Goal: Task Accomplishment & Management: Manage account settings

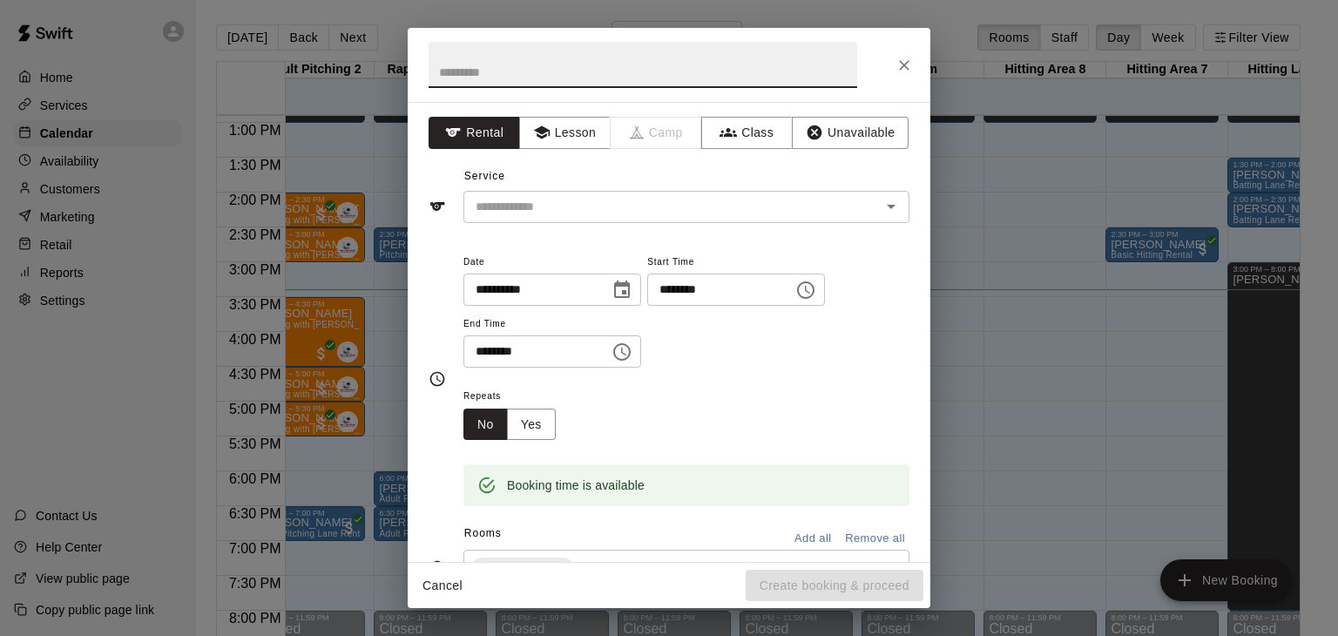
click at [906, 64] on icon "Close" at bounding box center [903, 65] width 17 height 17
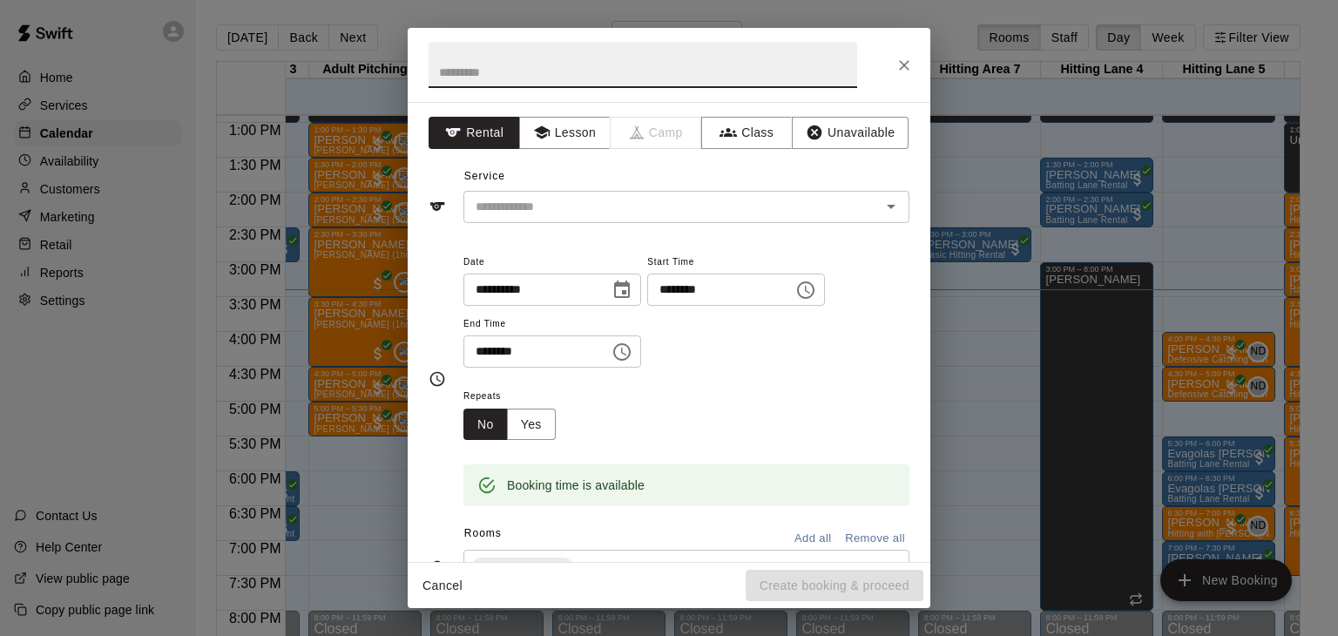
click at [906, 64] on icon "Close" at bounding box center [903, 65] width 17 height 17
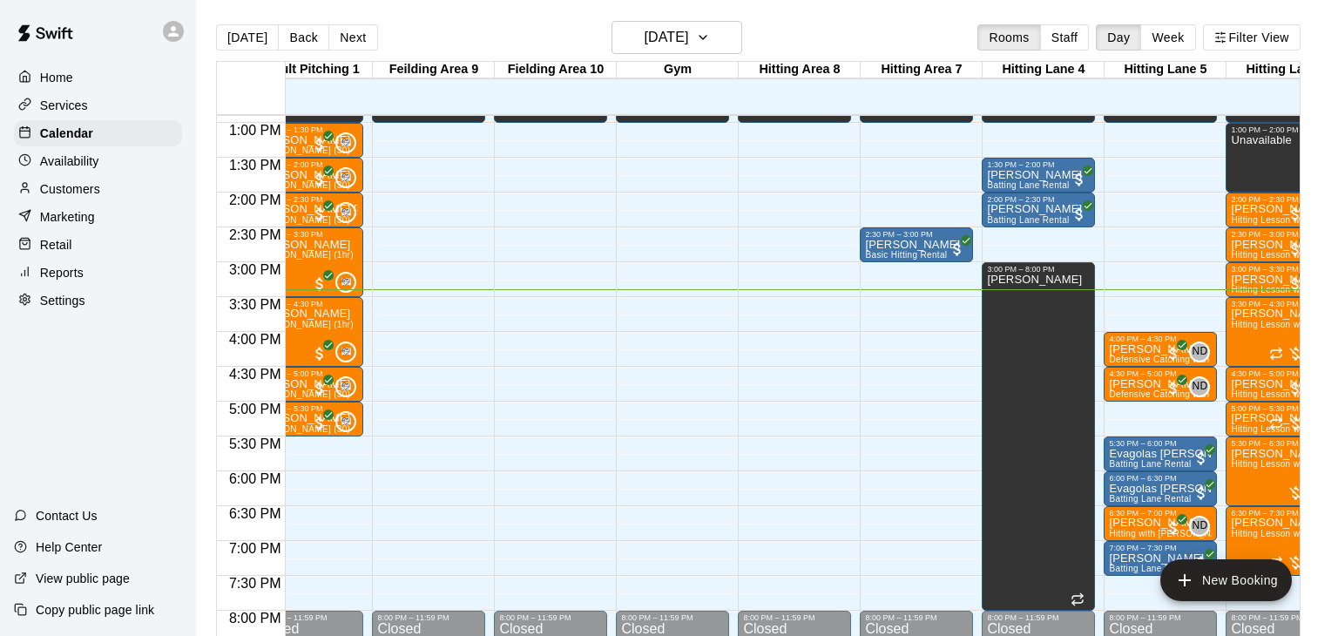
scroll to position [0, 414]
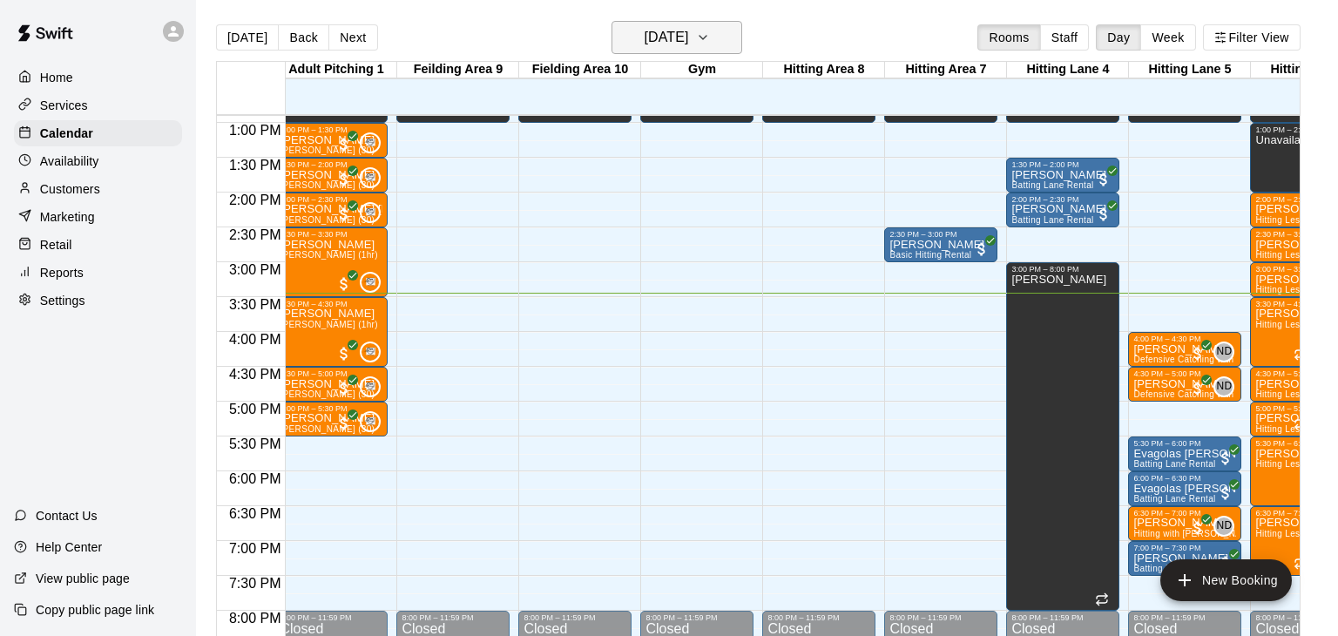
click at [710, 30] on icon "button" at bounding box center [703, 37] width 14 height 21
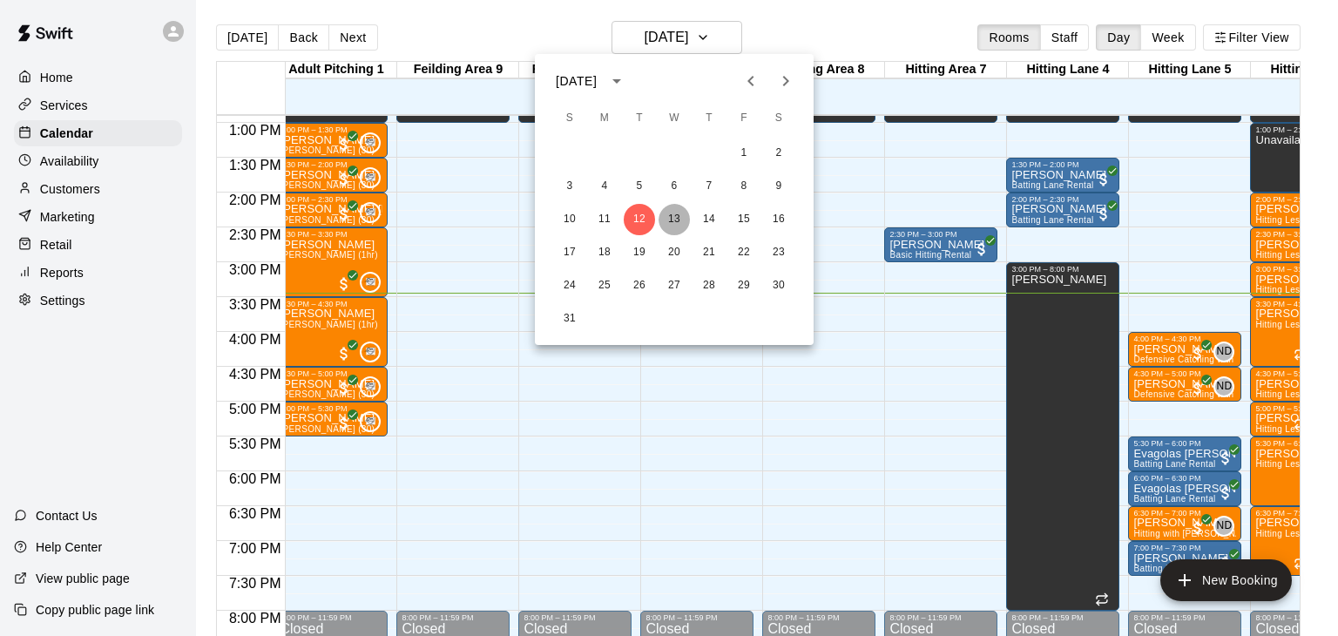
click at [669, 214] on button "13" at bounding box center [674, 219] width 31 height 31
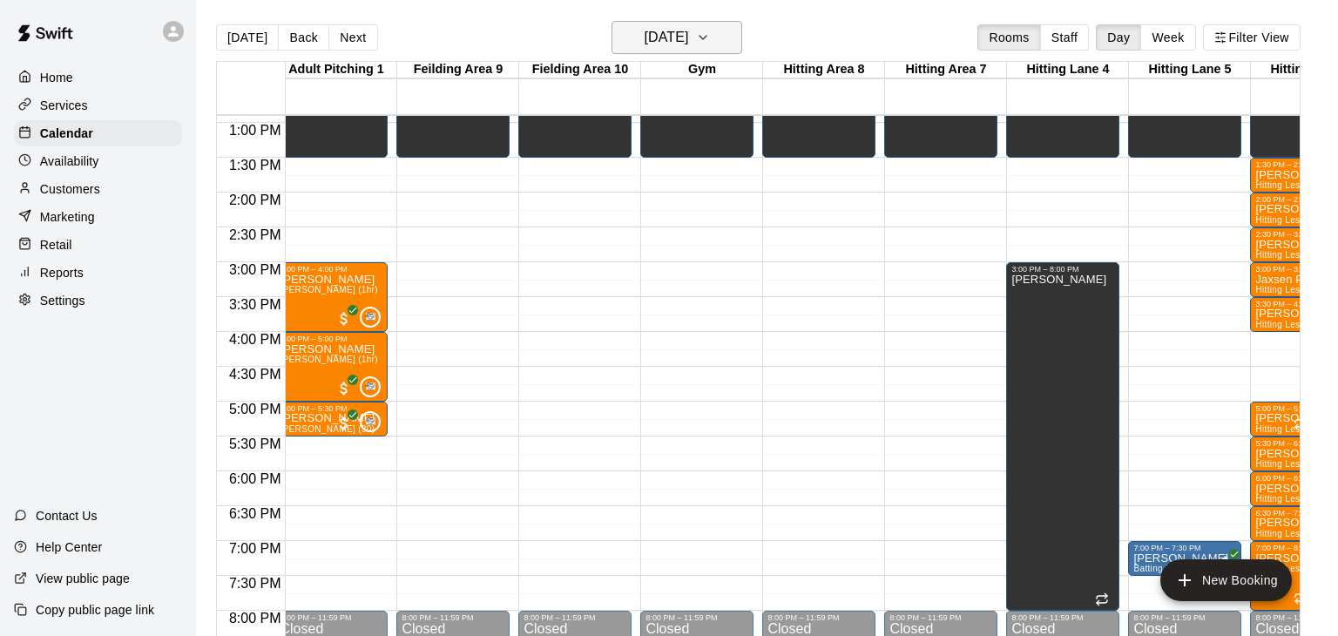
click at [710, 40] on icon "button" at bounding box center [703, 37] width 14 height 21
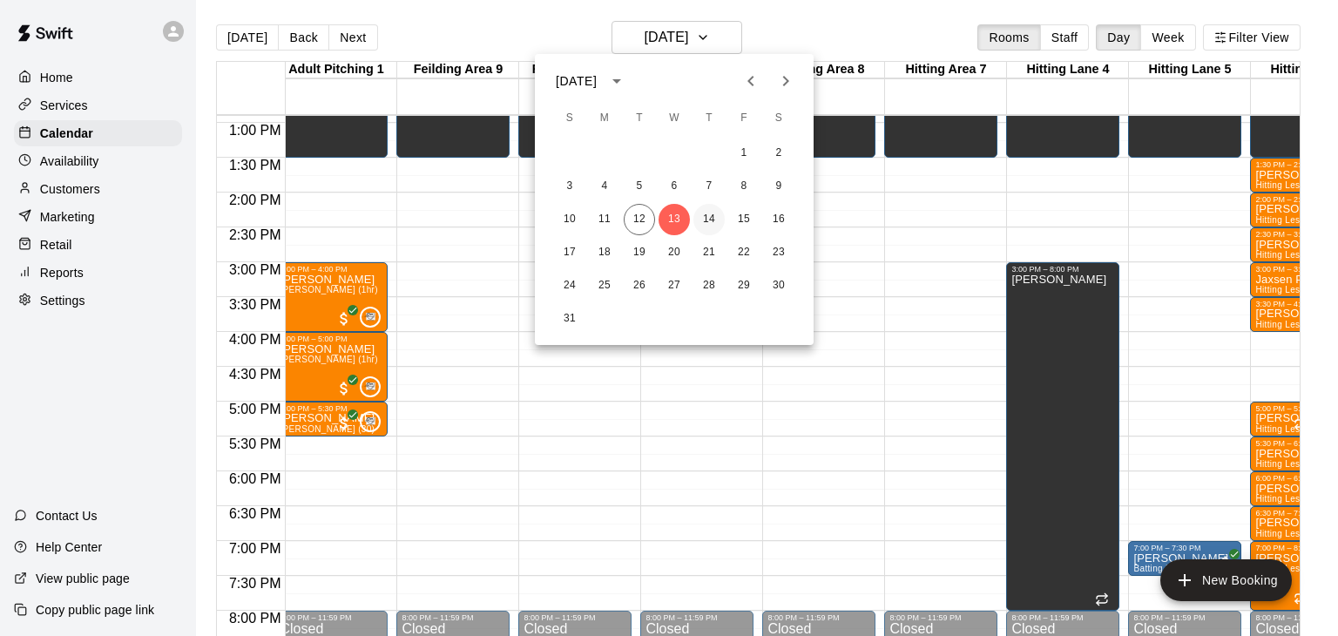
click at [706, 218] on button "14" at bounding box center [708, 219] width 31 height 31
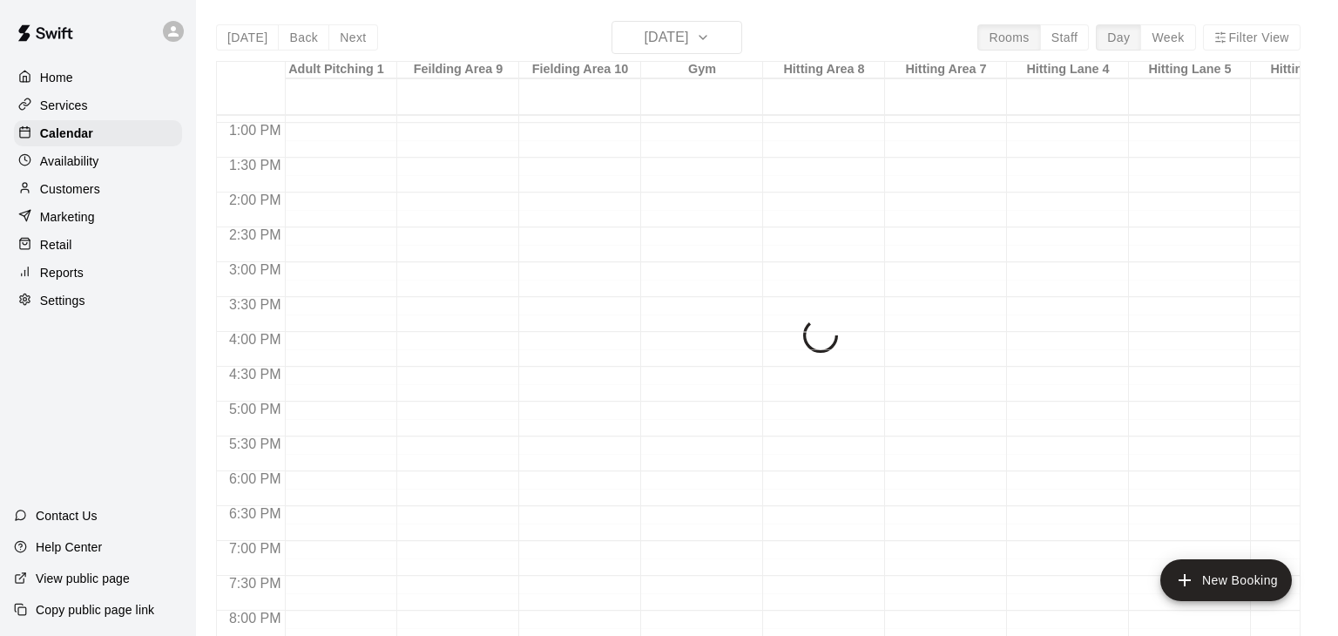
click at [706, 156] on button "14" at bounding box center [701, 147] width 24 height 17
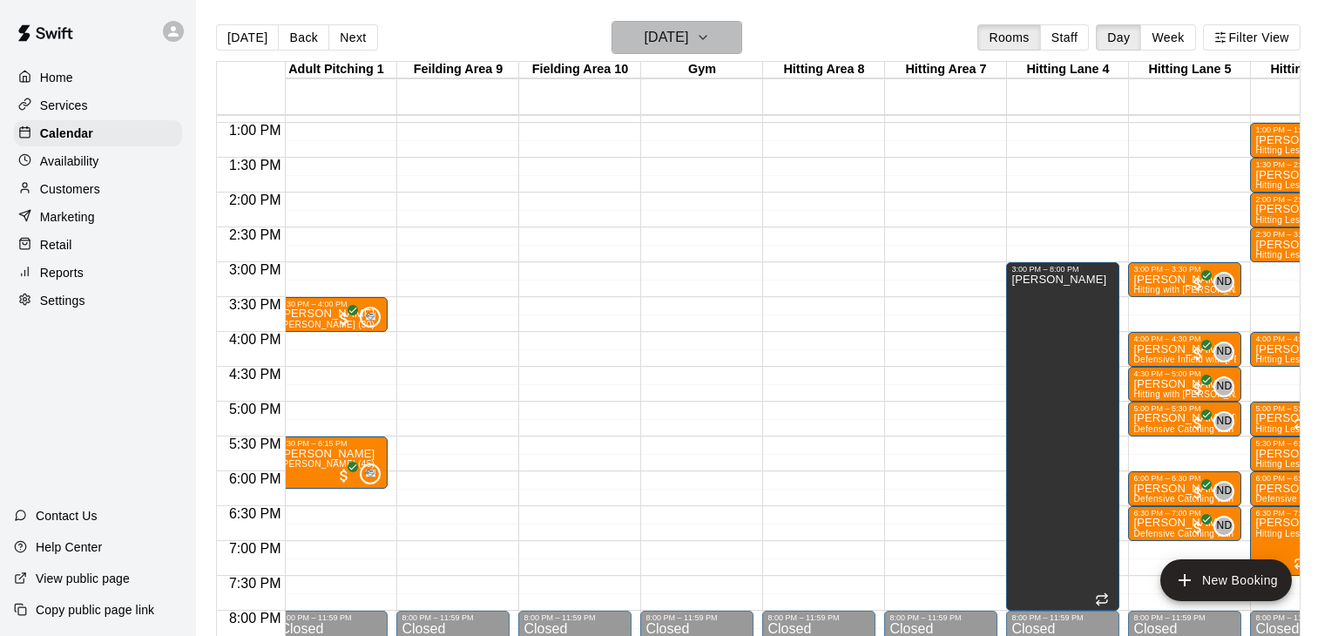
click at [710, 34] on icon "button" at bounding box center [703, 37] width 14 height 21
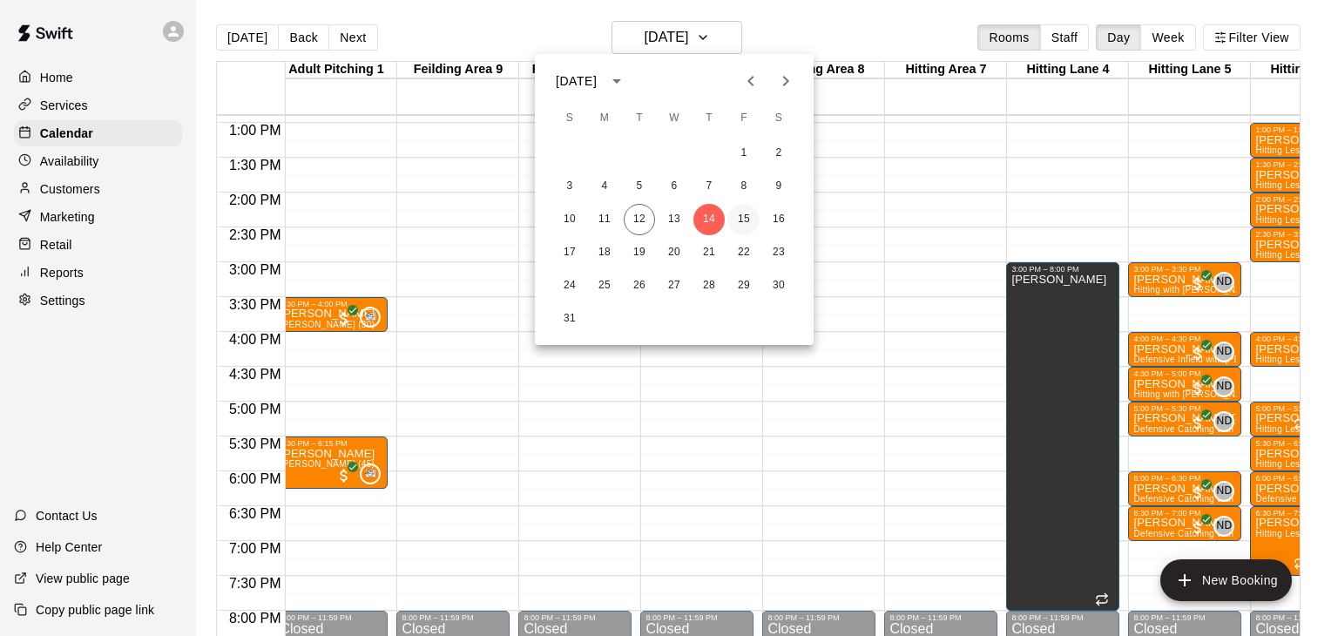
click at [746, 225] on button "15" at bounding box center [743, 219] width 31 height 31
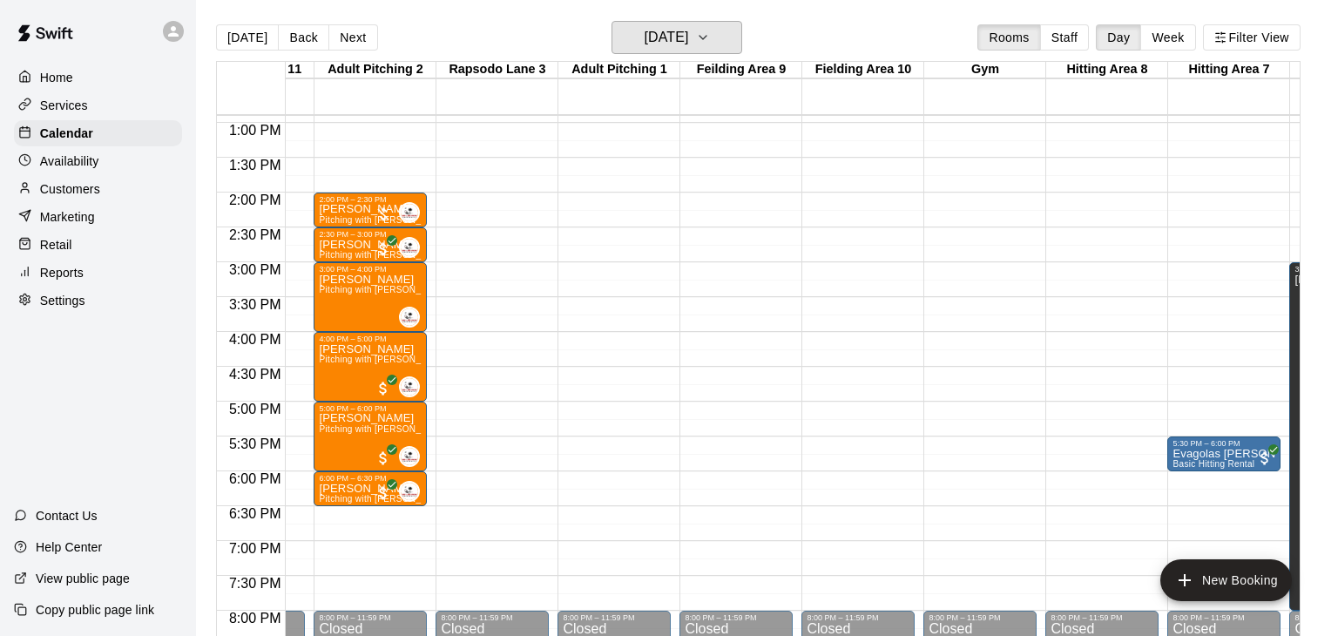
scroll to position [0, 111]
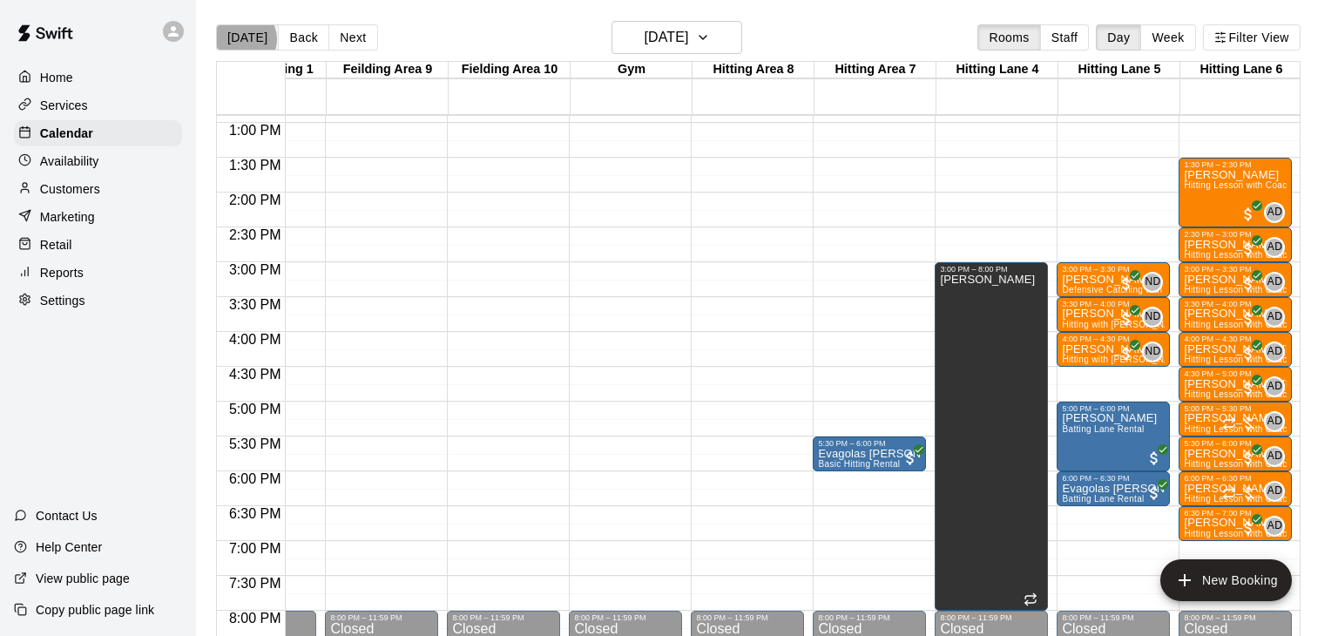
click at [241, 39] on button "[DATE]" at bounding box center [247, 37] width 63 height 26
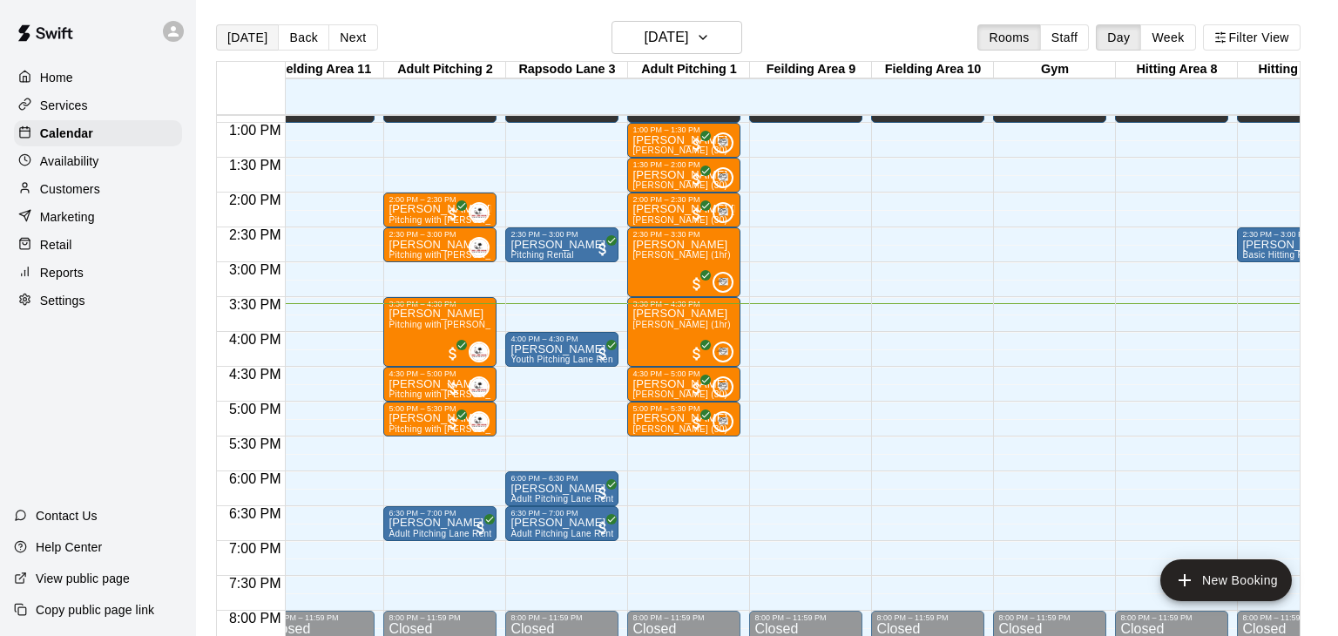
scroll to position [0, 23]
click at [710, 42] on icon "button" at bounding box center [703, 37] width 14 height 21
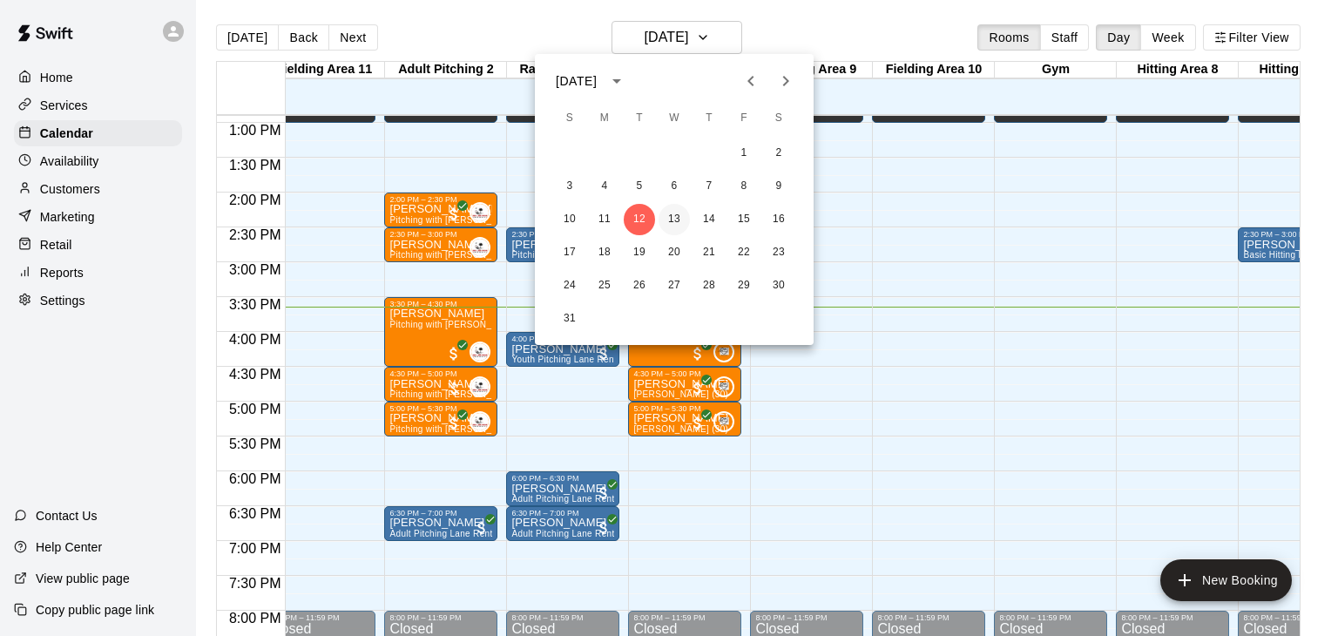
click at [676, 213] on button "13" at bounding box center [674, 219] width 31 height 31
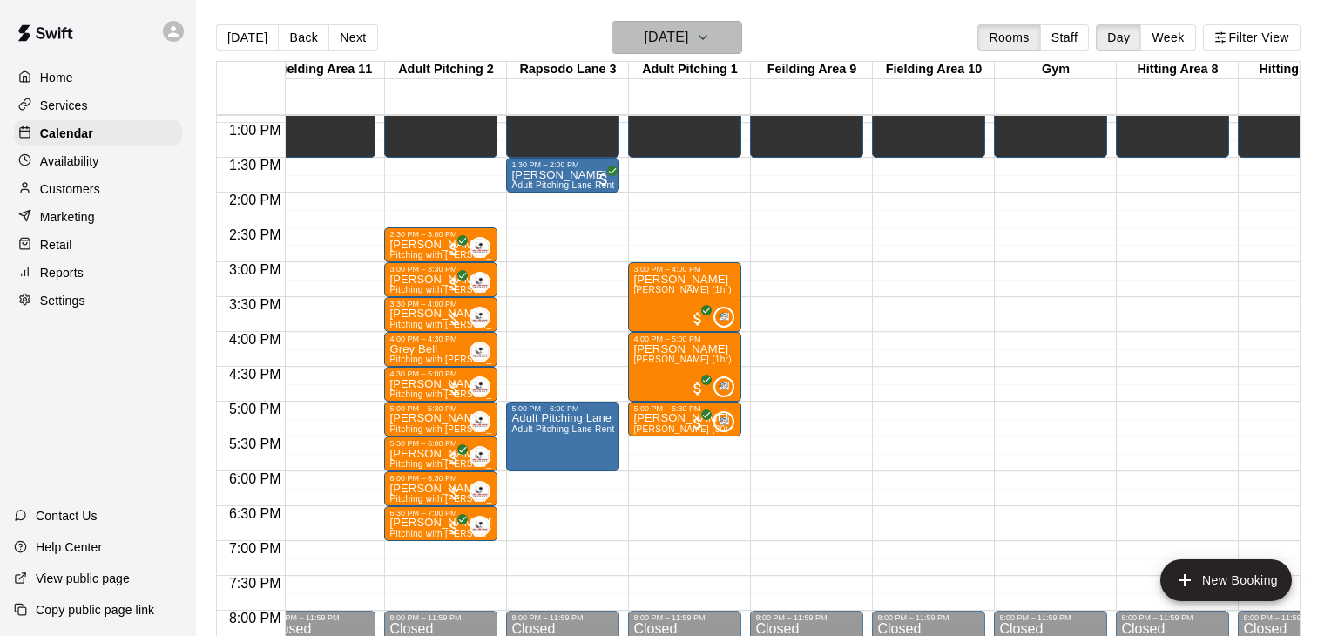
click at [710, 36] on icon "button" at bounding box center [703, 37] width 14 height 21
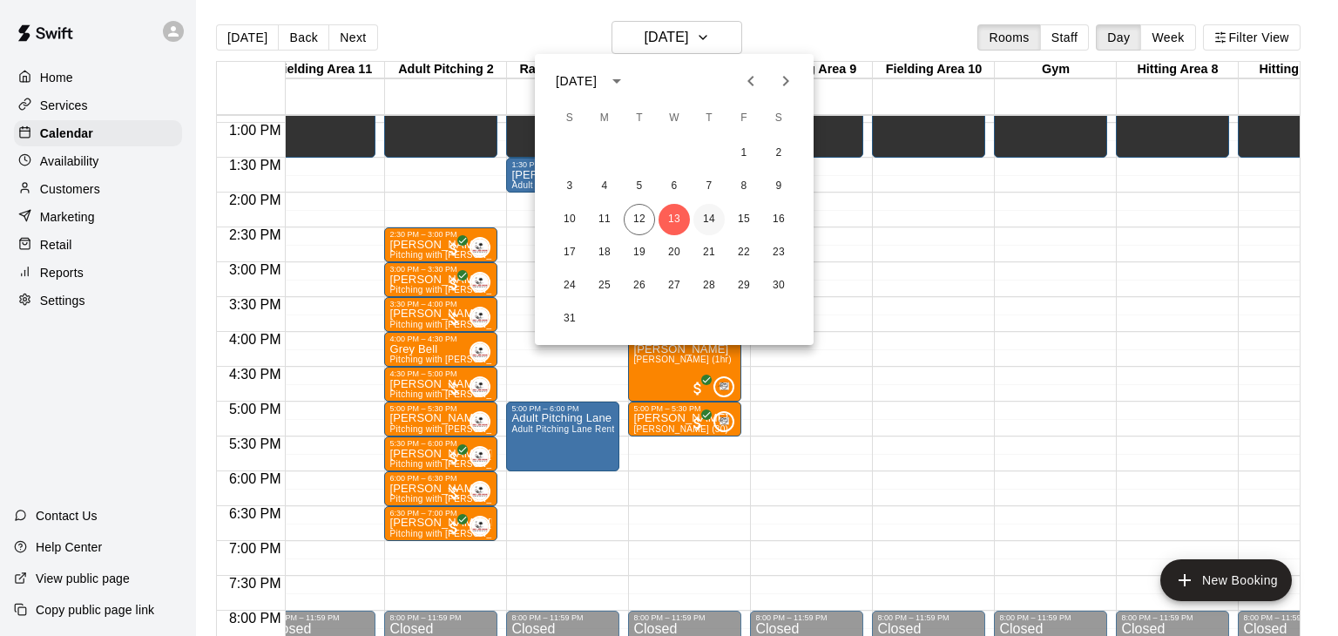
click at [713, 212] on button "14" at bounding box center [708, 219] width 31 height 31
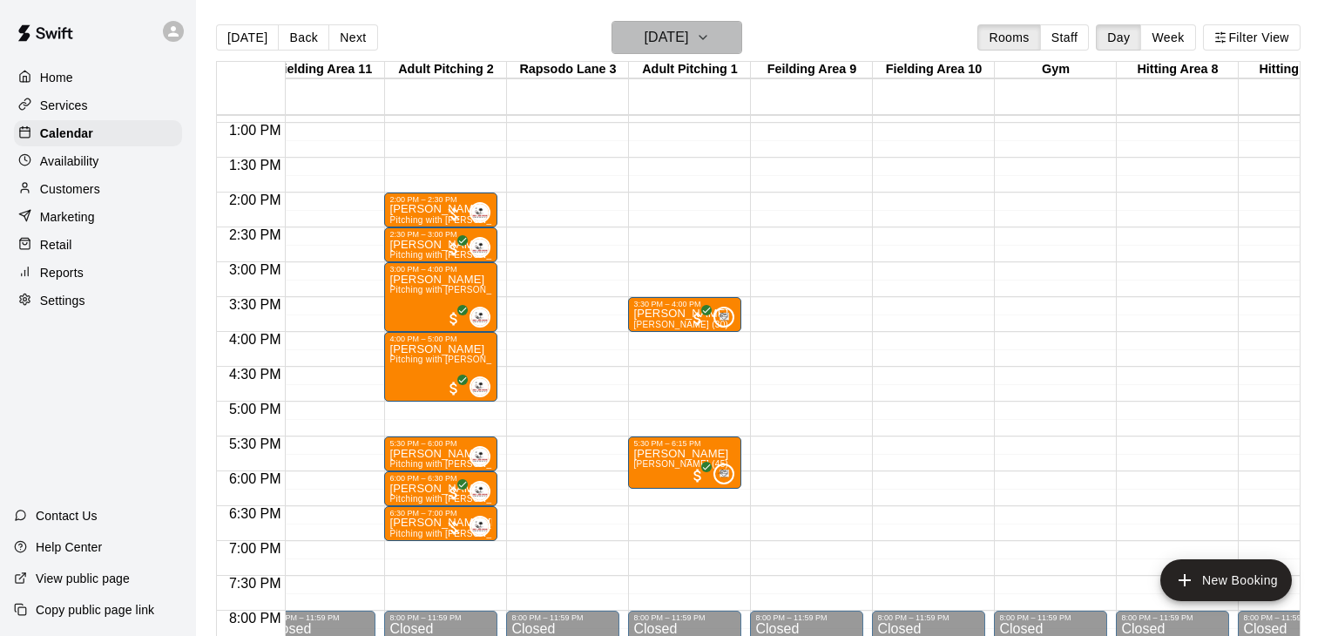
click at [710, 42] on icon "button" at bounding box center [703, 37] width 14 height 21
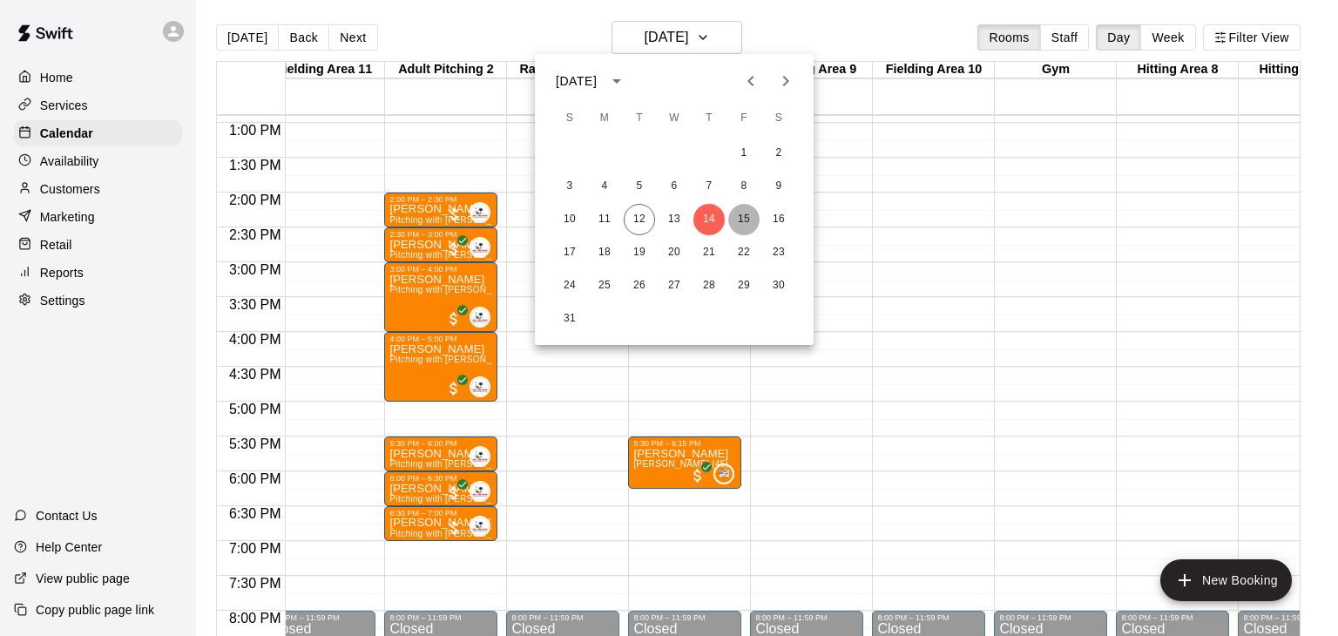
click at [743, 216] on button "15" at bounding box center [743, 219] width 31 height 31
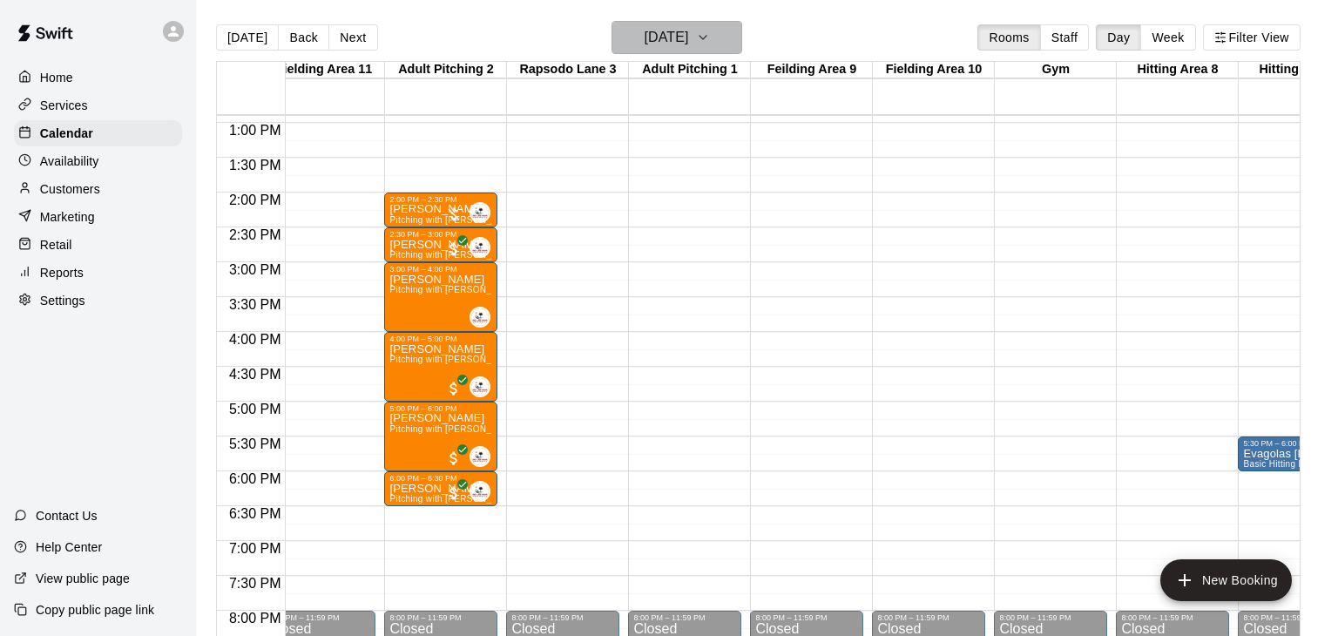
click at [706, 37] on icon "button" at bounding box center [702, 37] width 7 height 3
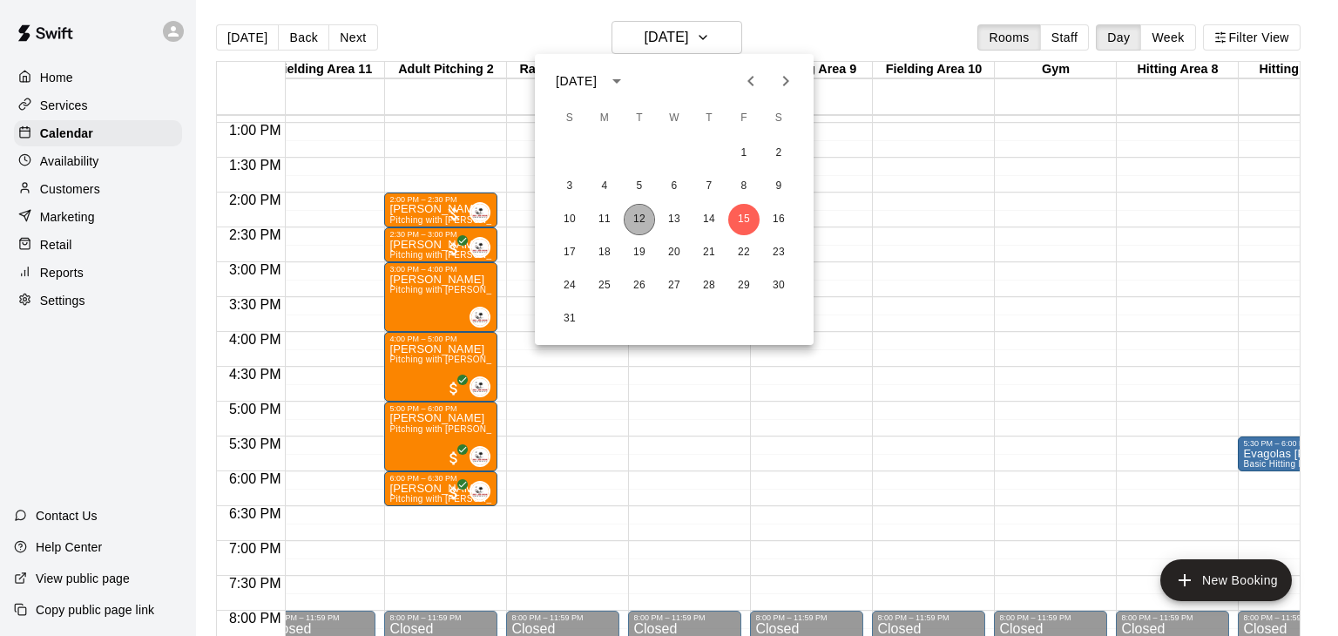
click at [638, 226] on button "12" at bounding box center [639, 219] width 31 height 31
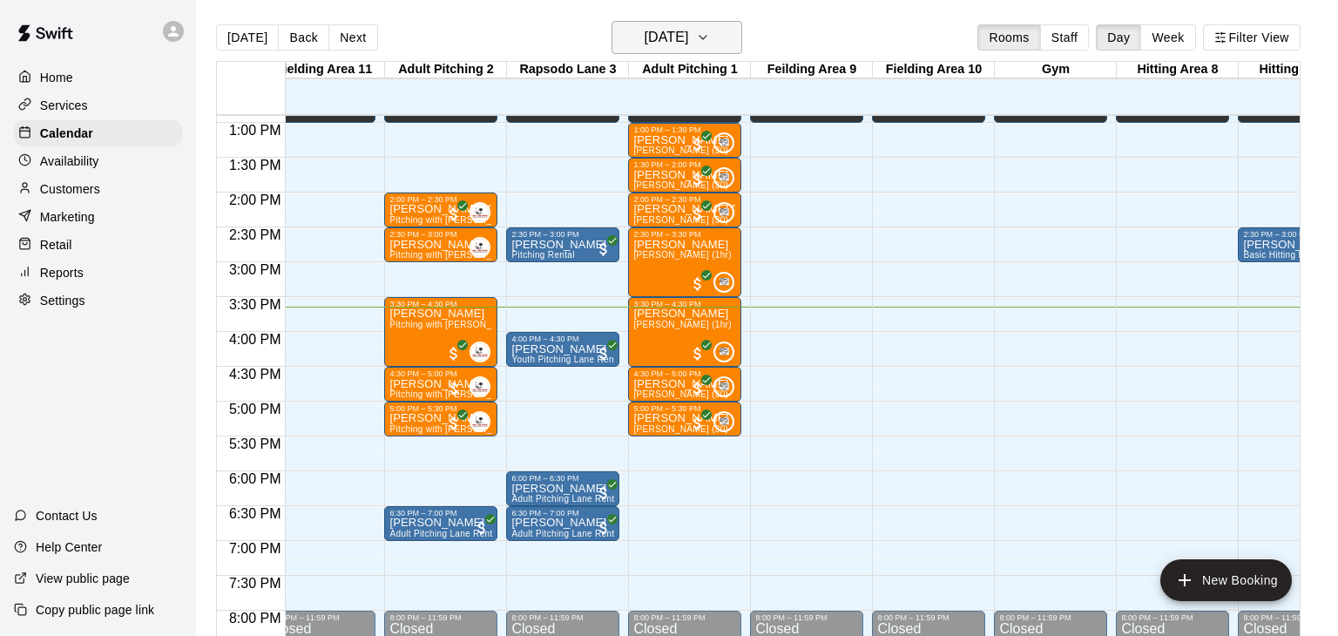
click at [710, 42] on icon "button" at bounding box center [703, 37] width 14 height 21
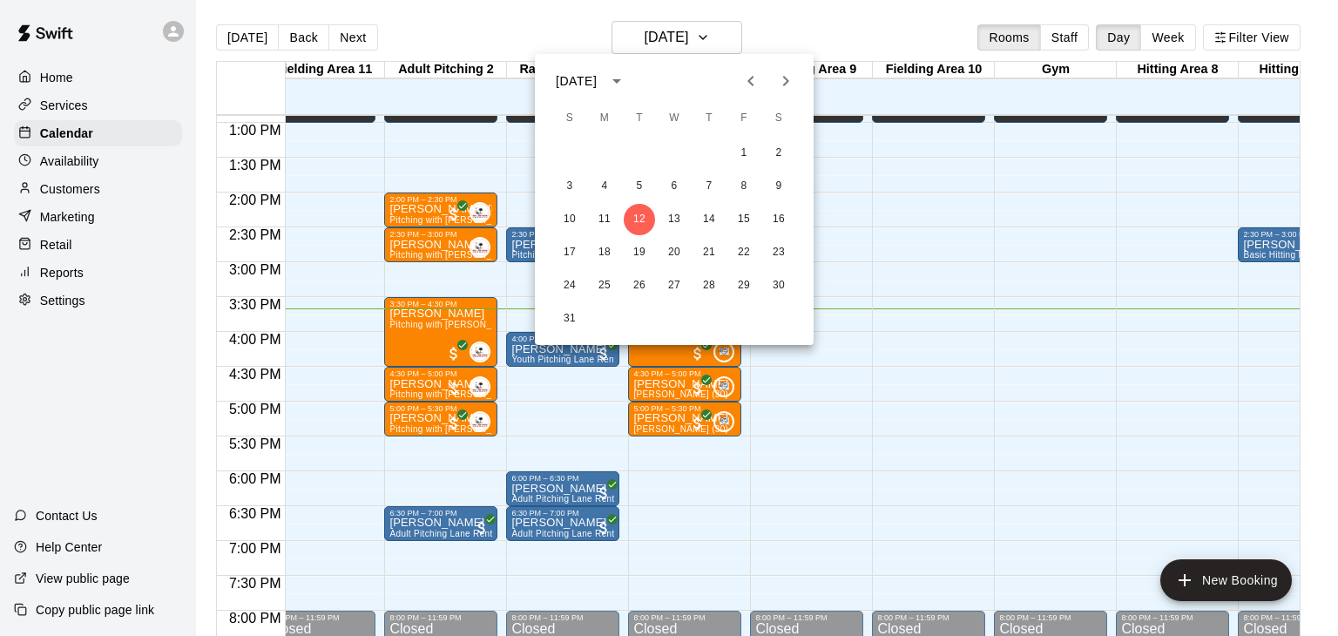
click at [915, 150] on div at bounding box center [669, 318] width 1338 height 636
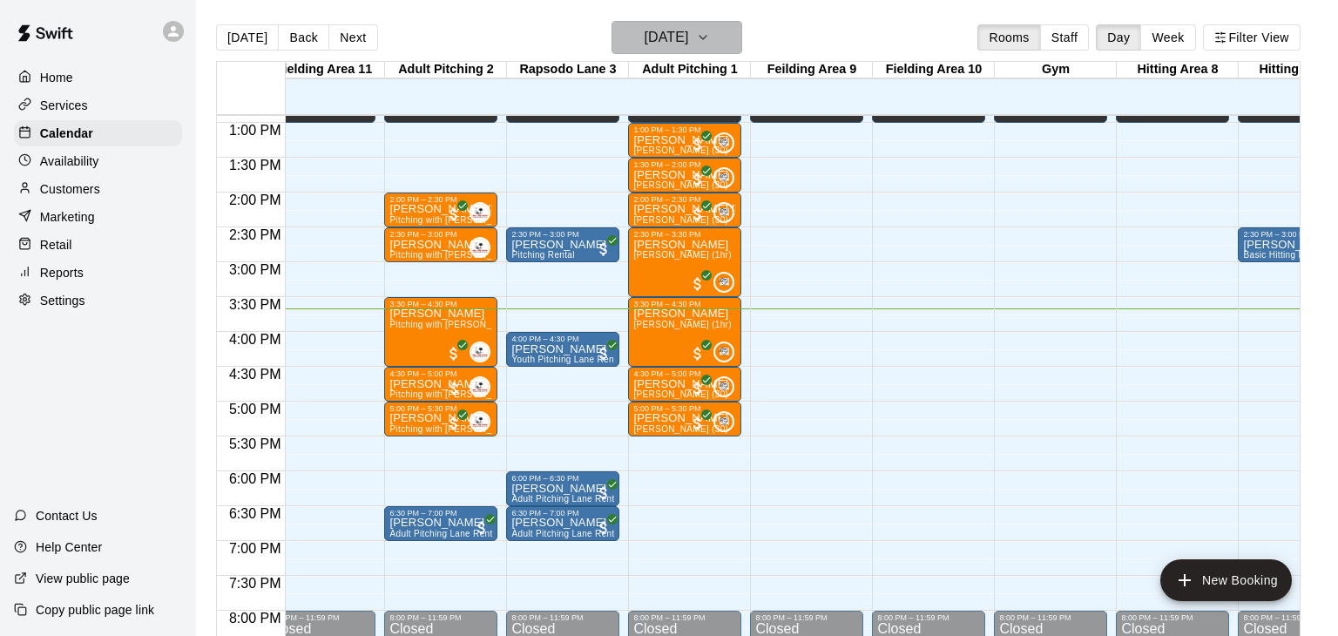
click at [710, 34] on icon "button" at bounding box center [703, 37] width 14 height 21
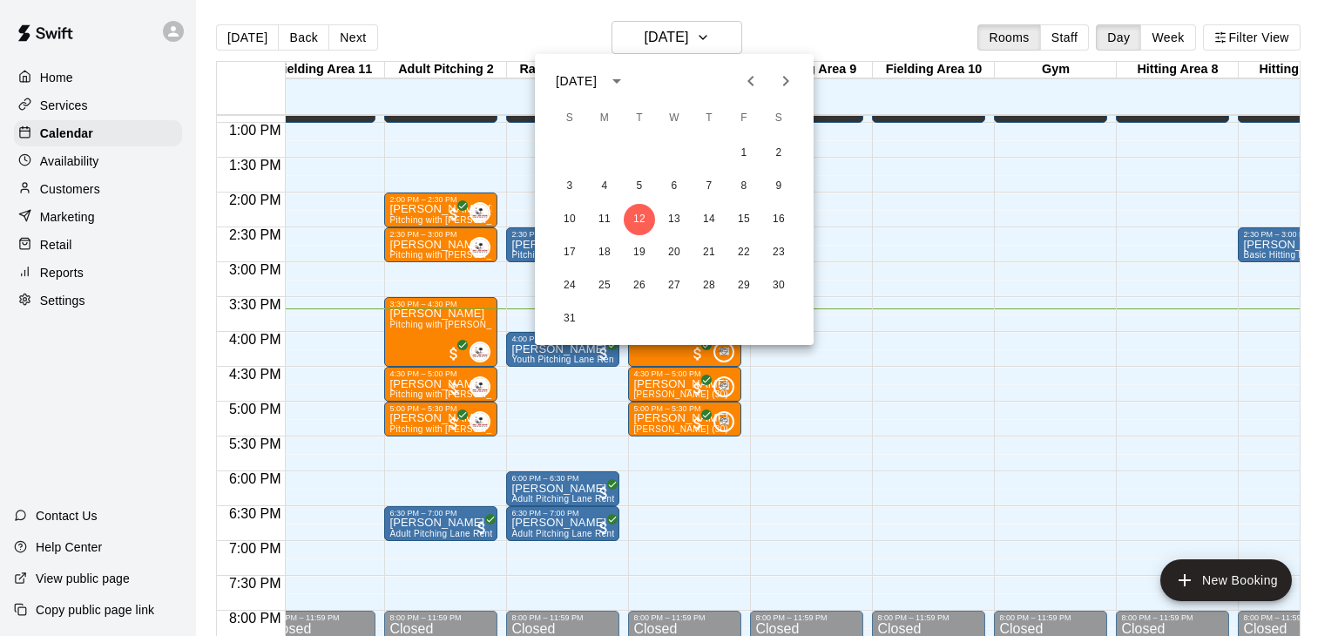
click at [787, 85] on icon "Next month" at bounding box center [785, 81] width 21 height 21
click at [607, 156] on button "1" at bounding box center [604, 153] width 31 height 31
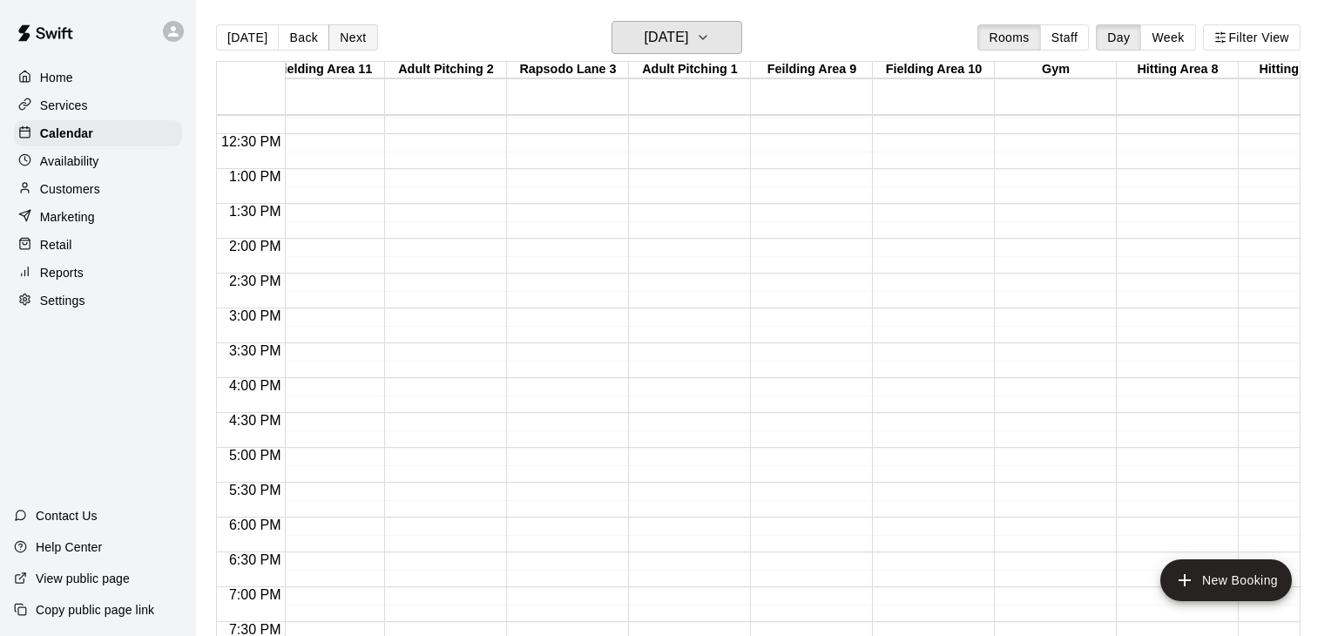
scroll to position [854, 23]
click at [710, 37] on icon "button" at bounding box center [703, 37] width 14 height 21
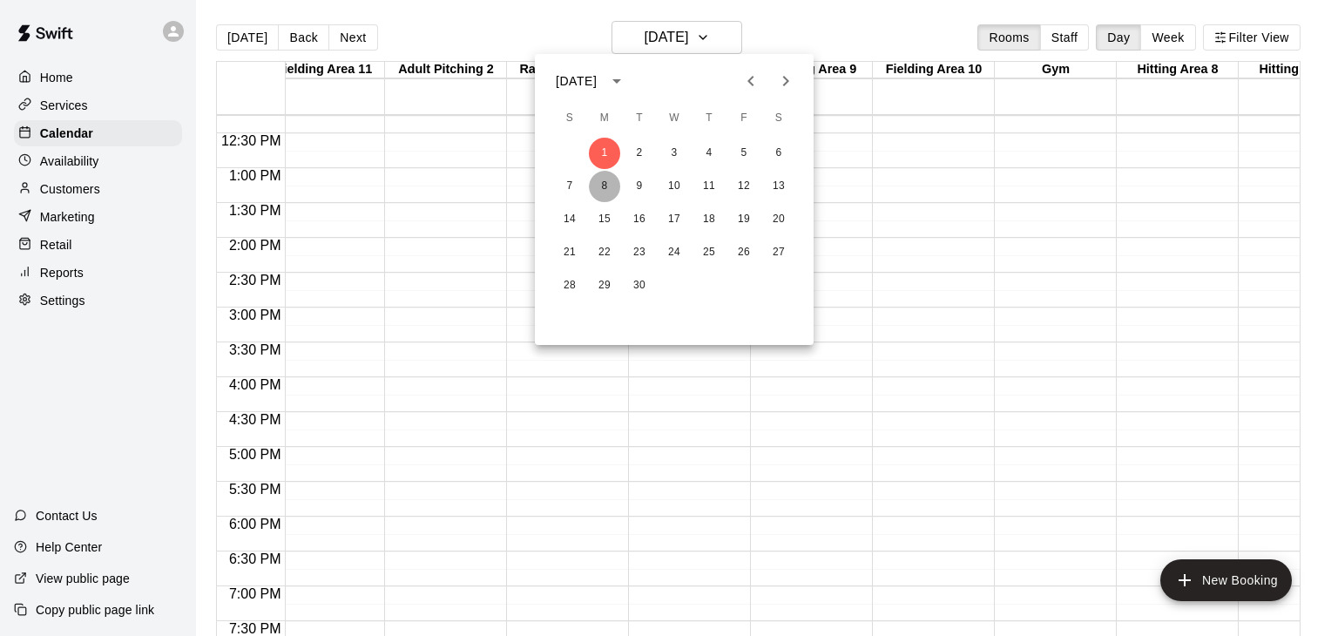
click at [609, 189] on button "8" at bounding box center [604, 186] width 31 height 31
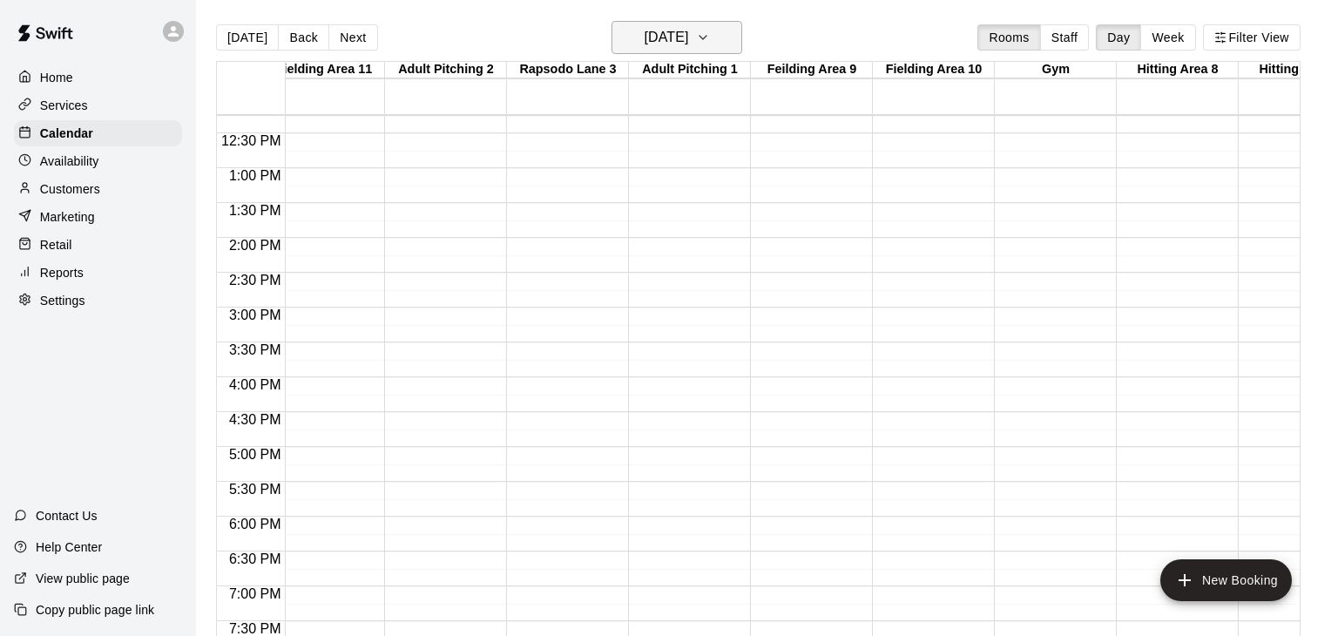
click at [710, 35] on icon "button" at bounding box center [703, 37] width 14 height 21
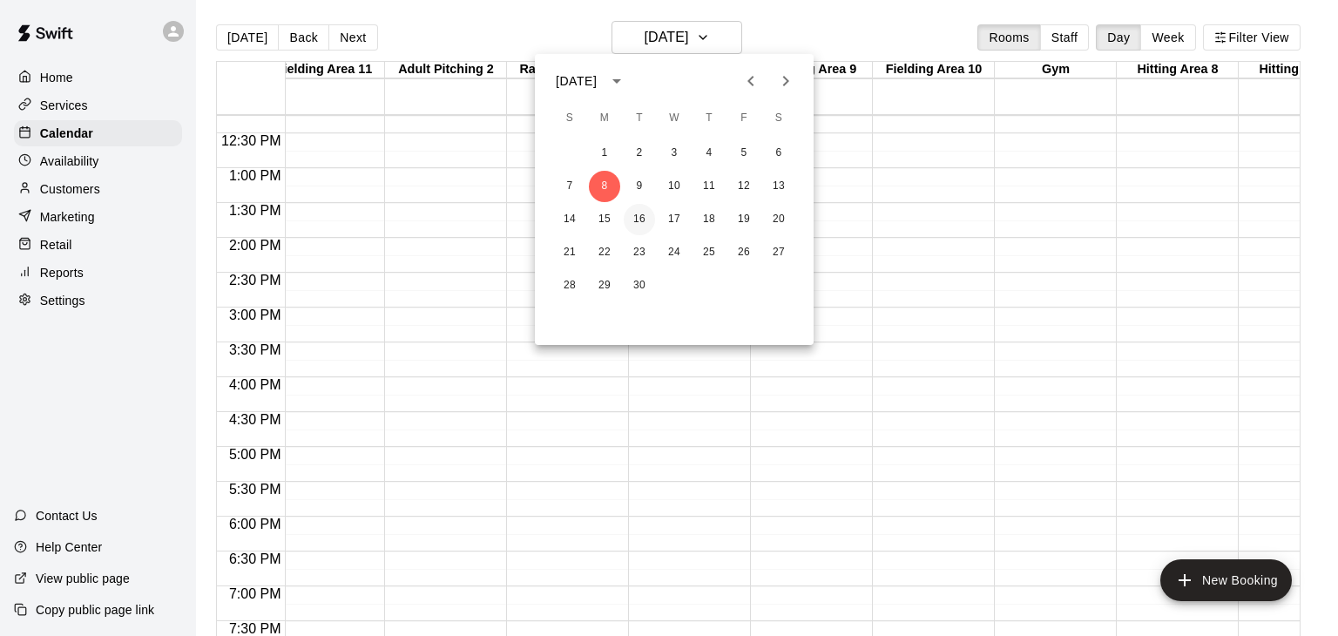
click at [641, 221] on button "16" at bounding box center [639, 219] width 31 height 31
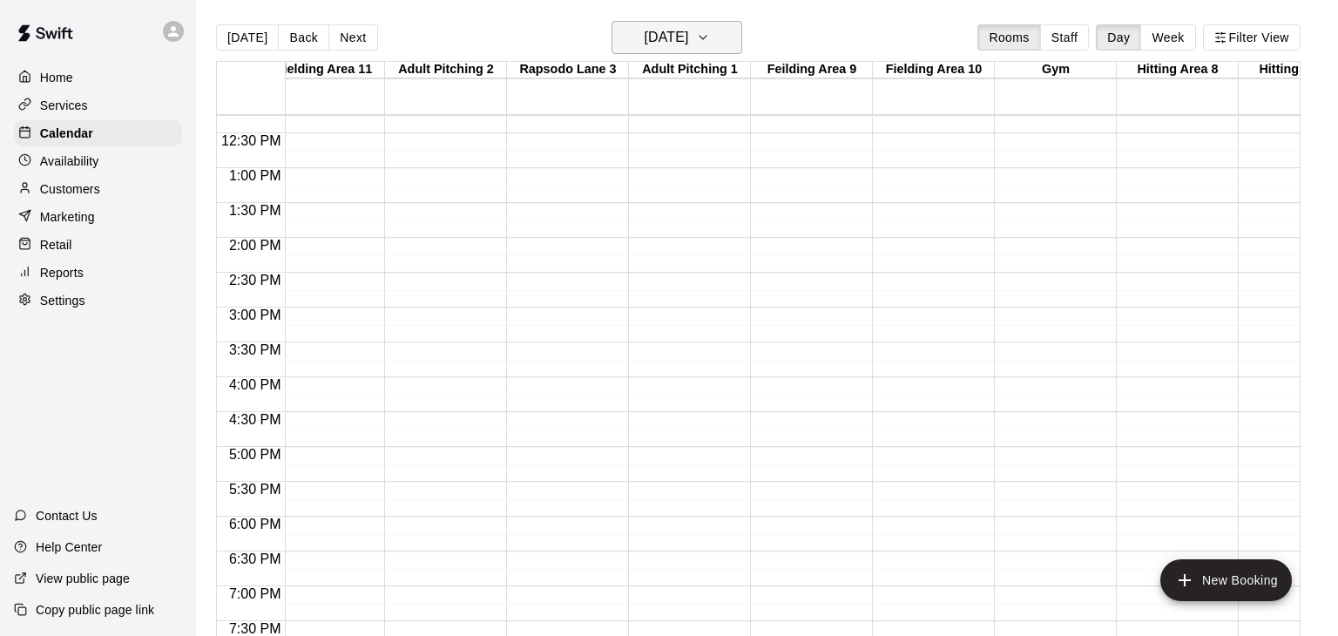
click at [710, 42] on icon "button" at bounding box center [703, 37] width 14 height 21
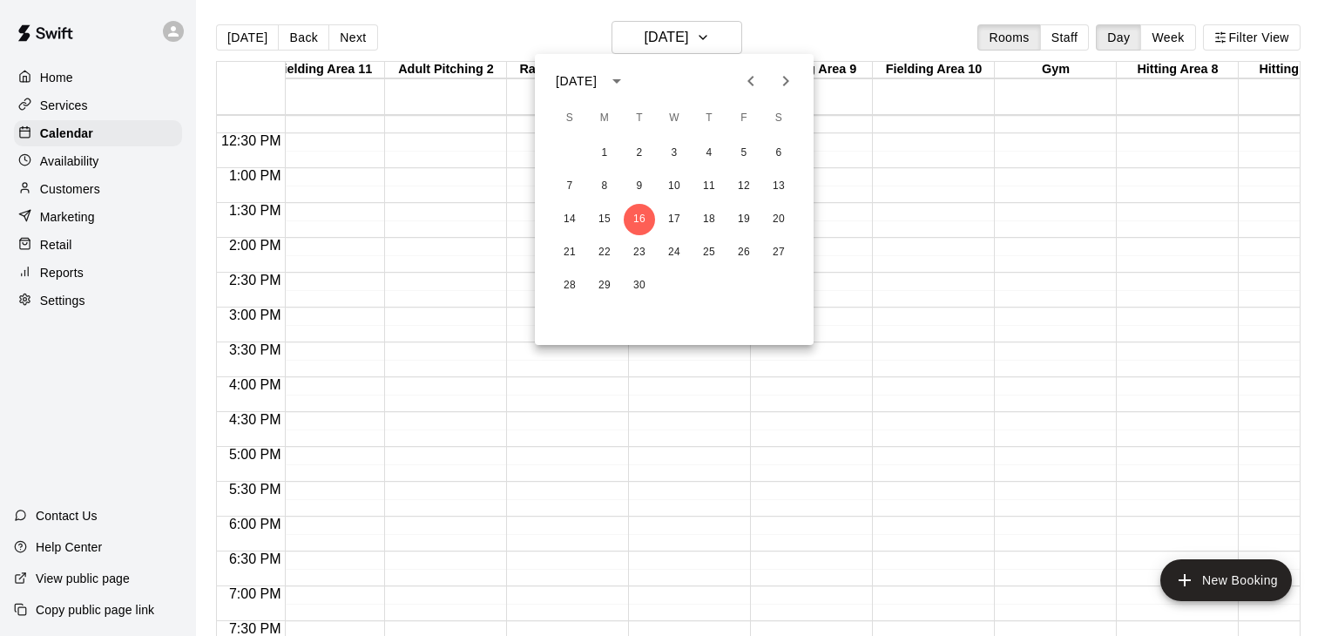
click at [725, 39] on div at bounding box center [669, 318] width 1338 height 636
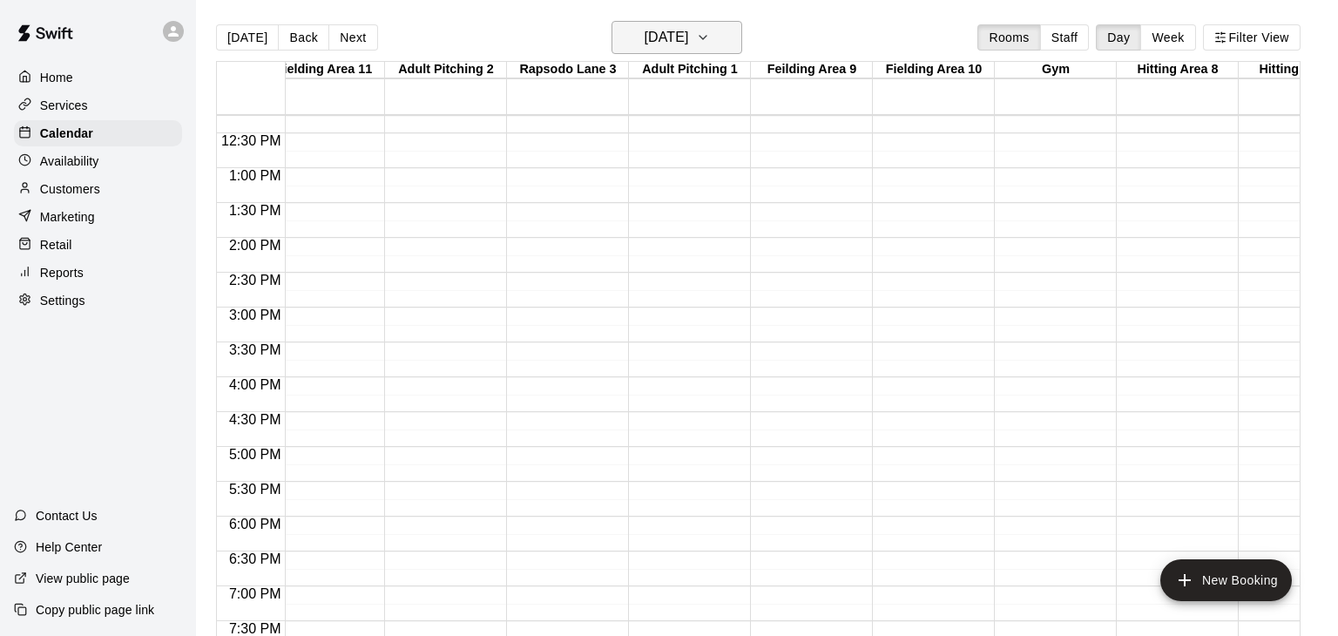
click at [710, 42] on icon "button" at bounding box center [703, 37] width 14 height 21
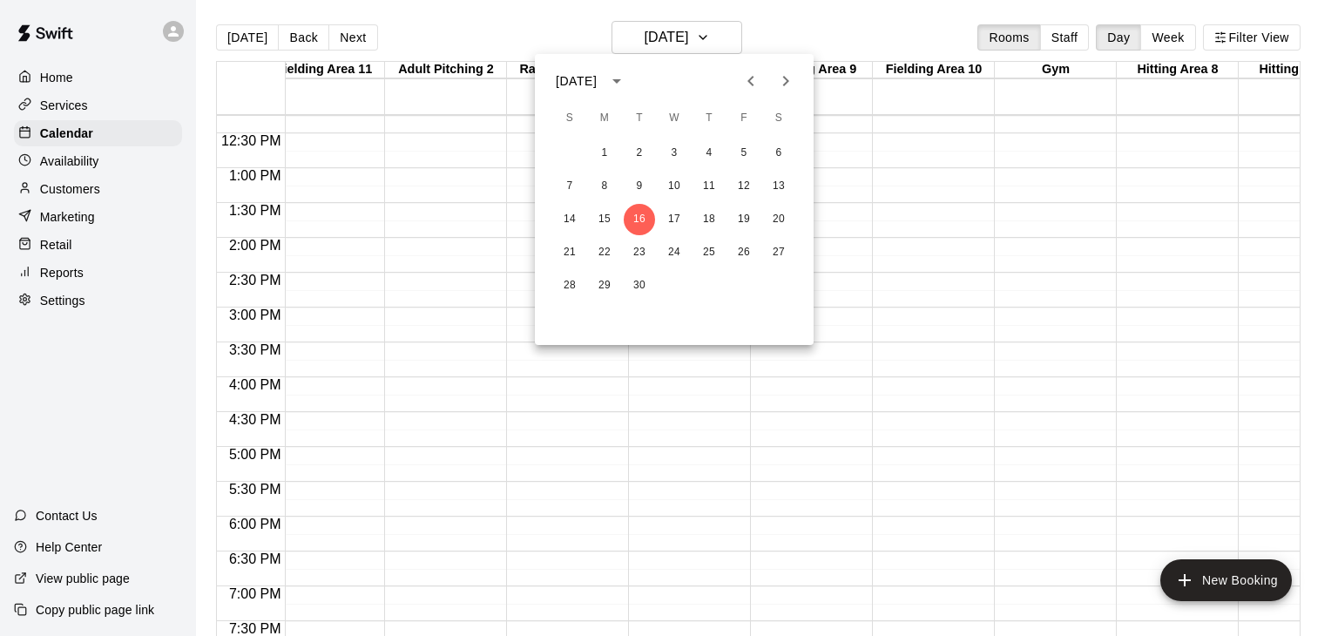
click at [788, 89] on icon "Next month" at bounding box center [785, 81] width 21 height 21
click at [746, 190] on button "10" at bounding box center [743, 186] width 31 height 31
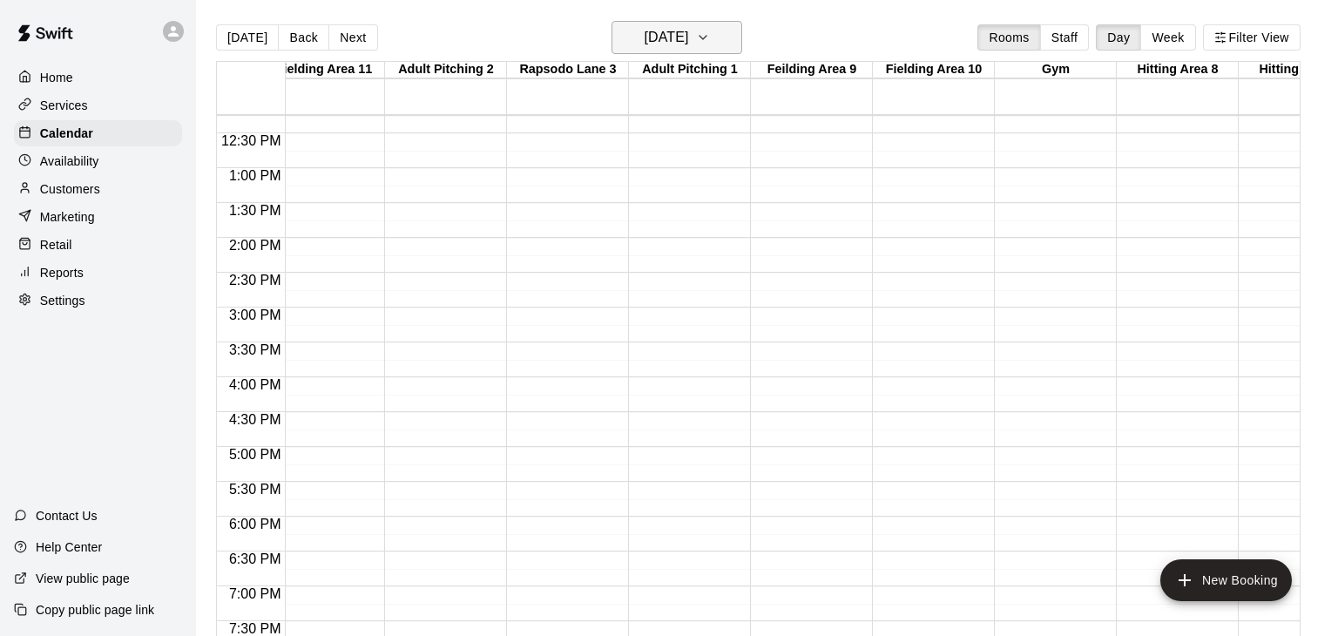
click at [706, 37] on icon "button" at bounding box center [702, 37] width 7 height 3
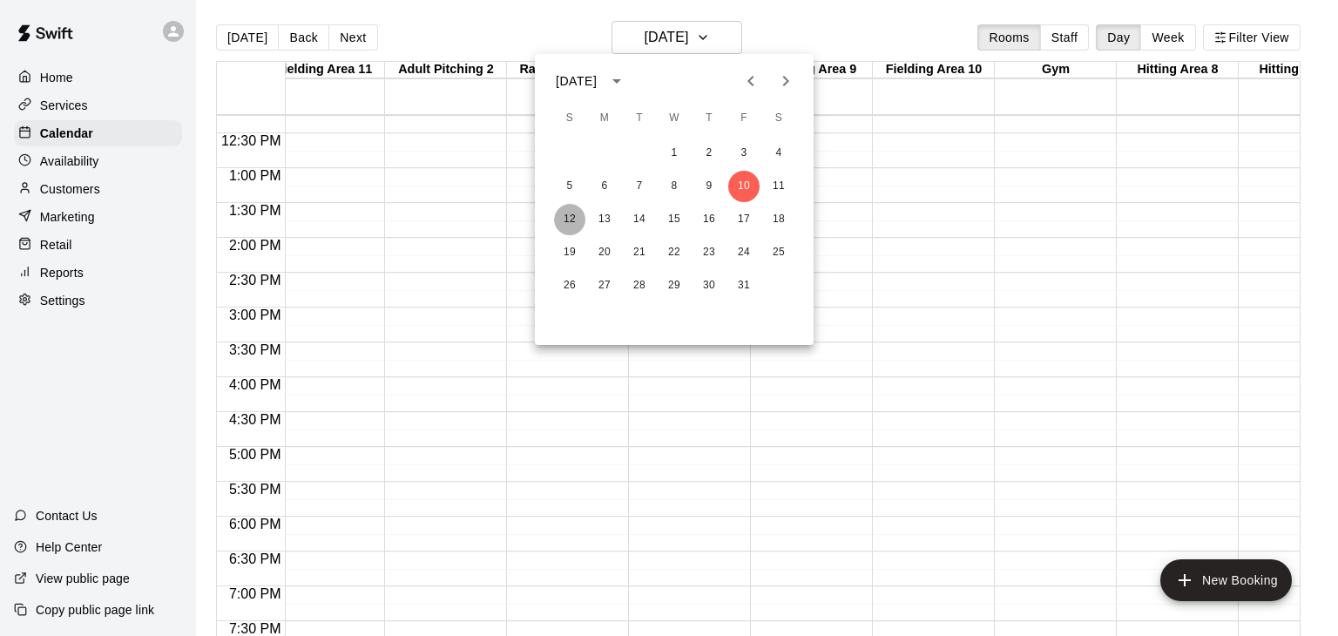
click at [567, 213] on button "12" at bounding box center [569, 219] width 31 height 31
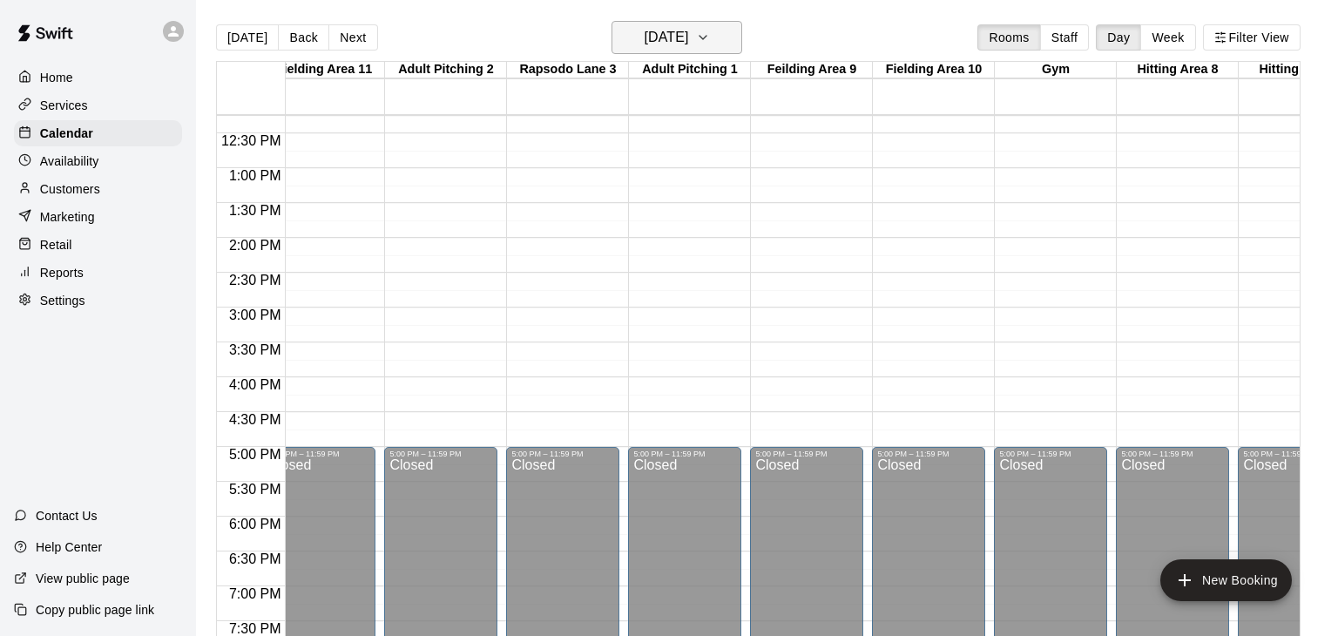
click at [710, 44] on icon "button" at bounding box center [703, 37] width 14 height 21
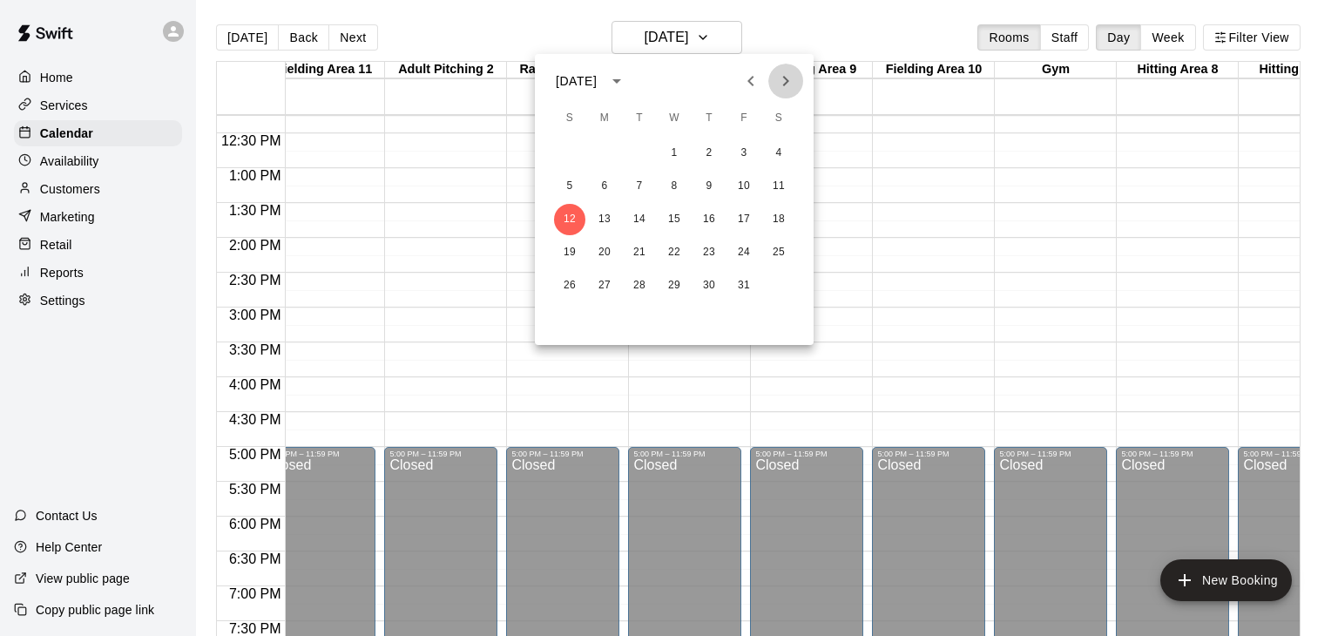
click at [783, 77] on icon "Next month" at bounding box center [786, 81] width 6 height 10
click at [70, 121] on div at bounding box center [669, 318] width 1338 height 636
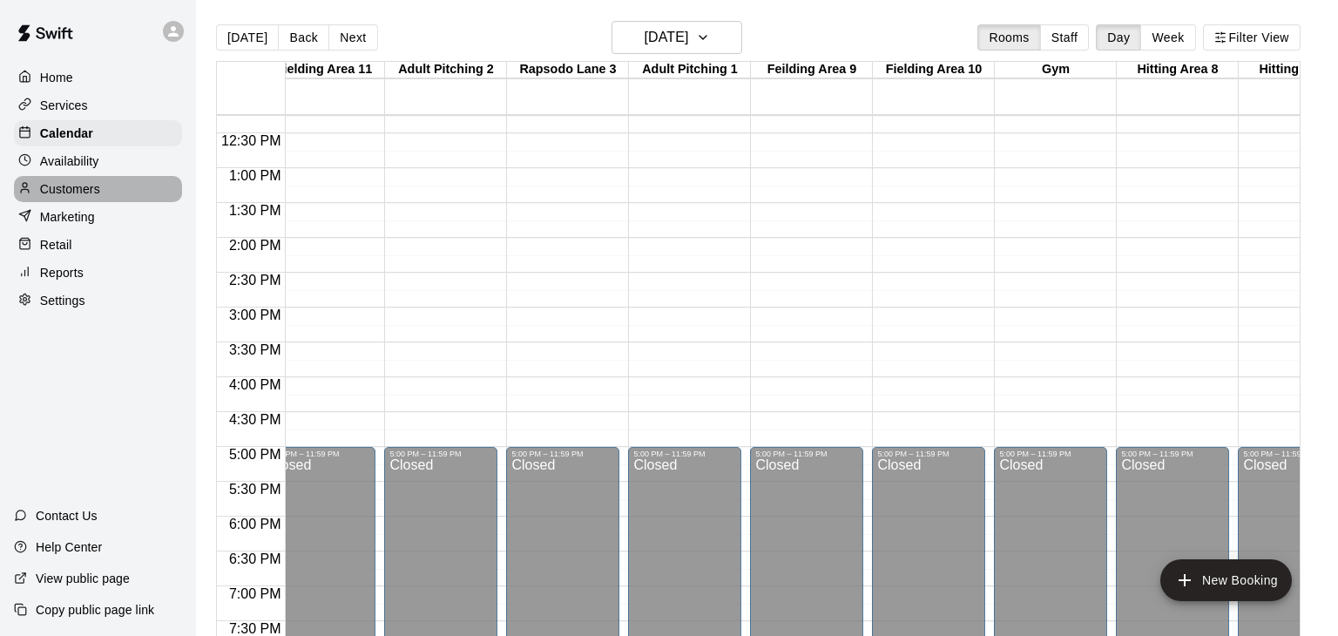
click at [66, 186] on p "Customers" at bounding box center [70, 188] width 60 height 17
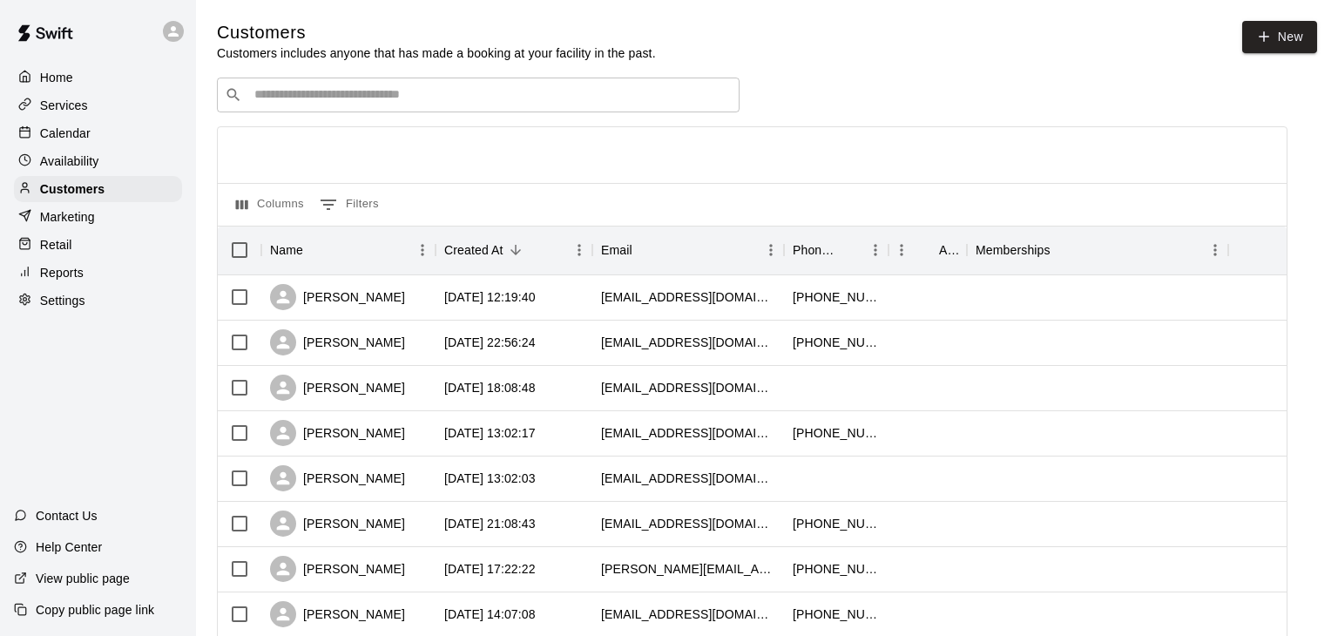
click at [391, 91] on input "Search customers by name or email" at bounding box center [490, 94] width 483 height 17
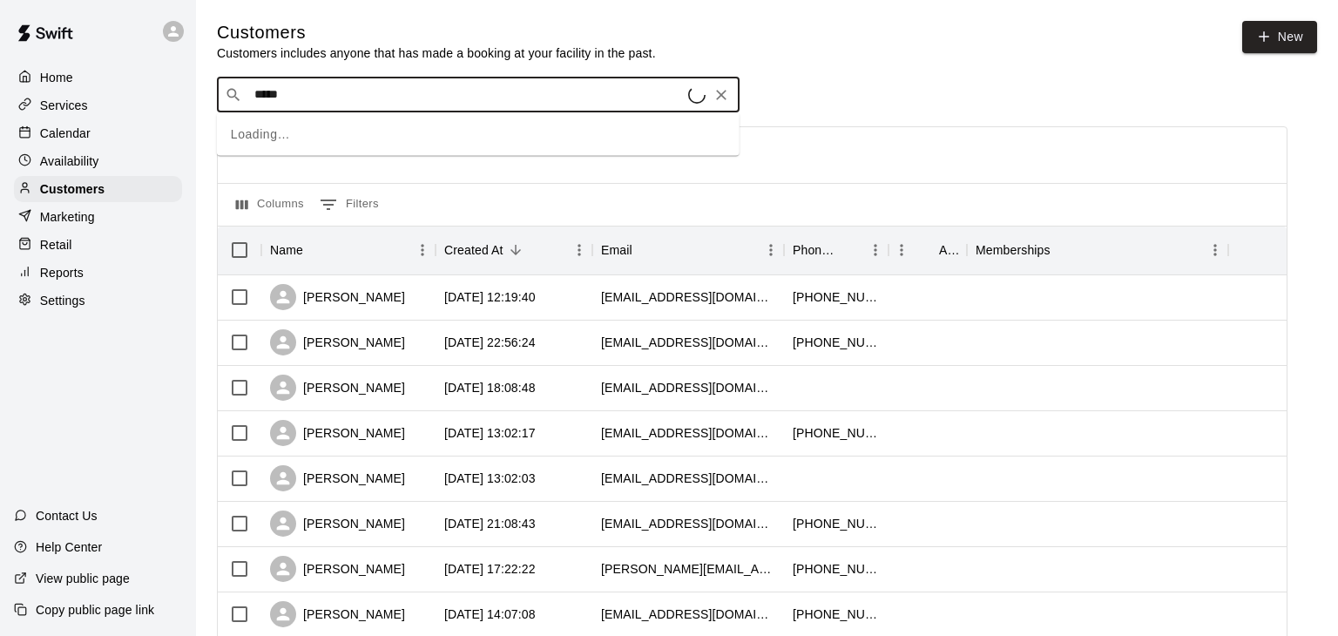
type input "******"
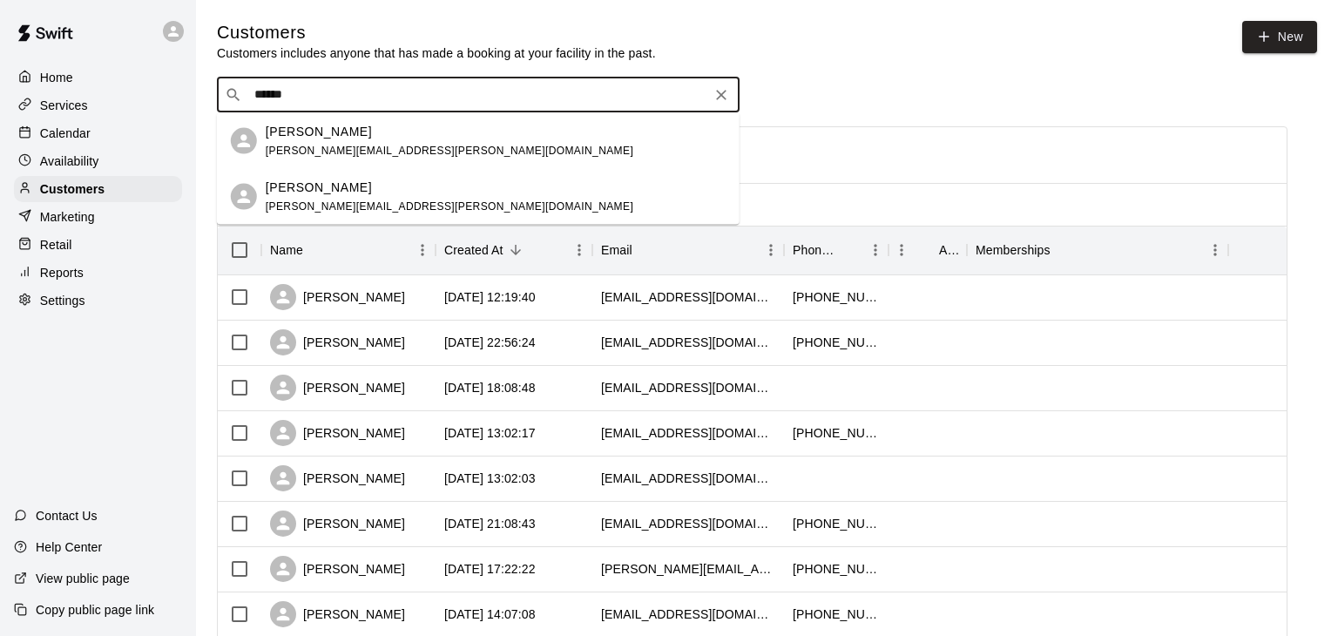
click at [353, 151] on span "grasso.casie@gmail.com" at bounding box center [450, 150] width 368 height 12
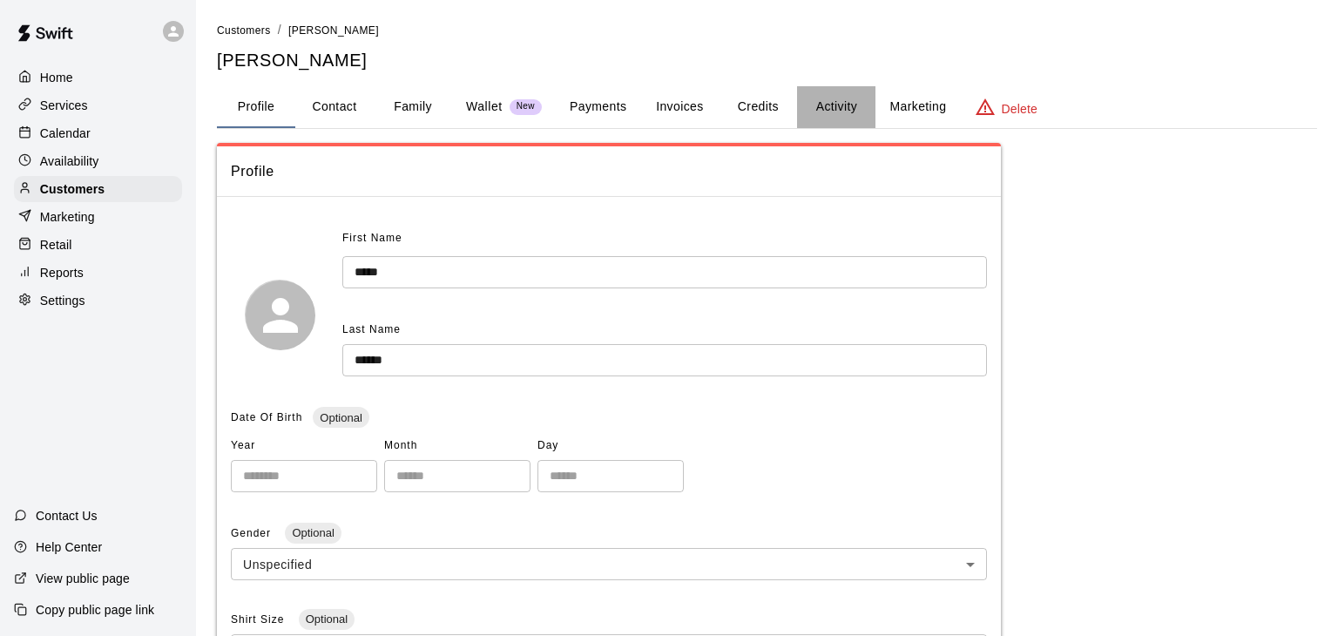
click at [848, 104] on button "Activity" at bounding box center [836, 107] width 78 height 42
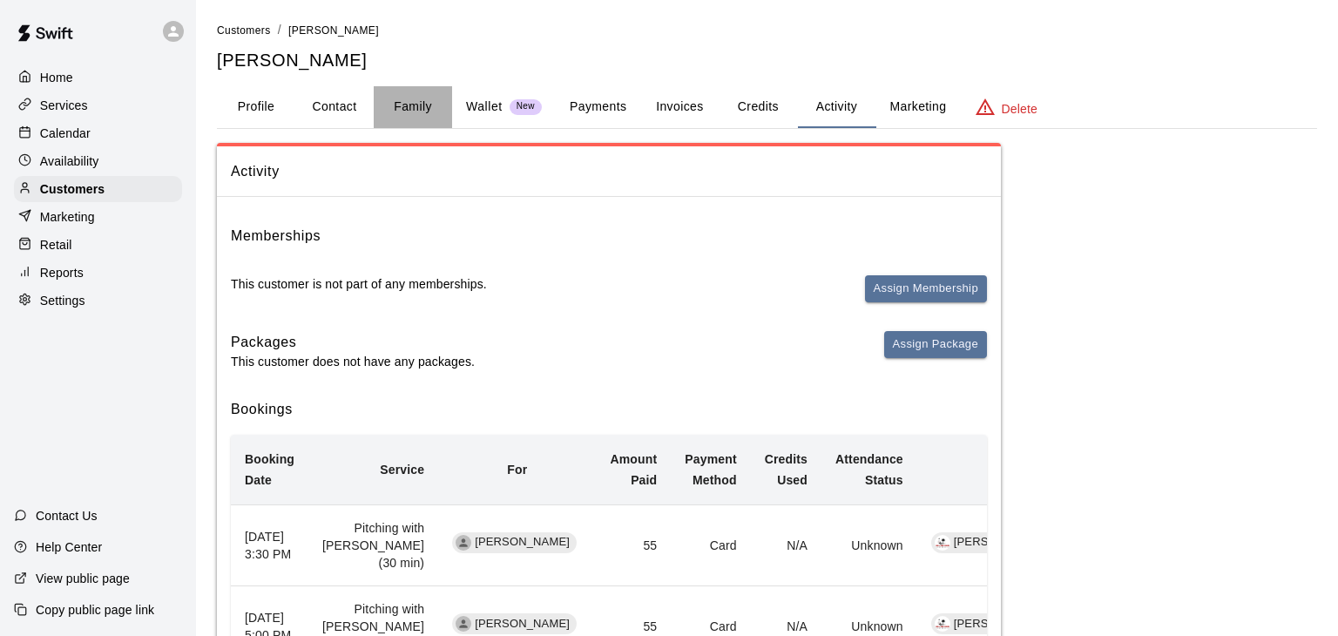
click at [395, 101] on button "Family" at bounding box center [413, 107] width 78 height 42
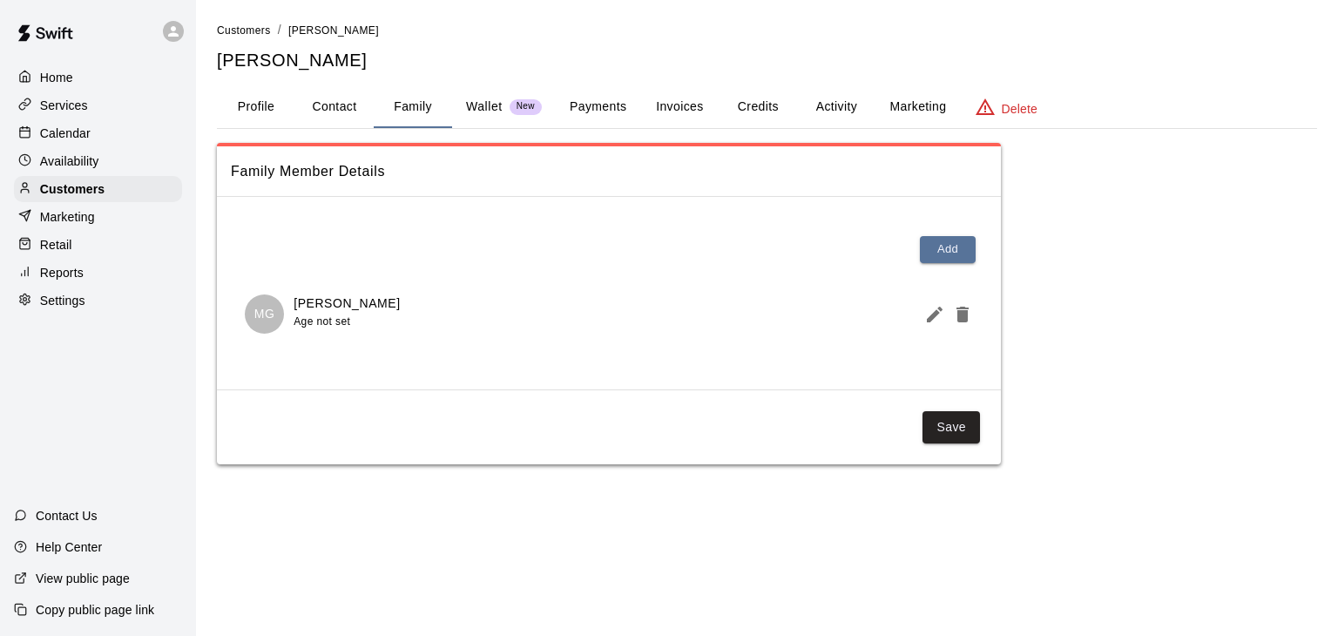
click at [587, 98] on button "Payments" at bounding box center [598, 107] width 84 height 42
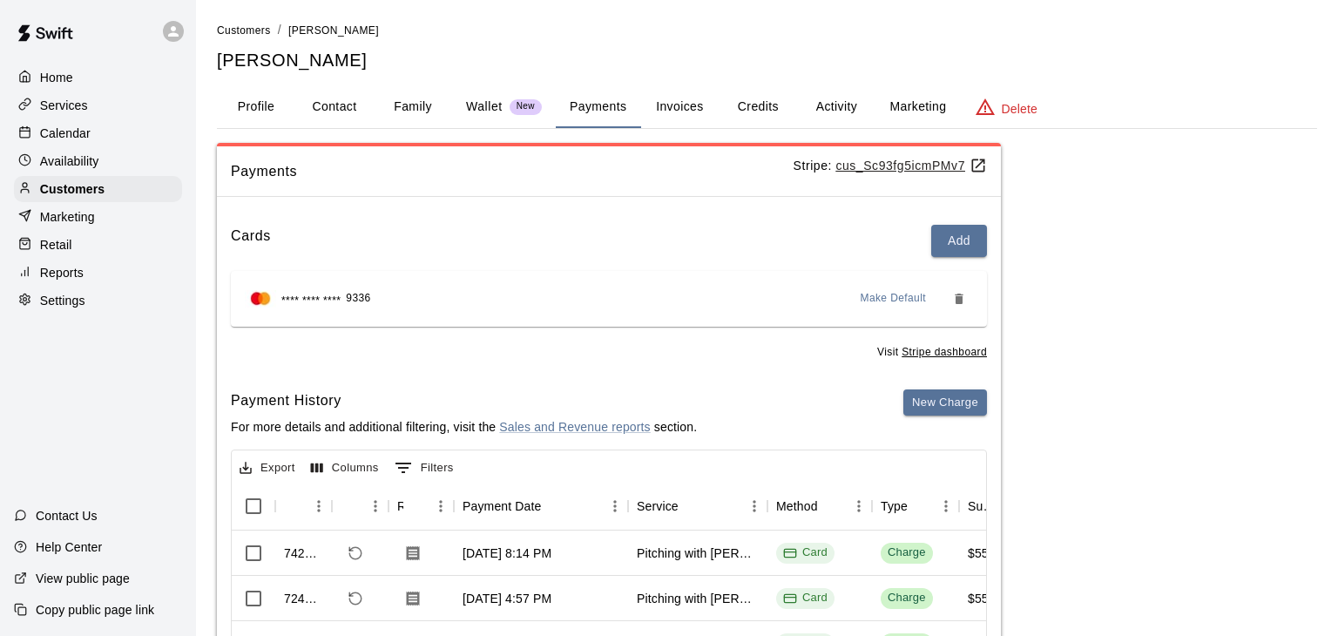
click at [74, 139] on p "Calendar" at bounding box center [65, 133] width 51 height 17
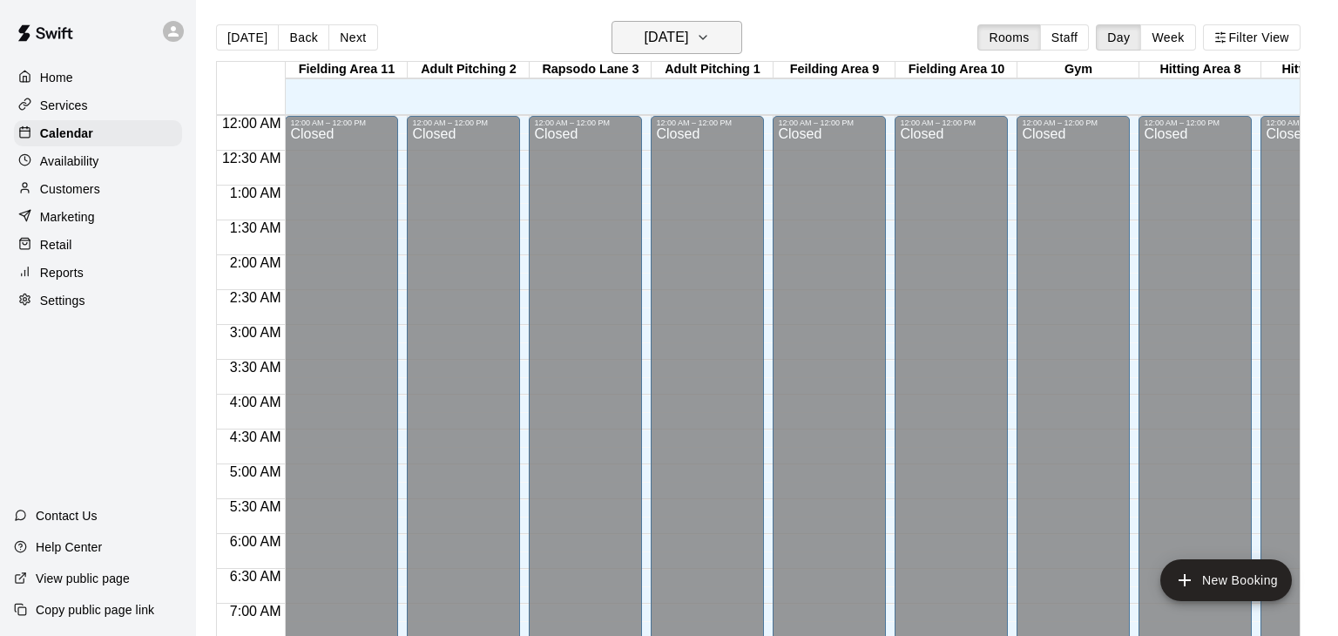
scroll to position [1079, 0]
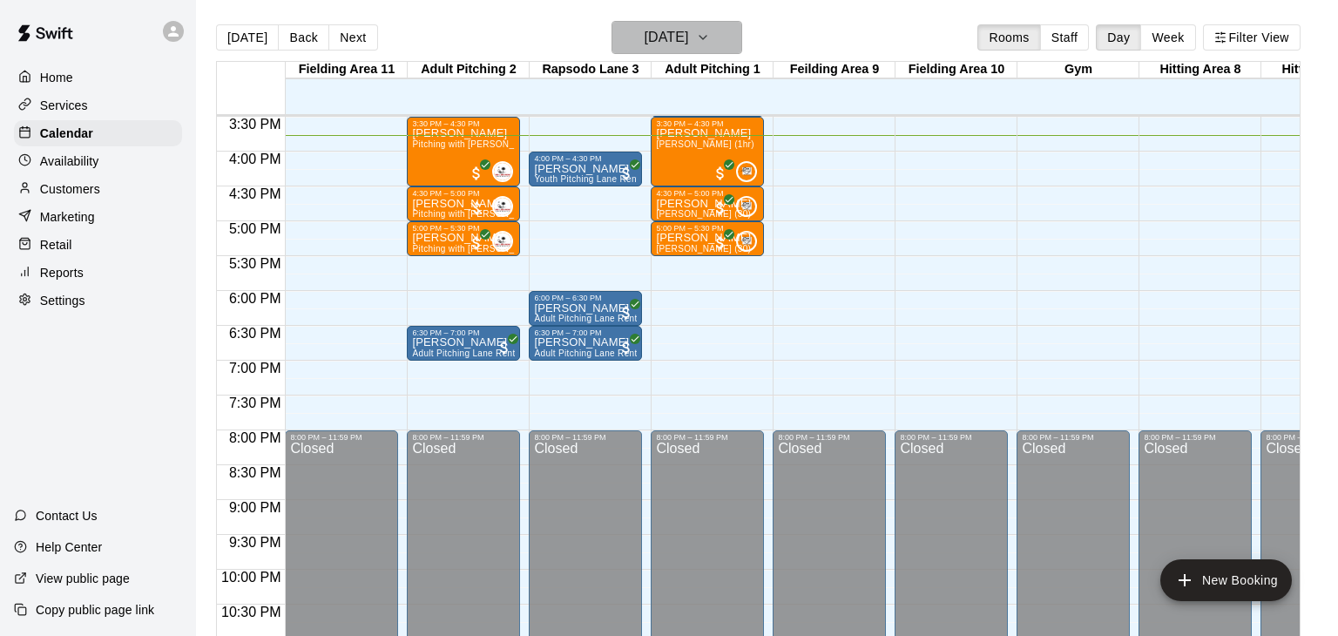
click at [710, 41] on icon "button" at bounding box center [703, 37] width 14 height 21
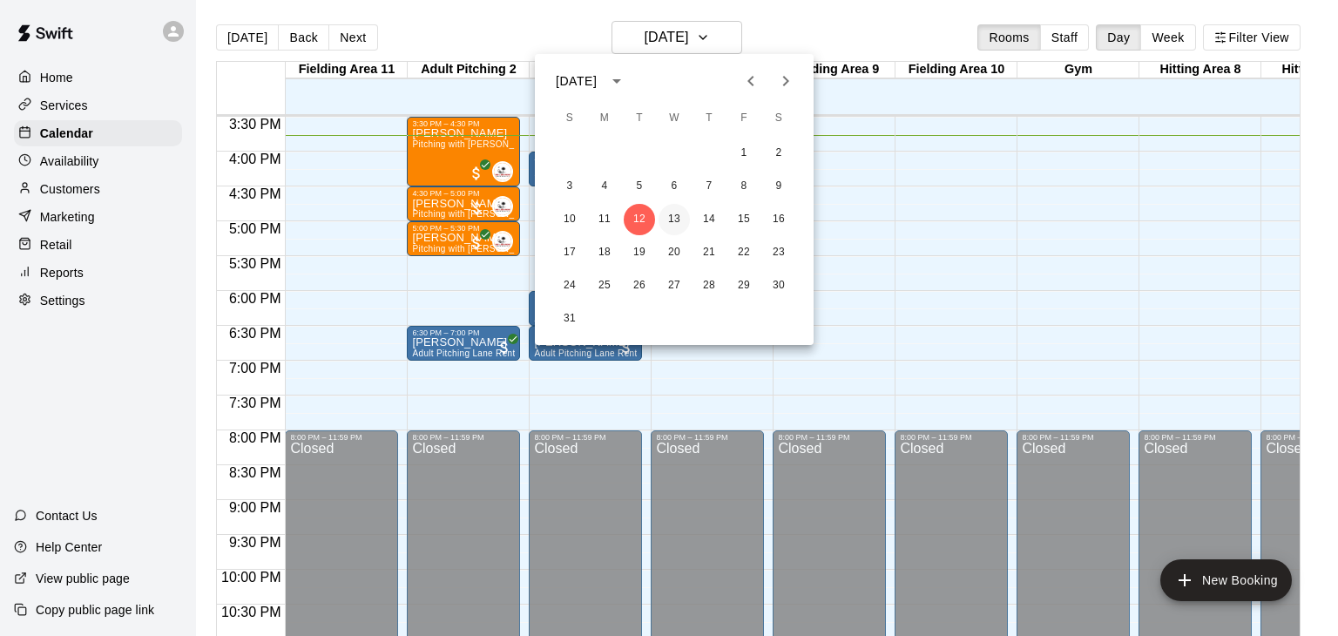
click at [676, 220] on button "13" at bounding box center [674, 219] width 31 height 31
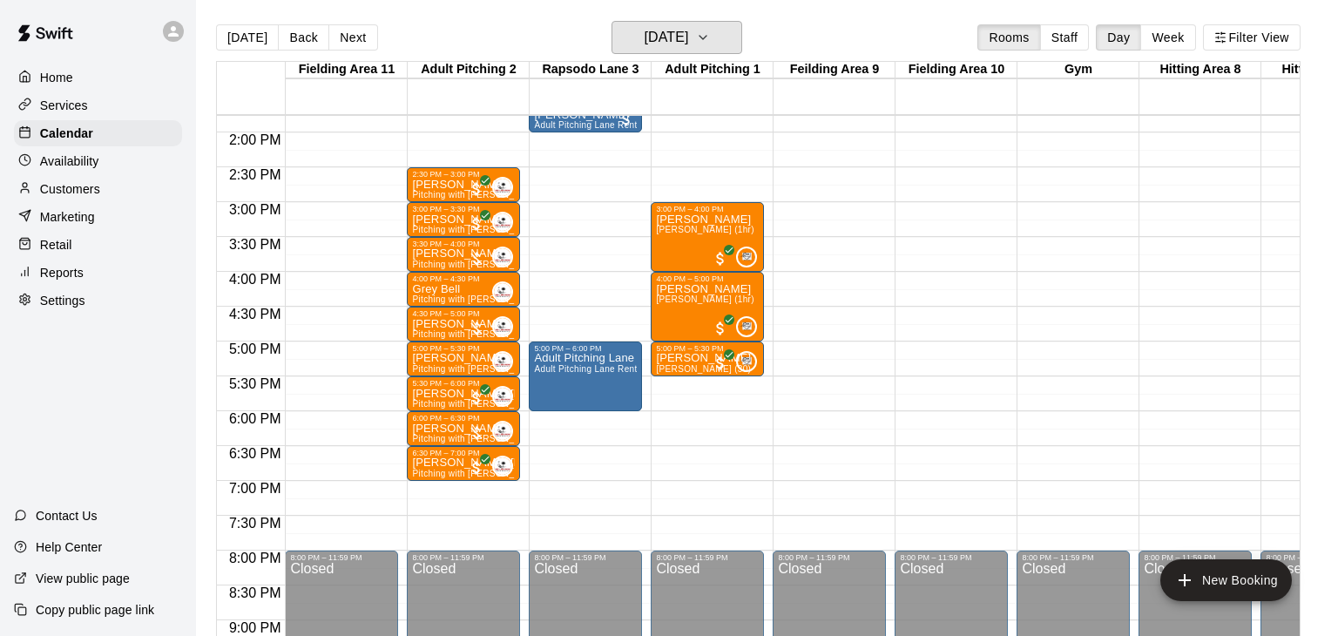
scroll to position [954, 0]
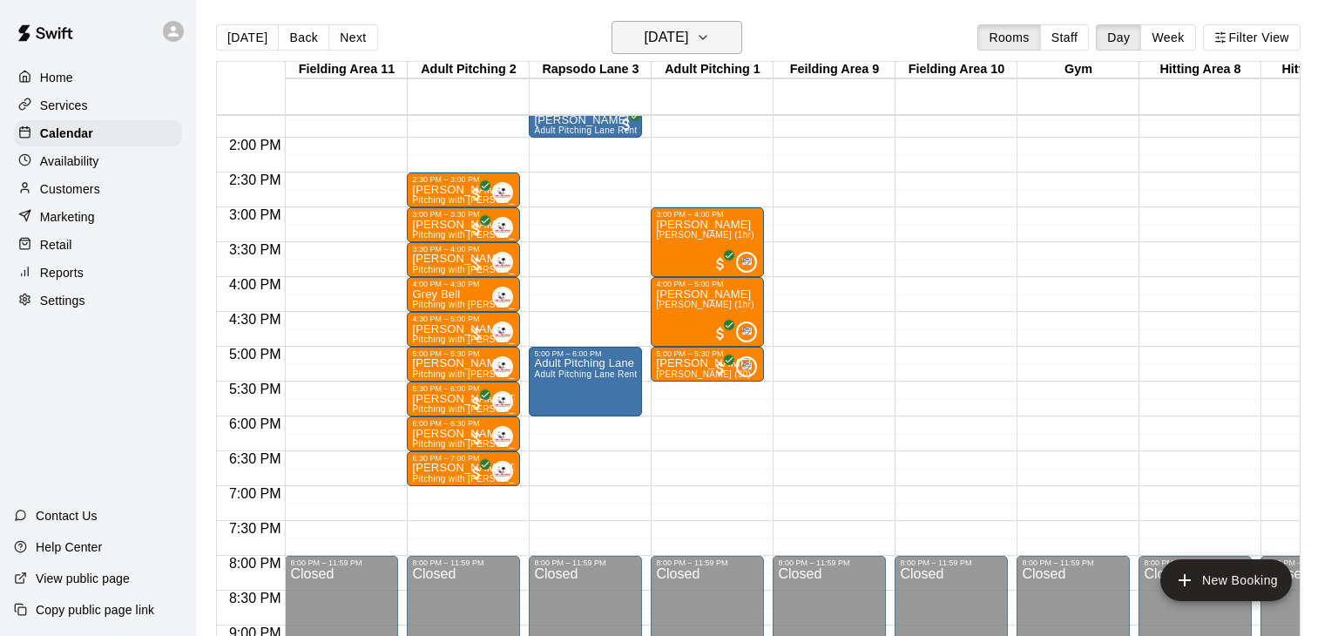
click at [710, 45] on icon "button" at bounding box center [703, 37] width 14 height 21
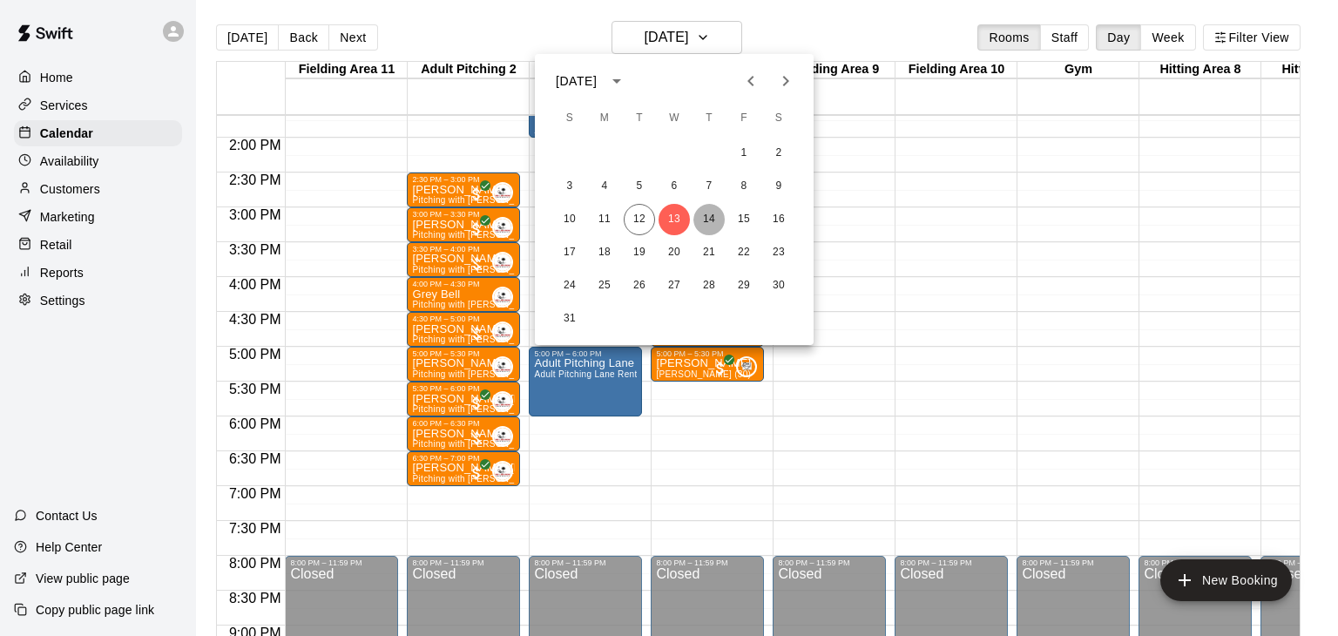
click at [702, 224] on button "14" at bounding box center [708, 219] width 31 height 31
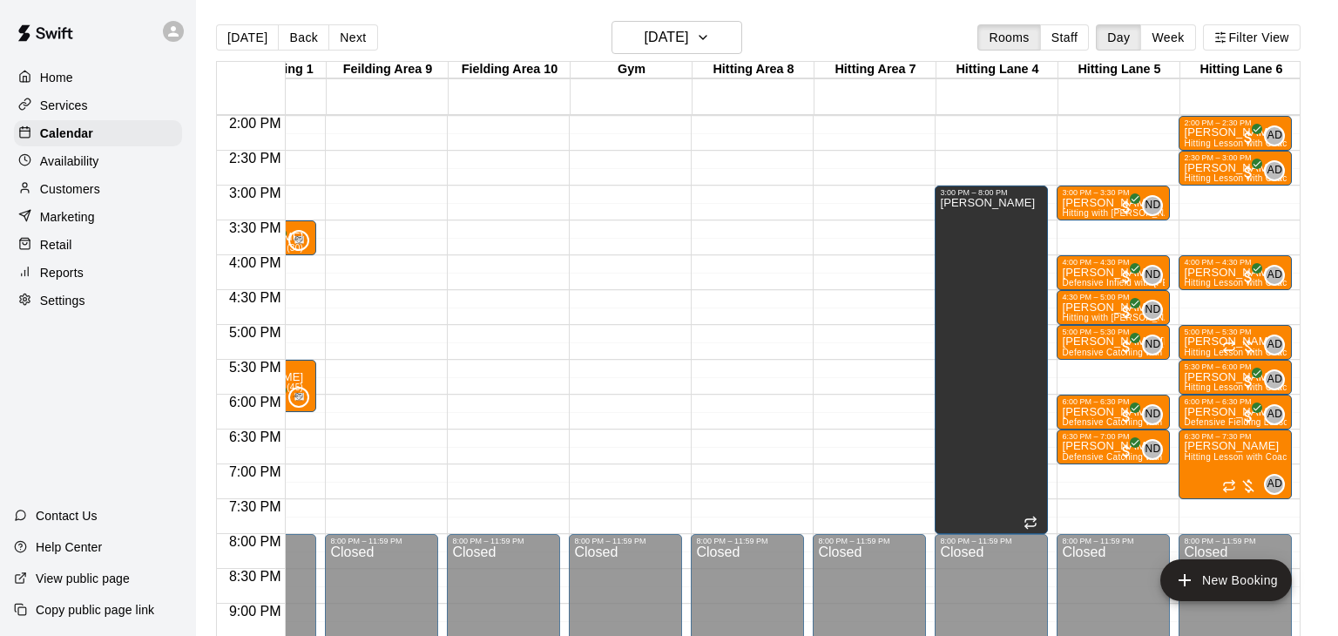
scroll to position [973, 448]
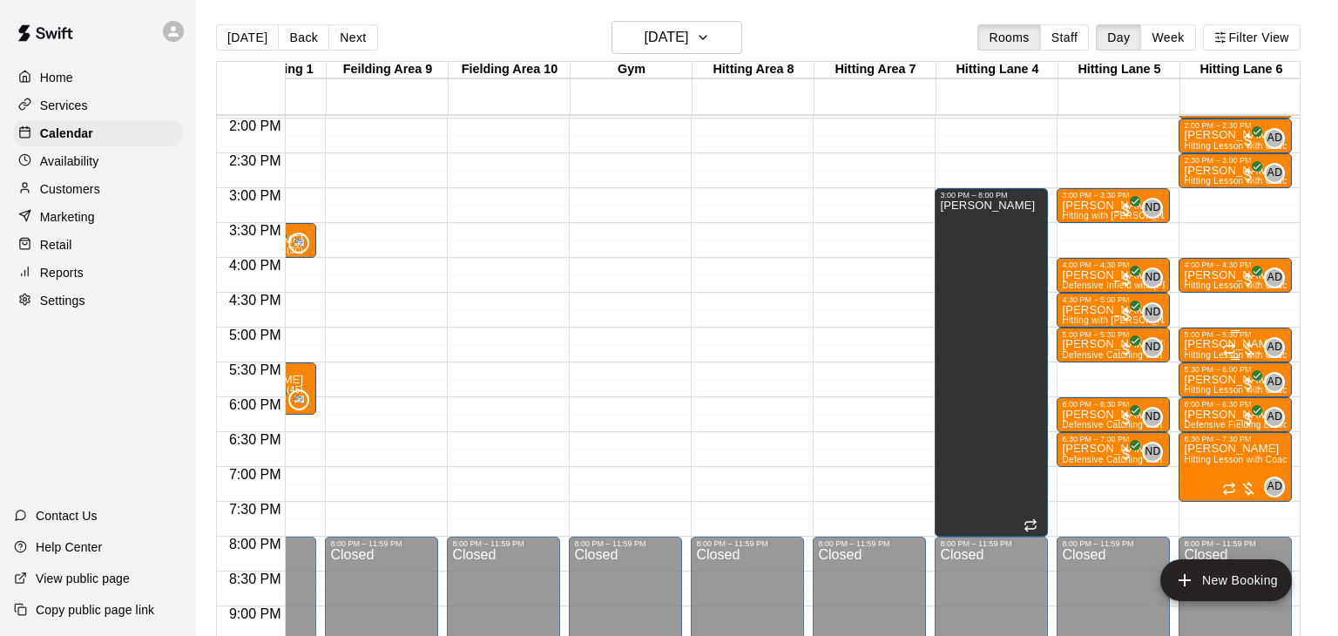
click at [1275, 328] on div "5:00 PM – 5:30 PM Dominiic Baumann Hitting Lesson with Coach Anthony AD 0" at bounding box center [1235, 345] width 113 height 35
click at [1219, 299] on div at bounding box center [669, 318] width 1338 height 636
drag, startPoint x: 1220, startPoint y: 294, endPoint x: 1221, endPoint y: 314, distance: 20.9
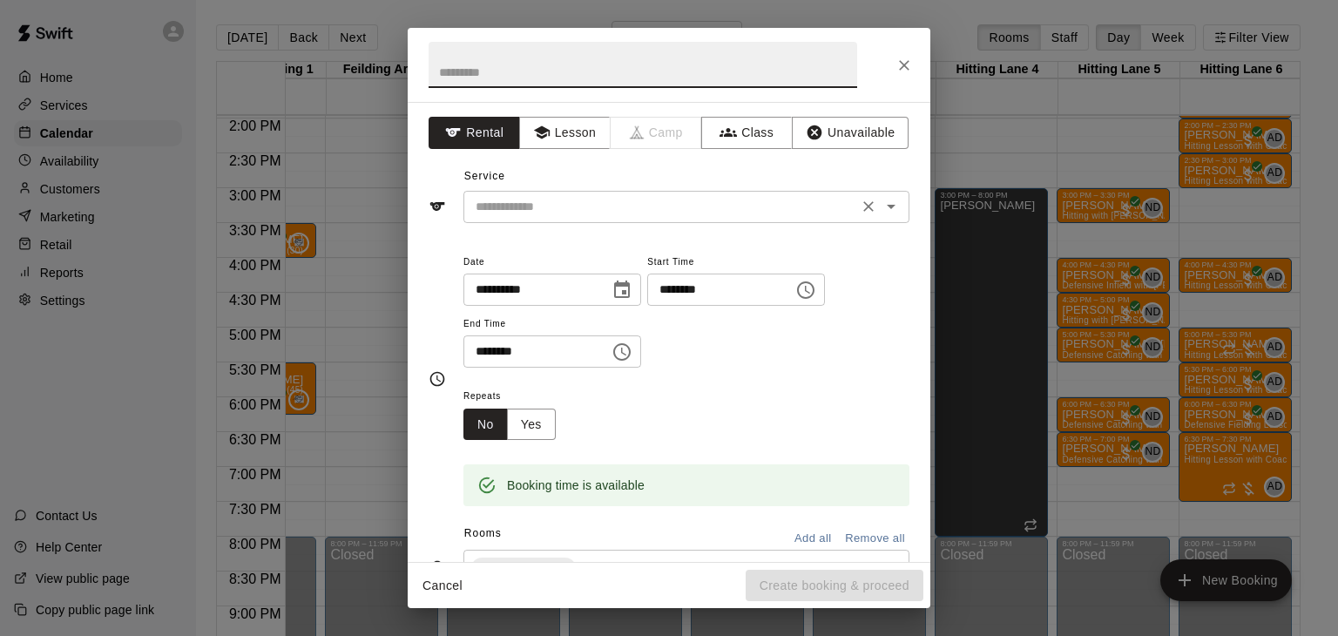
click at [601, 205] on input "text" at bounding box center [661, 207] width 384 height 22
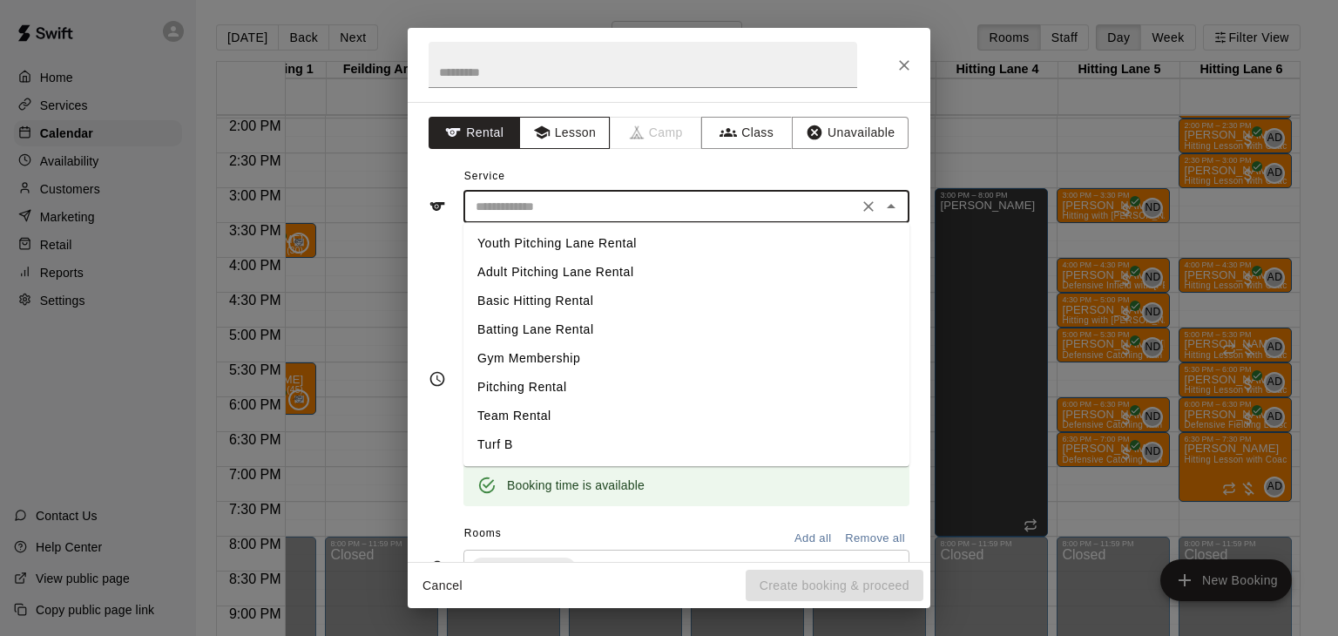
click at [582, 145] on button "Lesson" at bounding box center [564, 133] width 91 height 32
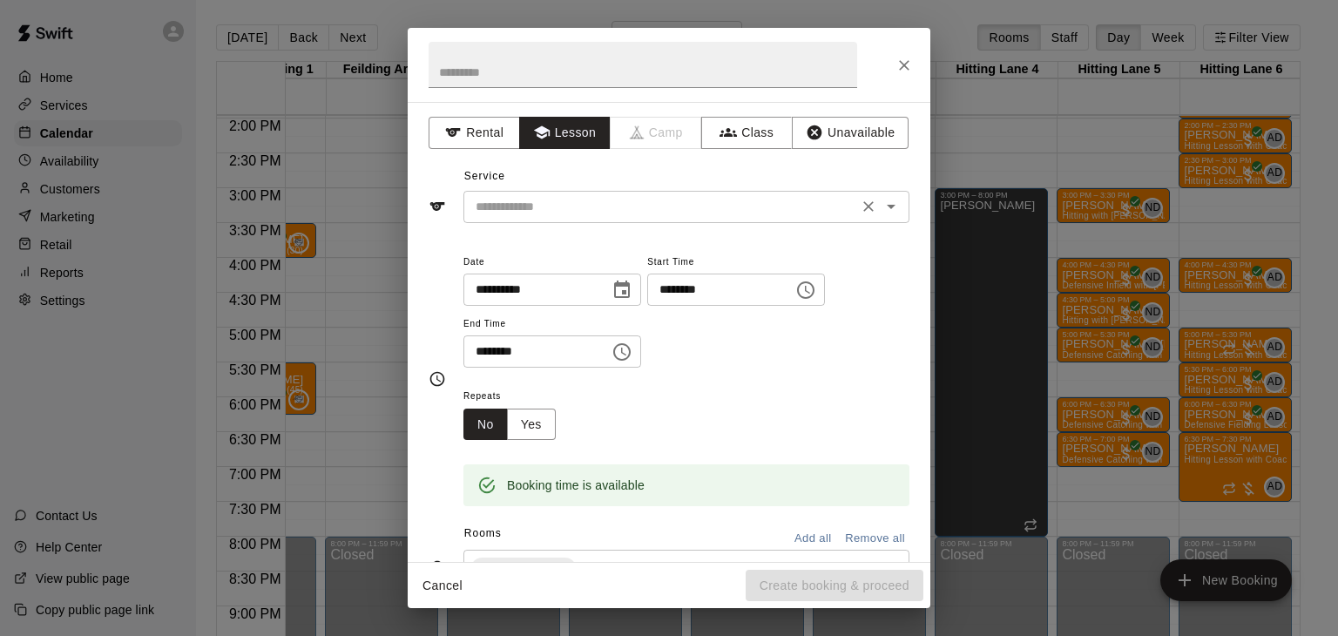
click at [561, 206] on input "text" at bounding box center [661, 207] width 384 height 22
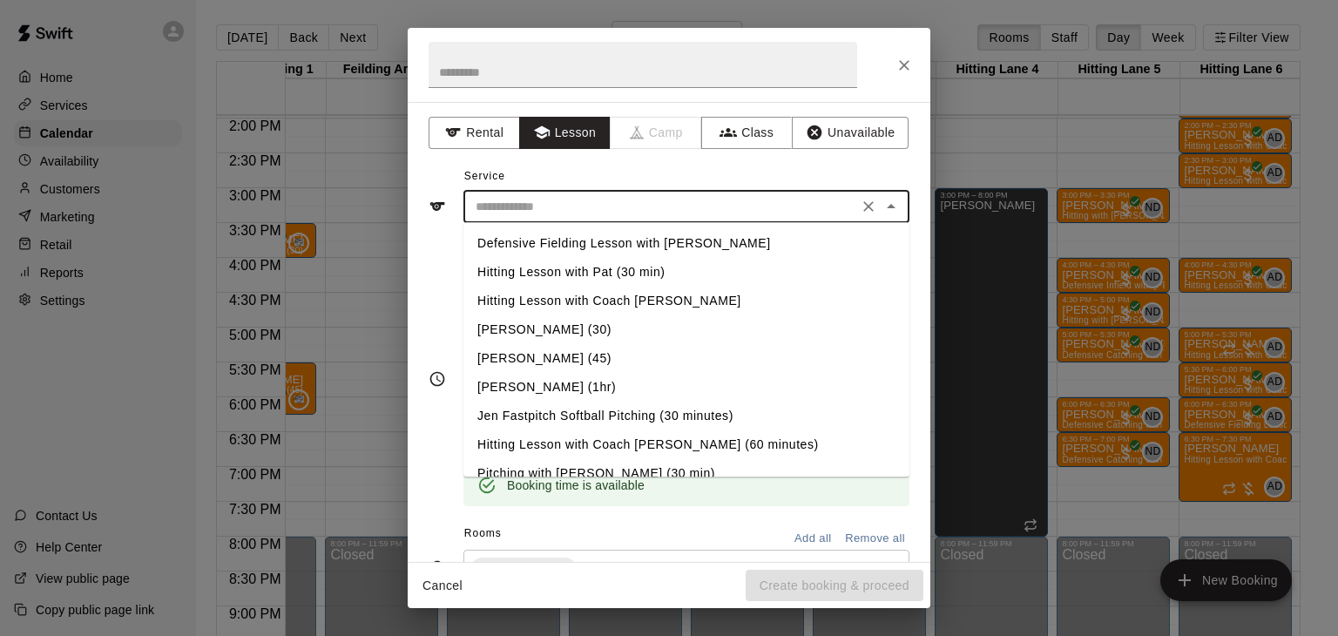
click at [590, 302] on li "Hitting Lesson with Coach [PERSON_NAME]" at bounding box center [686, 301] width 446 height 29
type input "**********"
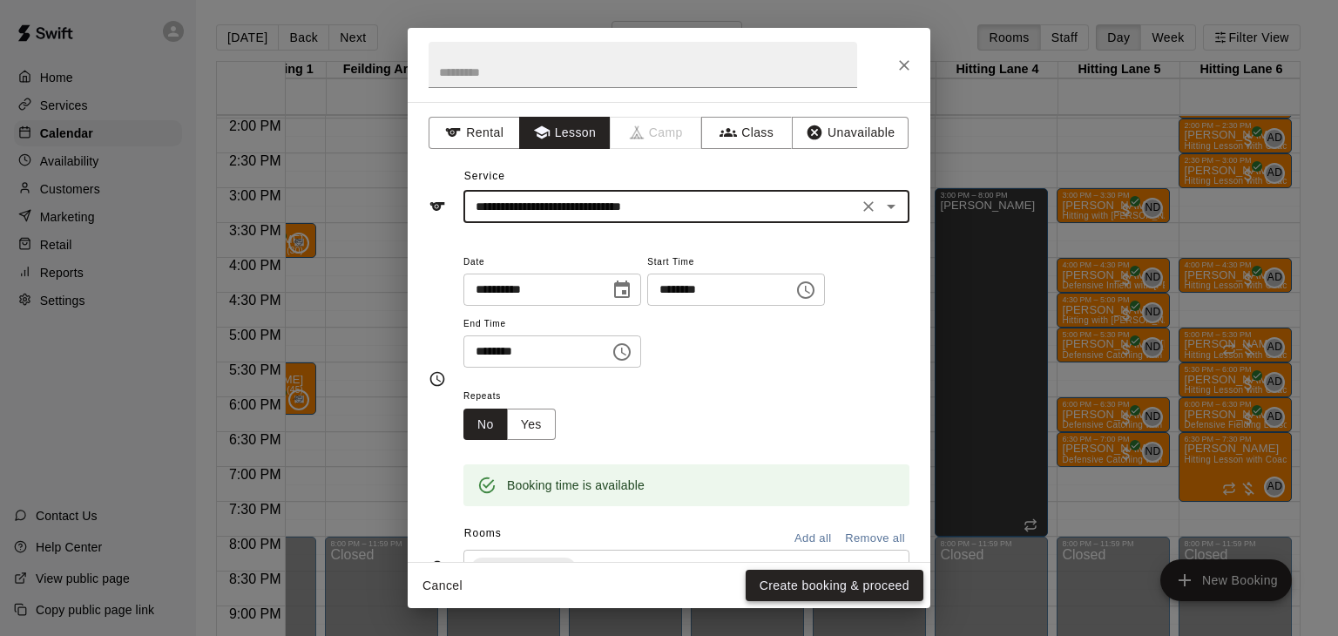
click at [783, 591] on button "Create booking & proceed" at bounding box center [835, 586] width 178 height 32
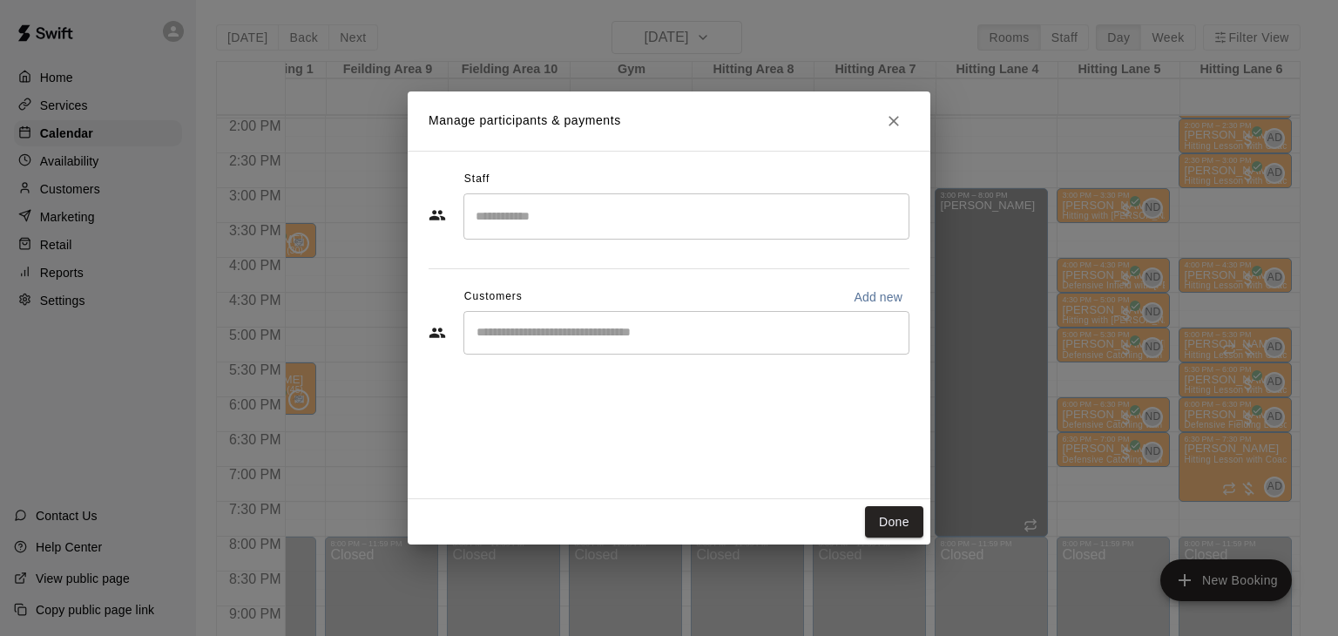
click at [555, 216] on input "Search staff" at bounding box center [686, 216] width 430 height 30
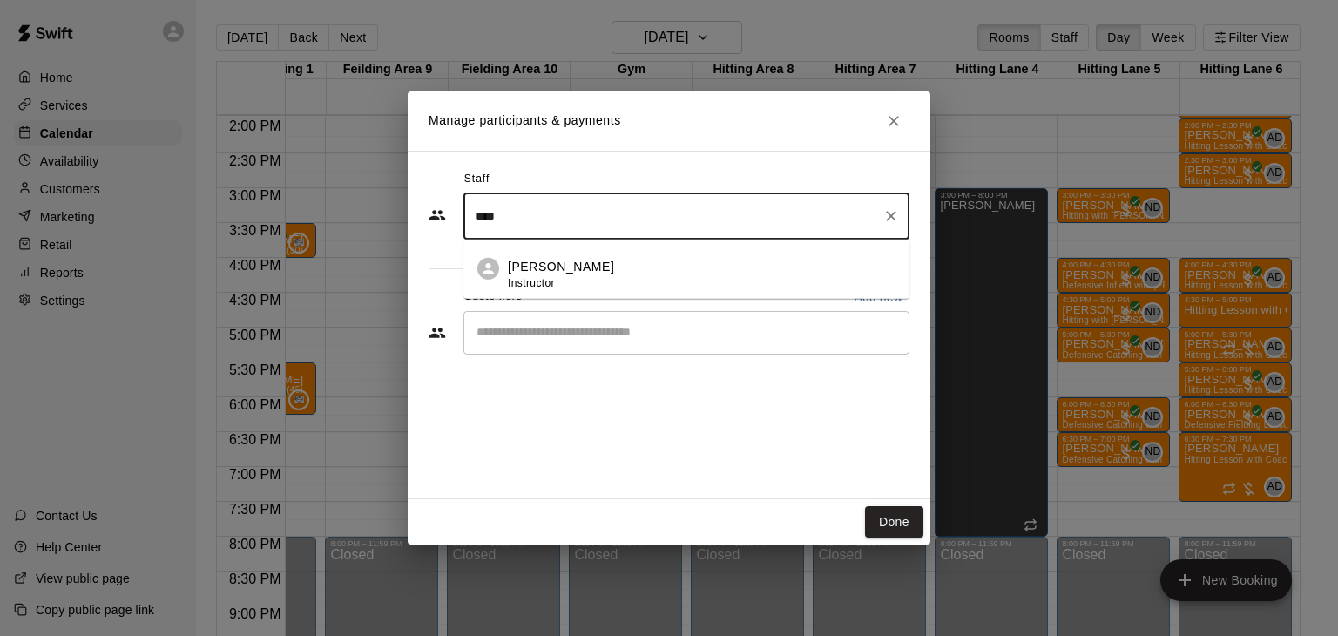
click at [558, 267] on p "Anthony Dionisio" at bounding box center [561, 267] width 106 height 18
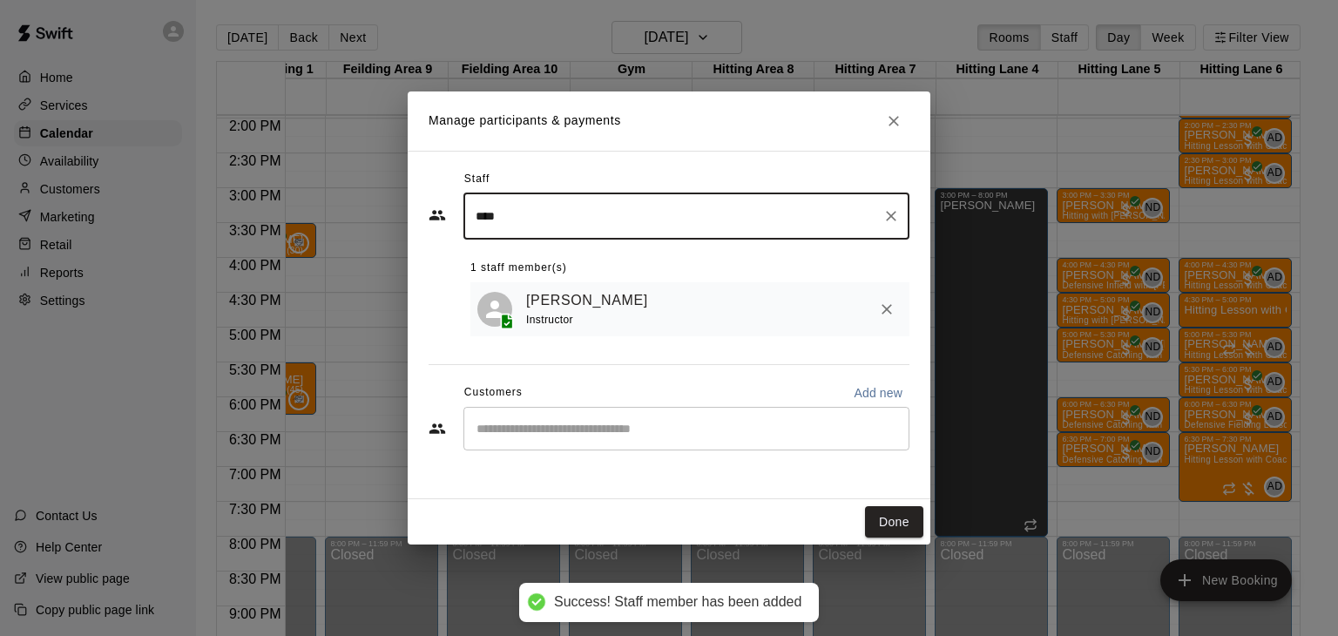
type input "****"
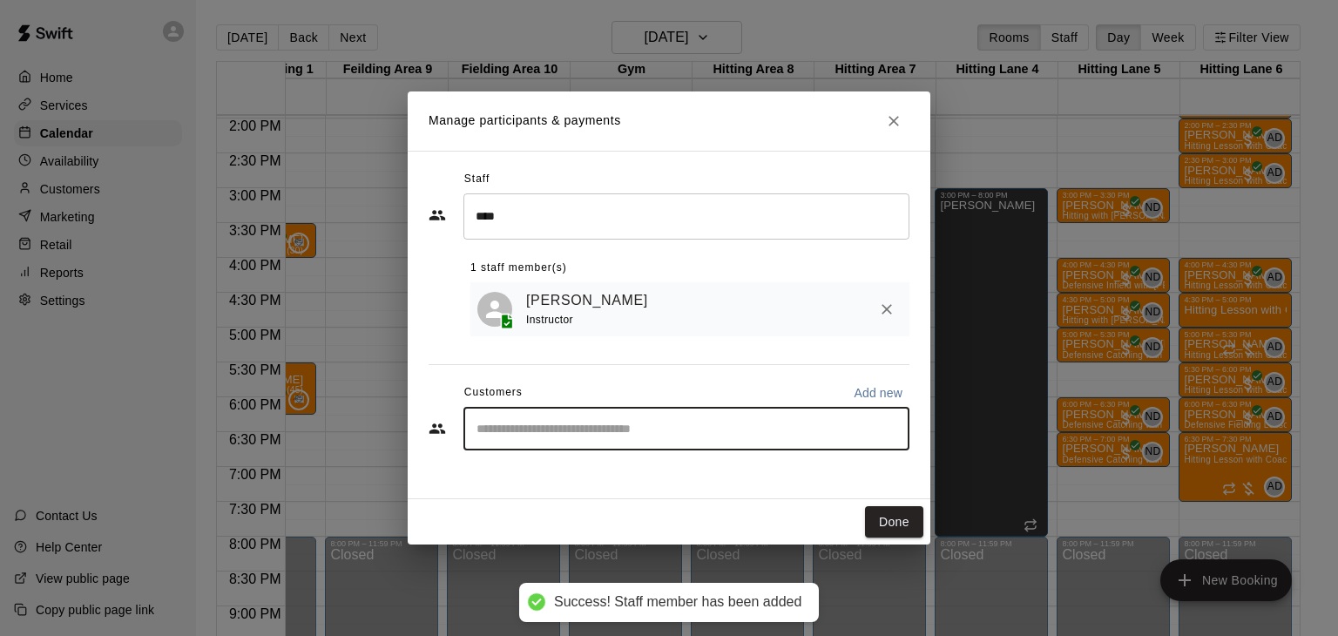
click at [546, 427] on input "Start typing to search customers..." at bounding box center [686, 428] width 430 height 17
type input "*****"
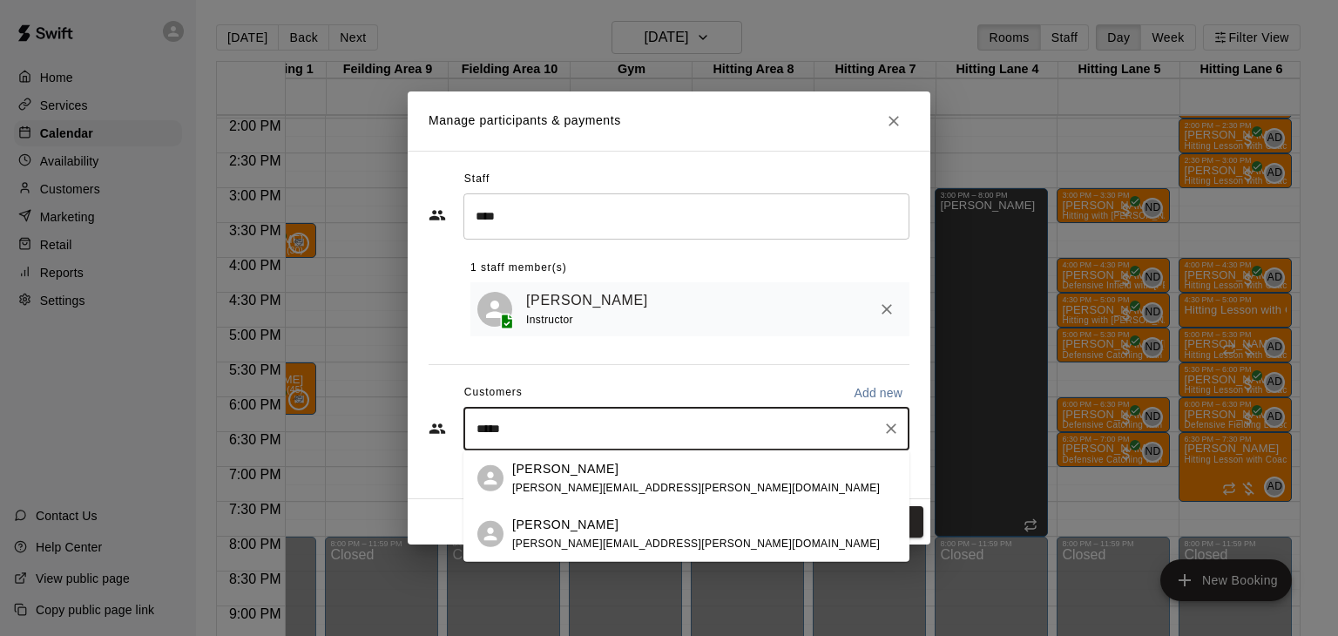
click at [532, 470] on p "Casie Grasso" at bounding box center [565, 468] width 106 height 18
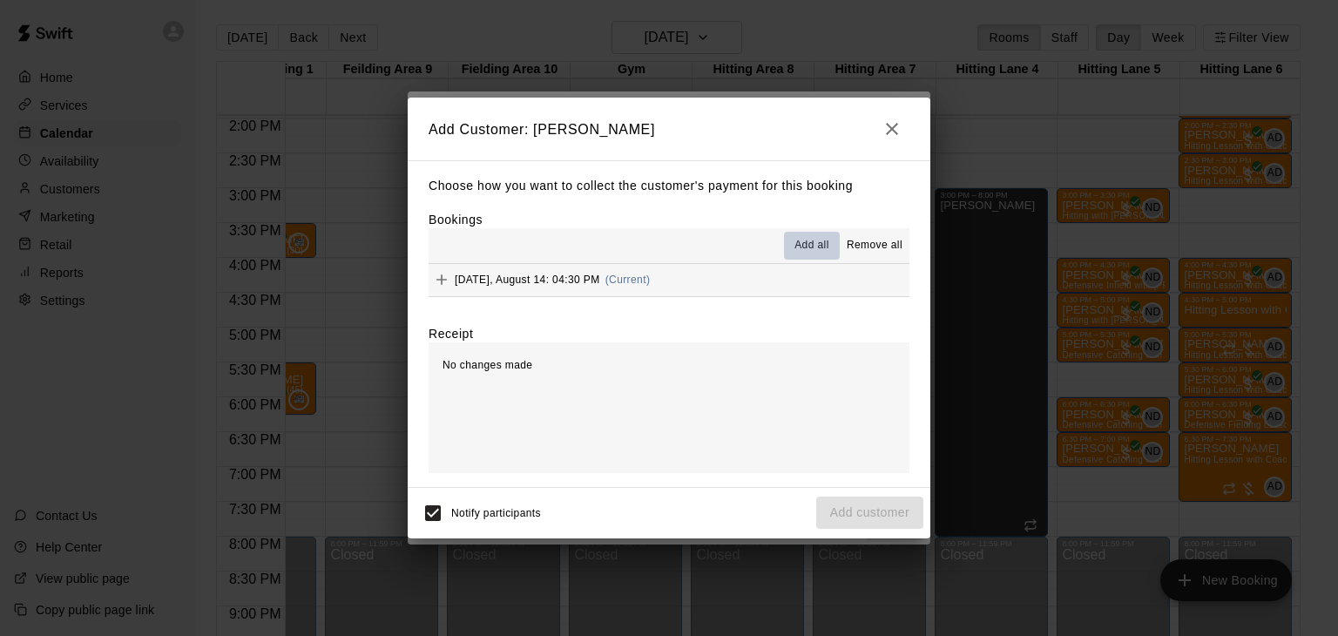
click at [816, 253] on span "Add all" at bounding box center [811, 245] width 35 height 17
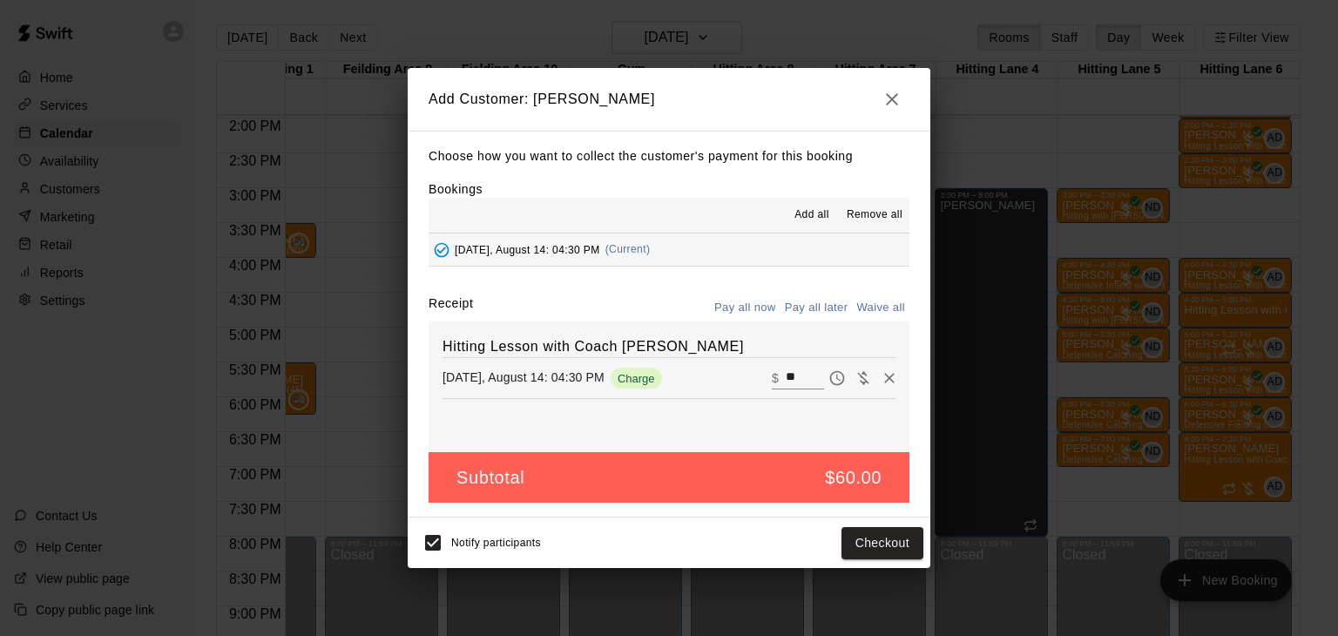
click at [825, 307] on button "Pay all later" at bounding box center [816, 307] width 72 height 27
click at [858, 546] on button "Add customer" at bounding box center [869, 543] width 107 height 32
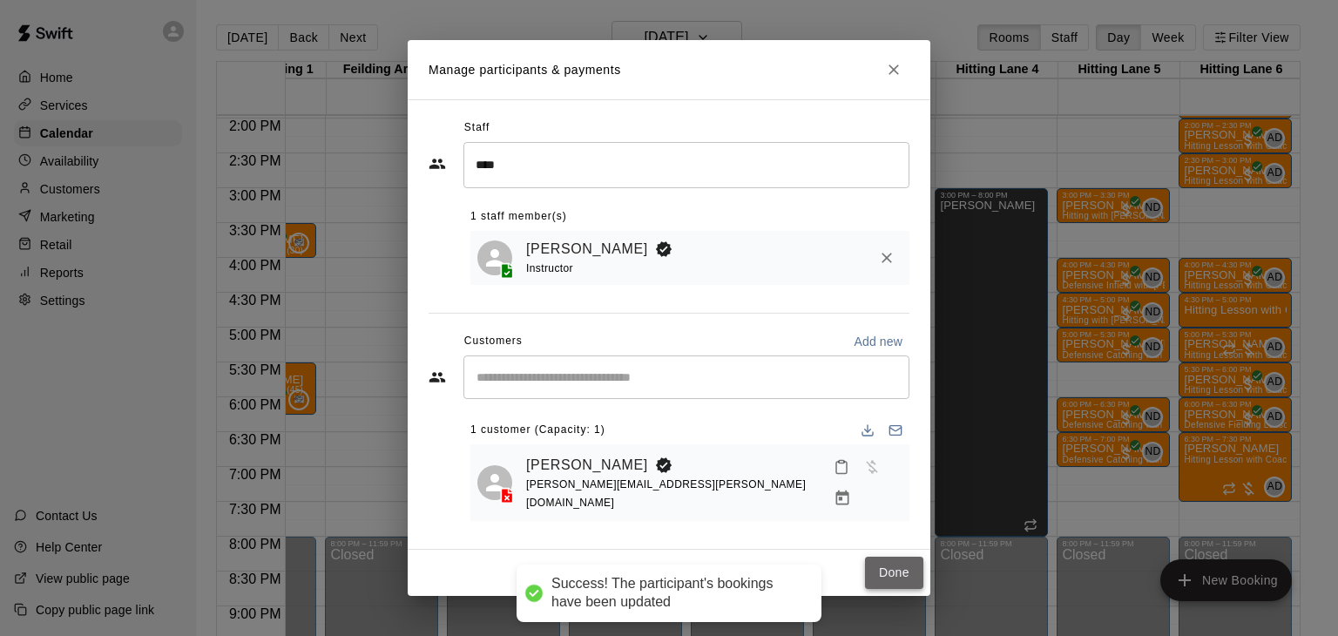
click at [905, 559] on button "Done" at bounding box center [894, 573] width 58 height 32
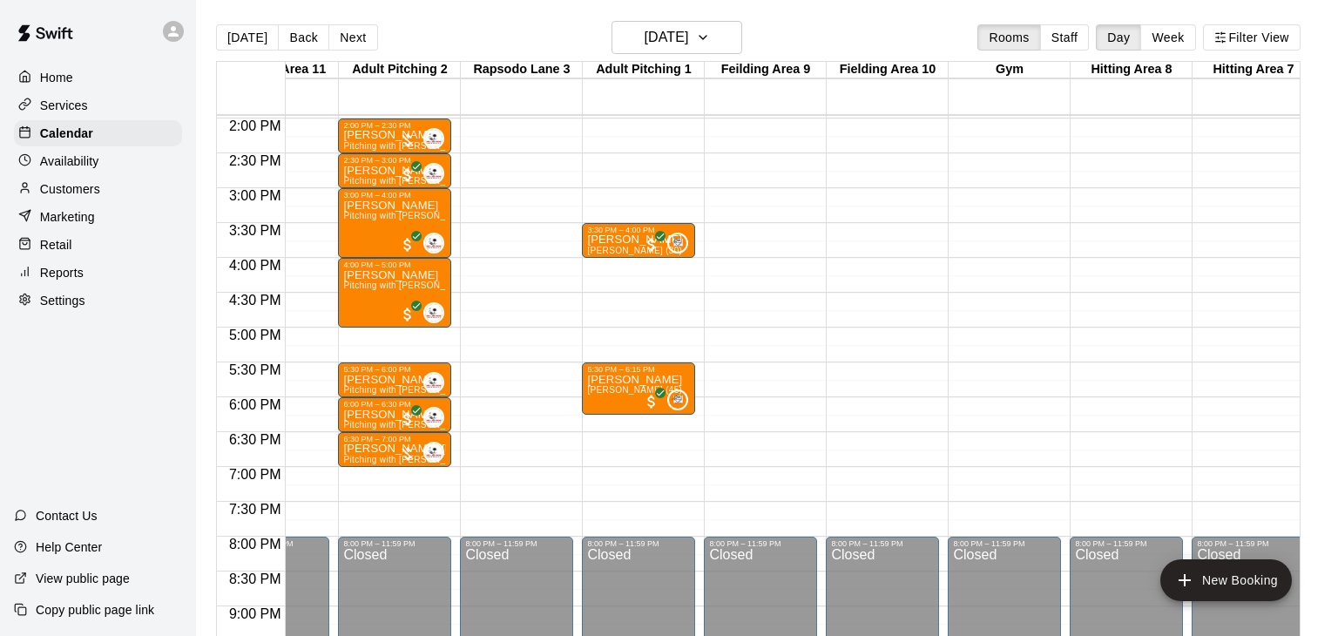
scroll to position [973, 0]
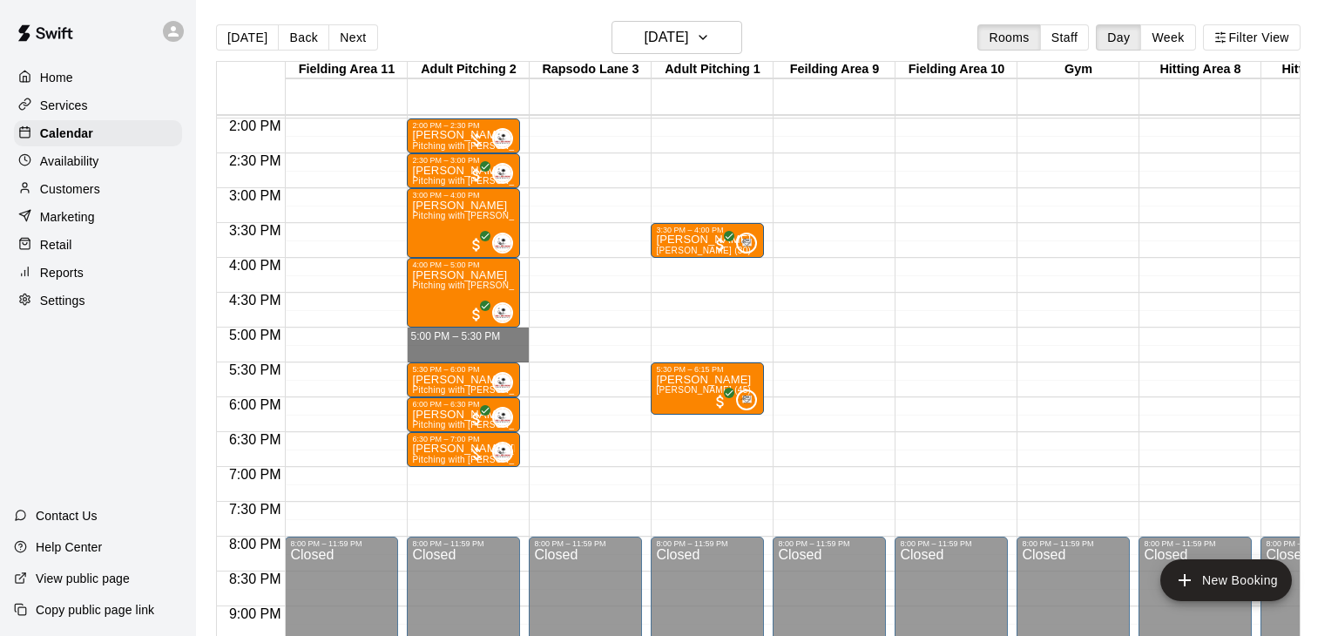
drag, startPoint x: 463, startPoint y: 334, endPoint x: 463, endPoint y: 360, distance: 26.1
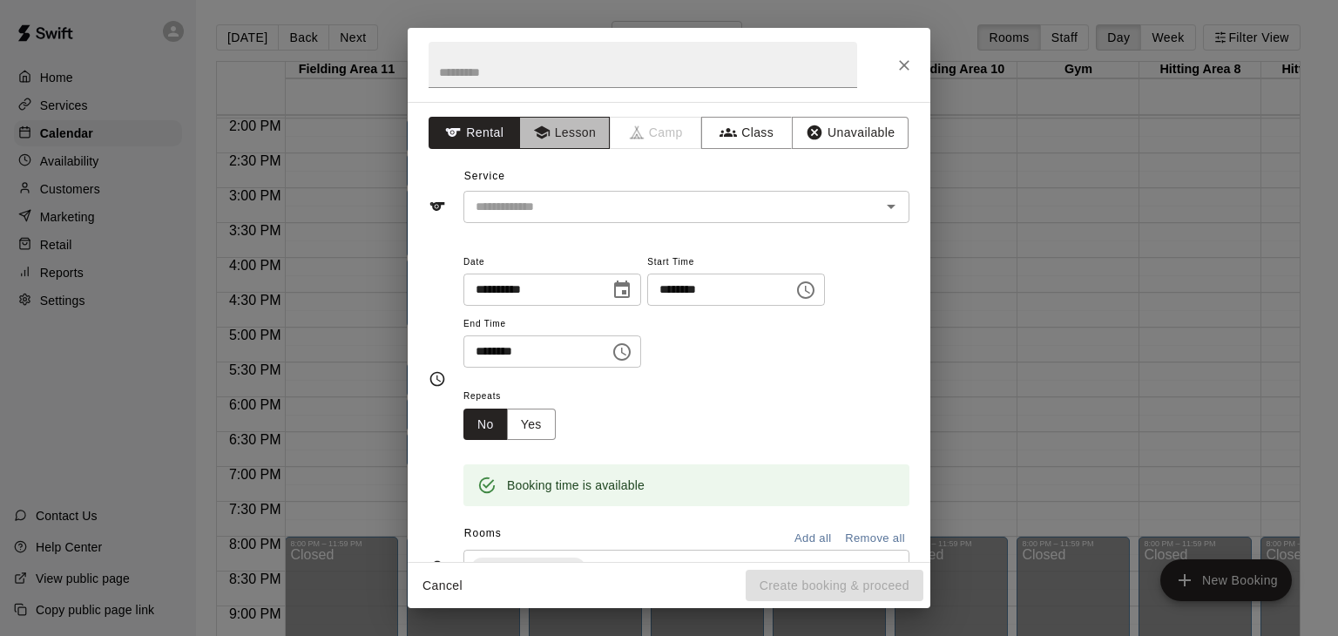
click at [577, 144] on button "Lesson" at bounding box center [564, 133] width 91 height 32
click at [562, 204] on input "text" at bounding box center [661, 207] width 384 height 22
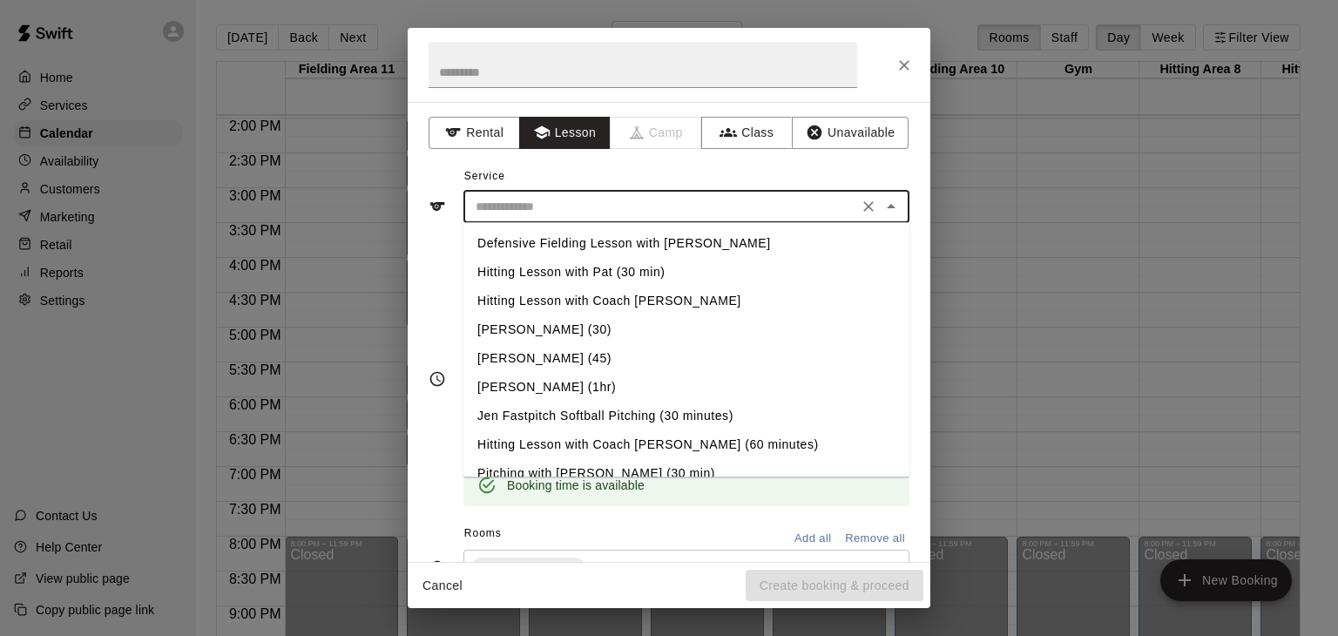
click at [589, 471] on li "Pitching with [PERSON_NAME] (30 min)" at bounding box center [686, 473] width 446 height 29
type input "**********"
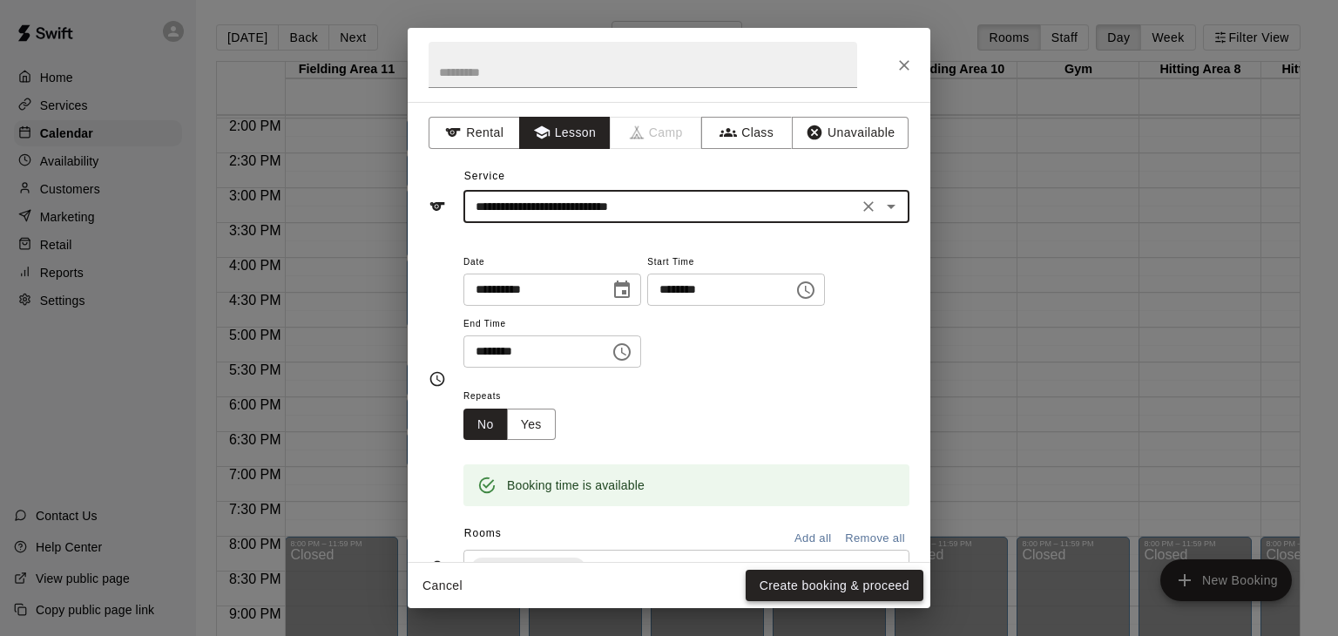
click at [875, 584] on button "Create booking & proceed" at bounding box center [835, 586] width 178 height 32
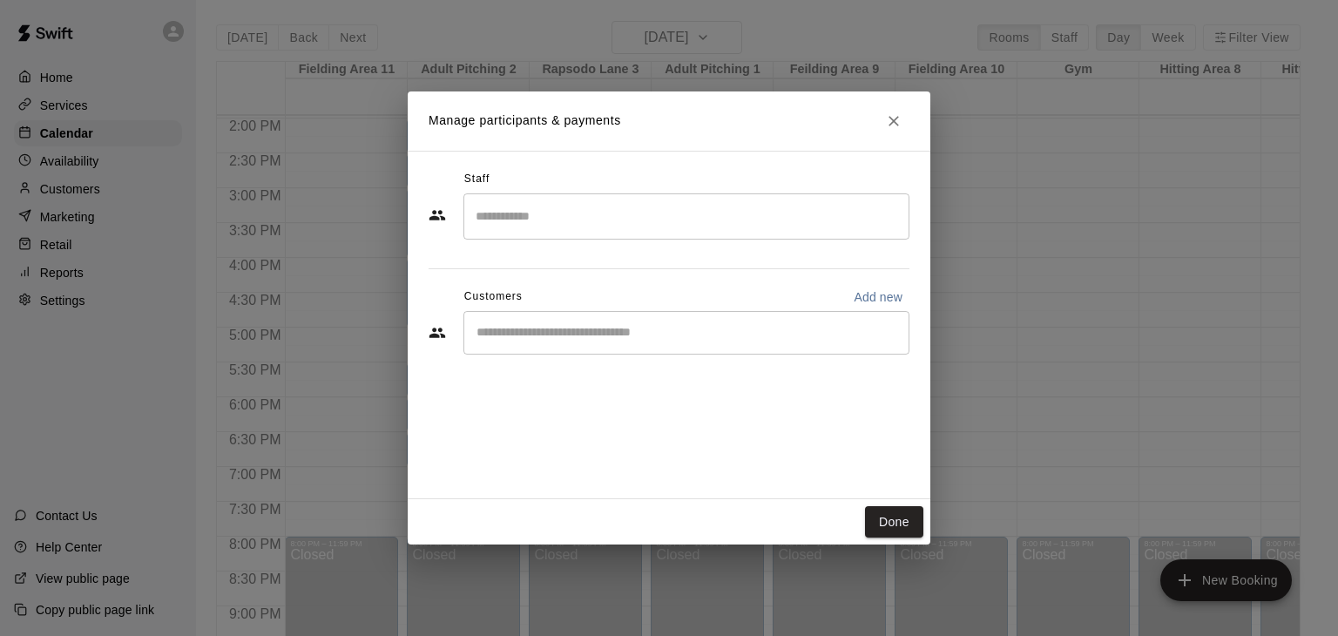
click at [602, 231] on input "Search staff" at bounding box center [686, 216] width 430 height 30
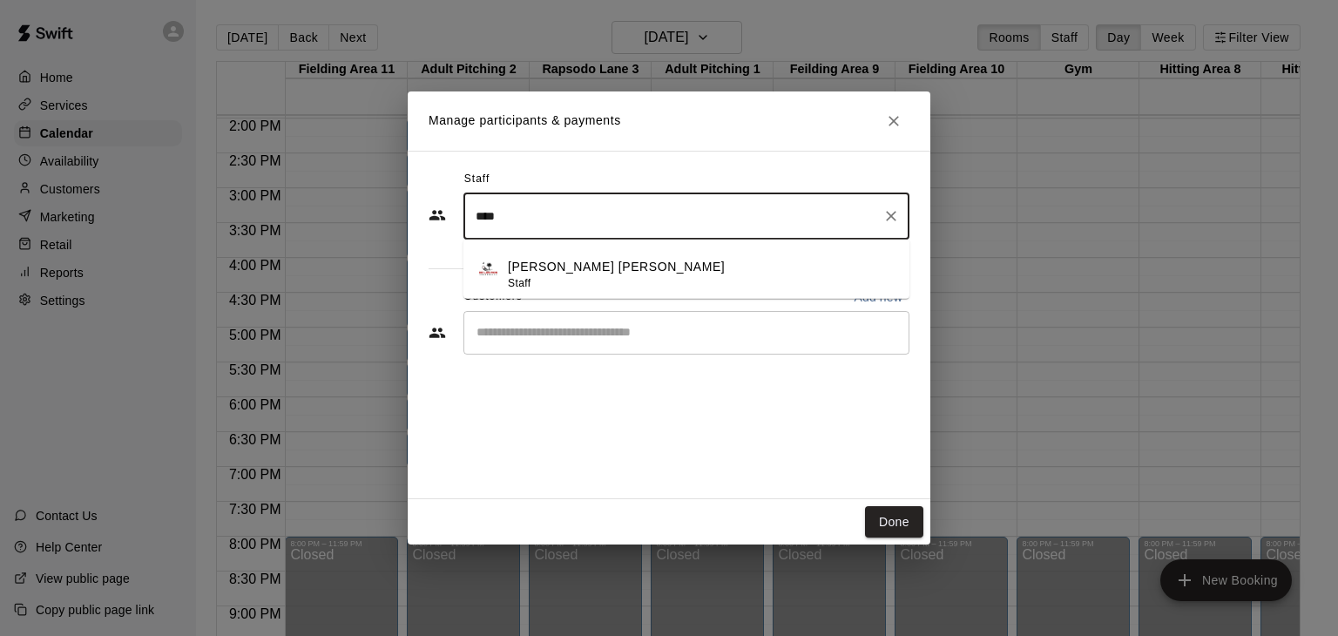
click at [605, 261] on p "Enrique De Los Rios" at bounding box center [616, 267] width 217 height 18
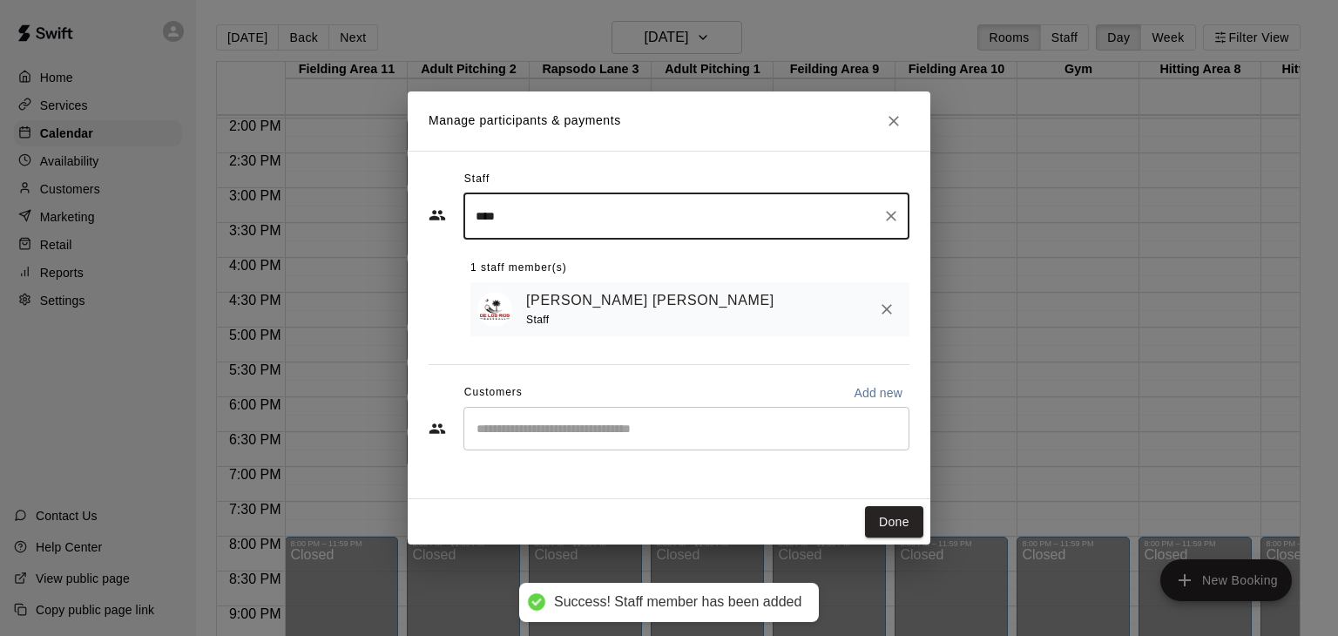
type input "****"
click at [544, 420] on input "Start typing to search customers..." at bounding box center [686, 428] width 430 height 17
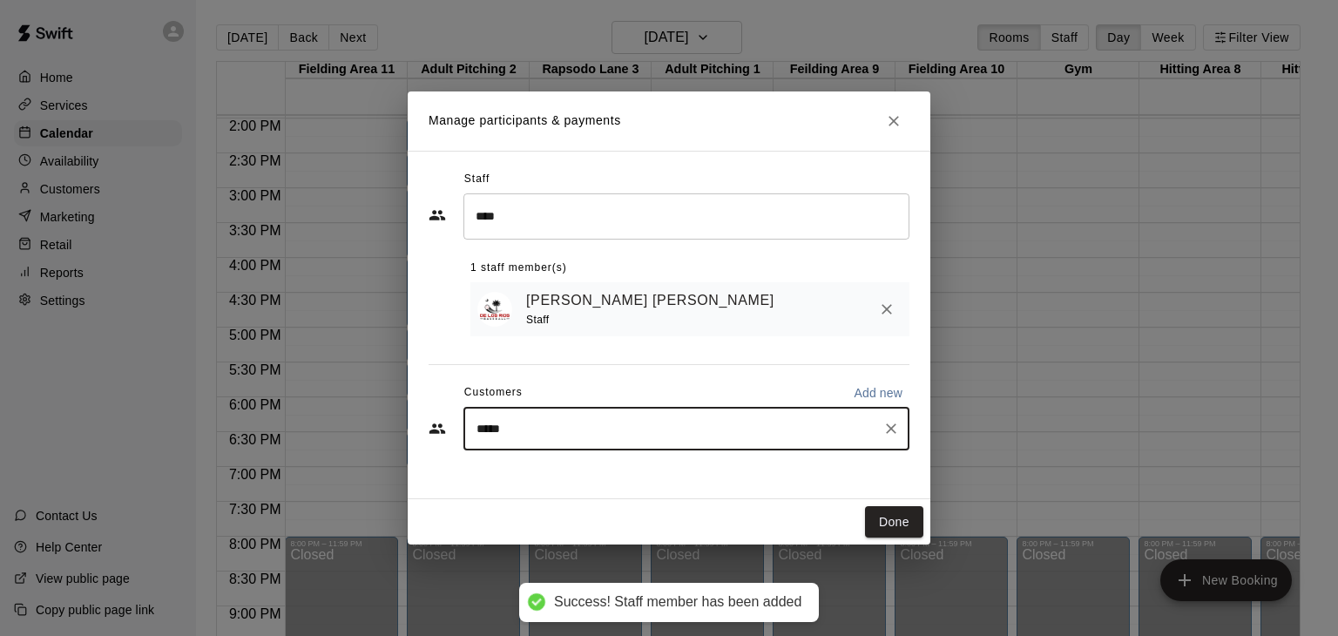
type input "******"
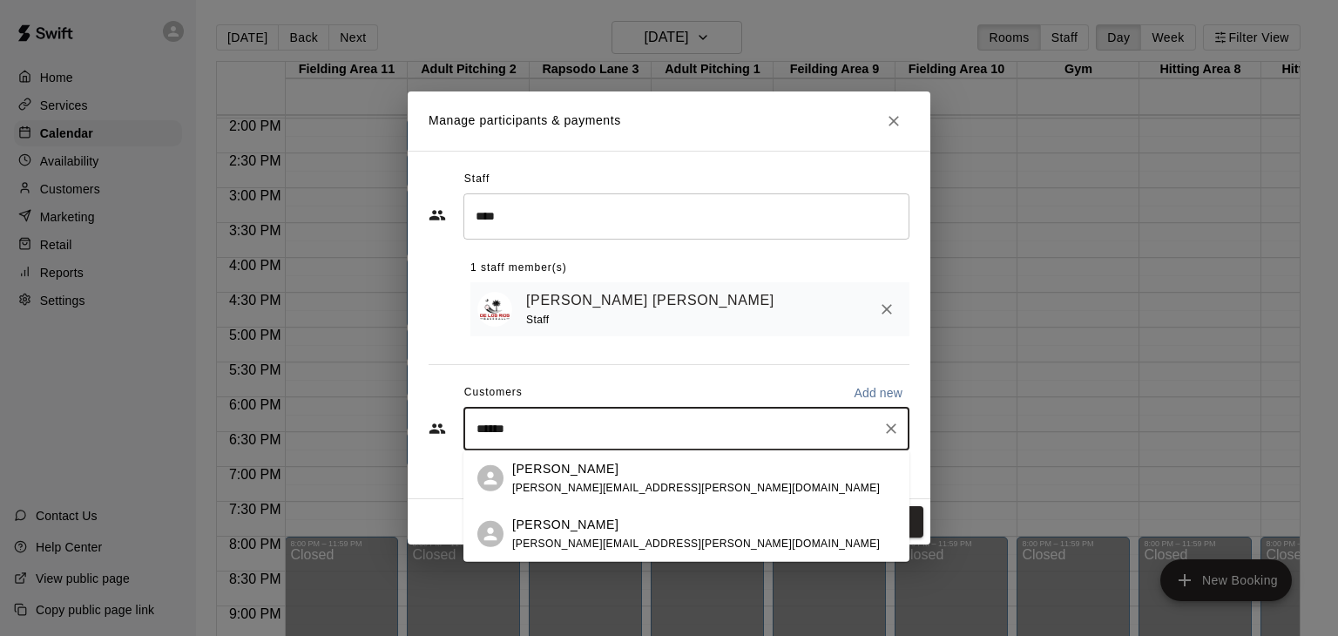
click at [544, 527] on p "Michael Grasso" at bounding box center [565, 524] width 106 height 18
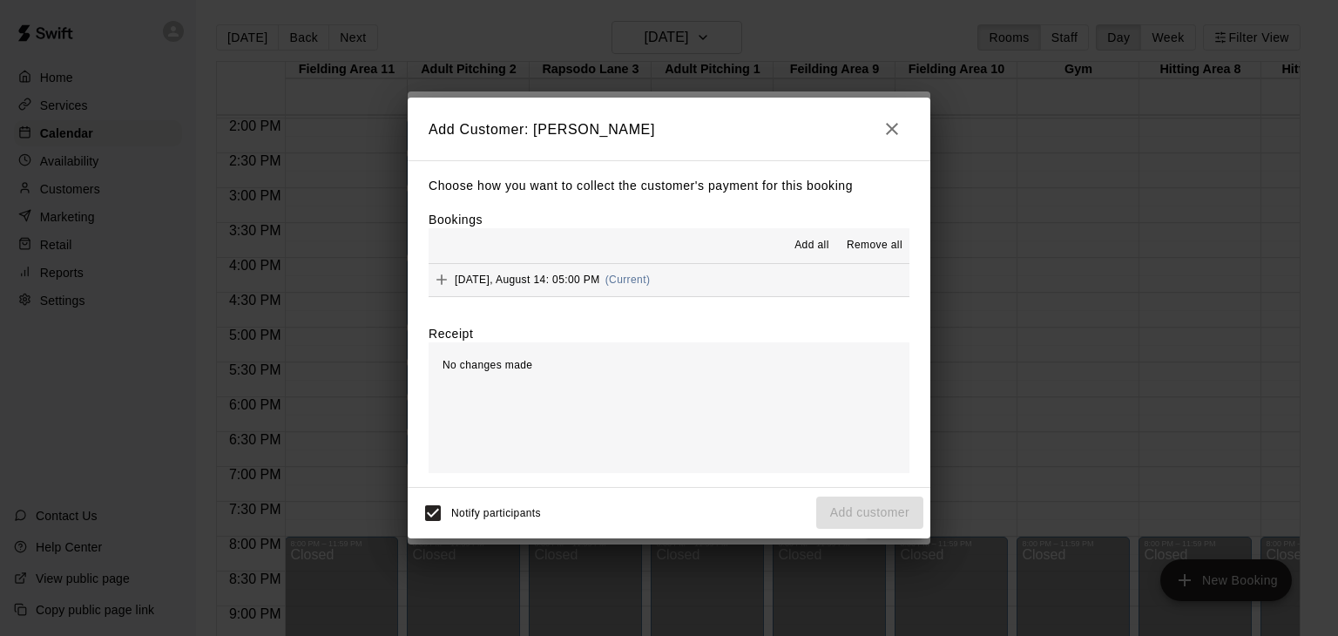
click at [804, 249] on span "Add all" at bounding box center [811, 245] width 35 height 17
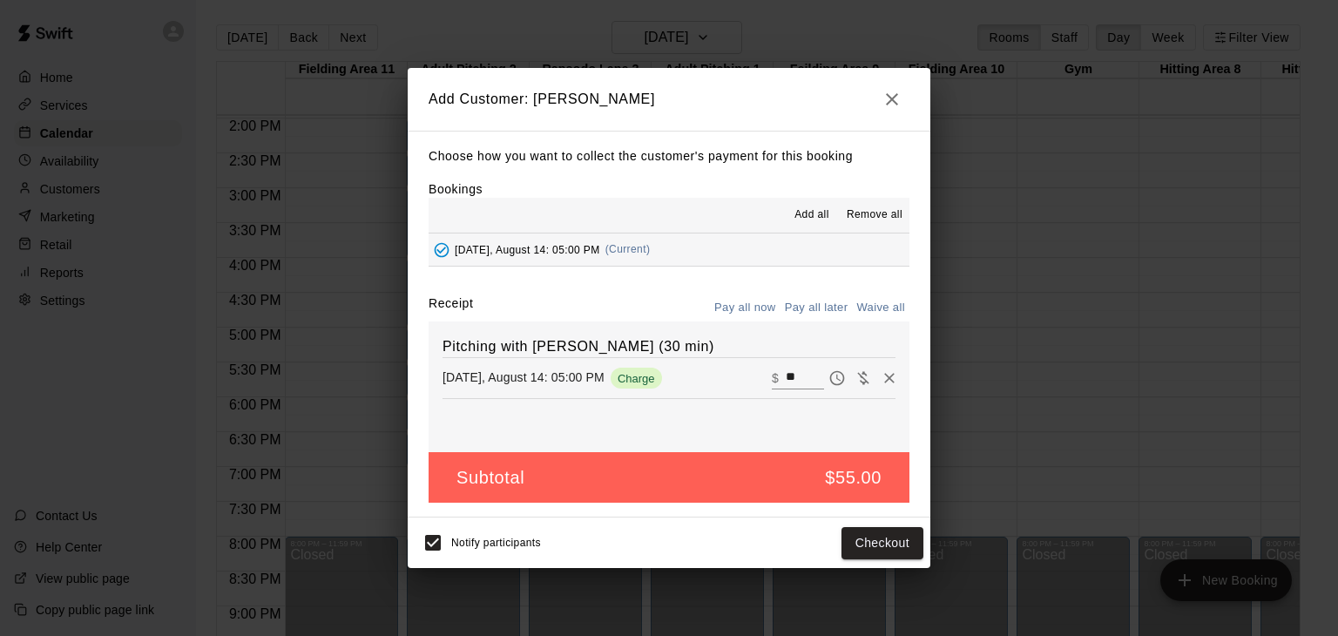
click at [823, 307] on button "Pay all later" at bounding box center [816, 307] width 72 height 27
click at [869, 542] on button "Add customer" at bounding box center [869, 543] width 107 height 32
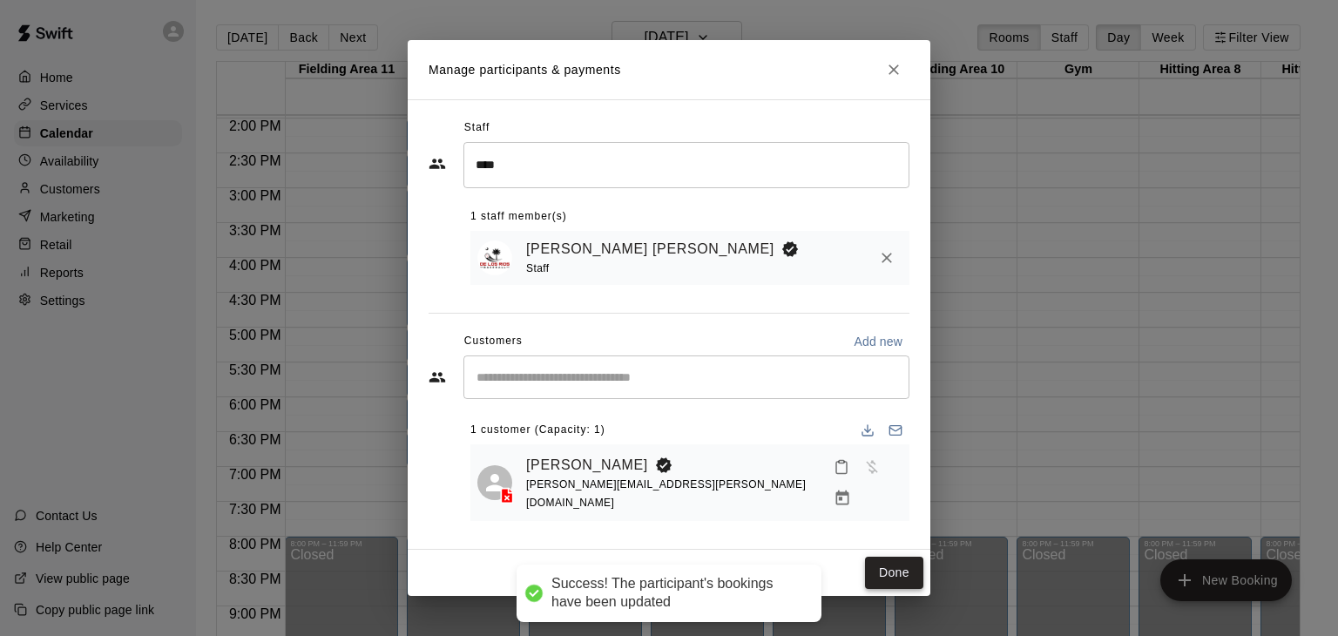
click at [903, 559] on button "Done" at bounding box center [894, 573] width 58 height 32
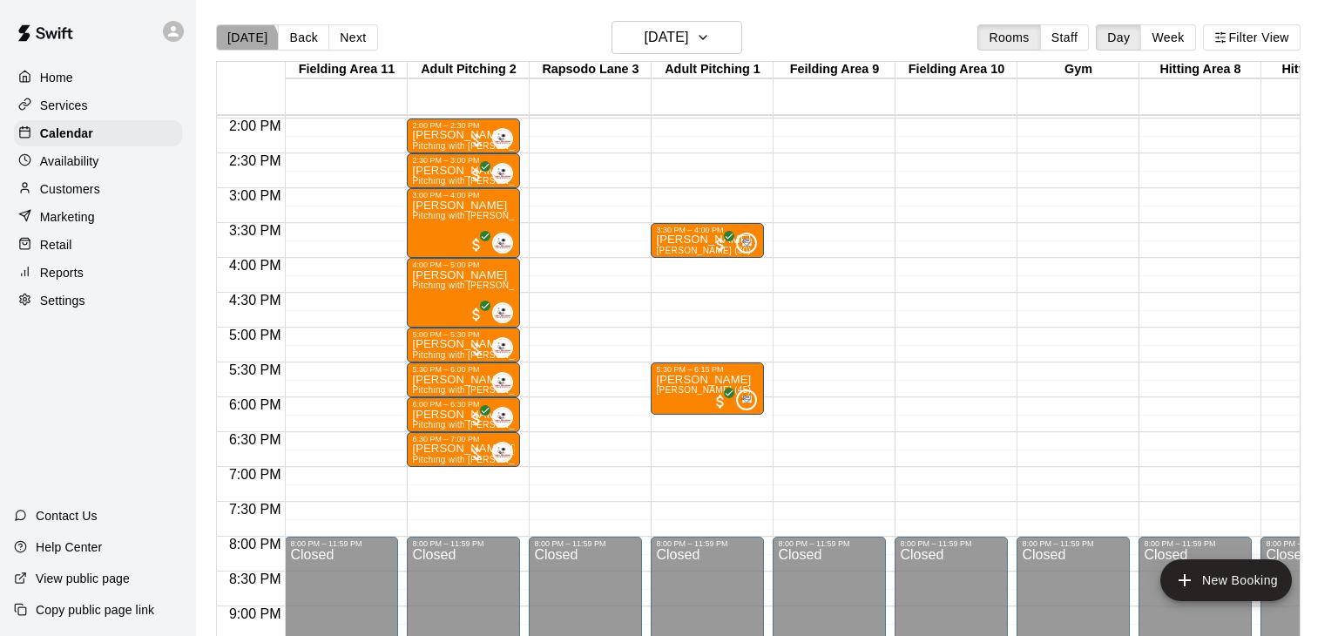
click at [240, 37] on button "[DATE]" at bounding box center [247, 37] width 63 height 26
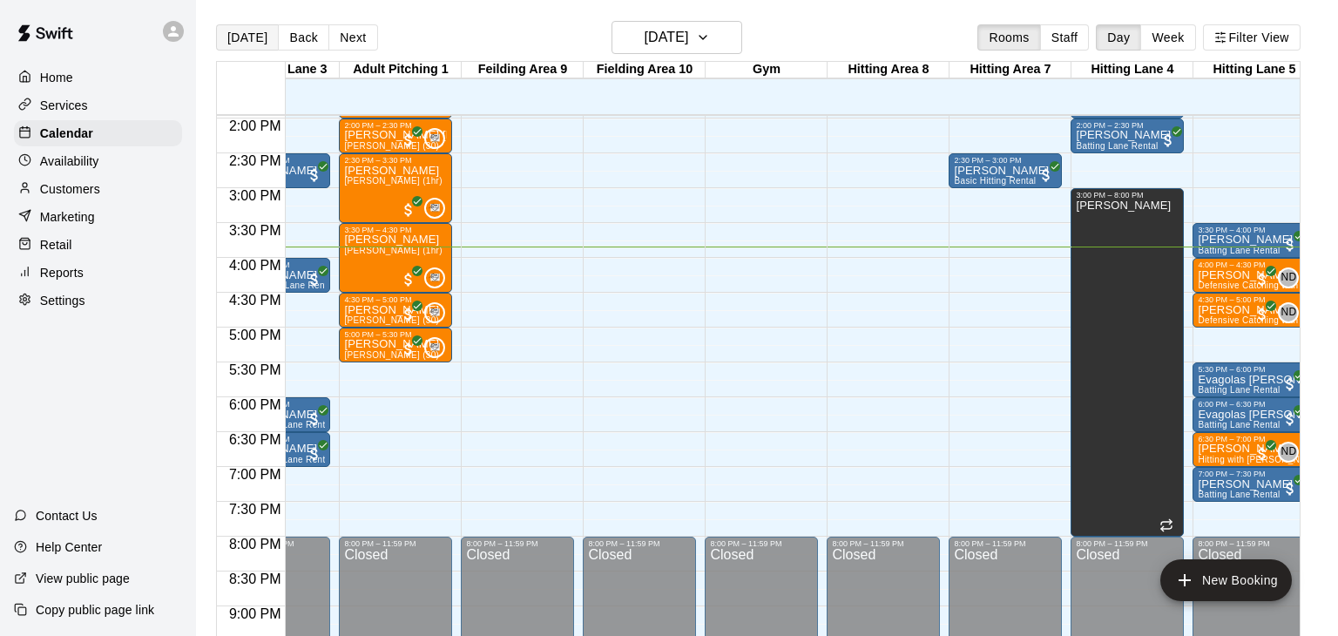
scroll to position [0, 447]
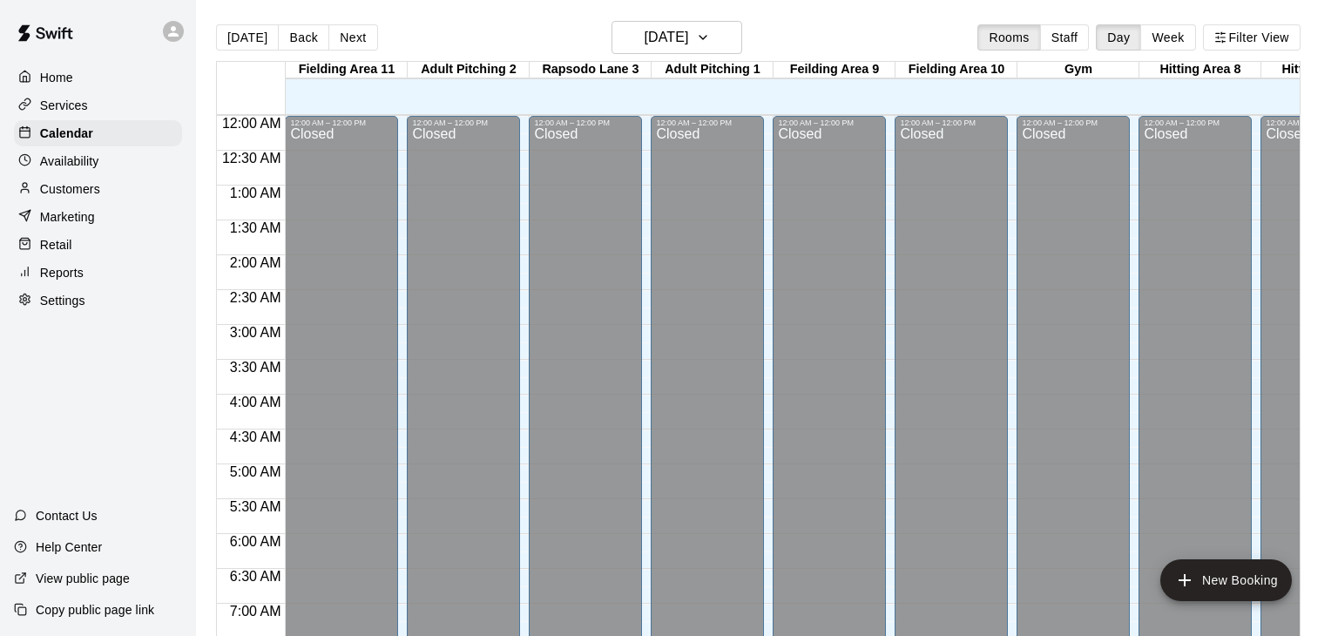
scroll to position [1079, 0]
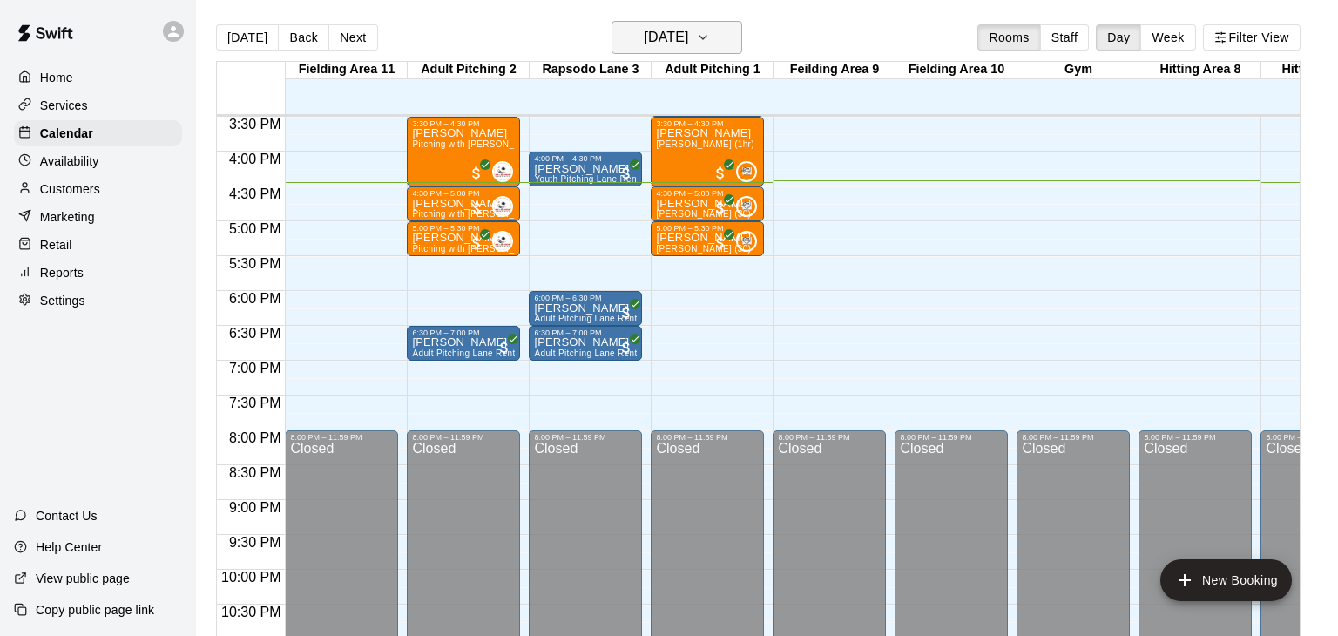
click at [735, 39] on button "[DATE]" at bounding box center [676, 37] width 131 height 33
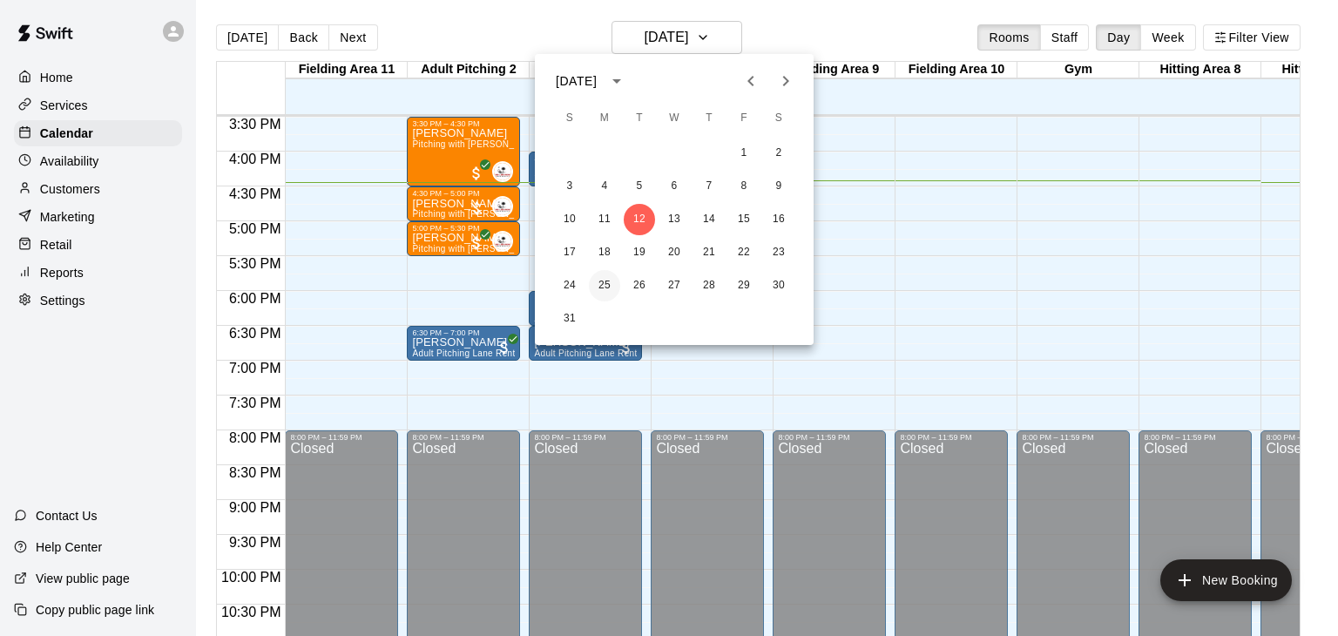
click at [603, 286] on button "25" at bounding box center [604, 285] width 31 height 31
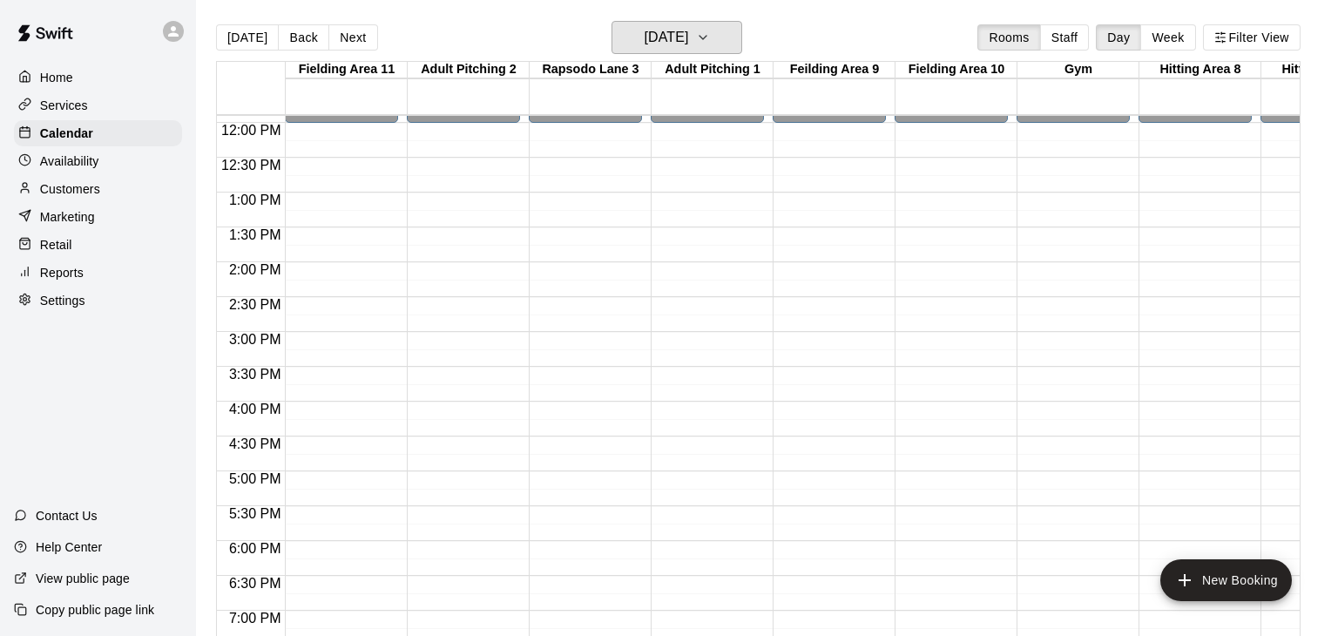
scroll to position [836, 0]
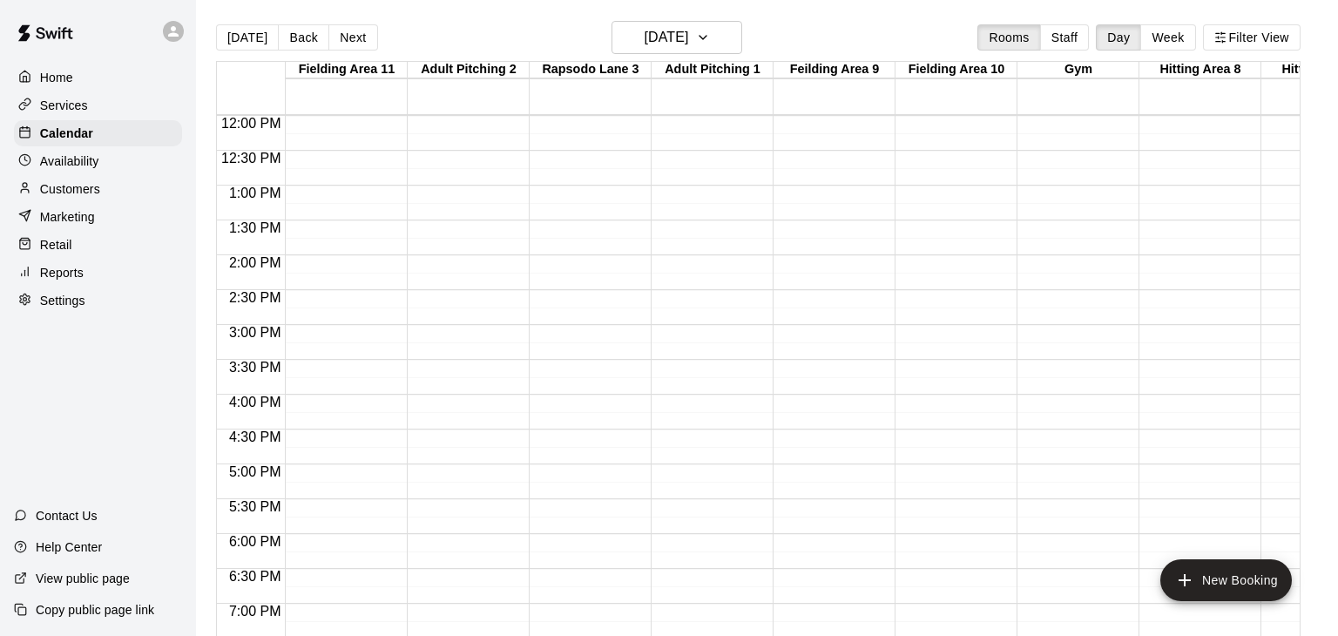
click at [456, 395] on div "12:00 AM – 12:00 PM Closed 8:00 PM – 11:59 PM Closed" at bounding box center [463, 116] width 113 height 1672
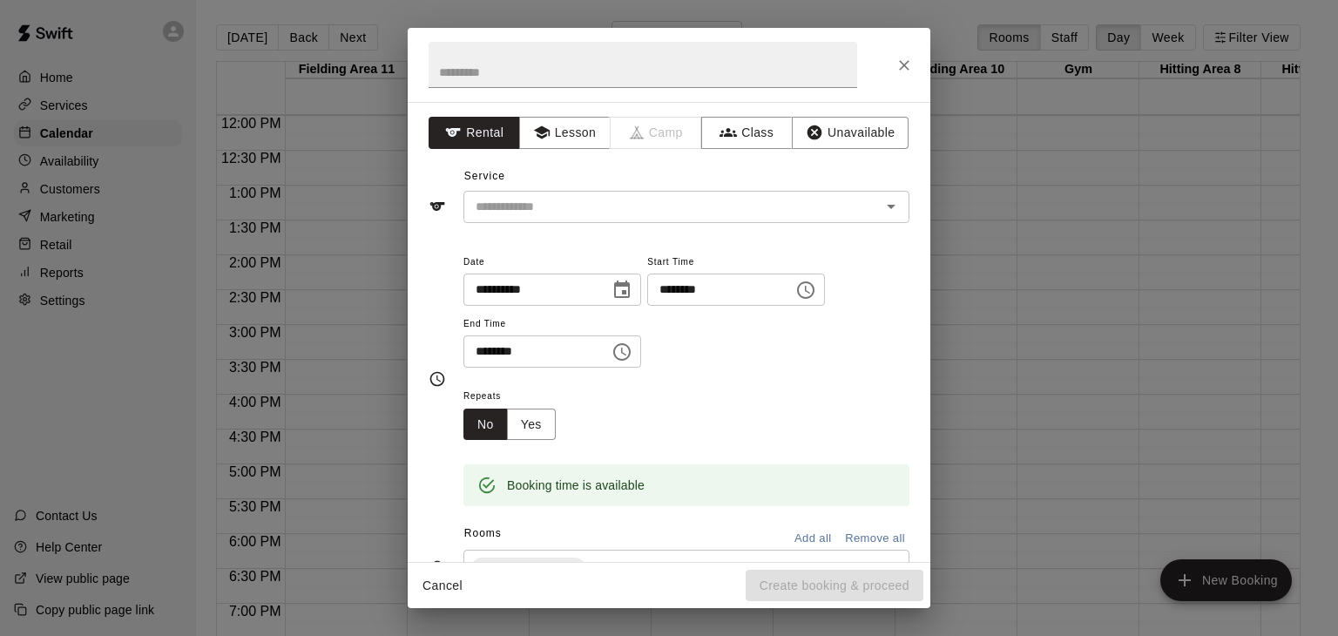
click at [485, 368] on input "********" at bounding box center [530, 351] width 134 height 32
type input "********"
click at [578, 138] on button "Lesson" at bounding box center [564, 133] width 91 height 32
click at [573, 196] on input "text" at bounding box center [661, 207] width 384 height 22
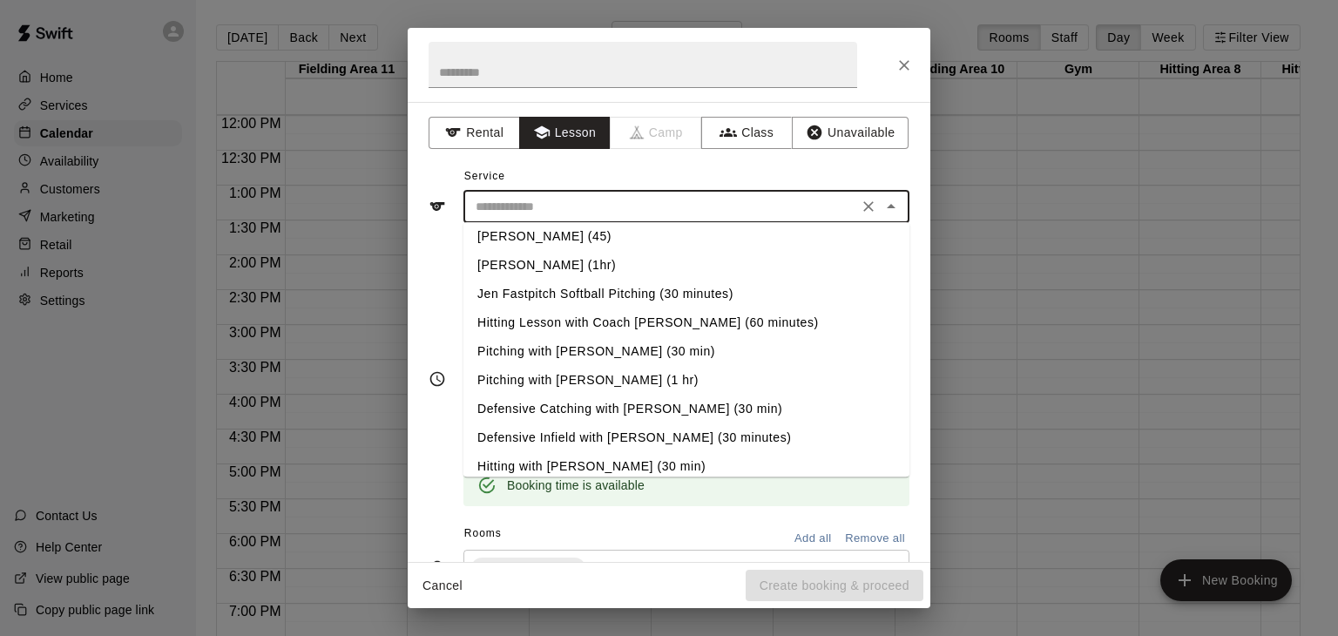
scroll to position [123, 0]
click at [557, 384] on li "Pitching with [PERSON_NAME] (1 hr)" at bounding box center [686, 379] width 446 height 29
type input "**********"
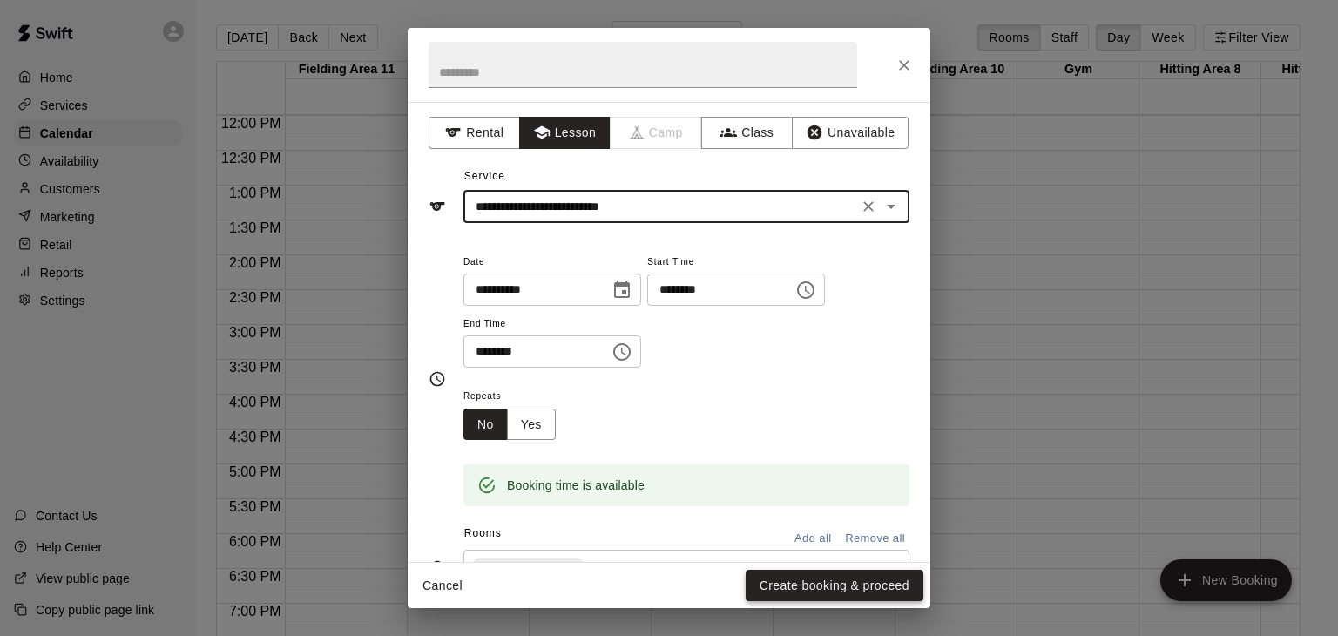
click at [841, 593] on button "Create booking & proceed" at bounding box center [835, 586] width 178 height 32
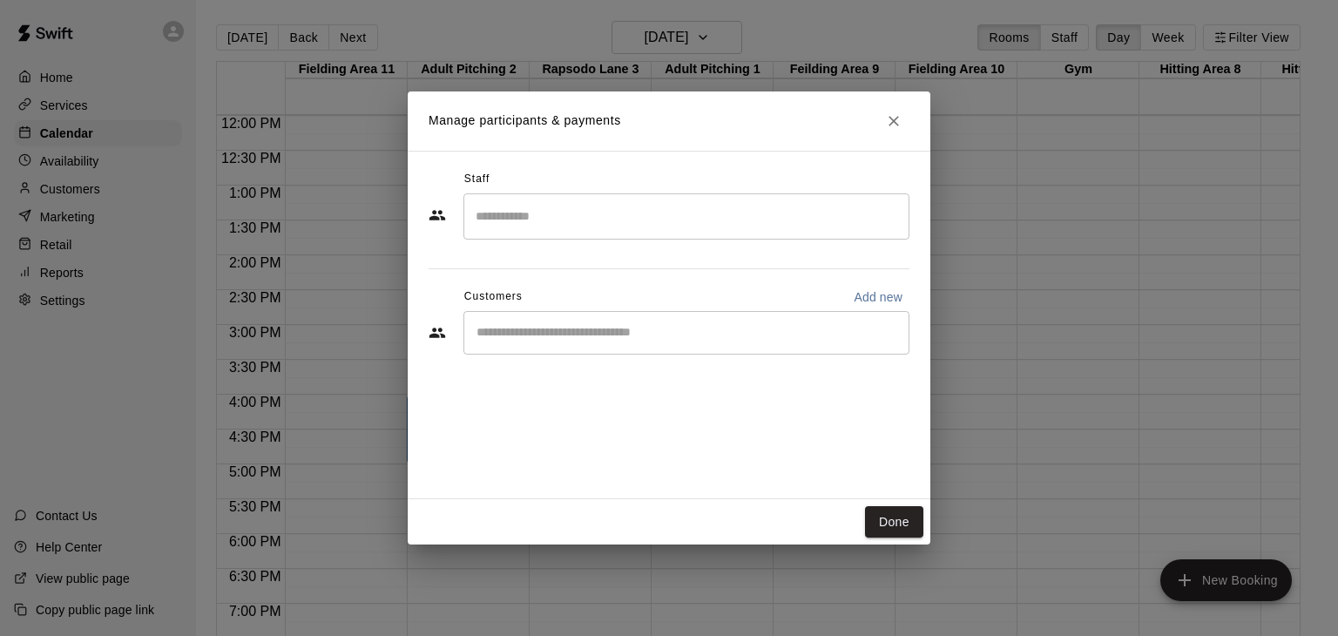
click at [522, 206] on input "Search staff" at bounding box center [686, 216] width 430 height 30
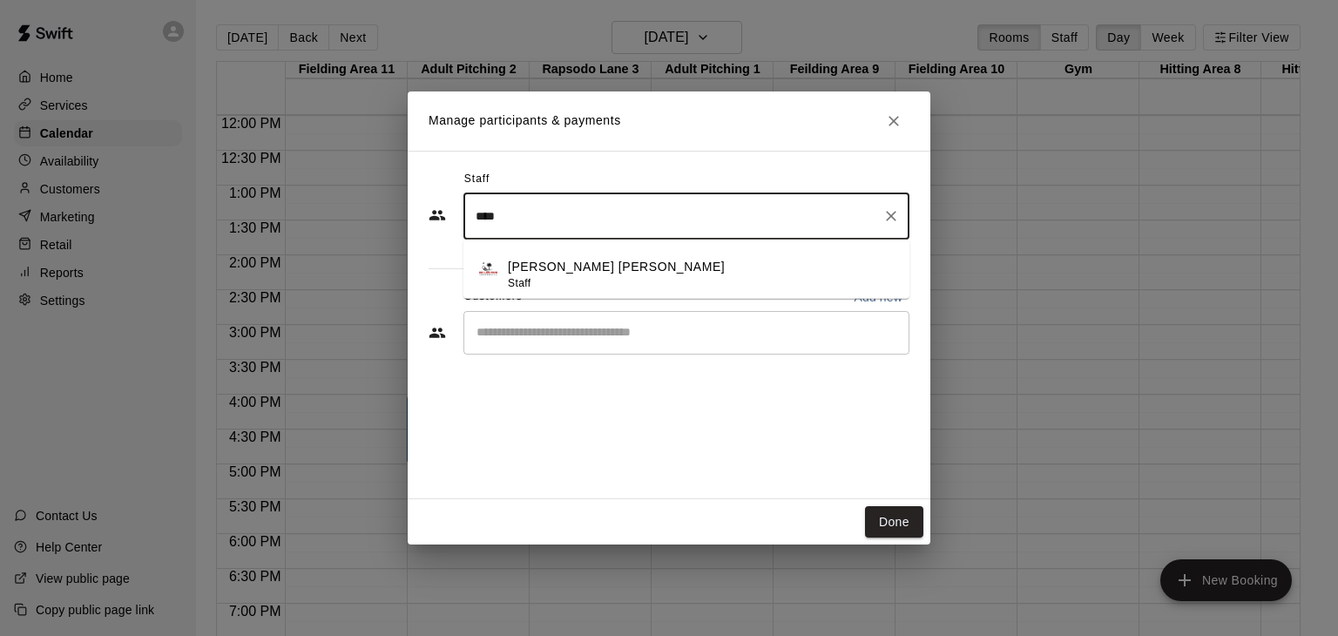
click at [549, 269] on p "[PERSON_NAME] [PERSON_NAME]" at bounding box center [616, 267] width 217 height 18
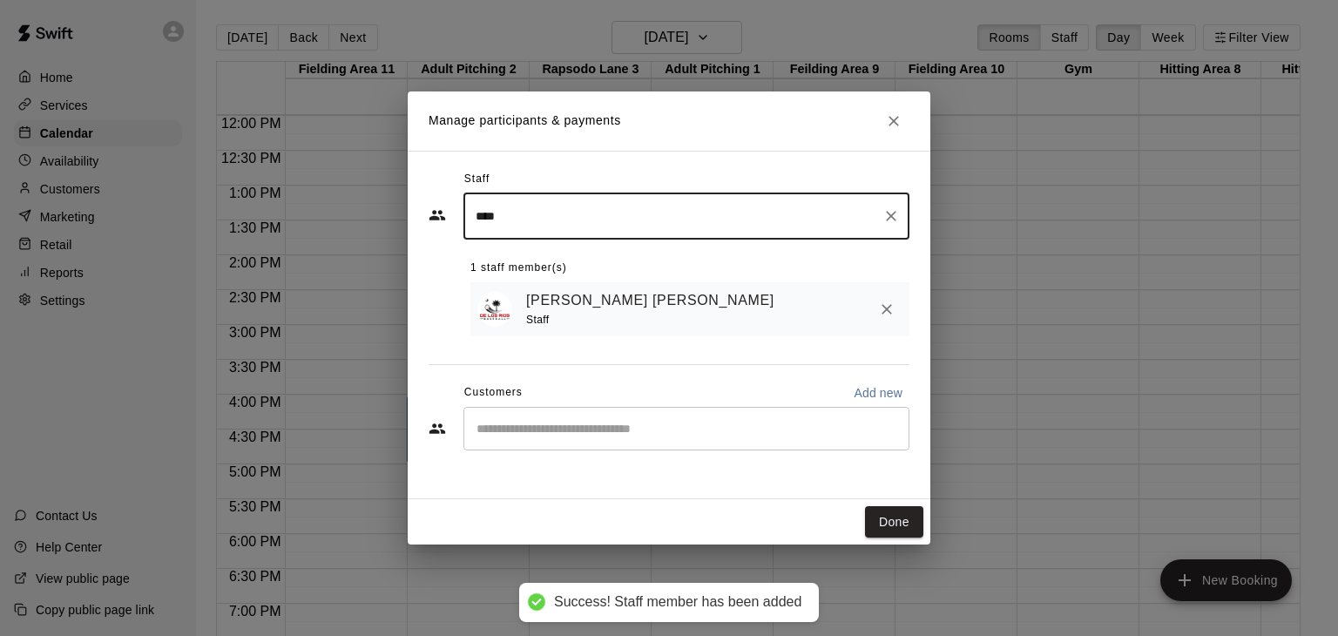
type input "****"
click at [529, 424] on input "Start typing to search customers..." at bounding box center [686, 428] width 430 height 17
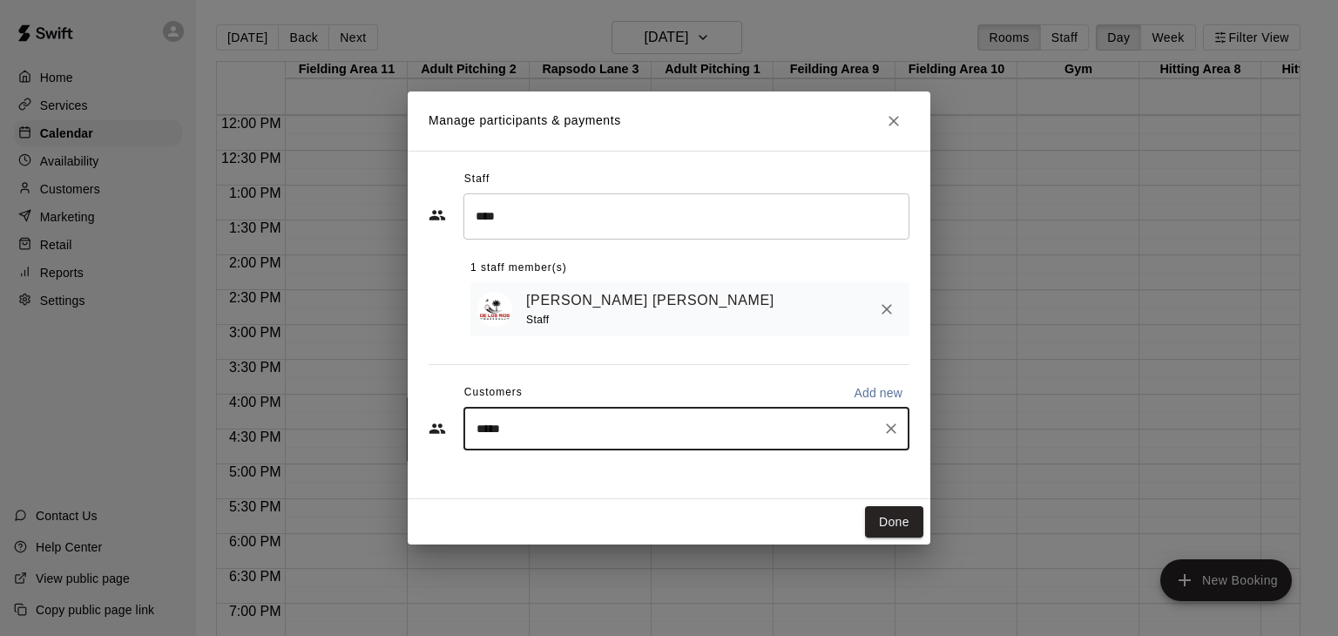
type input "******"
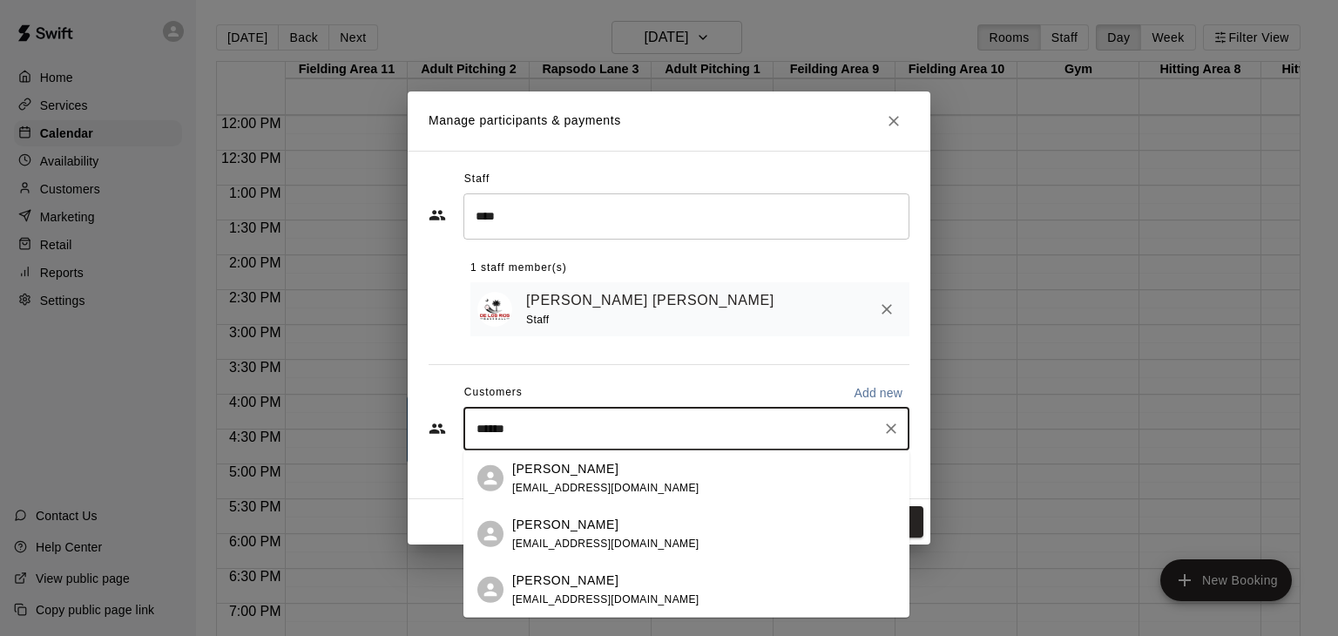
click at [569, 483] on span "[EMAIL_ADDRESS][DOMAIN_NAME]" at bounding box center [605, 487] width 187 height 12
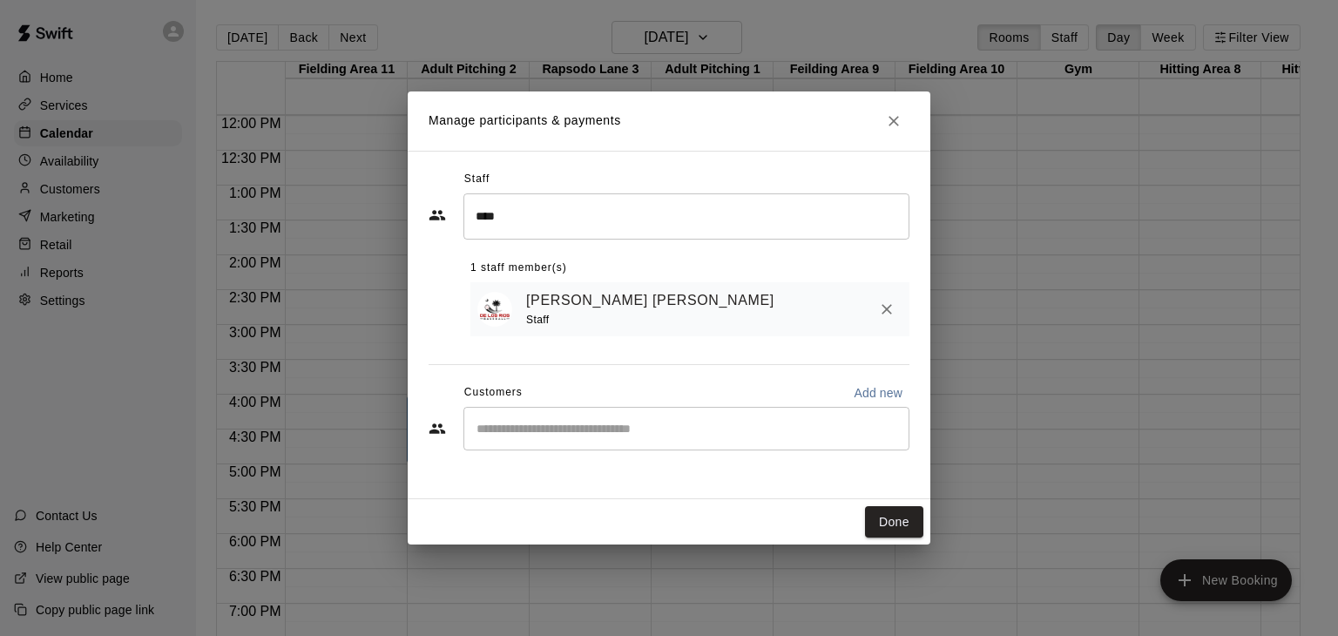
click at [569, 483] on div "Staff **** ​ 1 staff member(s) Enrique De Los Rios Staff Customers Add new ​" at bounding box center [669, 325] width 523 height 348
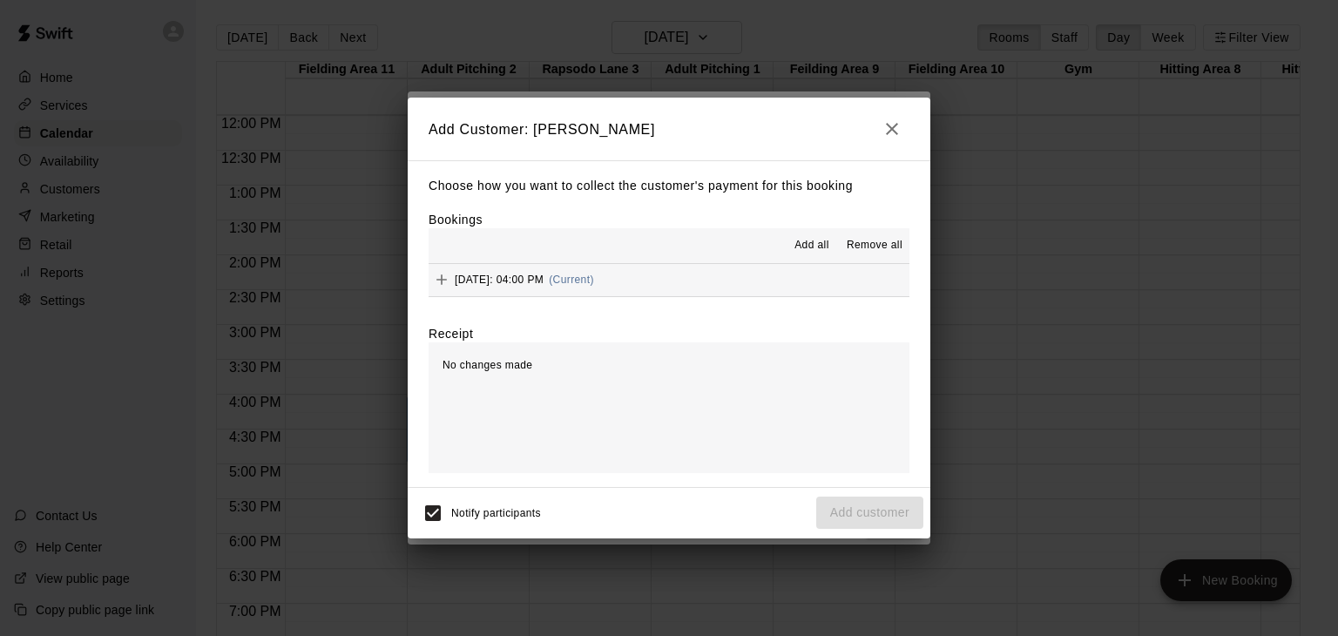
click at [791, 253] on button "Add all" at bounding box center [812, 246] width 56 height 28
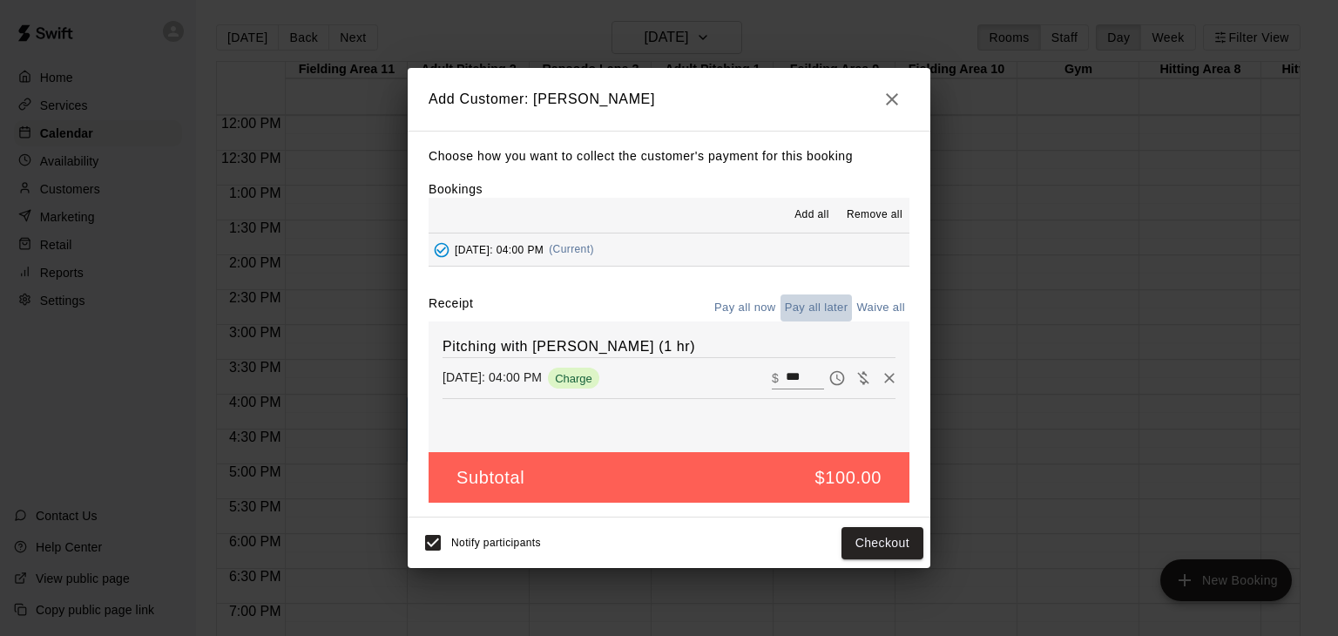
click at [835, 313] on button "Pay all later" at bounding box center [816, 307] width 72 height 27
click at [890, 539] on button "Add customer" at bounding box center [869, 543] width 107 height 32
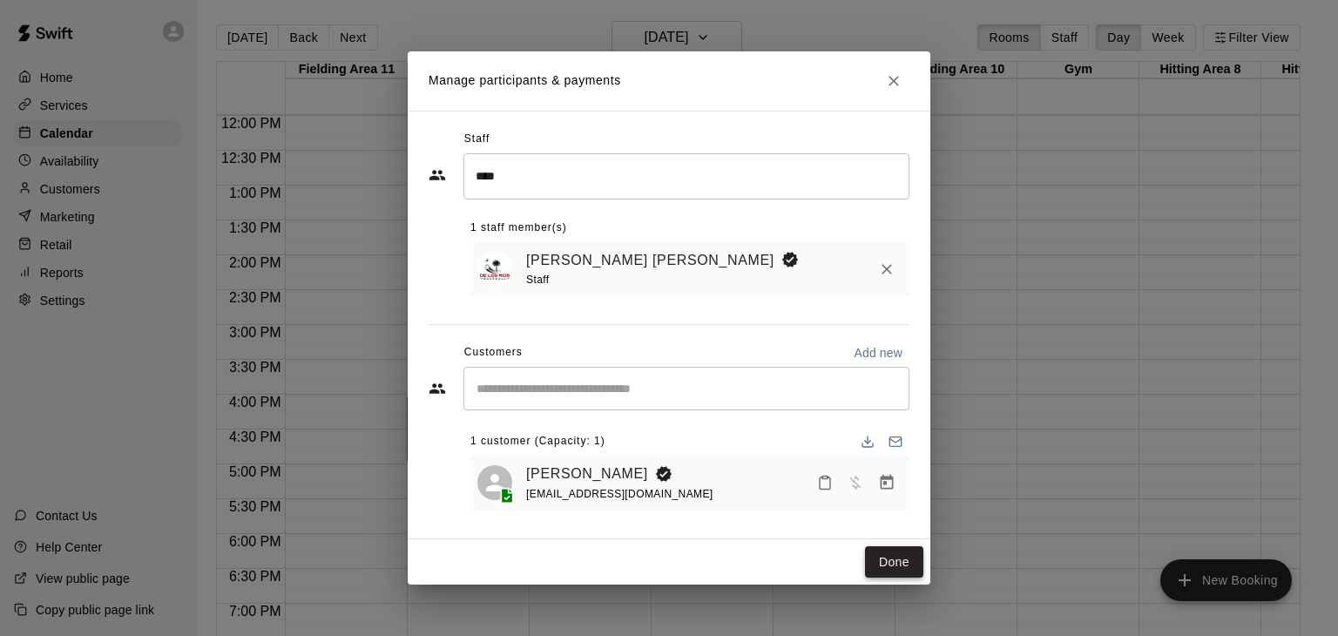
click at [895, 564] on button "Done" at bounding box center [894, 562] width 58 height 32
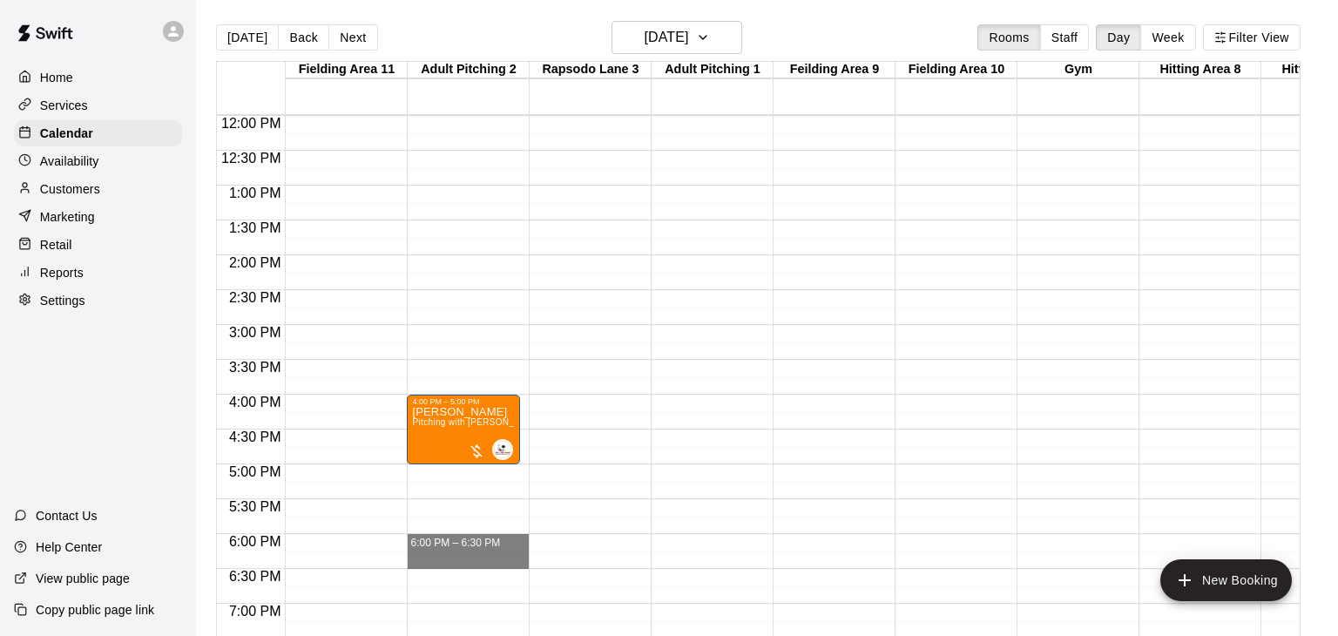
drag, startPoint x: 443, startPoint y: 537, endPoint x: 445, endPoint y: 560, distance: 23.6
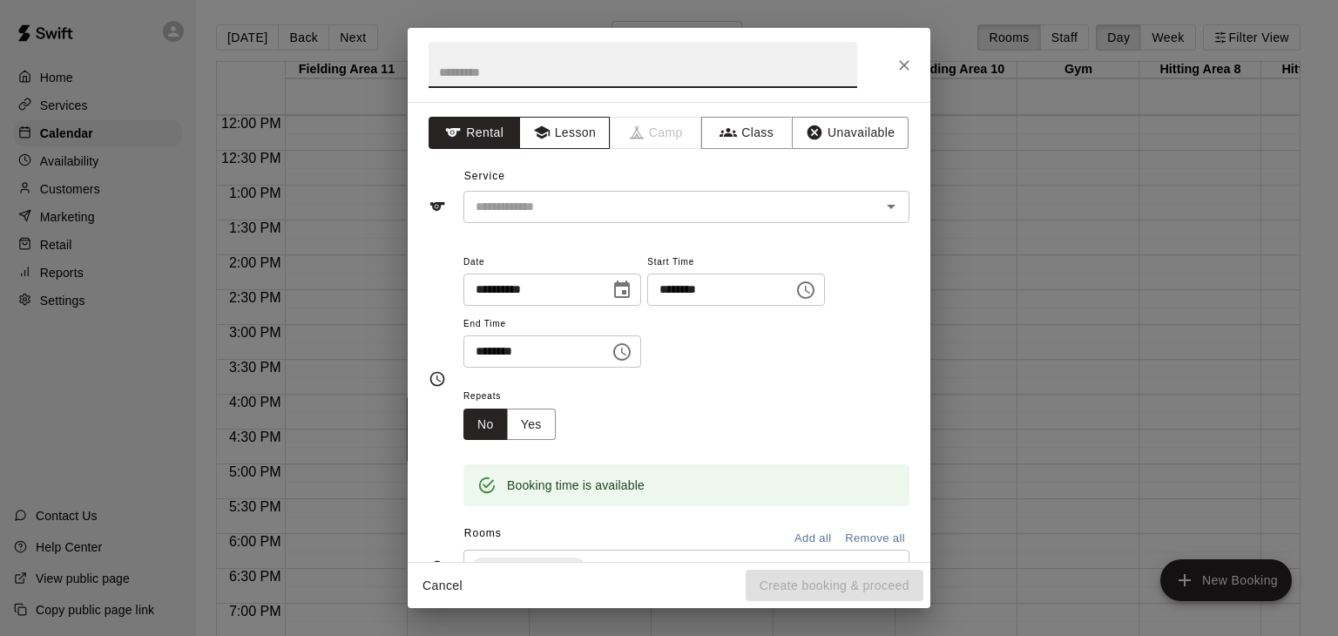
click at [594, 124] on button "Lesson" at bounding box center [564, 133] width 91 height 32
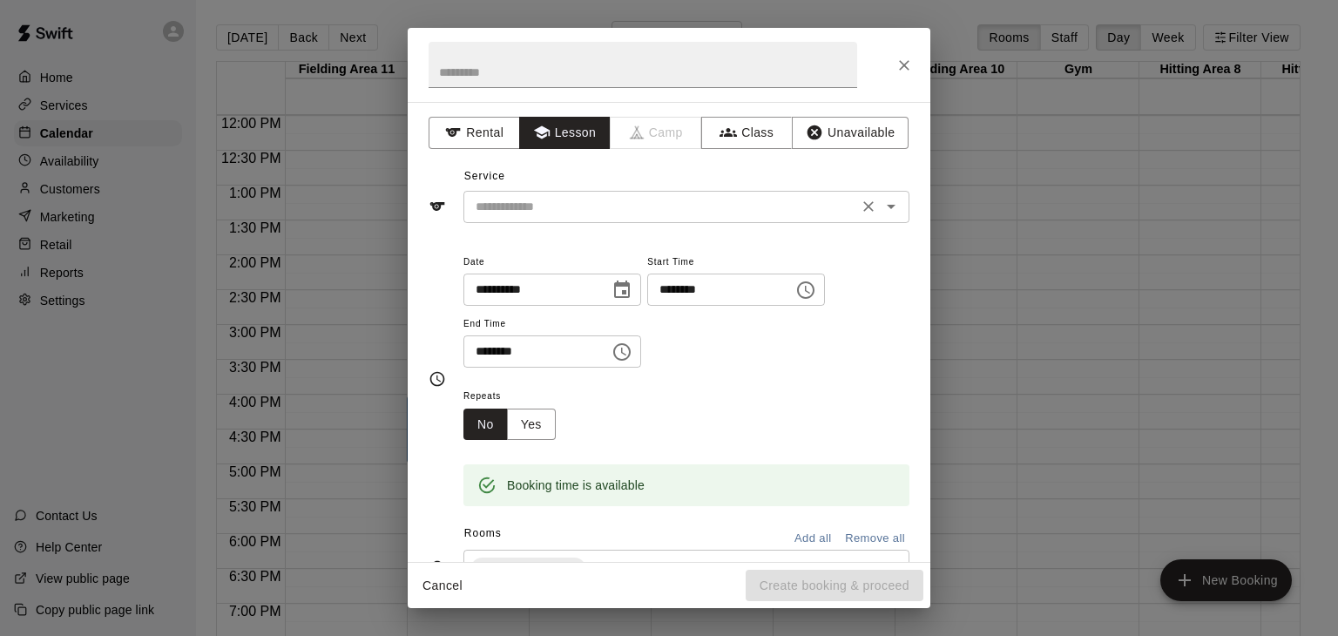
click at [538, 209] on input "text" at bounding box center [661, 207] width 384 height 22
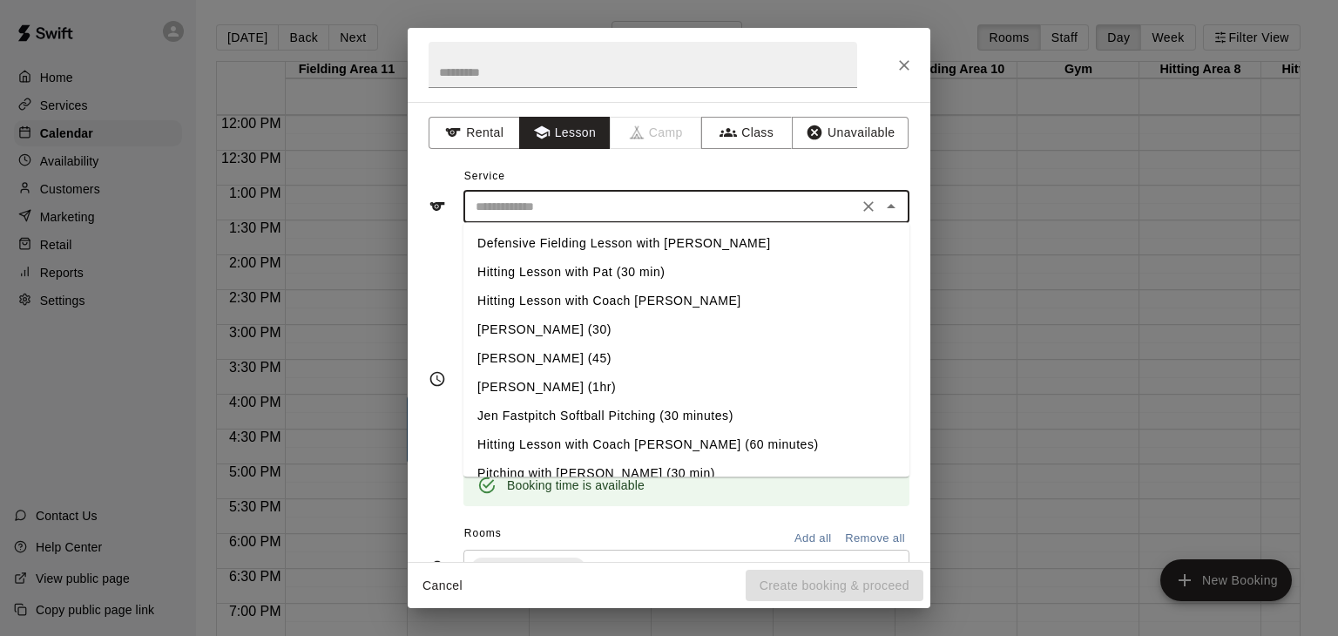
click at [594, 475] on li "Pitching with [PERSON_NAME] (30 min)" at bounding box center [686, 473] width 446 height 29
type input "**********"
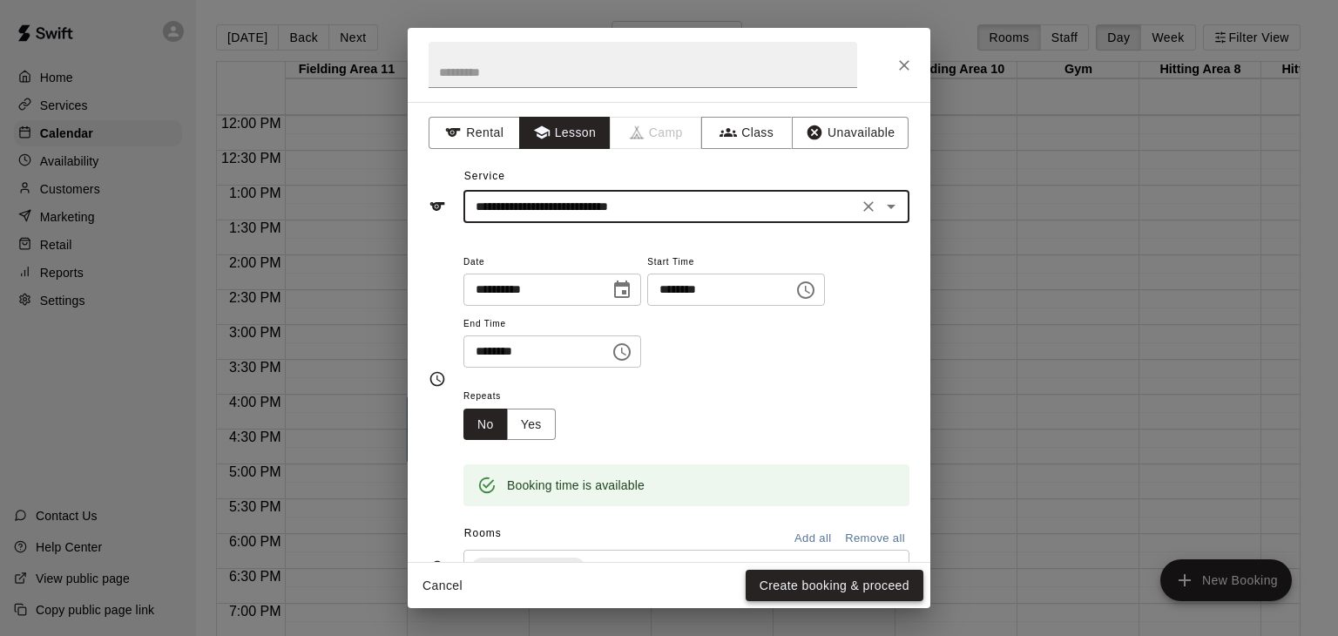
click at [791, 580] on button "Create booking & proceed" at bounding box center [835, 586] width 178 height 32
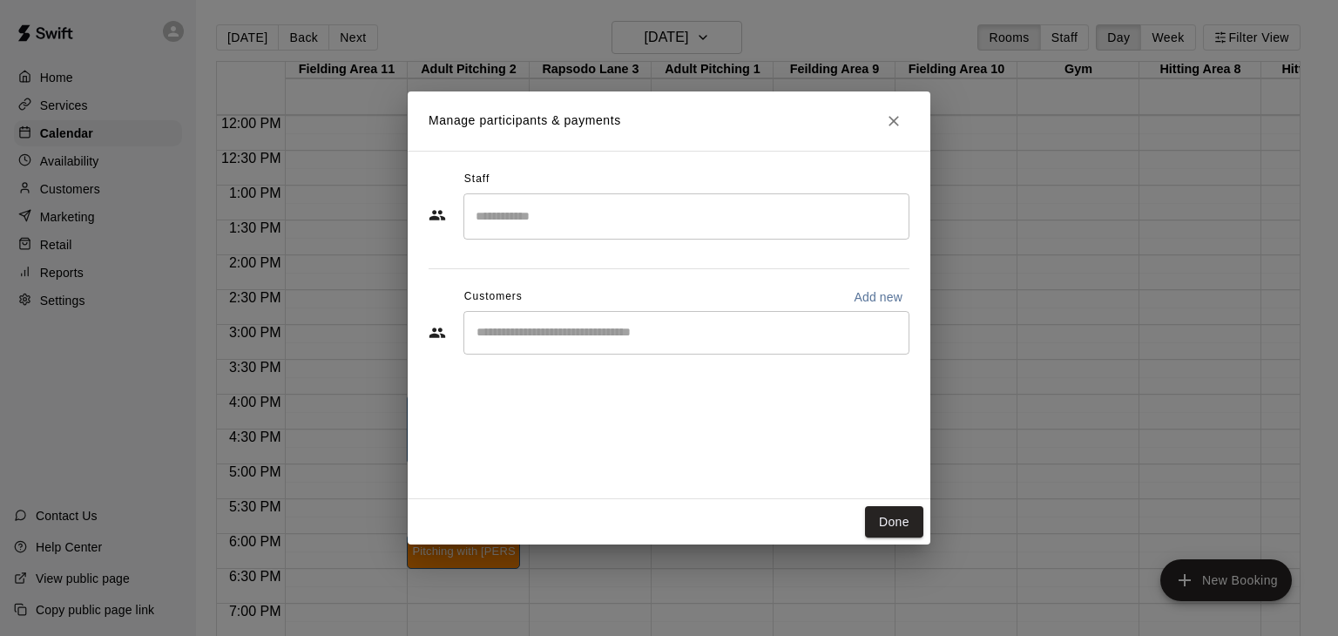
click at [540, 220] on input "Search staff" at bounding box center [686, 216] width 430 height 30
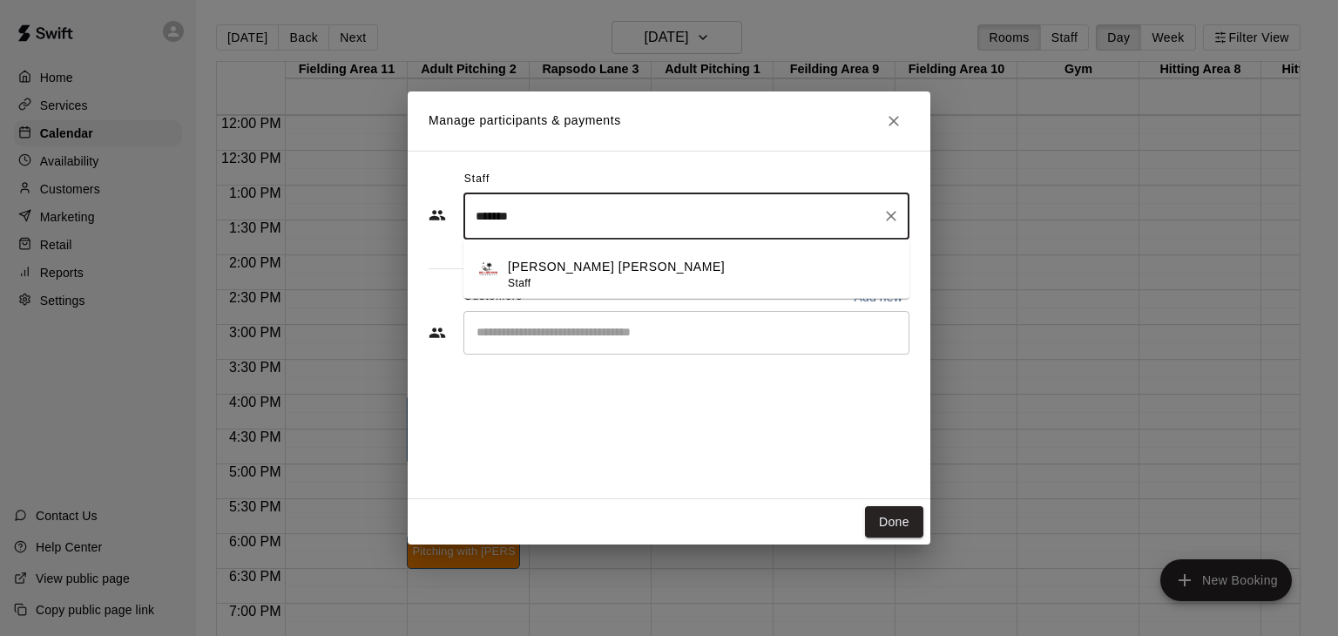
click at [548, 260] on p "[PERSON_NAME] [PERSON_NAME]" at bounding box center [616, 267] width 217 height 18
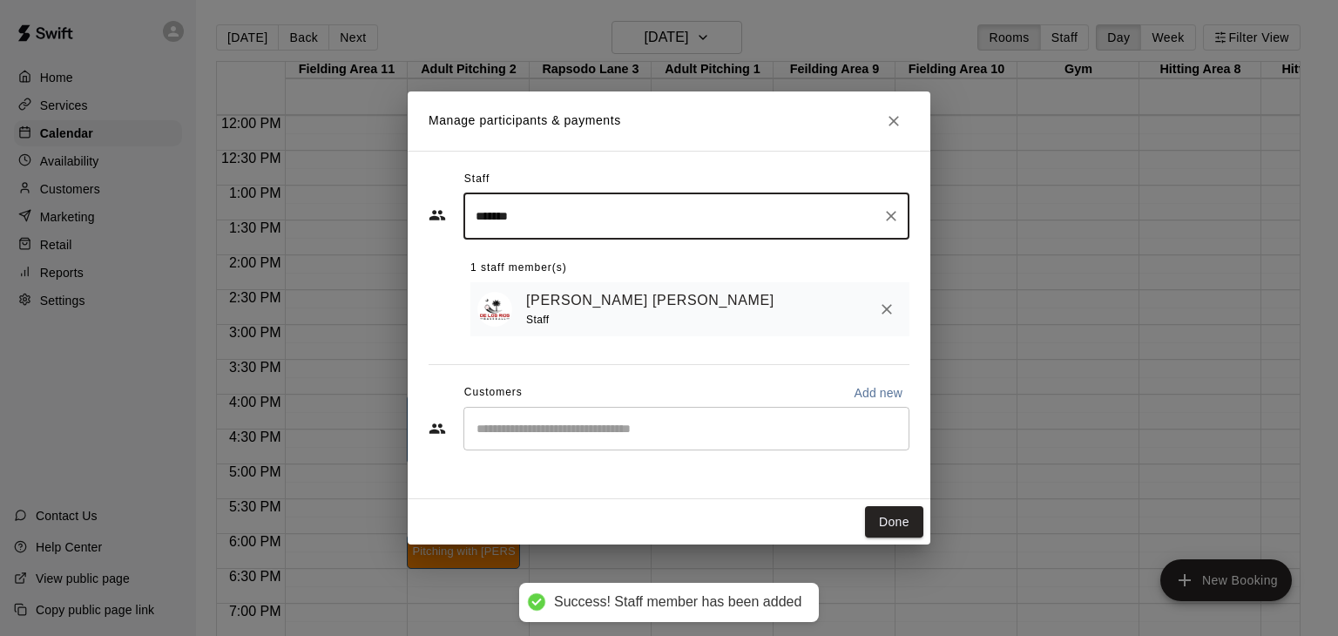
type input "*******"
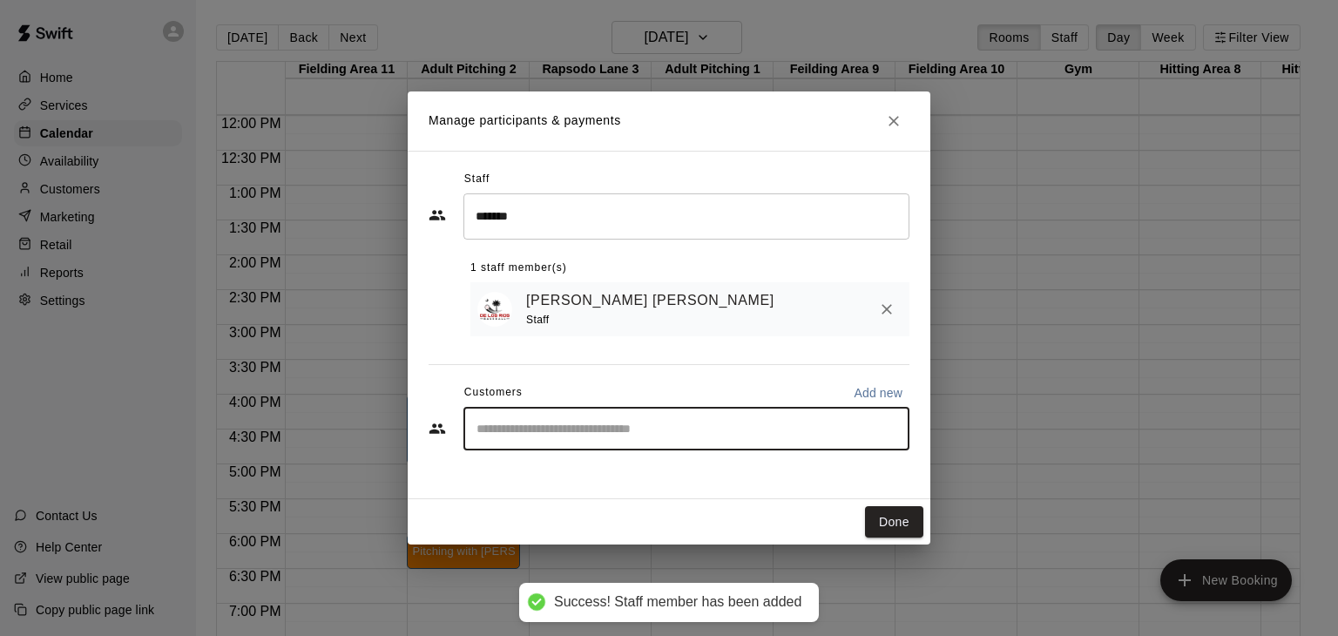
click at [559, 423] on input "Start typing to search customers..." at bounding box center [686, 428] width 430 height 17
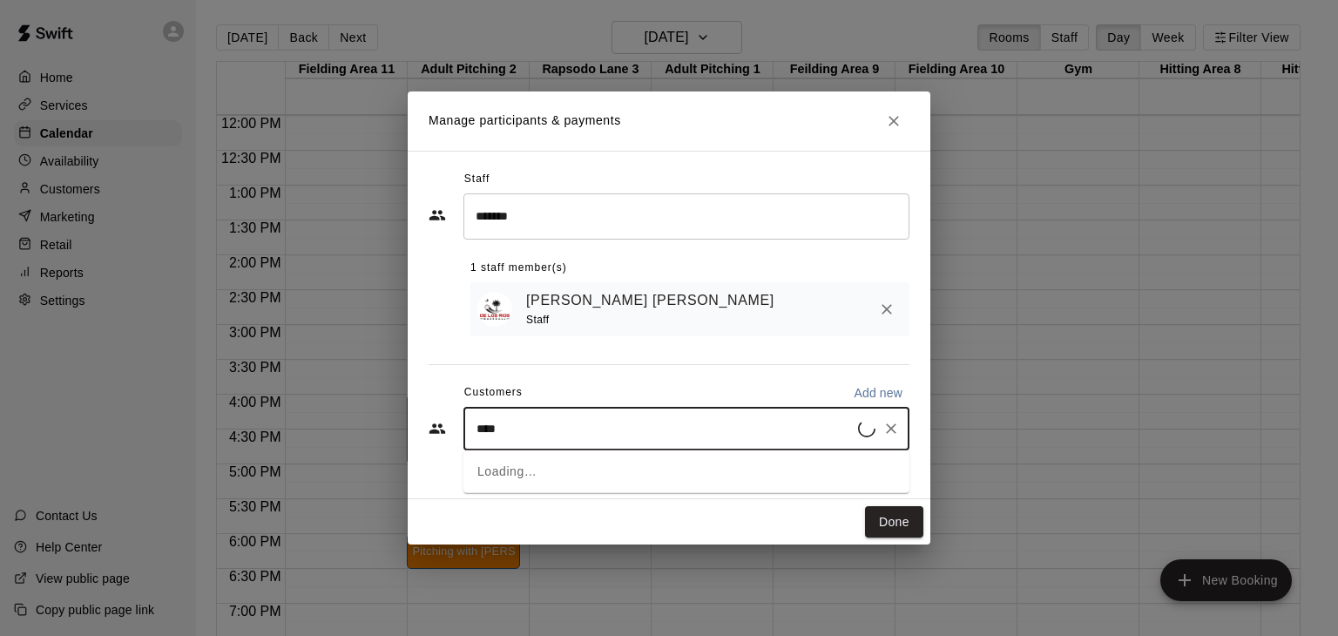
type input "*****"
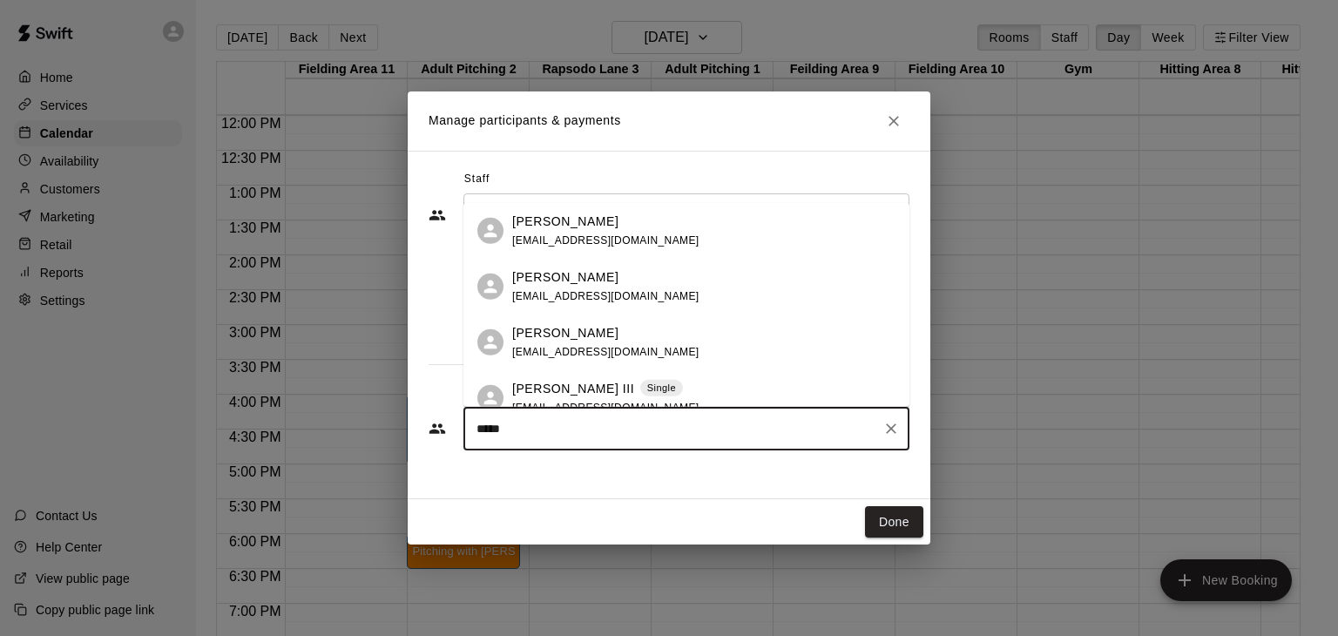
click at [571, 300] on span "umpire0513@gmail.com" at bounding box center [605, 296] width 187 height 12
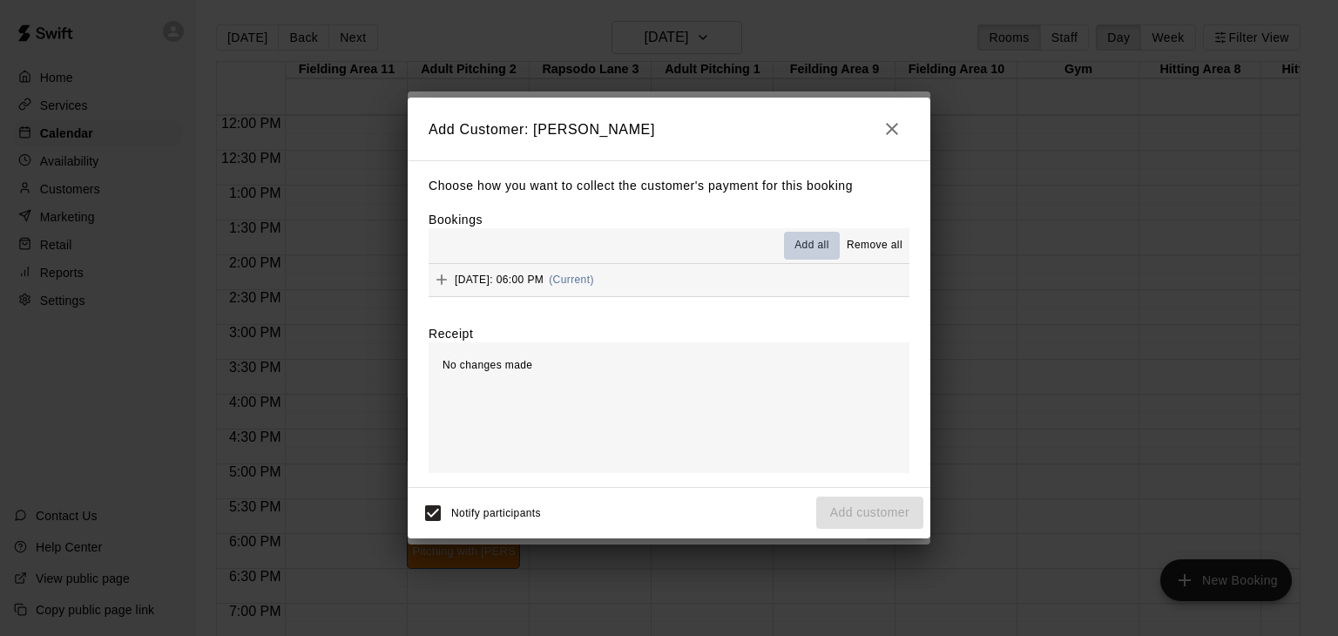
click at [797, 254] on span "Add all" at bounding box center [811, 245] width 35 height 17
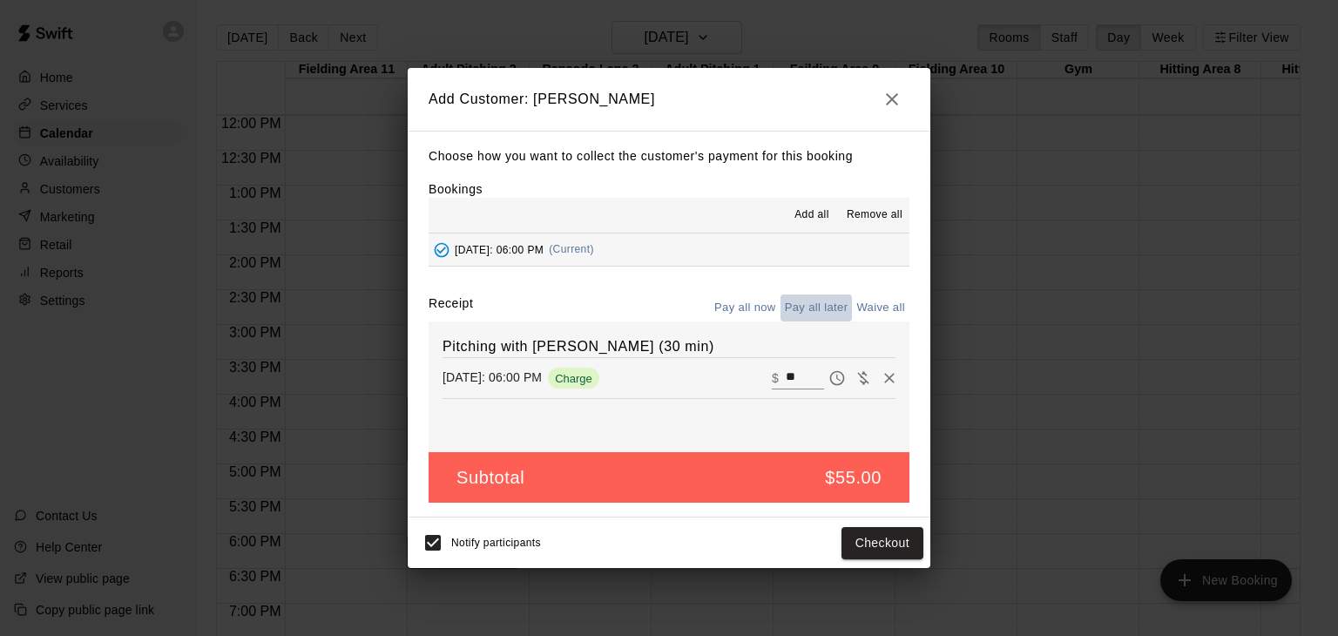
click at [837, 315] on button "Pay all later" at bounding box center [816, 307] width 72 height 27
click at [840, 544] on button "Add customer" at bounding box center [869, 543] width 107 height 32
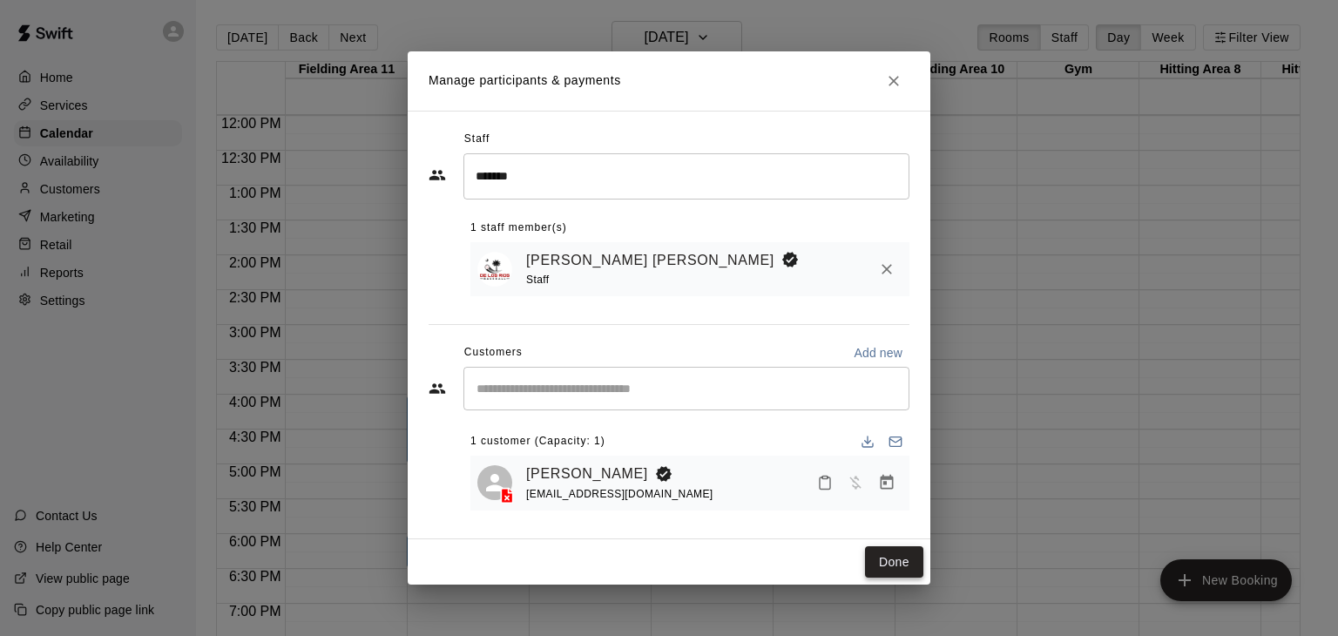
click at [888, 557] on button "Done" at bounding box center [894, 562] width 58 height 32
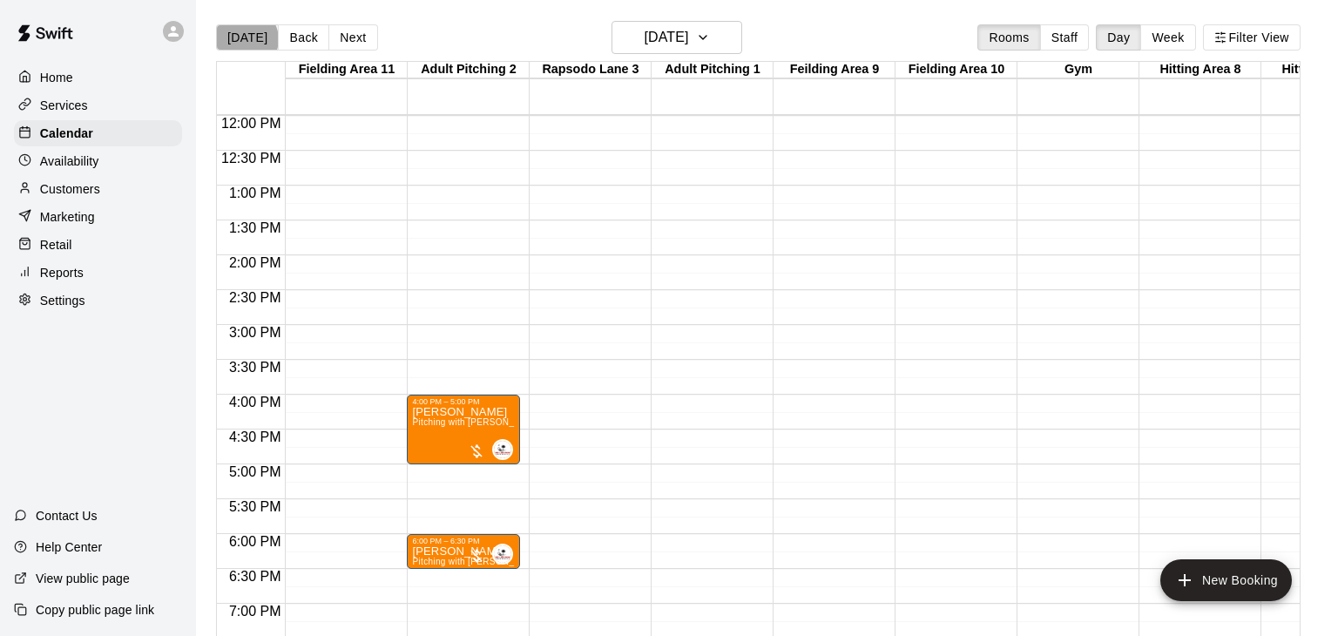
click at [246, 38] on button "[DATE]" at bounding box center [247, 37] width 63 height 26
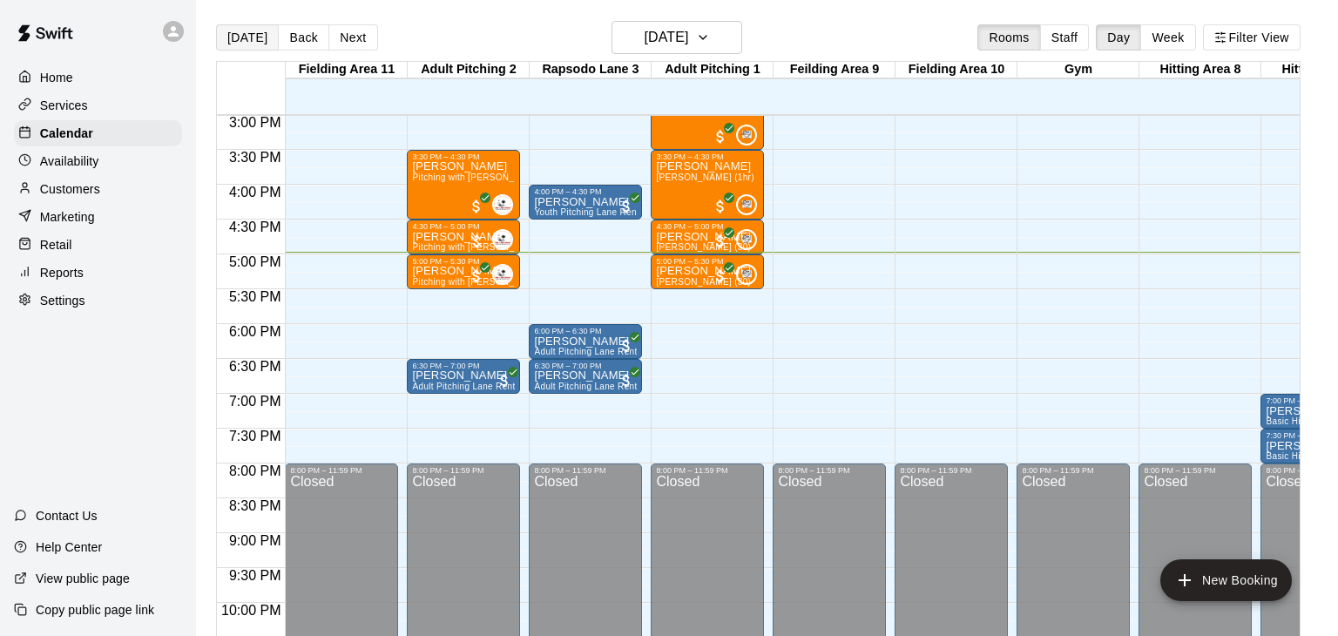
scroll to position [0, 1]
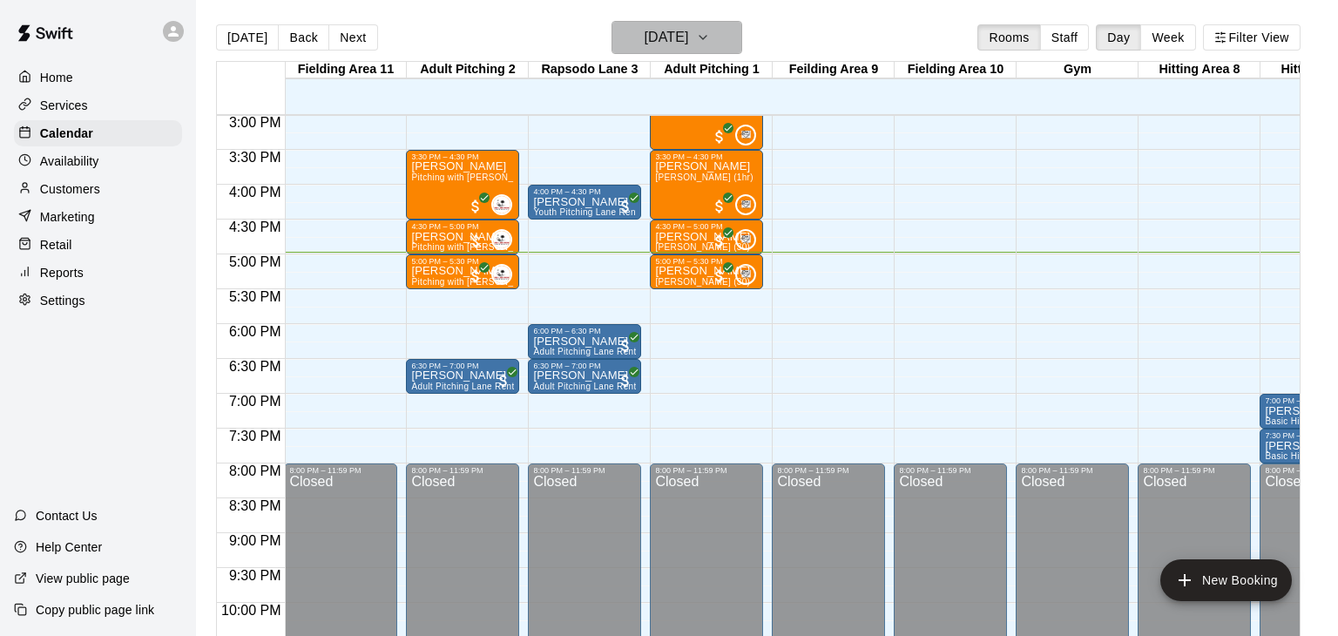
click at [710, 44] on icon "button" at bounding box center [703, 37] width 14 height 21
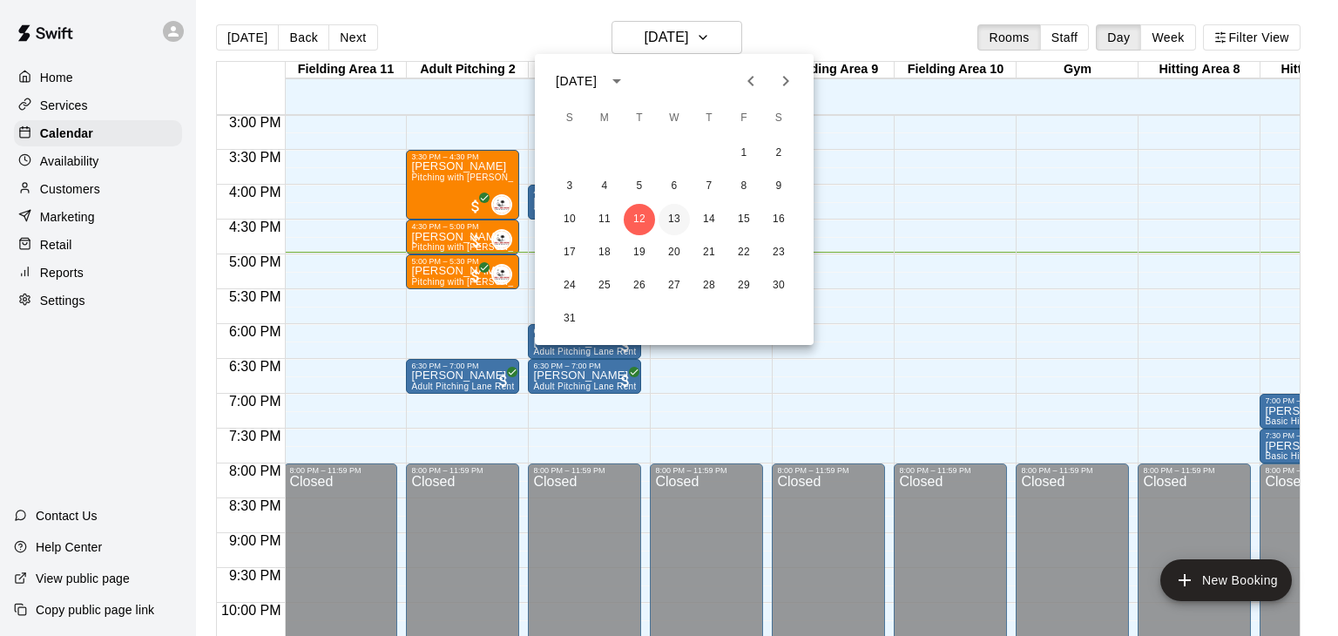
click at [678, 212] on button "13" at bounding box center [674, 219] width 31 height 31
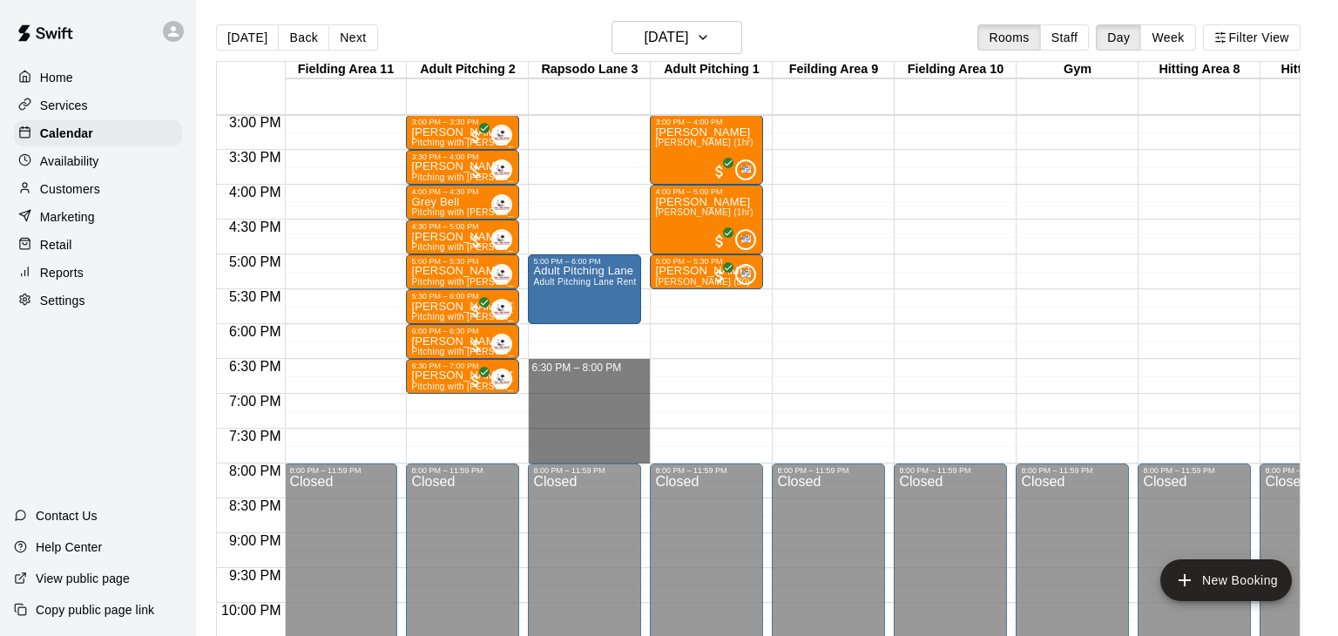
drag, startPoint x: 601, startPoint y: 359, endPoint x: 605, endPoint y: 450, distance: 91.5
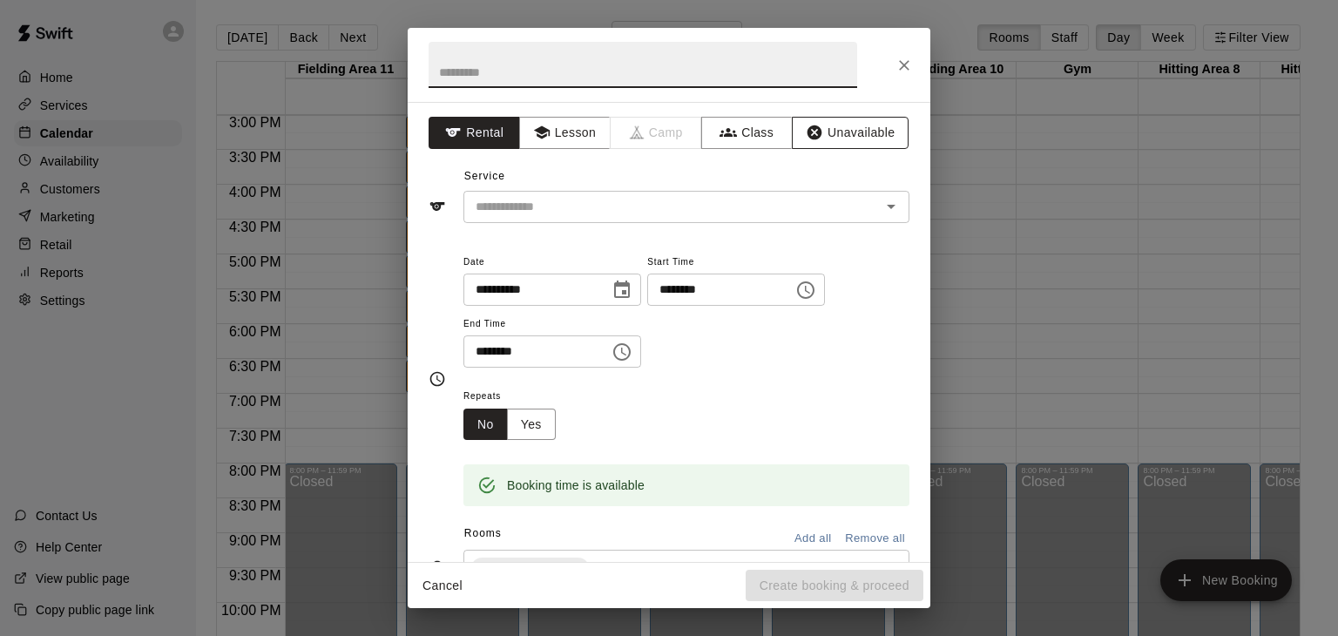
click at [870, 138] on button "Unavailable" at bounding box center [850, 133] width 117 height 32
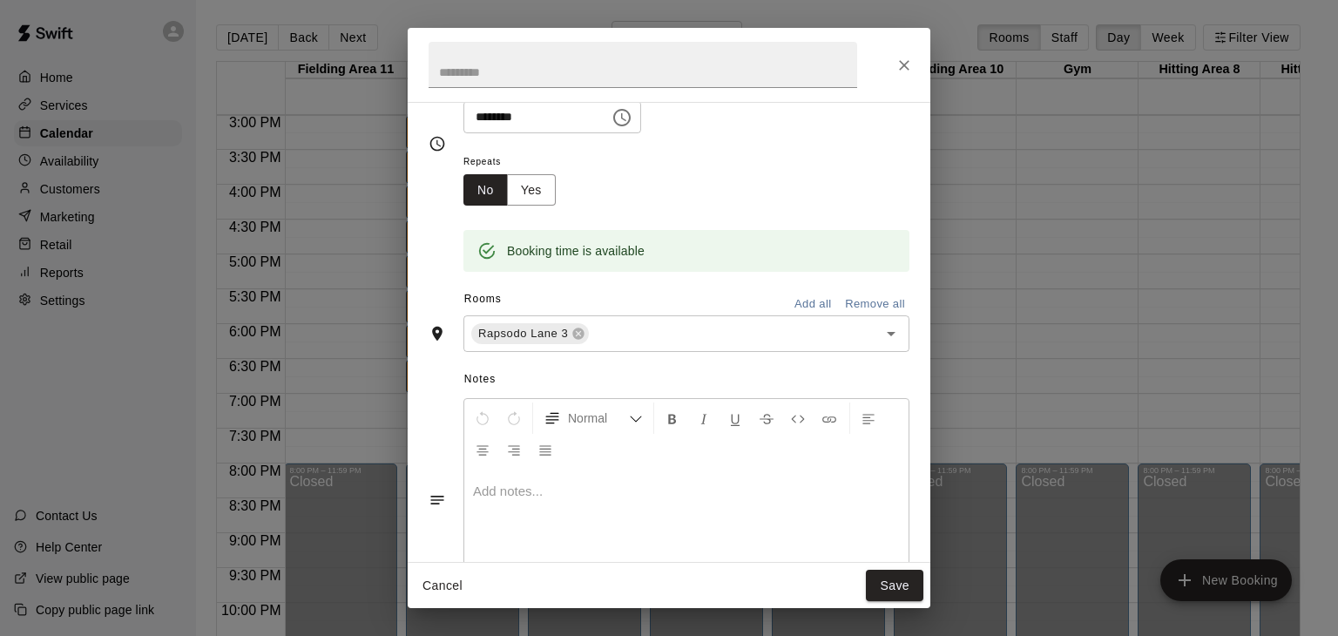
scroll to position [172, 0]
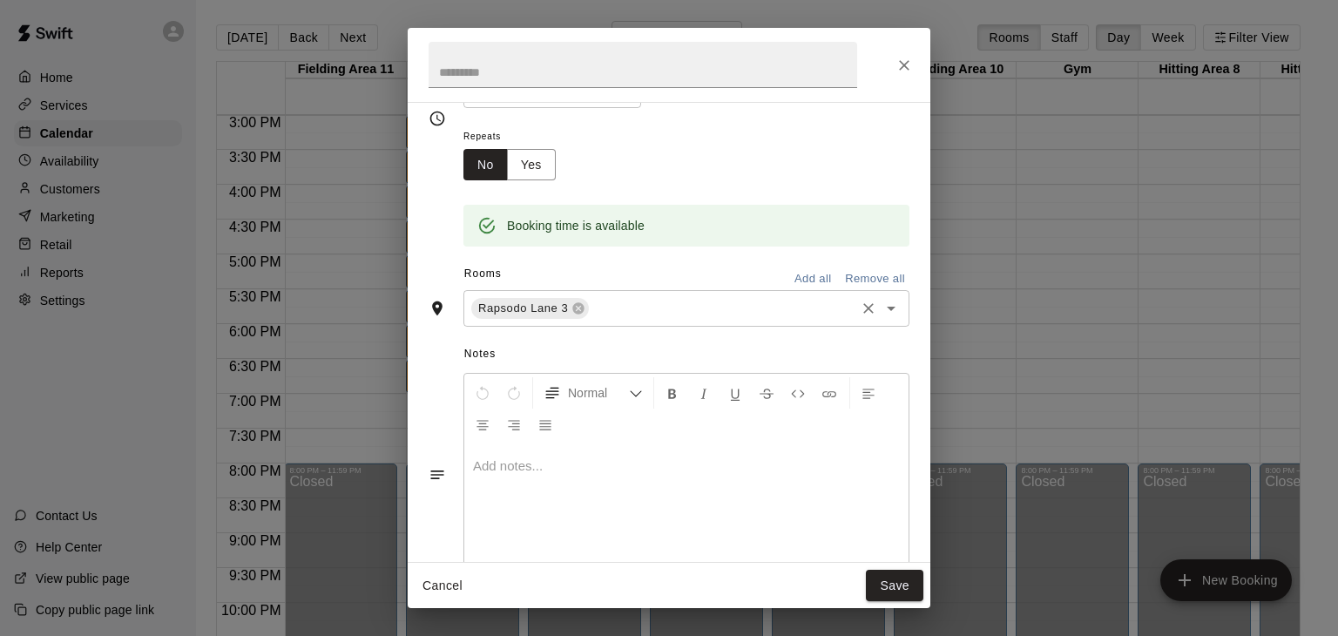
click at [647, 320] on input "text" at bounding box center [721, 309] width 261 height 22
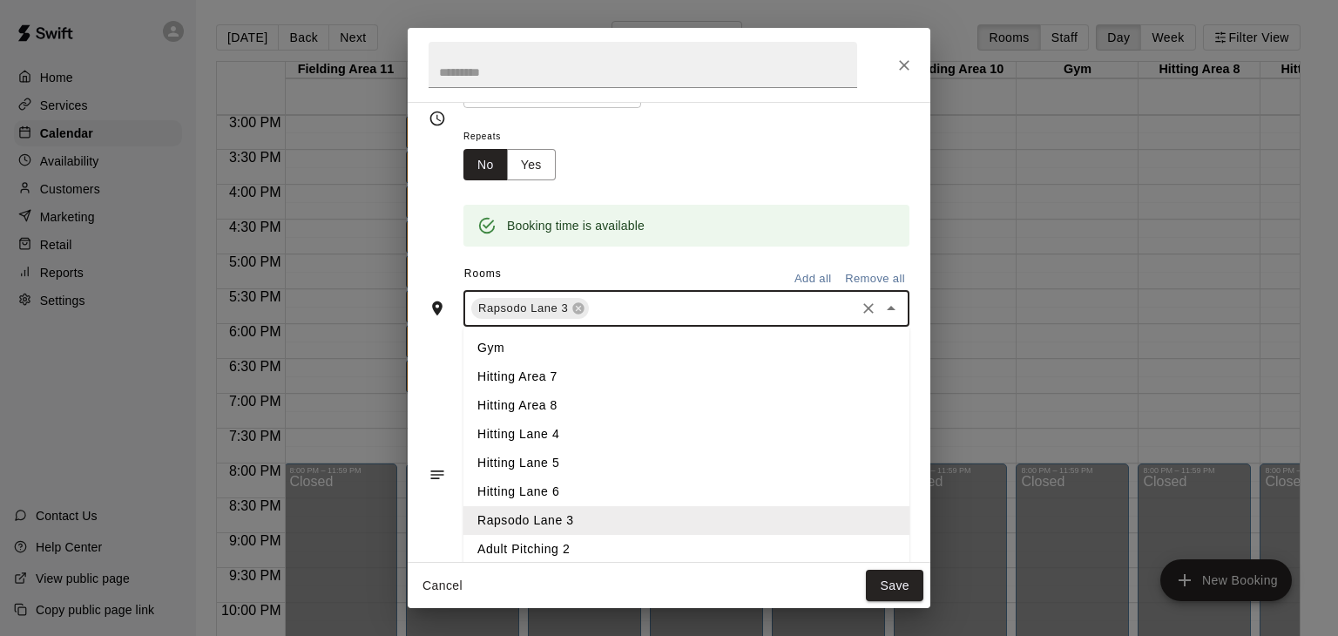
scroll to position [105, 0]
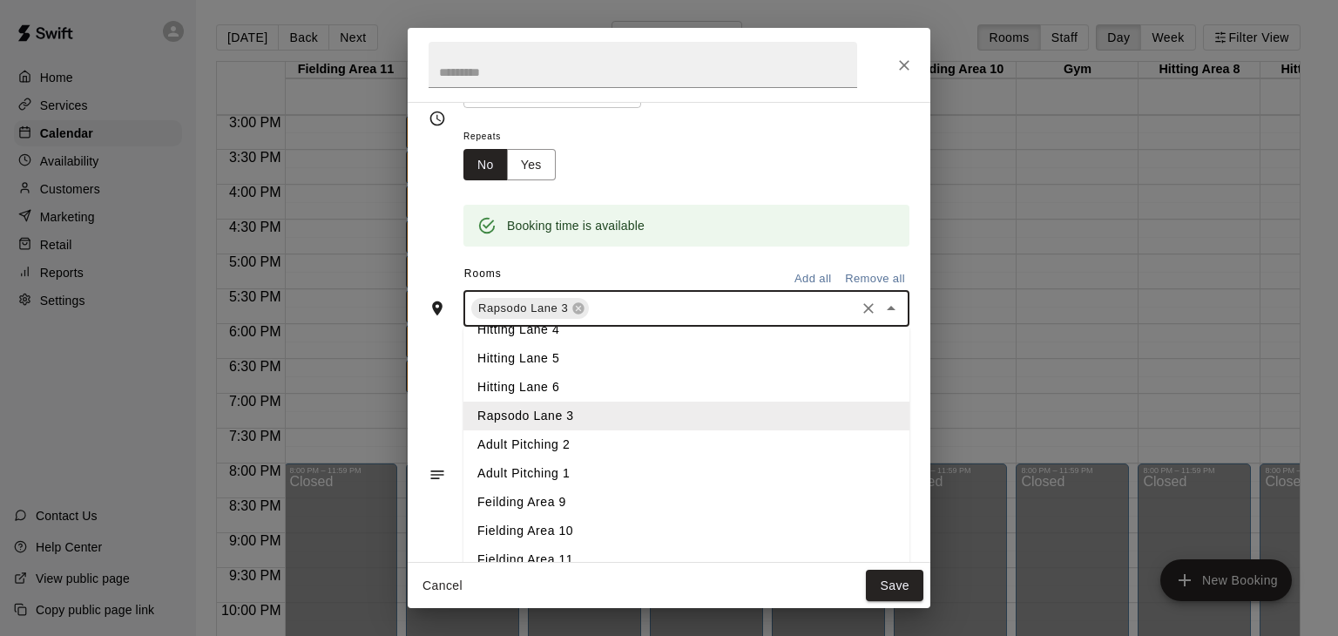
click at [539, 459] on li "Adult Pitching 2" at bounding box center [686, 444] width 446 height 29
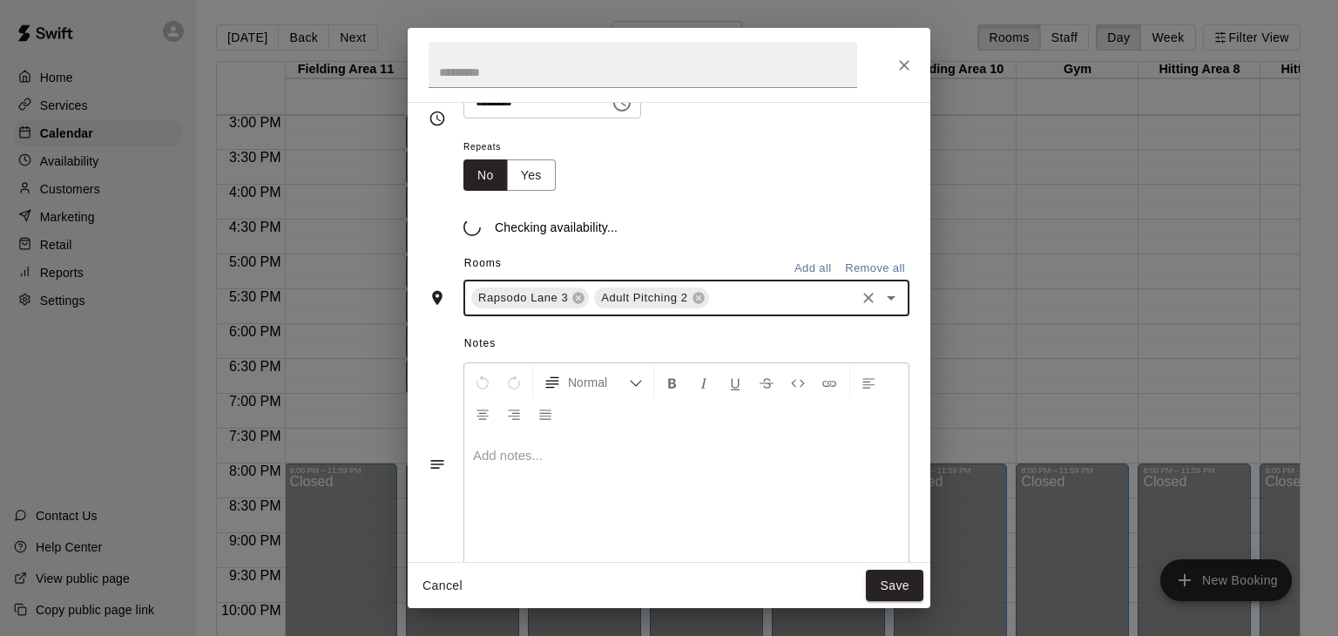
scroll to position [172, 0]
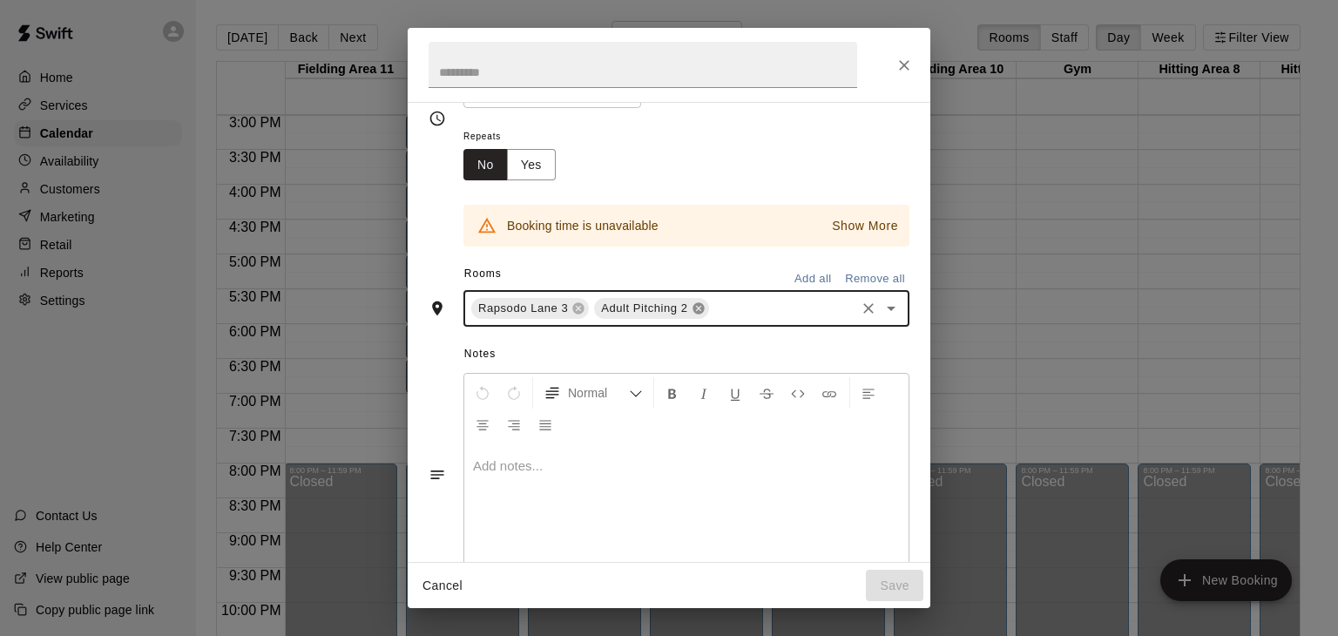
click at [698, 314] on icon at bounding box center [698, 308] width 11 height 11
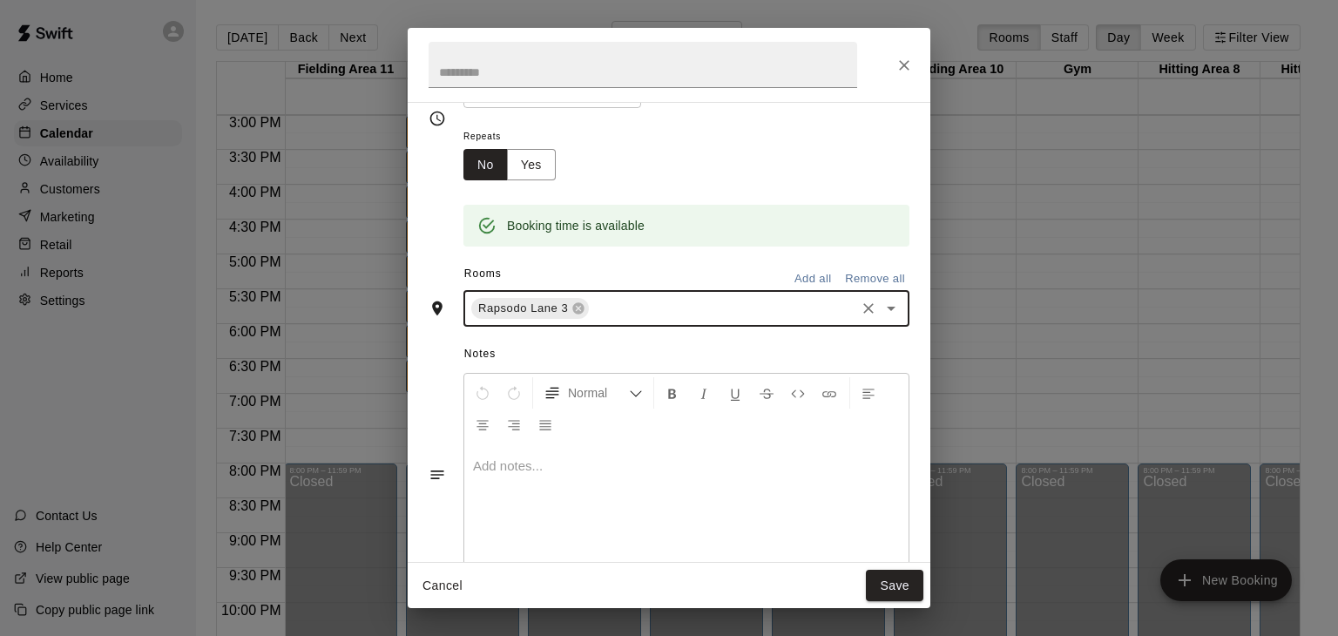
click at [659, 320] on input "text" at bounding box center [721, 309] width 261 height 22
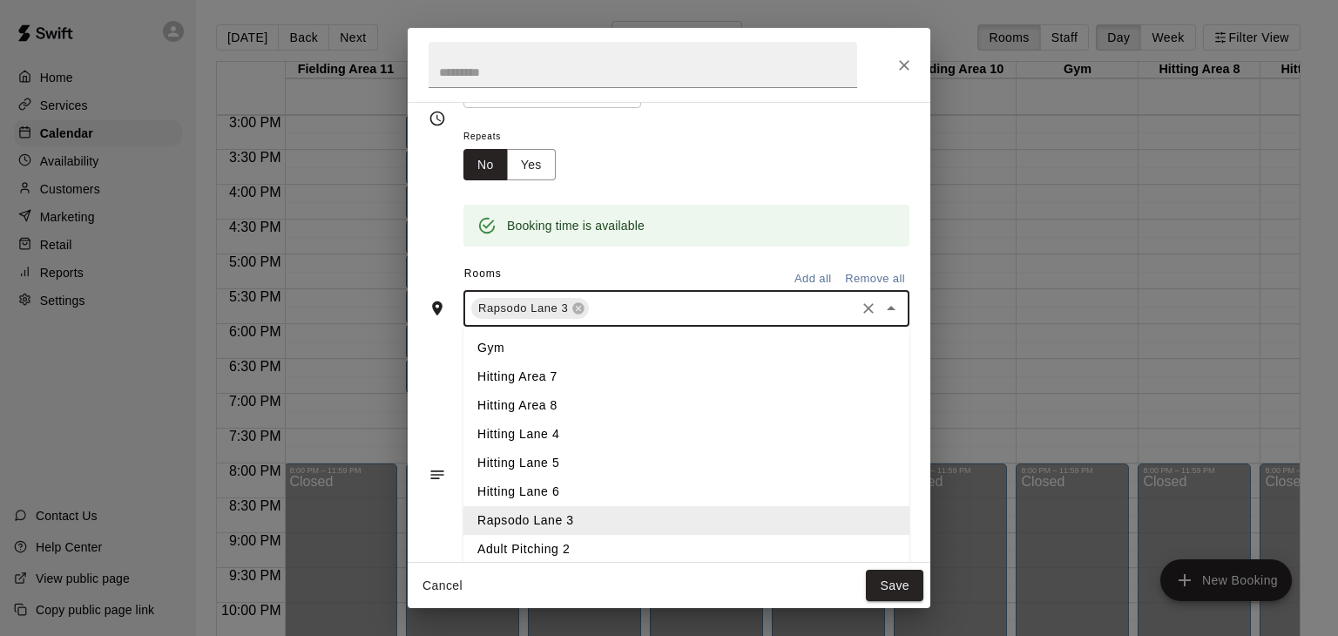
scroll to position [105, 0]
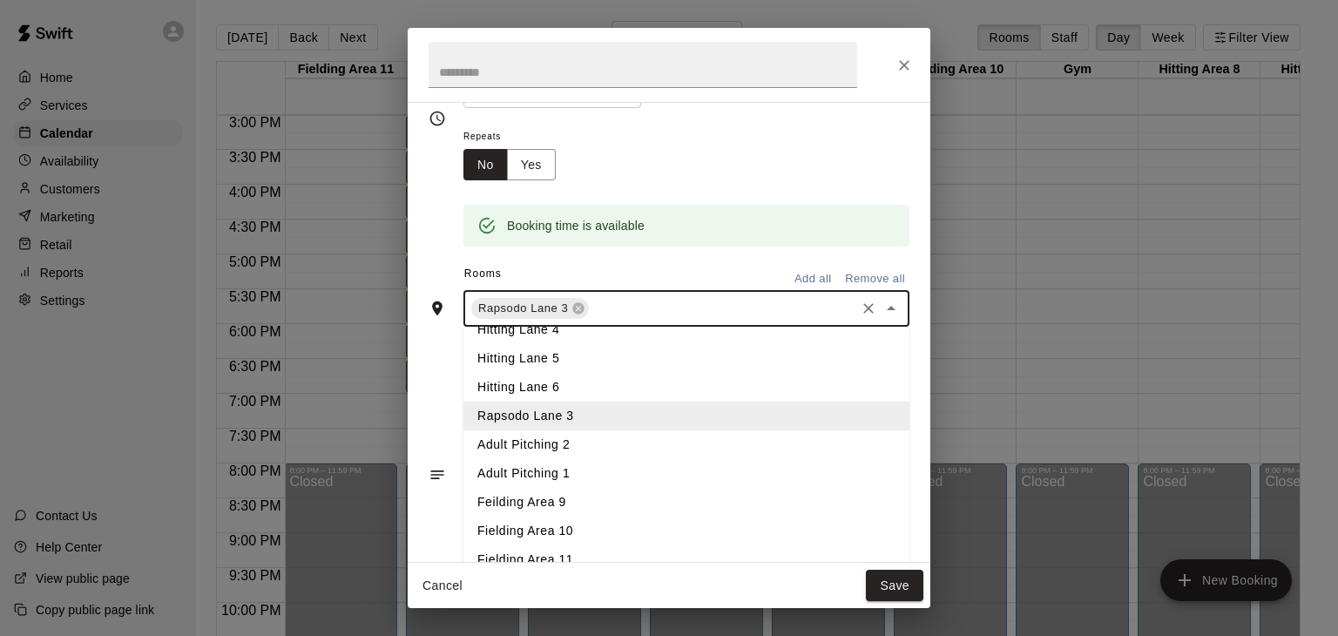
click at [558, 488] on li "Adult Pitching 1" at bounding box center [686, 473] width 446 height 29
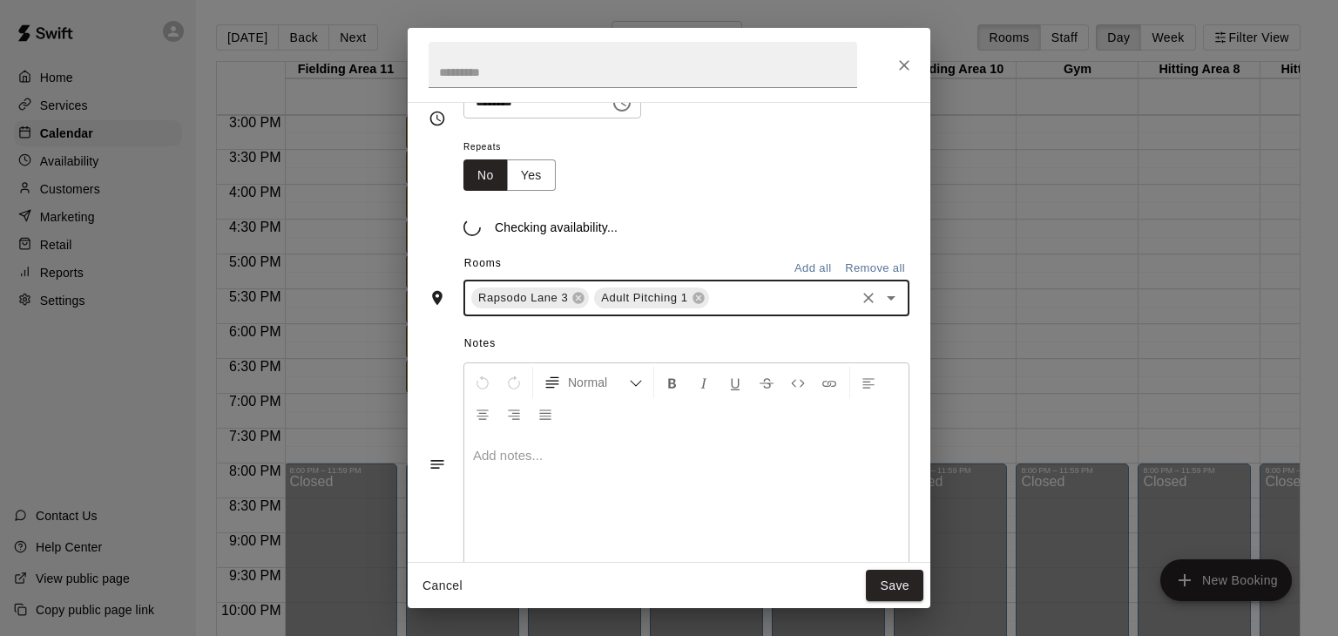
scroll to position [172, 0]
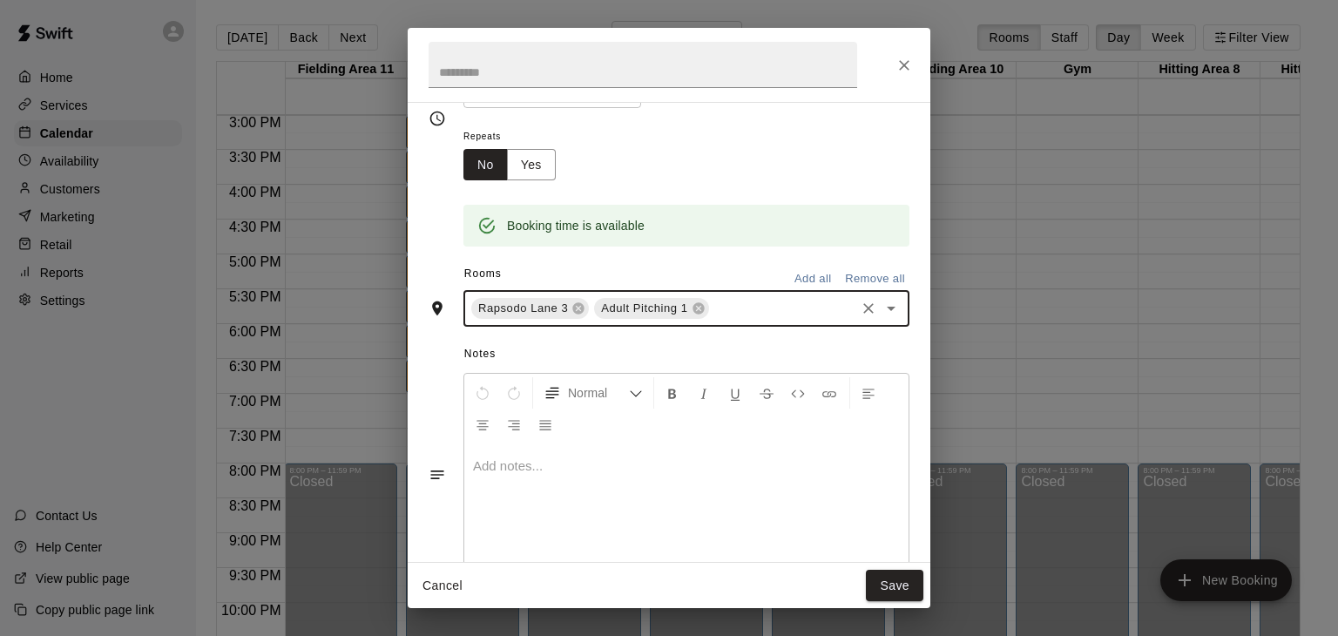
click at [734, 320] on input "text" at bounding box center [782, 309] width 141 height 22
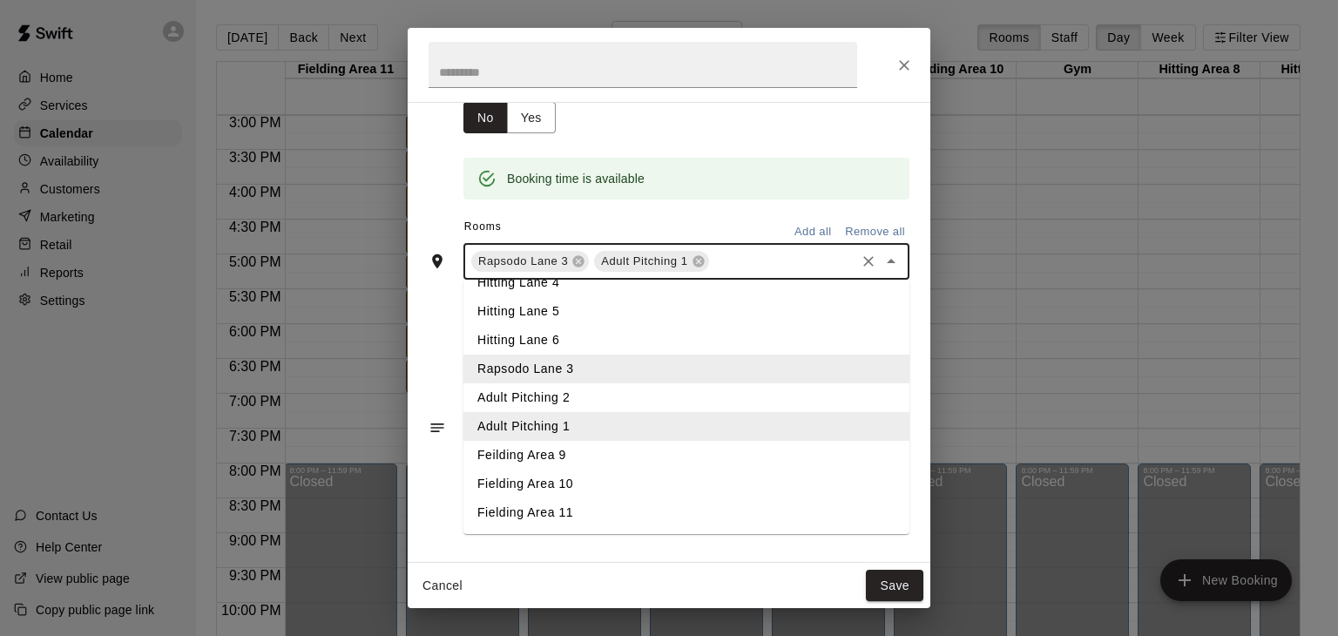
scroll to position [279, 0]
click at [530, 462] on li "Feilding Area 9" at bounding box center [686, 455] width 446 height 29
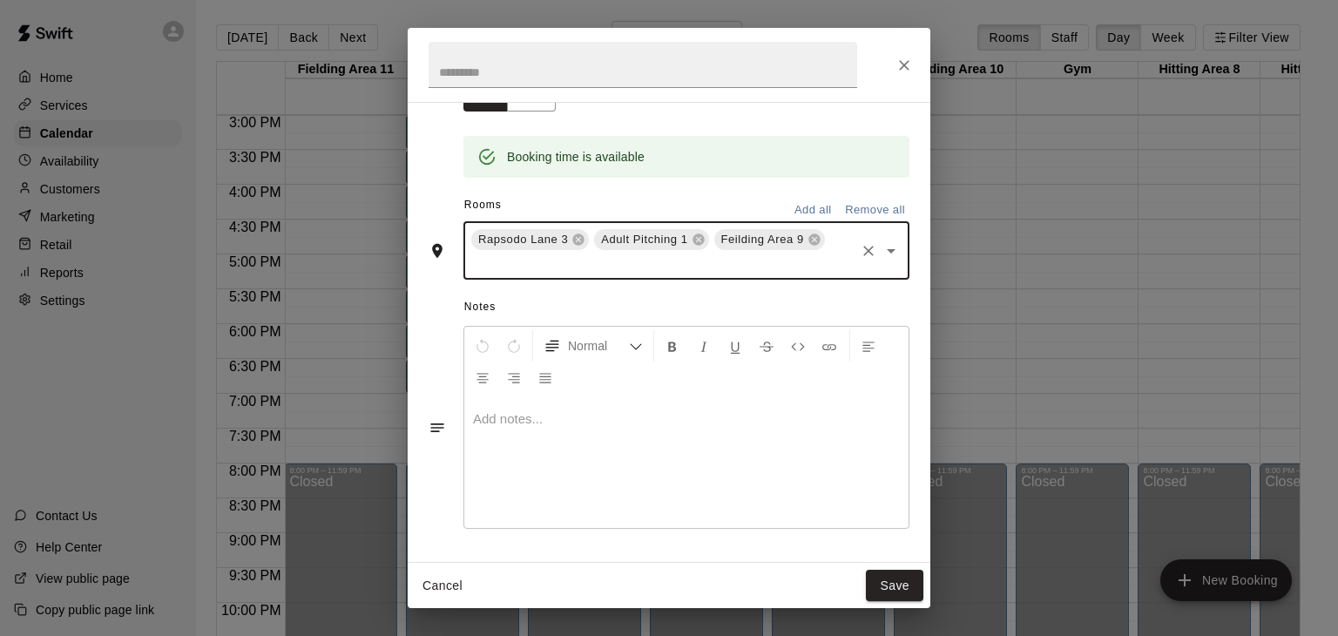
click at [760, 274] on input "text" at bounding box center [661, 264] width 384 height 22
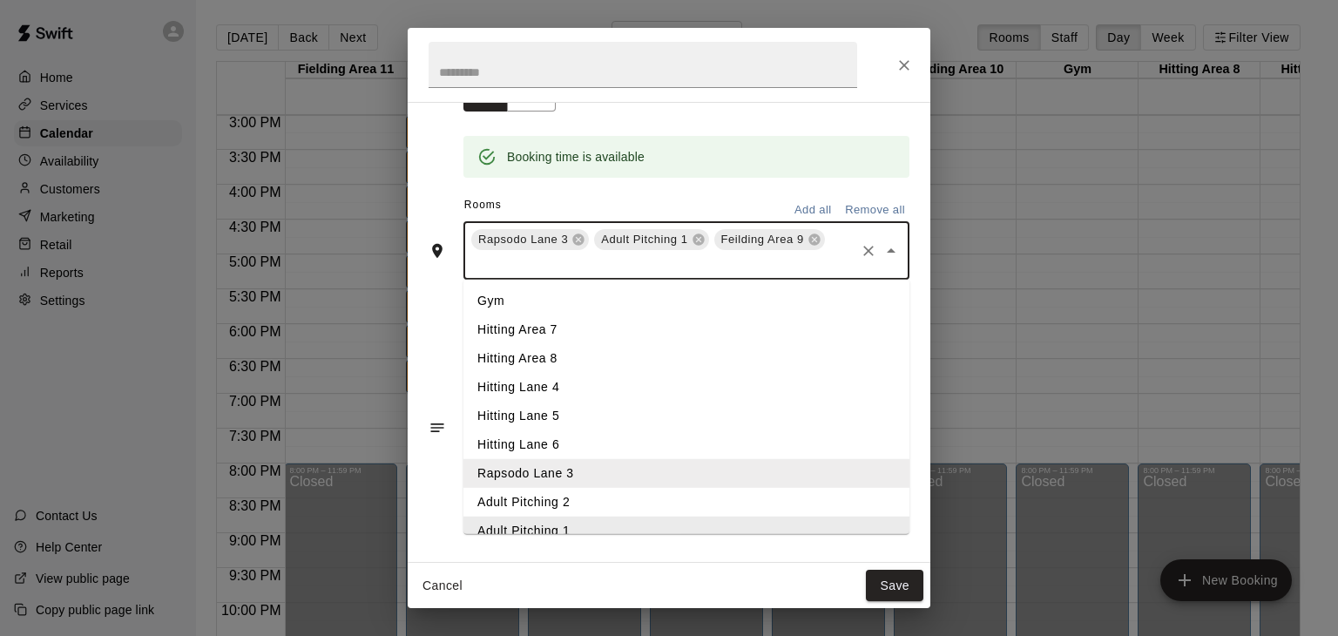
scroll to position [105, 0]
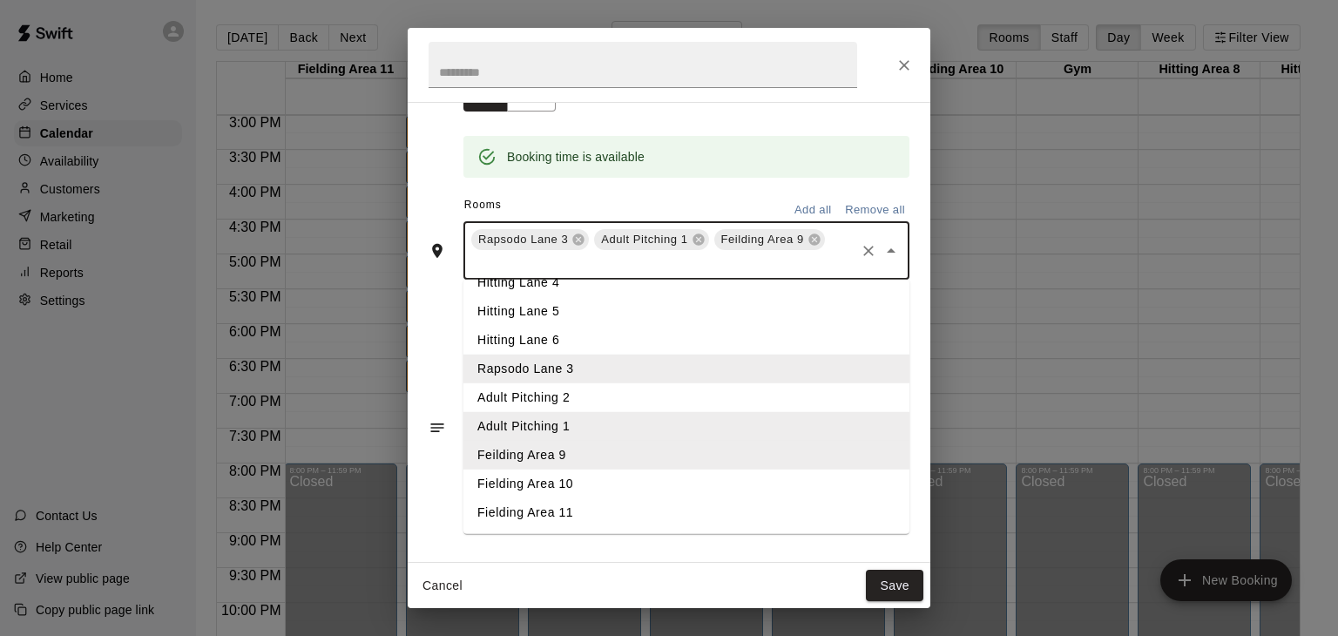
click at [559, 498] on li "Fielding Area 10" at bounding box center [686, 484] width 446 height 29
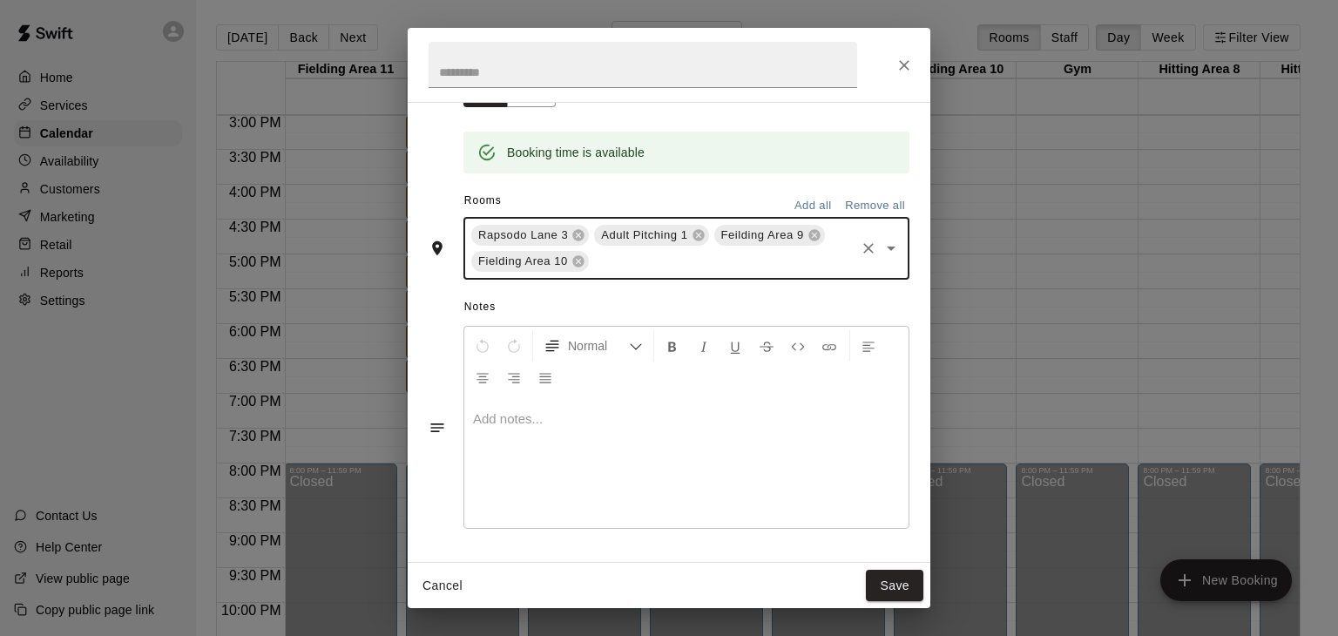
click at [626, 280] on div "Rapsodo Lane 3 Adult Pitching 1 Feilding Area 9 Fielding Area 10 ​" at bounding box center [686, 248] width 446 height 63
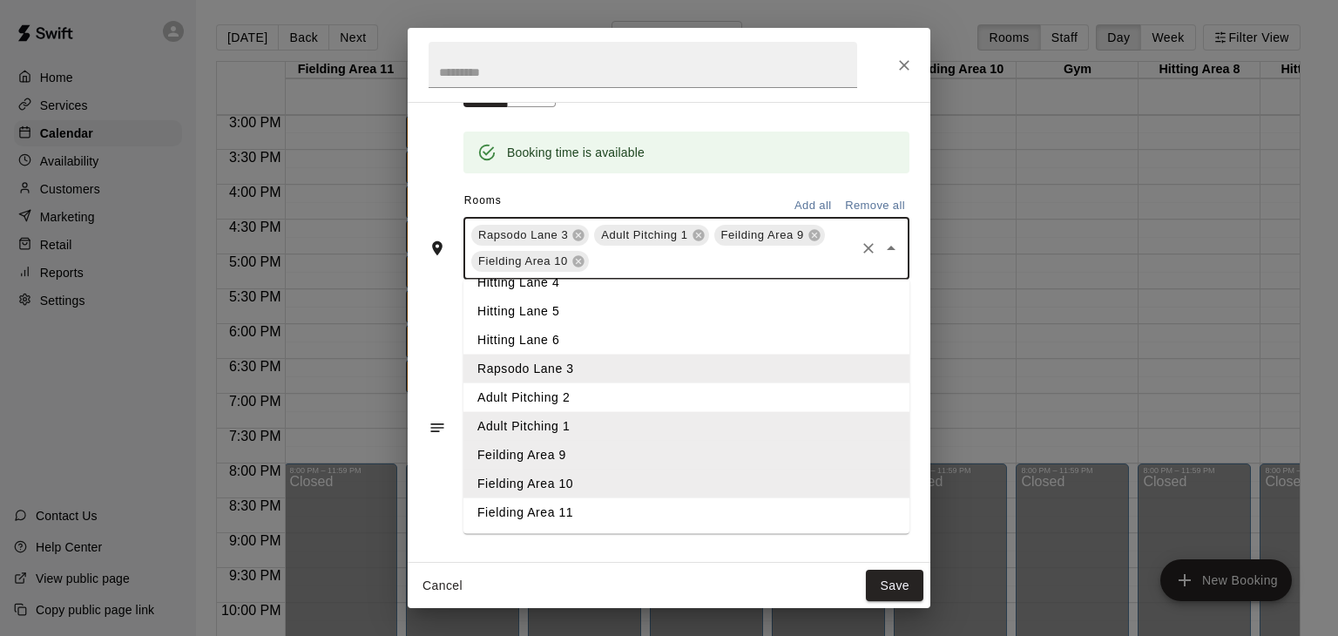
click at [534, 527] on li "Fielding Area 11" at bounding box center [686, 512] width 446 height 29
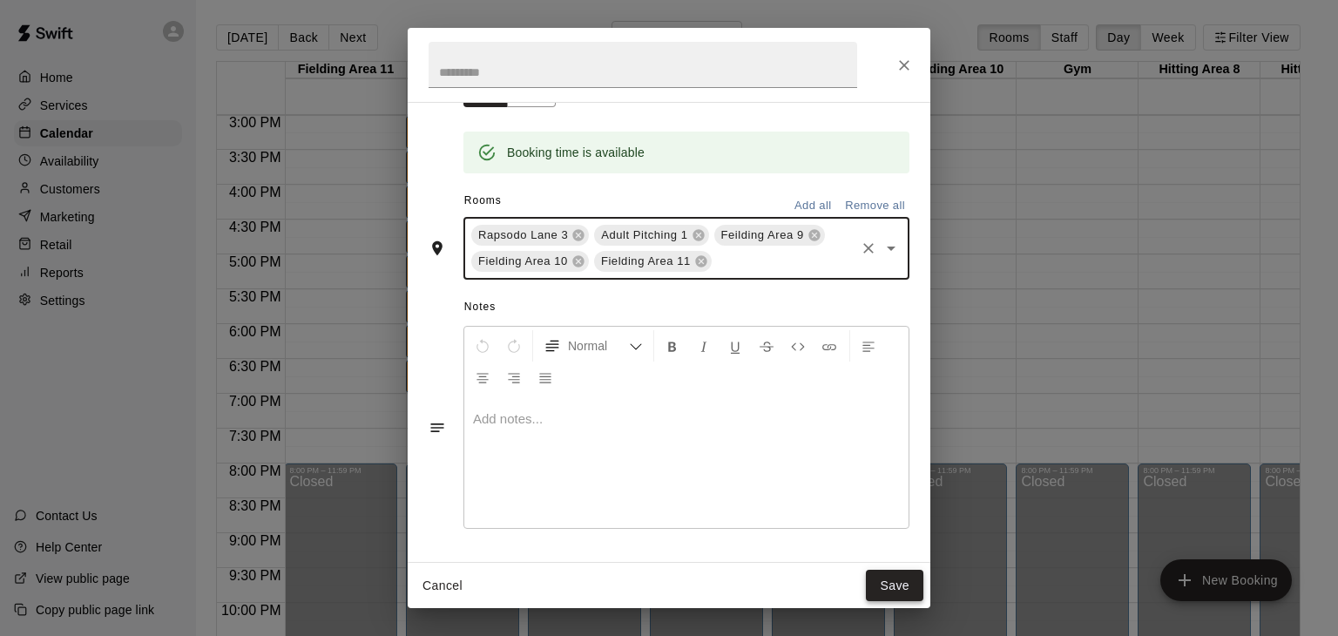
click at [882, 584] on button "Save" at bounding box center [894, 586] width 57 height 32
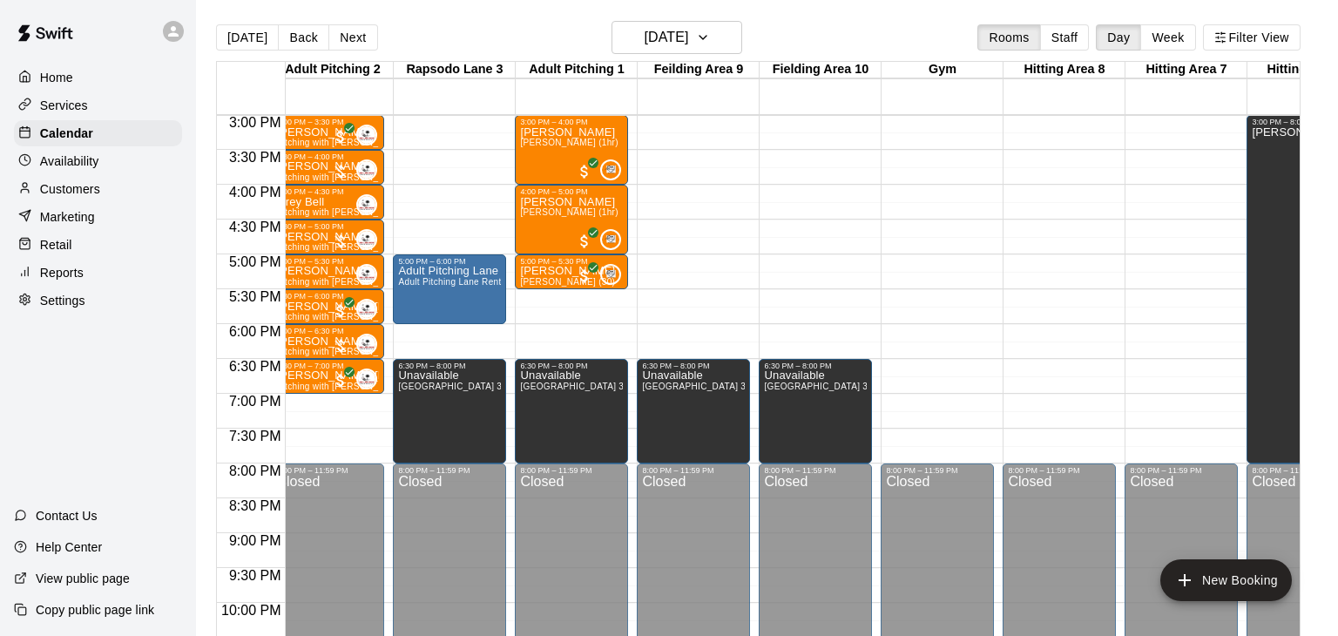
scroll to position [0, 447]
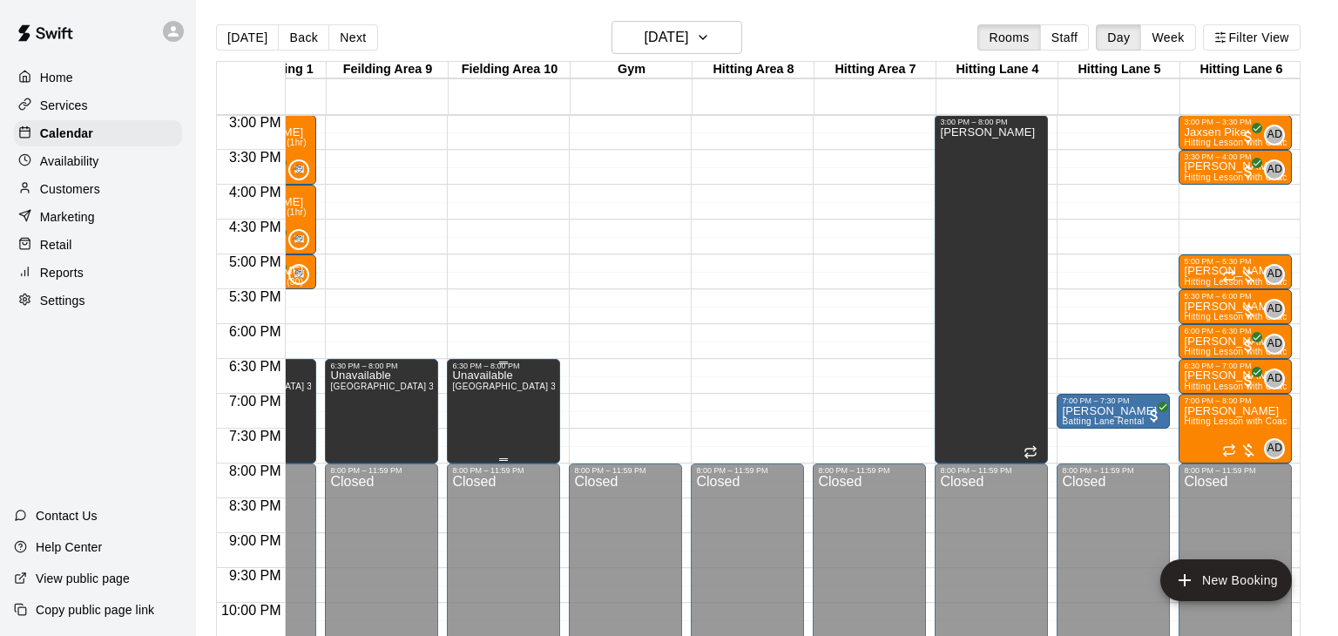
click at [460, 385] on icon "edit" at bounding box center [468, 386] width 21 height 21
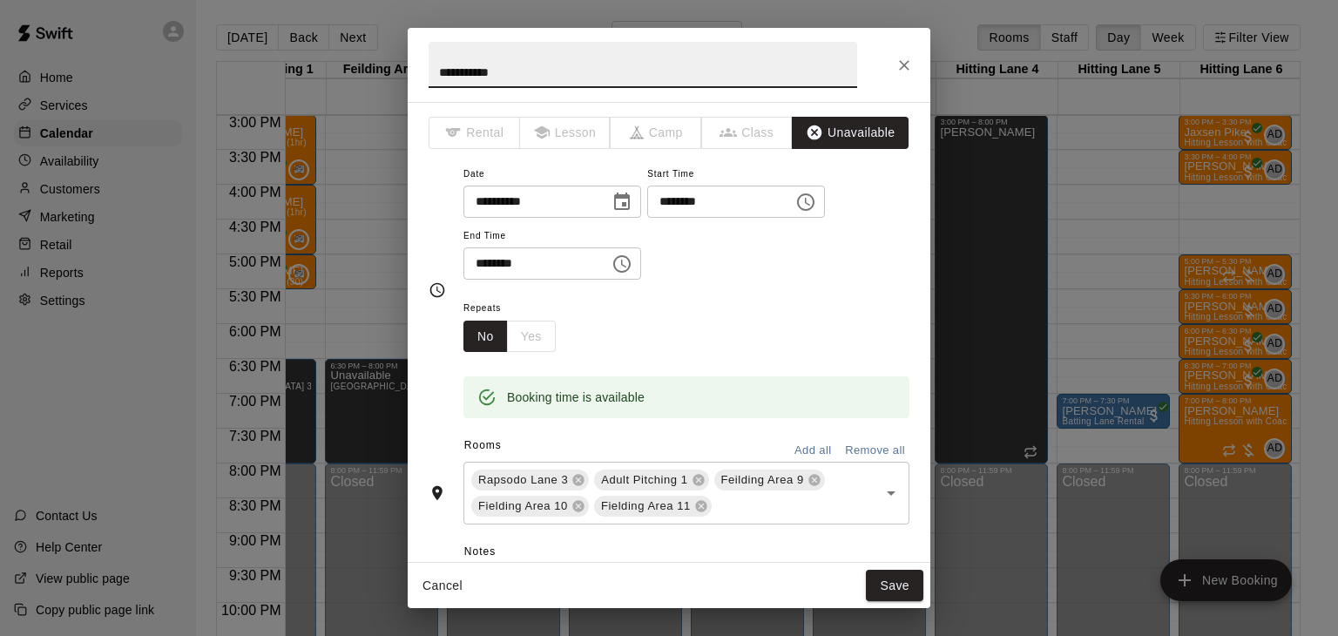
drag, startPoint x: 512, startPoint y: 77, endPoint x: 395, endPoint y: 78, distance: 116.7
click at [395, 78] on div "**********" at bounding box center [669, 318] width 1338 height 636
type input "****"
click at [881, 576] on button "Save" at bounding box center [894, 586] width 57 height 32
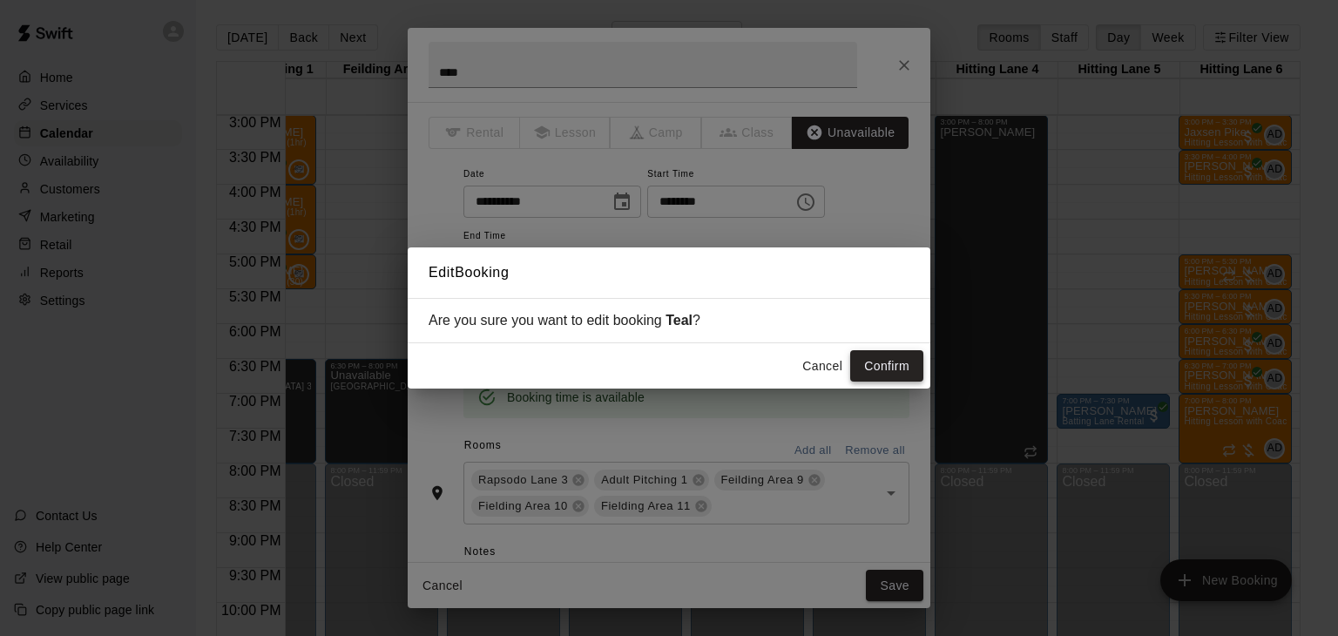
click at [872, 355] on button "Confirm" at bounding box center [886, 366] width 73 height 32
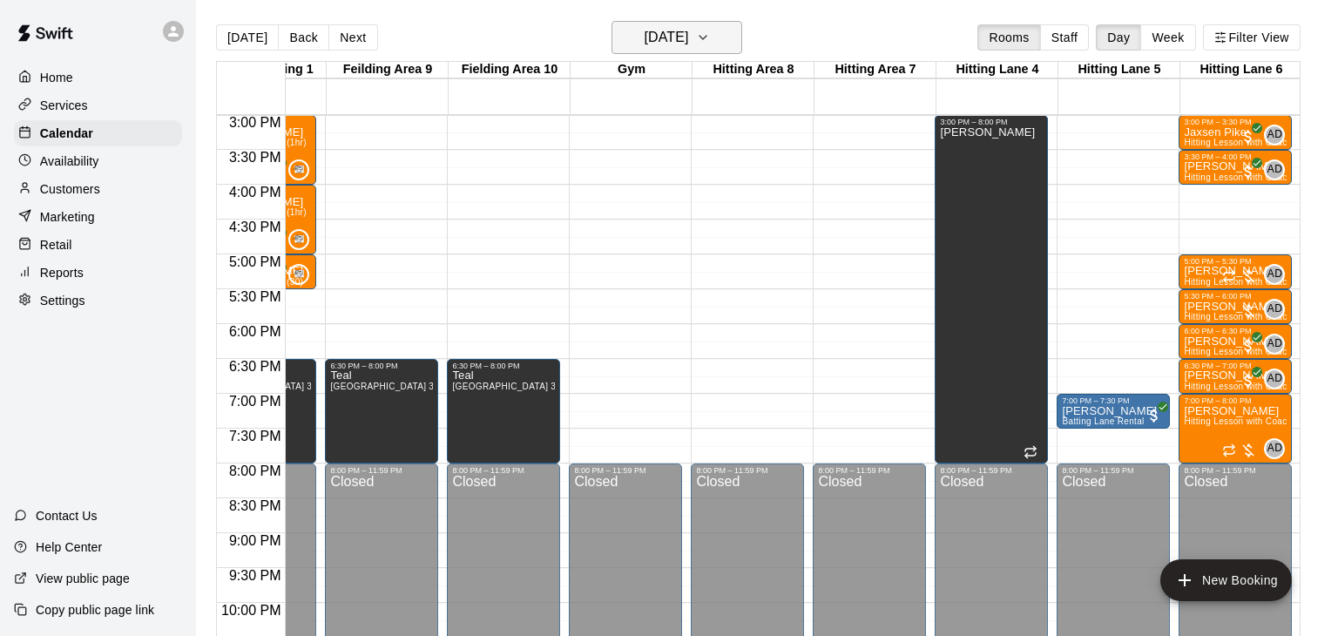
click at [729, 31] on button "Wednesday Aug 13" at bounding box center [676, 37] width 131 height 33
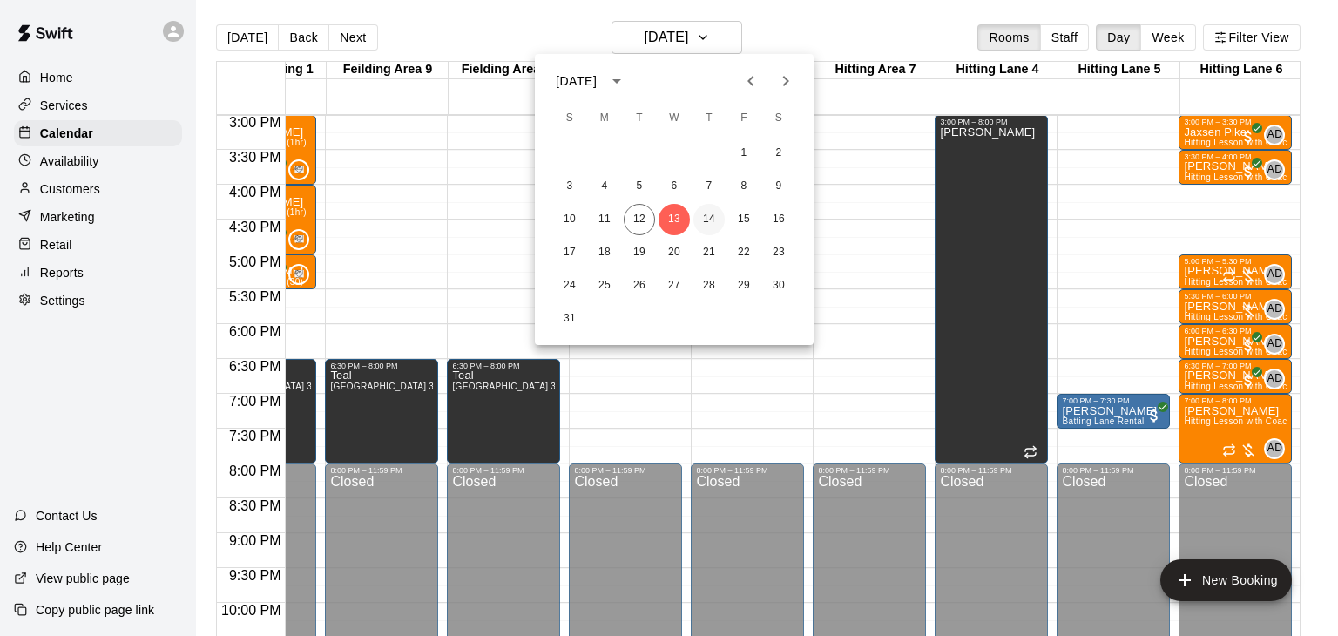
click at [717, 220] on button "14" at bounding box center [708, 219] width 31 height 31
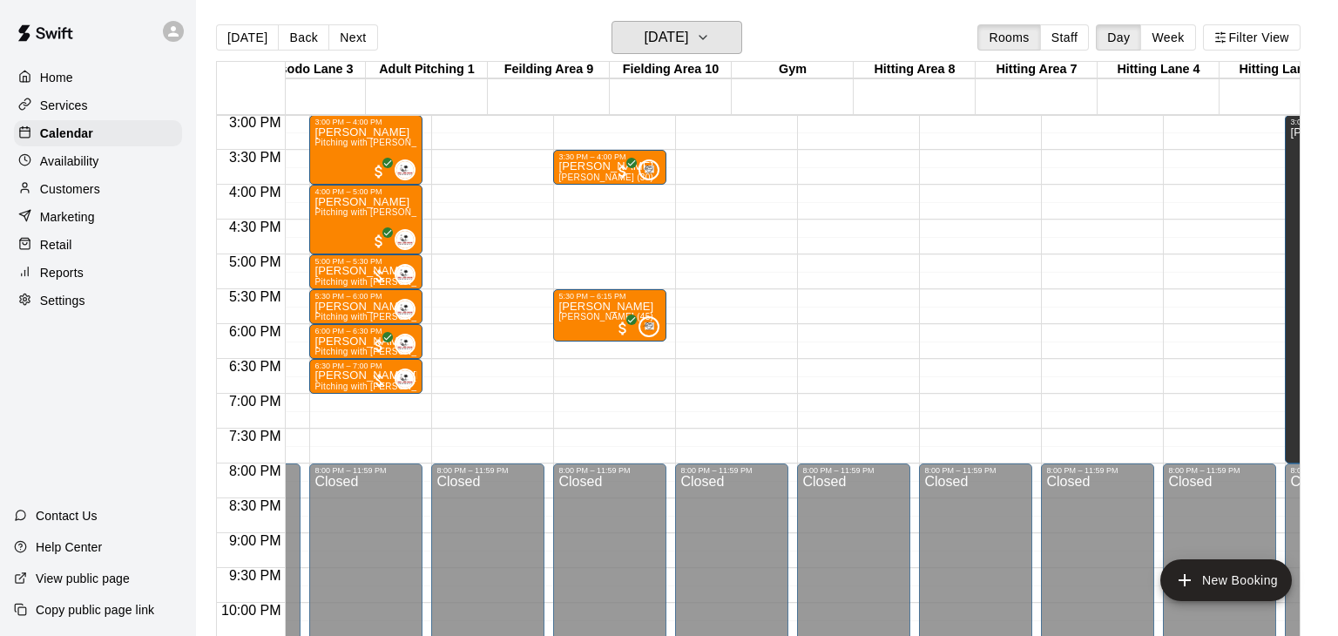
scroll to position [0, 0]
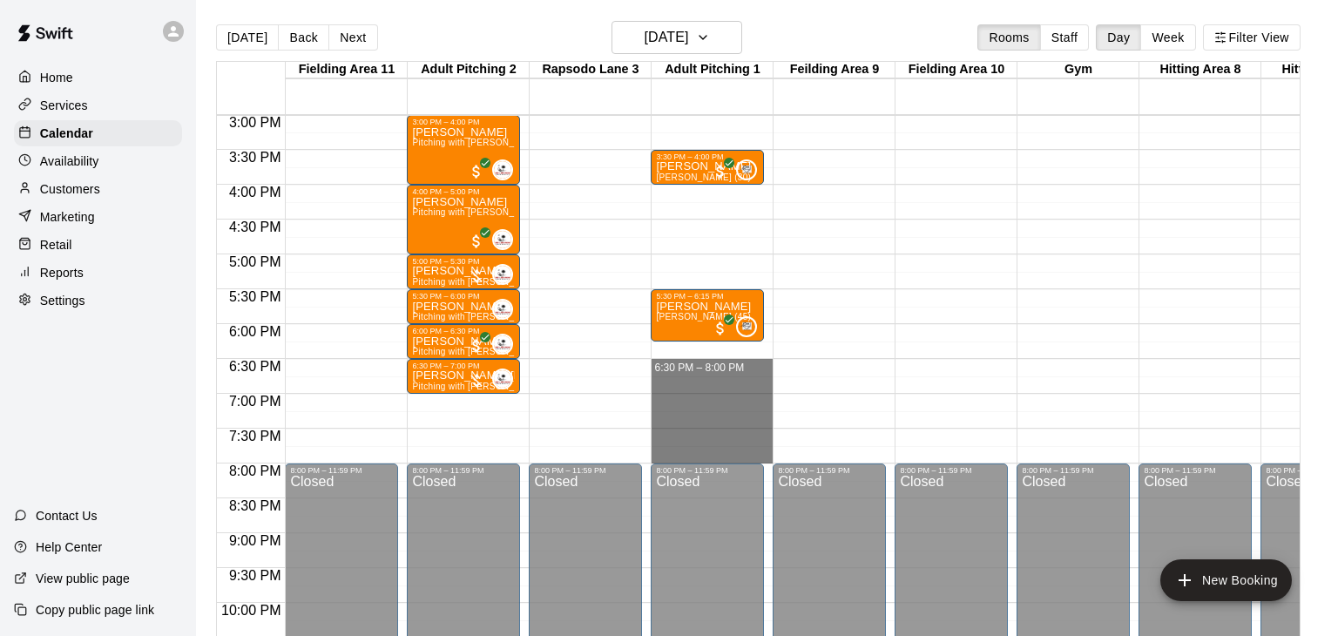
drag, startPoint x: 693, startPoint y: 362, endPoint x: 689, endPoint y: 449, distance: 87.2
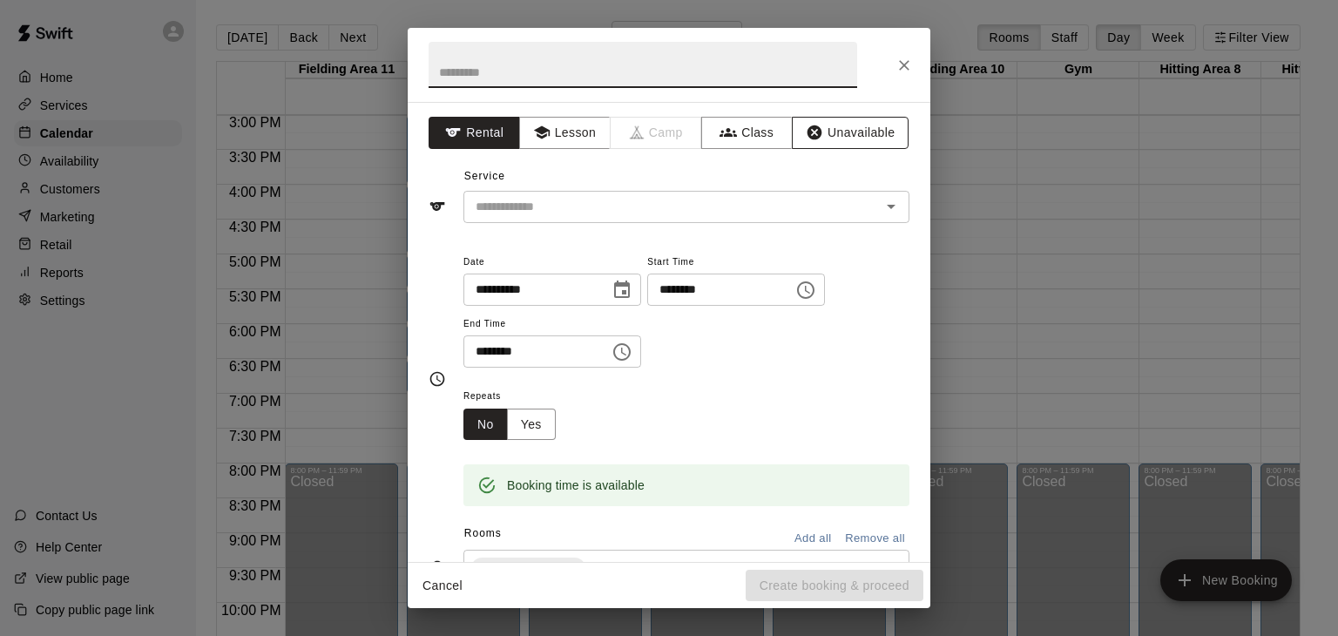
click at [865, 127] on button "Unavailable" at bounding box center [850, 133] width 117 height 32
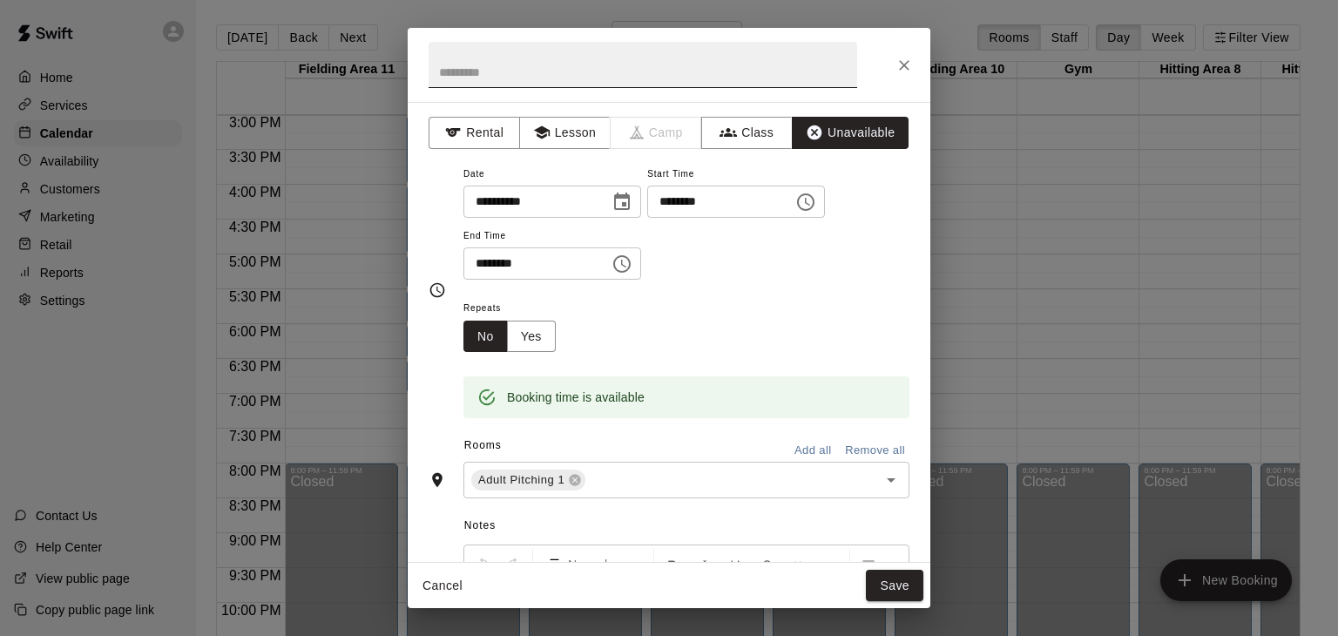
click at [638, 78] on input "text" at bounding box center [643, 65] width 429 height 46
type input "****"
click at [609, 491] on input "text" at bounding box center [720, 481] width 265 height 22
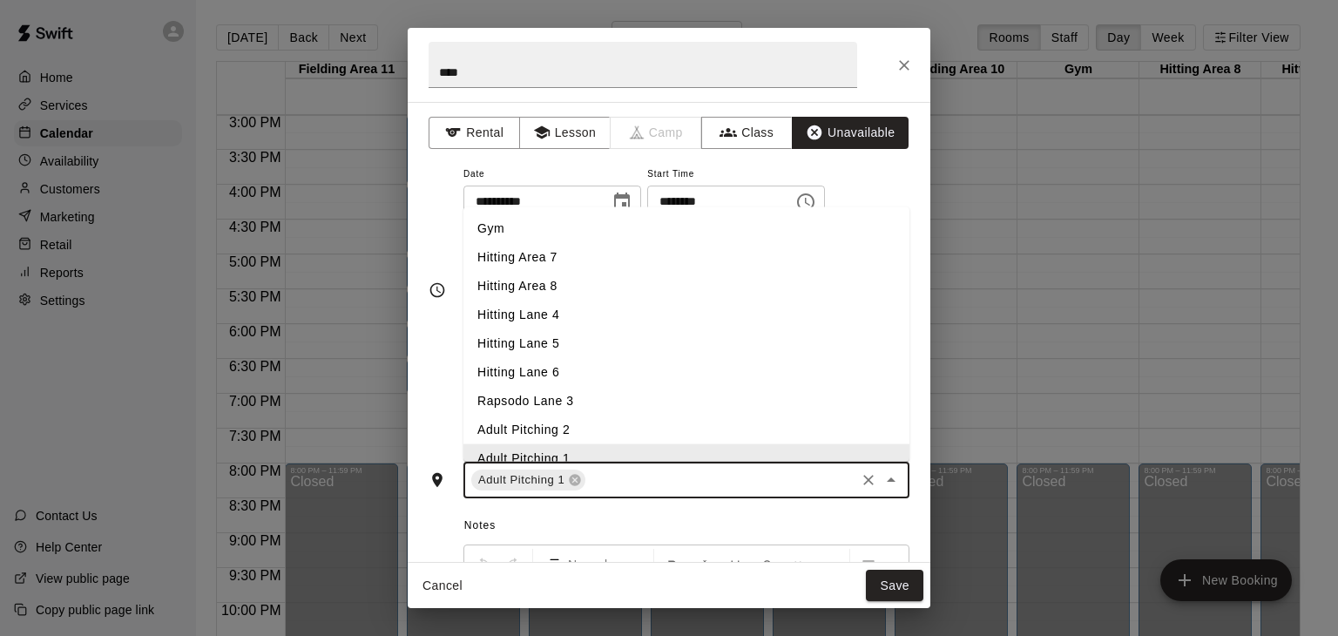
scroll to position [10, 0]
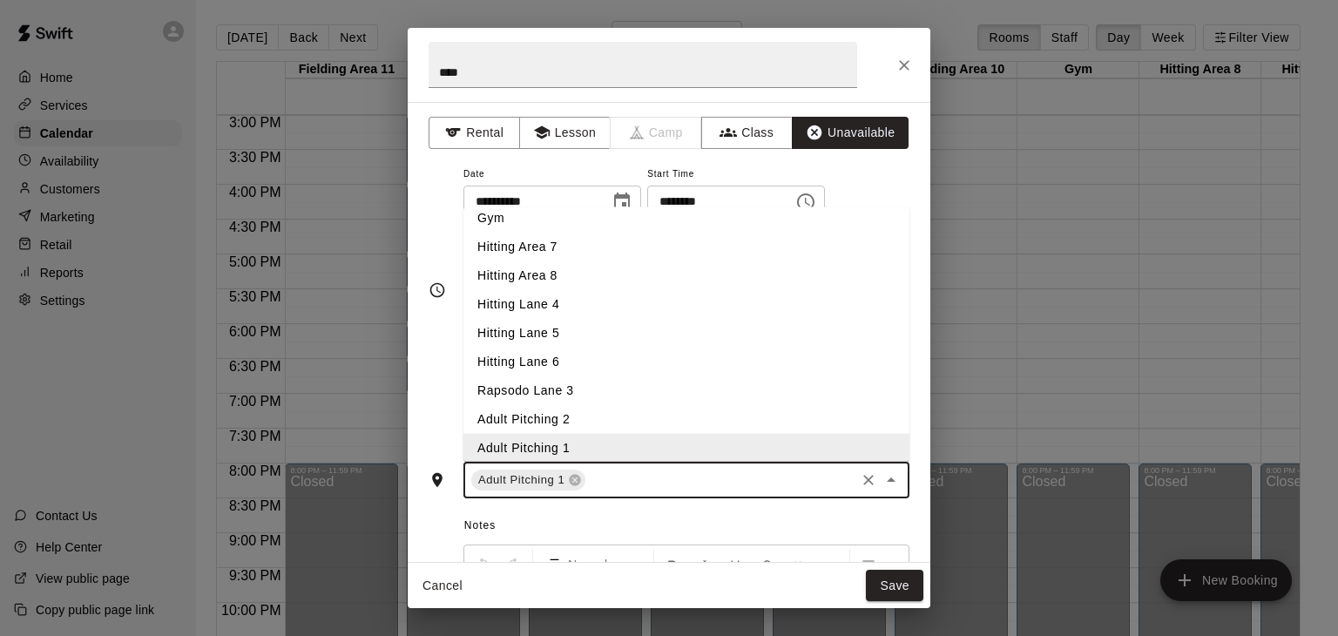
click at [561, 405] on li "Rapsodo Lane 3" at bounding box center [686, 390] width 446 height 29
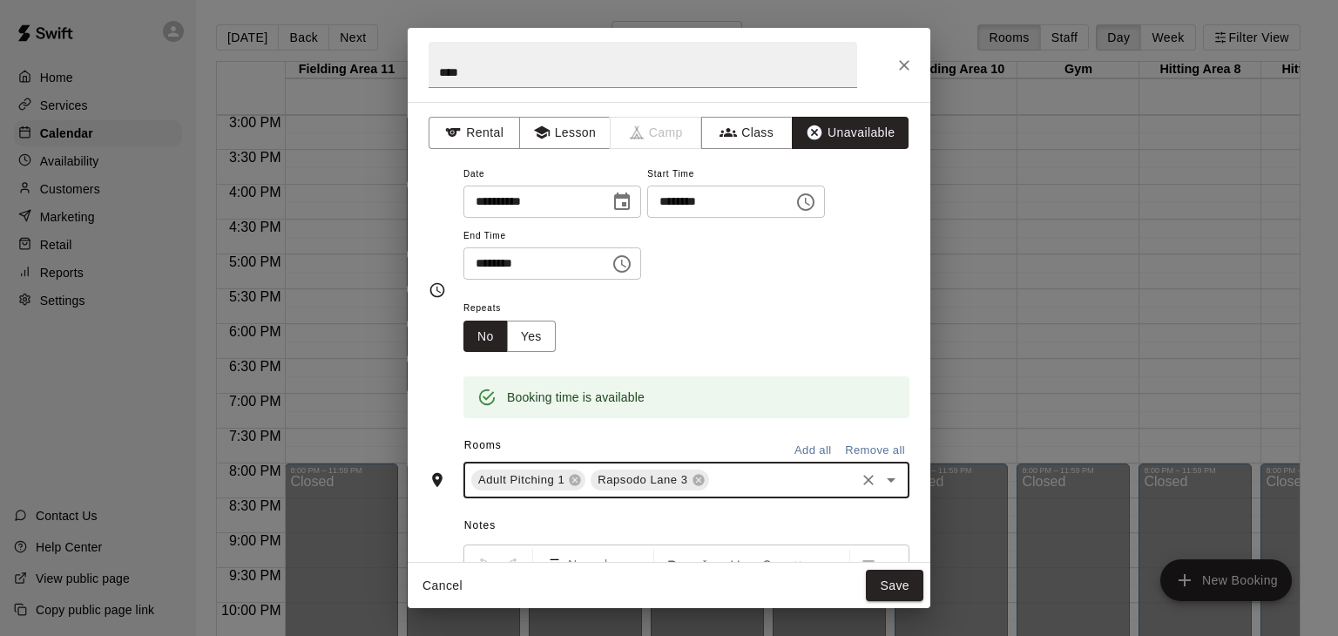
click at [717, 491] on input "text" at bounding box center [782, 481] width 141 height 22
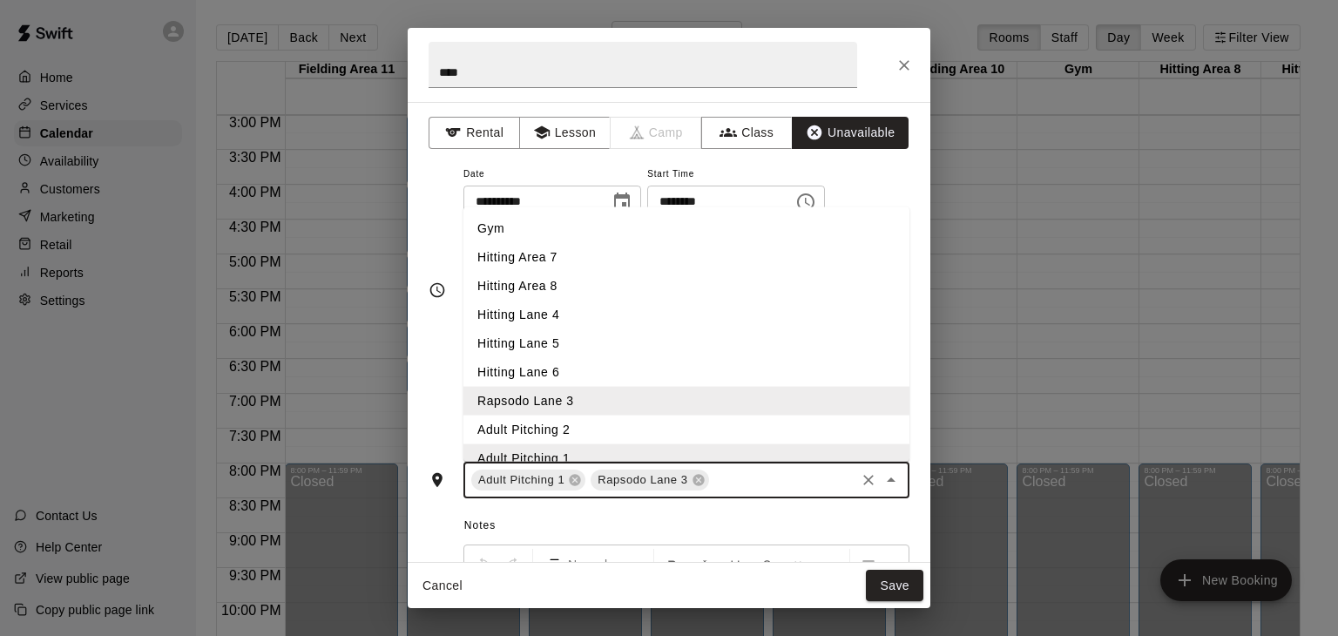
scroll to position [105, 0]
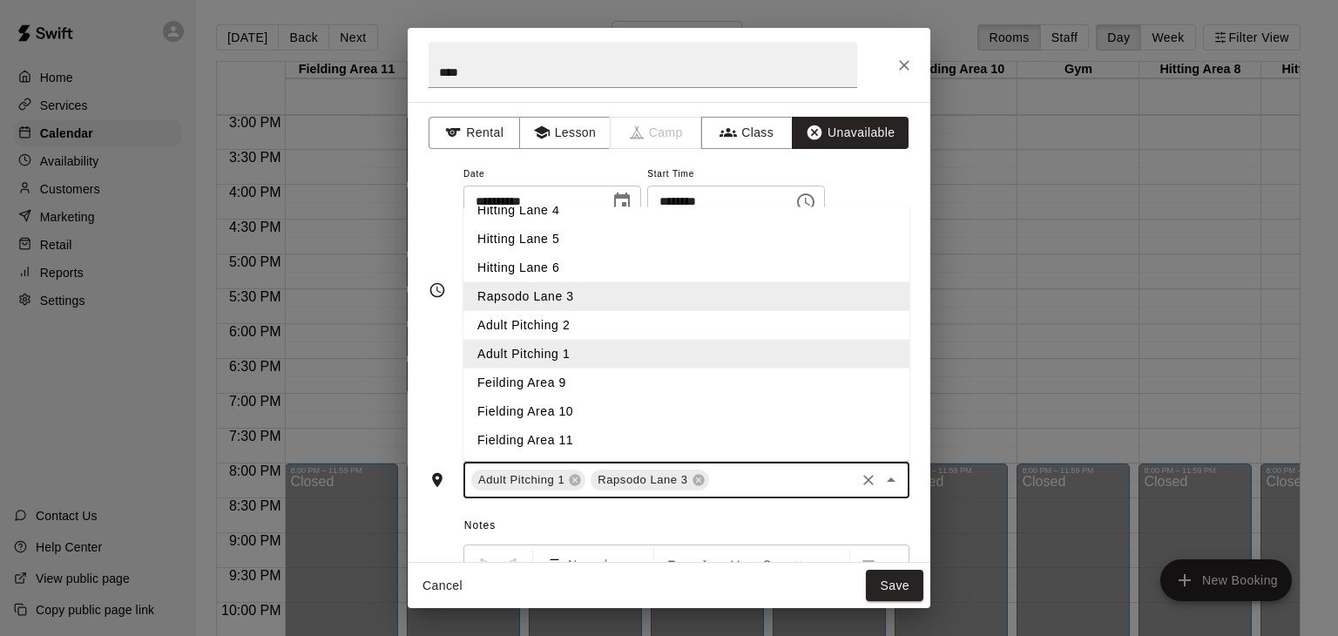
click at [572, 455] on li "Fielding Area 11" at bounding box center [686, 440] width 446 height 29
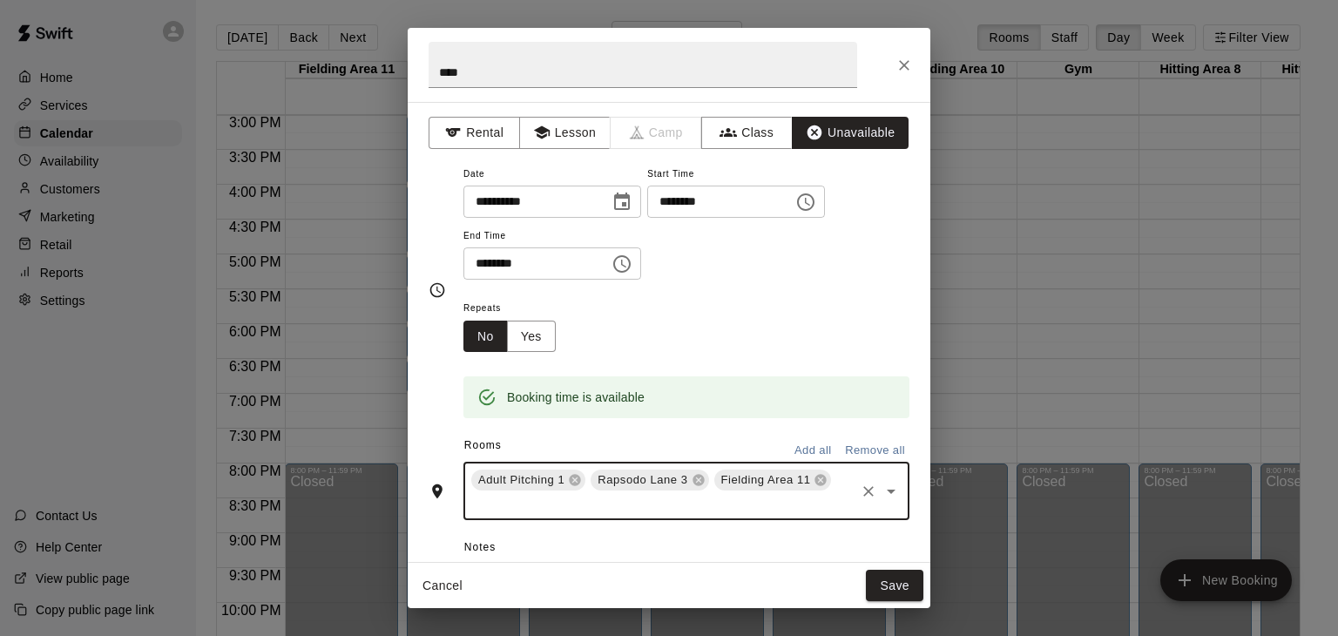
click at [835, 520] on div "Adult Pitching 1 Rapsodo Lane 3 Fielding Area 11 ​" at bounding box center [686, 491] width 446 height 58
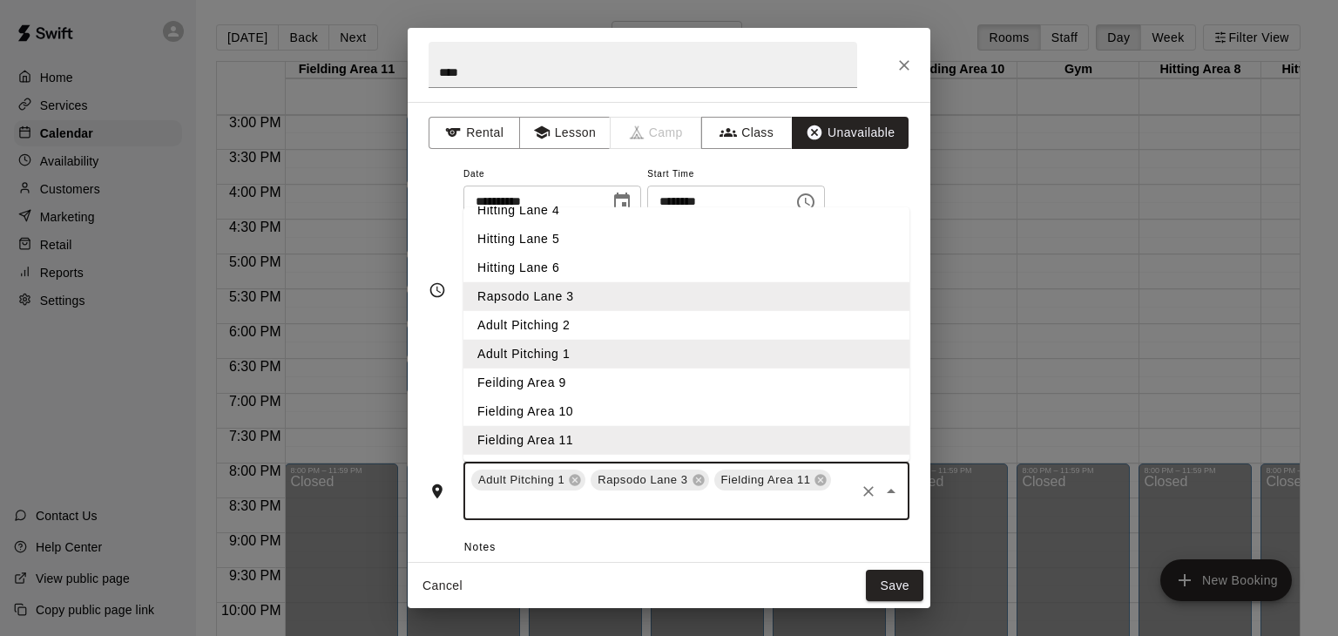
click at [560, 426] on li "Fielding Area 10" at bounding box center [686, 411] width 446 height 29
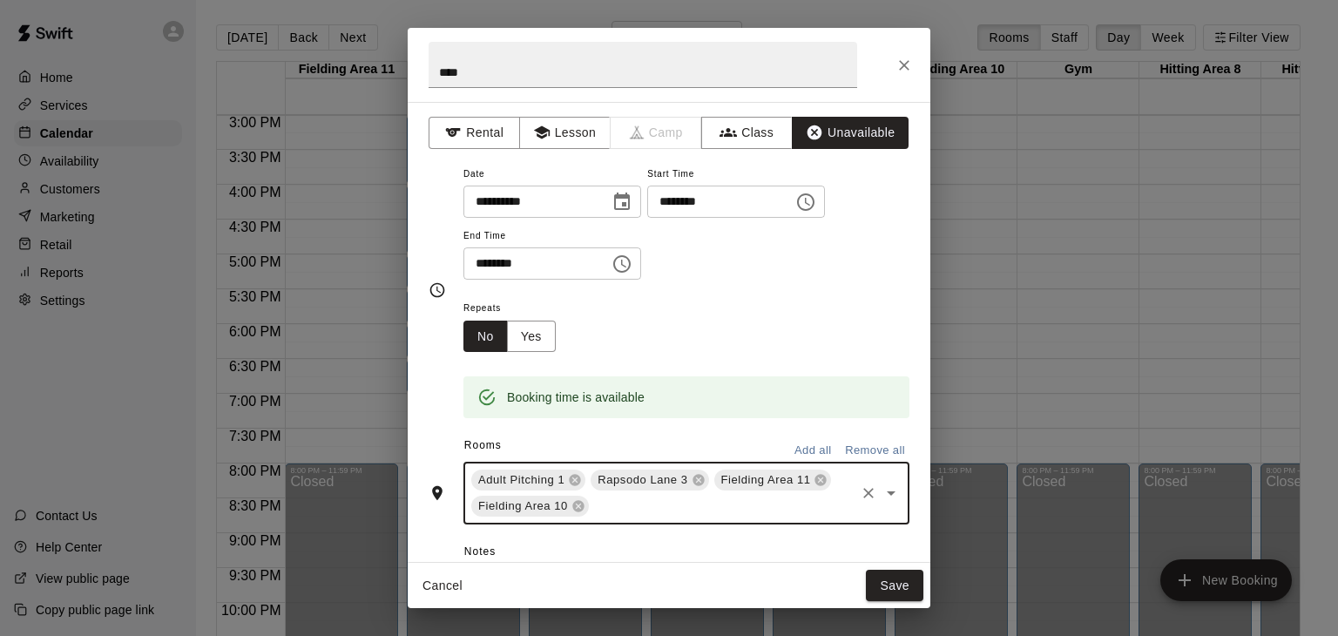
click at [841, 524] on div "Adult Pitching 1 Rapsodo Lane 3 Fielding Area 11 Fielding Area 10 ​" at bounding box center [686, 493] width 446 height 63
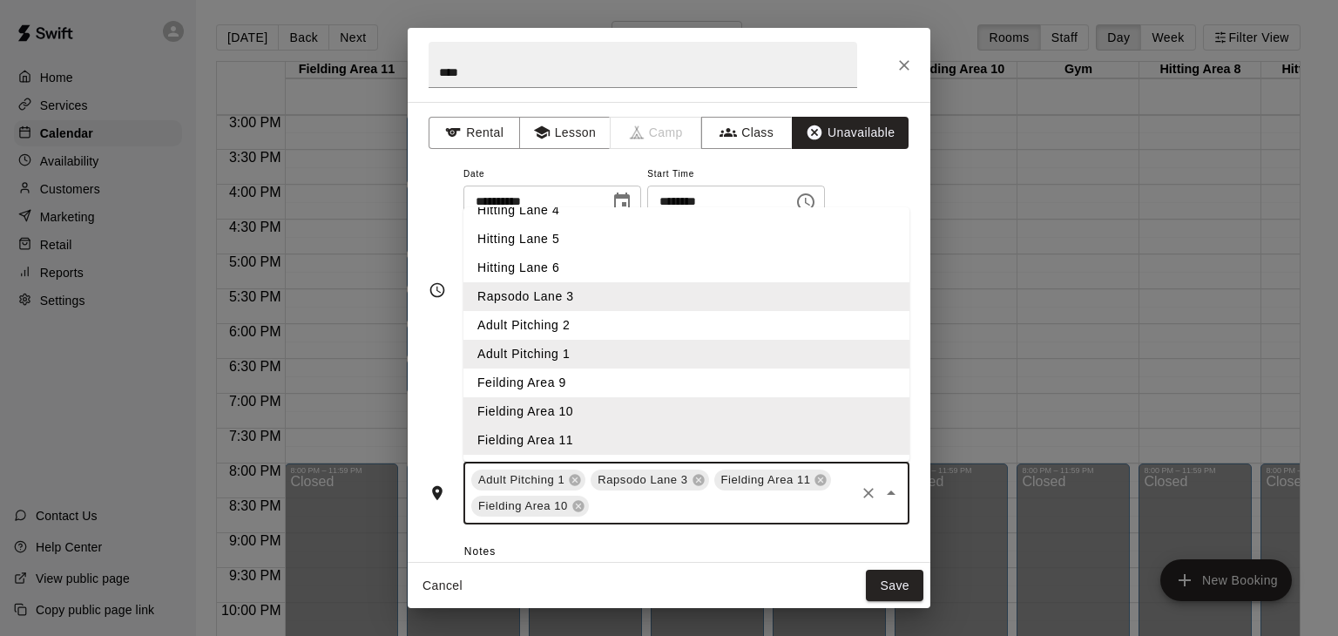
click at [537, 397] on li "Feilding Area 9" at bounding box center [686, 382] width 446 height 29
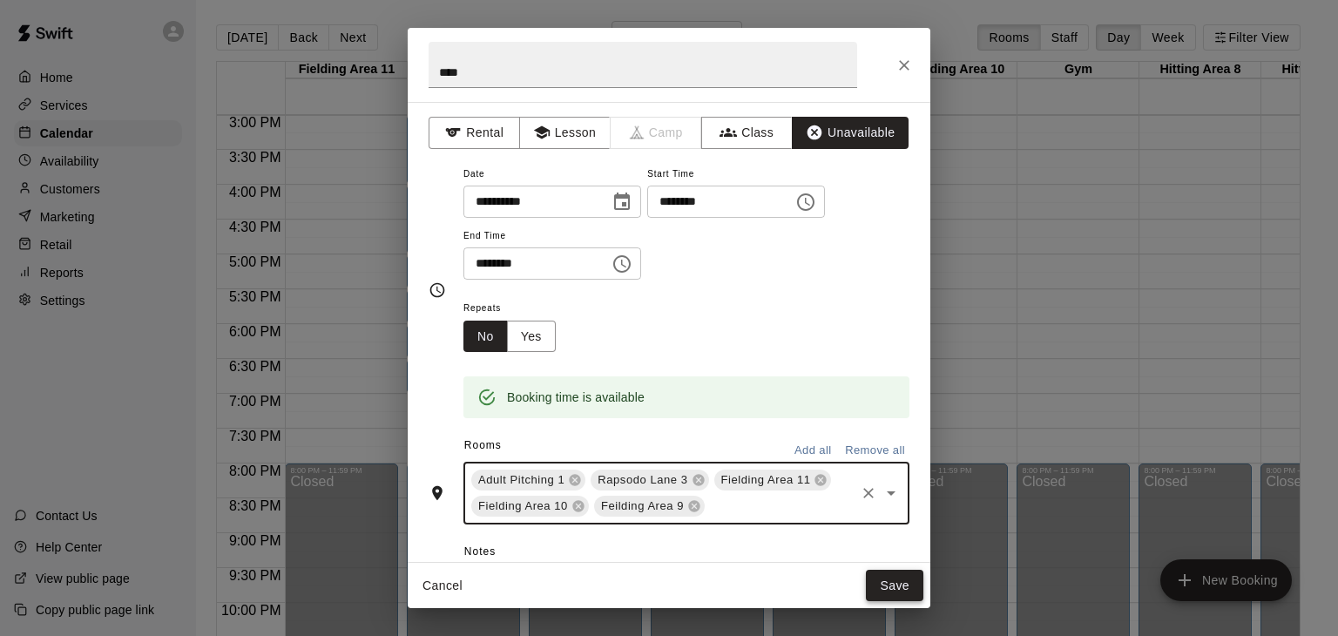
click at [898, 583] on button "Save" at bounding box center [894, 586] width 57 height 32
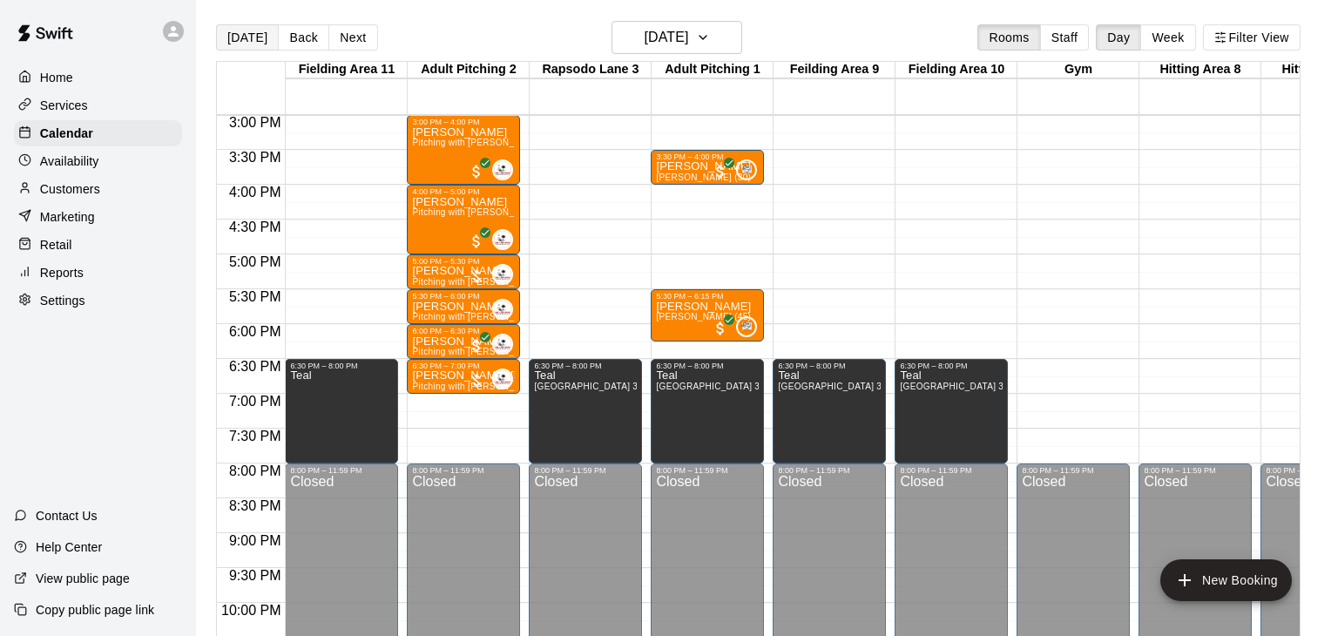
click at [248, 37] on button "[DATE]" at bounding box center [247, 37] width 63 height 26
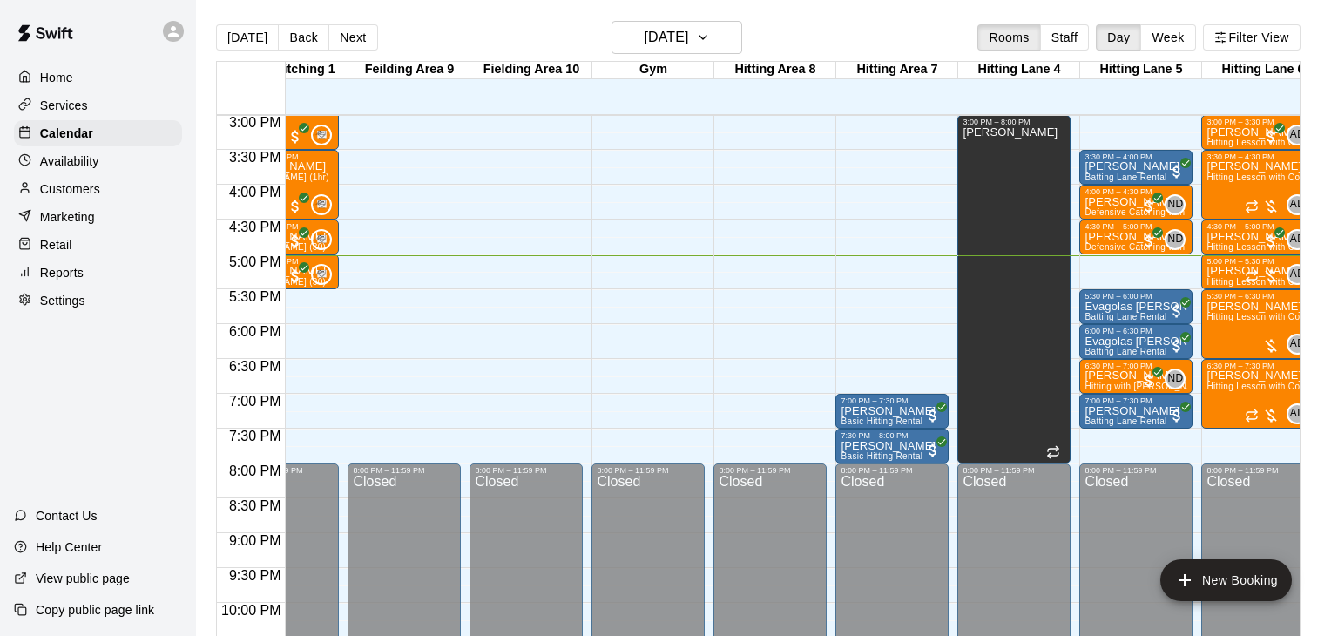
scroll to position [0, 0]
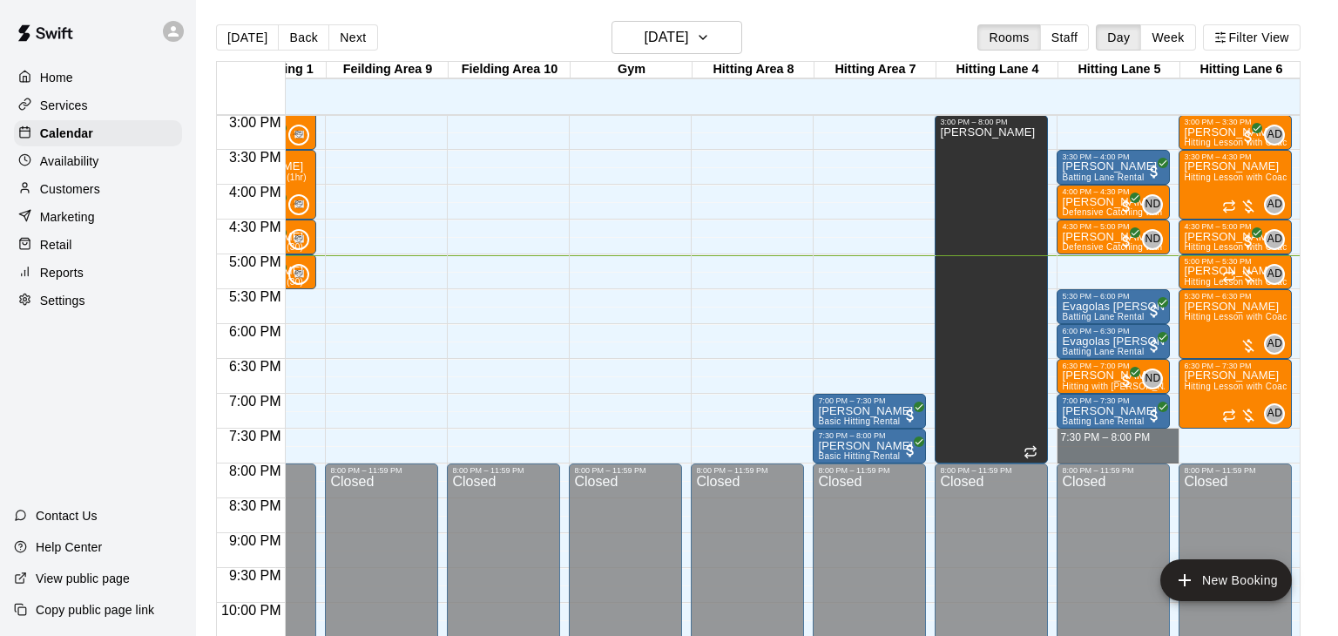
drag, startPoint x: 1102, startPoint y: 433, endPoint x: 1101, endPoint y: 456, distance: 22.7
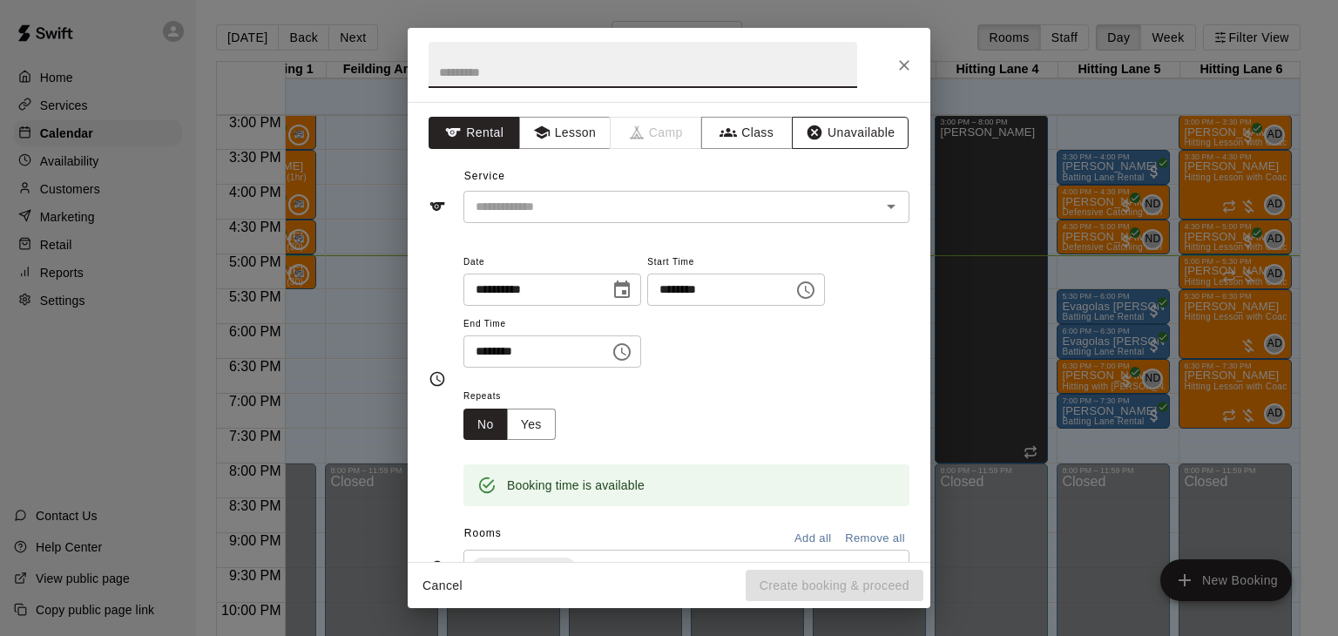
click at [873, 125] on button "Unavailable" at bounding box center [850, 133] width 117 height 32
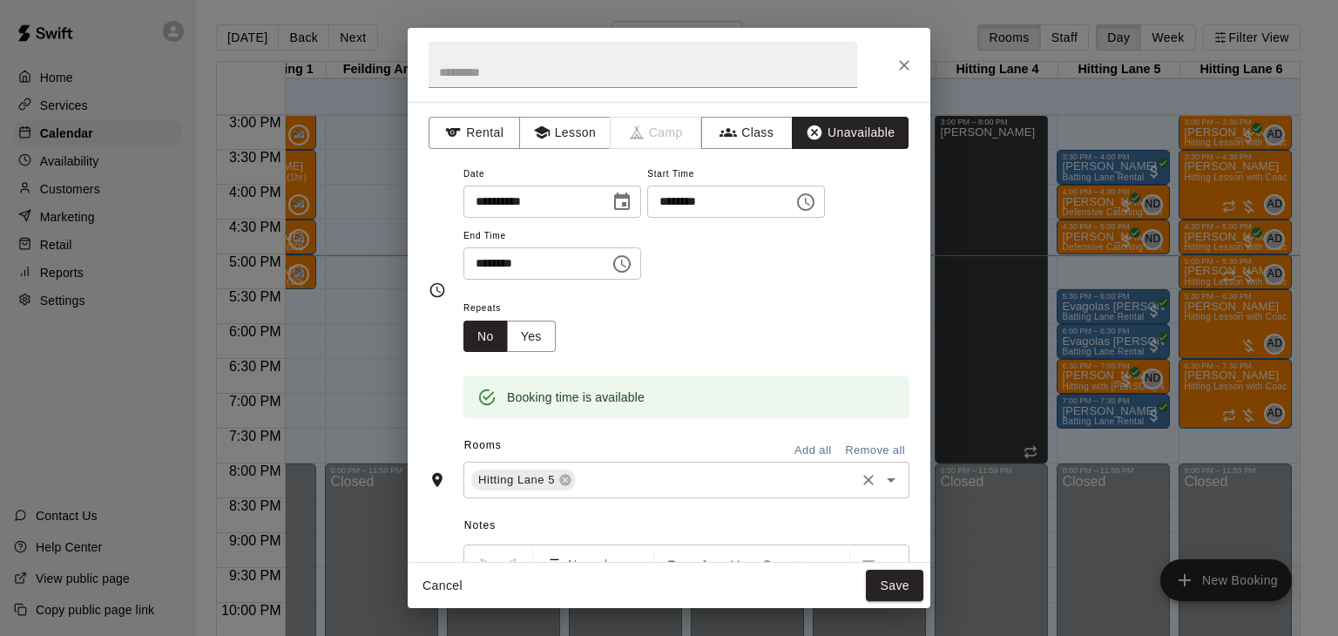
click at [639, 491] on input "text" at bounding box center [715, 481] width 274 height 22
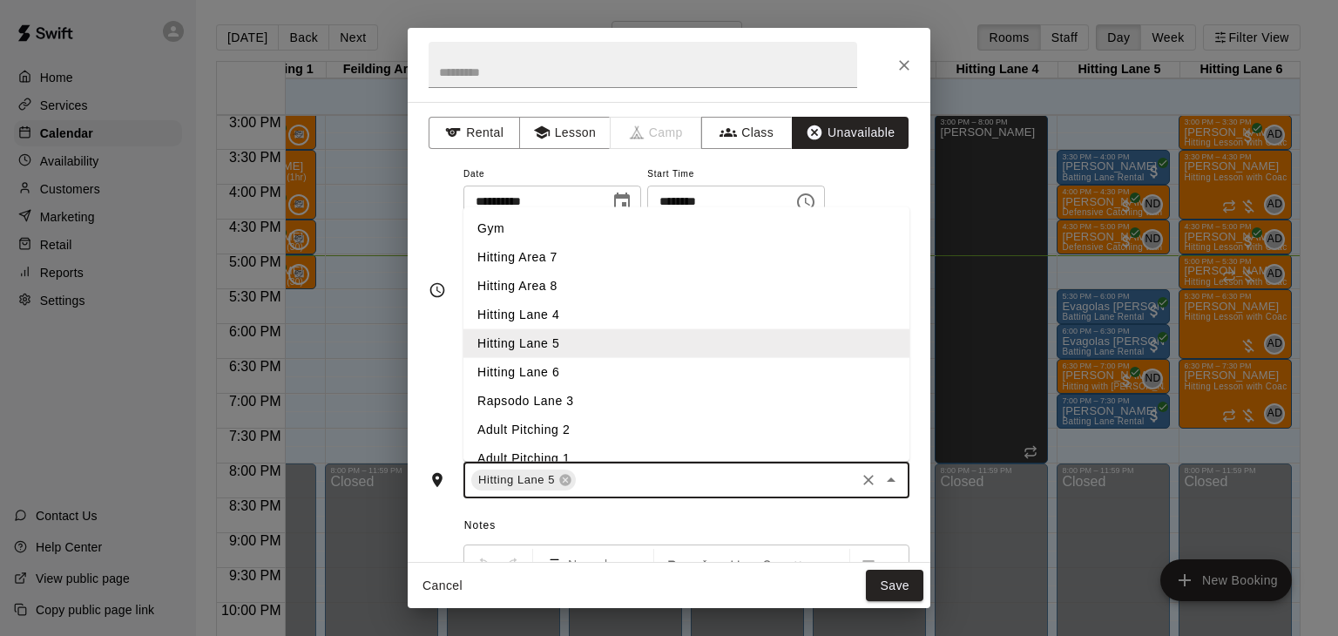
click at [557, 387] on li "Hitting Lane 6" at bounding box center [686, 372] width 446 height 29
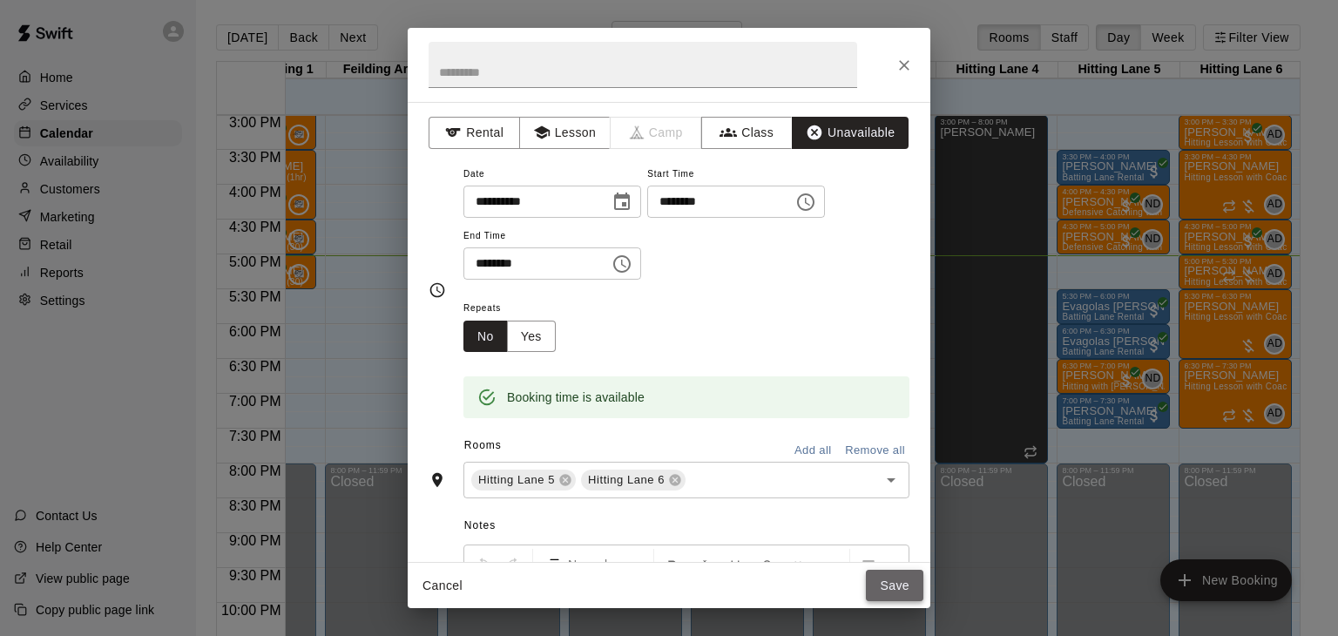
click at [894, 579] on button "Save" at bounding box center [894, 586] width 57 height 32
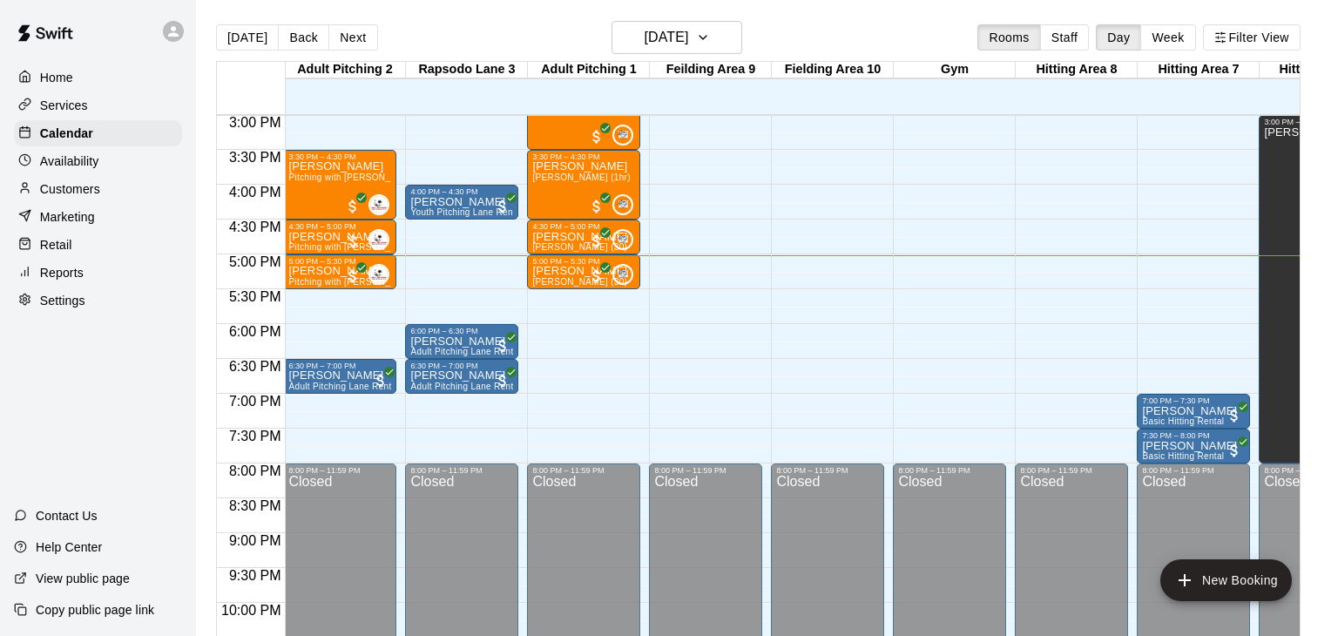
scroll to position [0, 122]
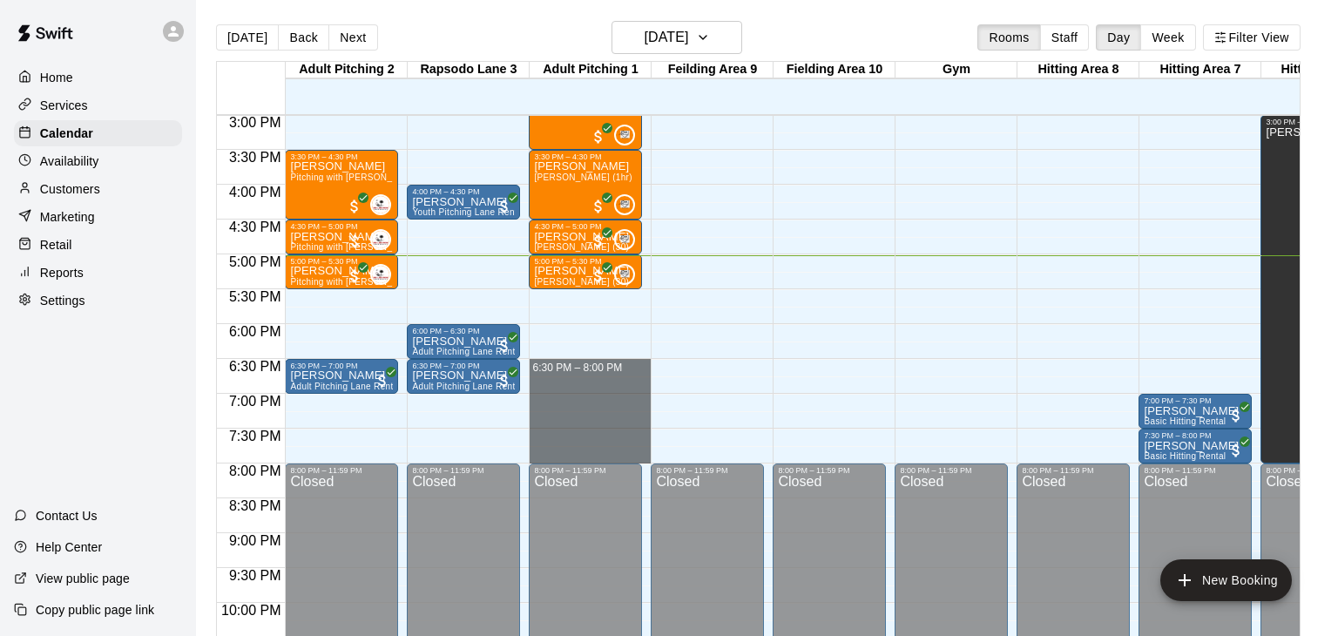
drag, startPoint x: 585, startPoint y: 361, endPoint x: 581, endPoint y: 453, distance: 92.4
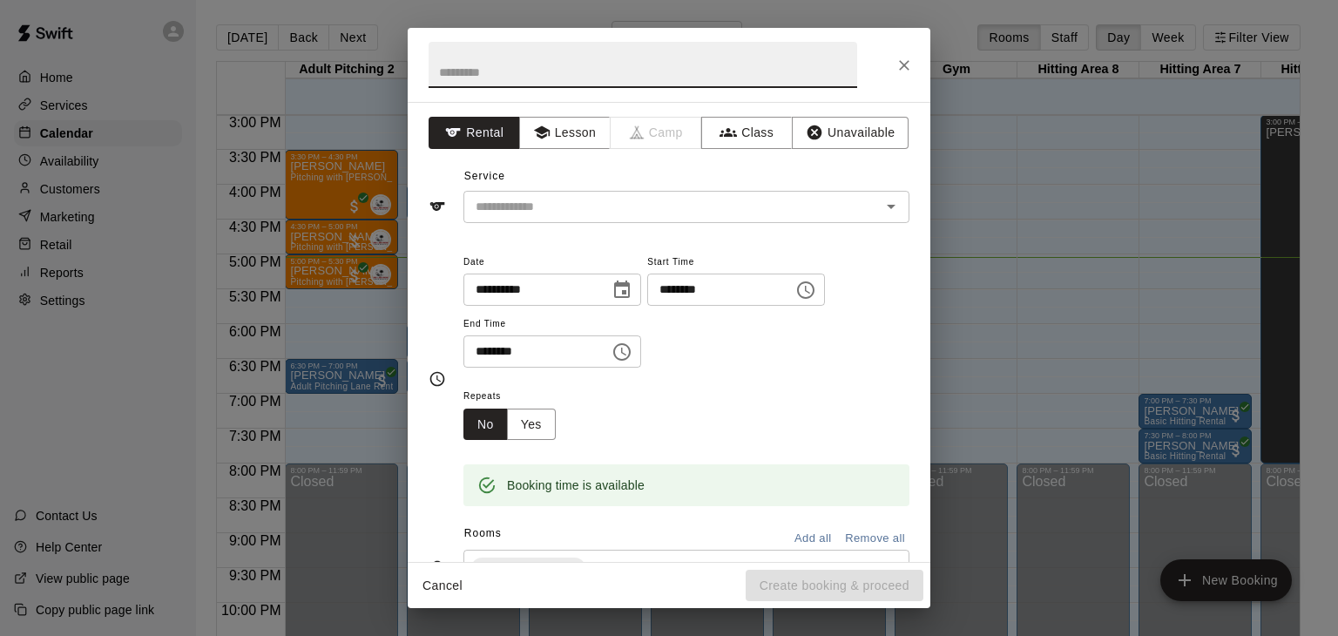
click at [492, 76] on input "text" at bounding box center [643, 65] width 429 height 46
type input "****"
click at [871, 138] on button "Unavailable" at bounding box center [850, 133] width 117 height 32
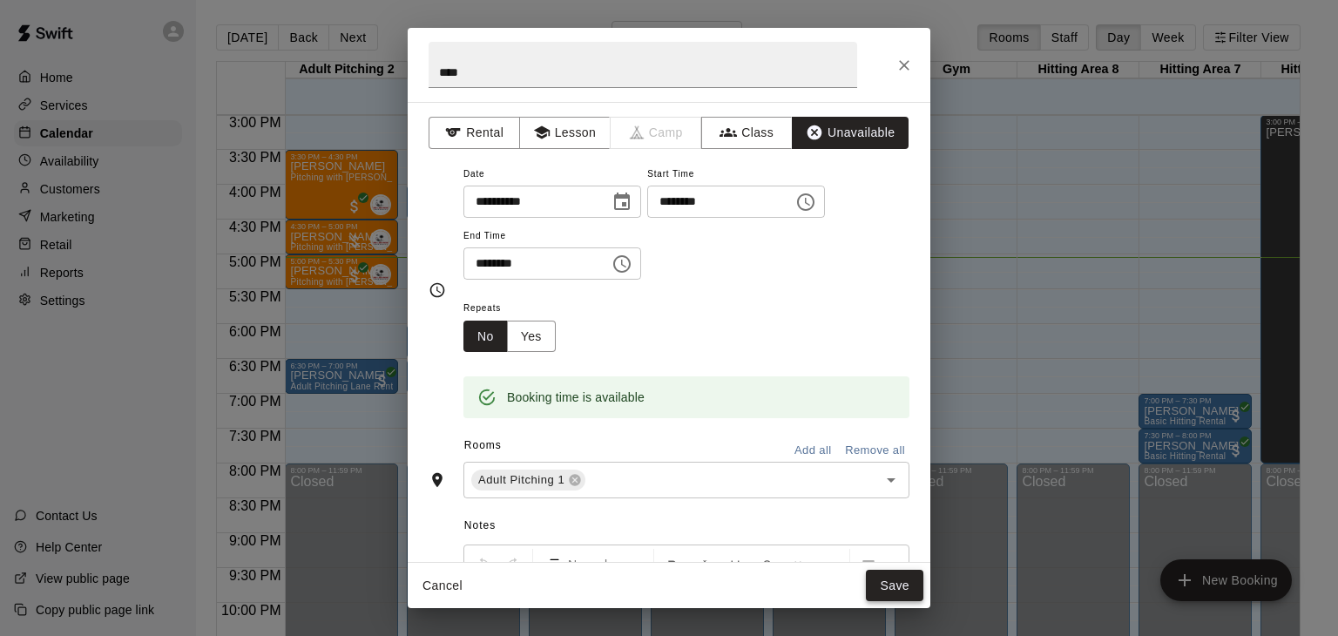
click at [879, 585] on button "Save" at bounding box center [894, 586] width 57 height 32
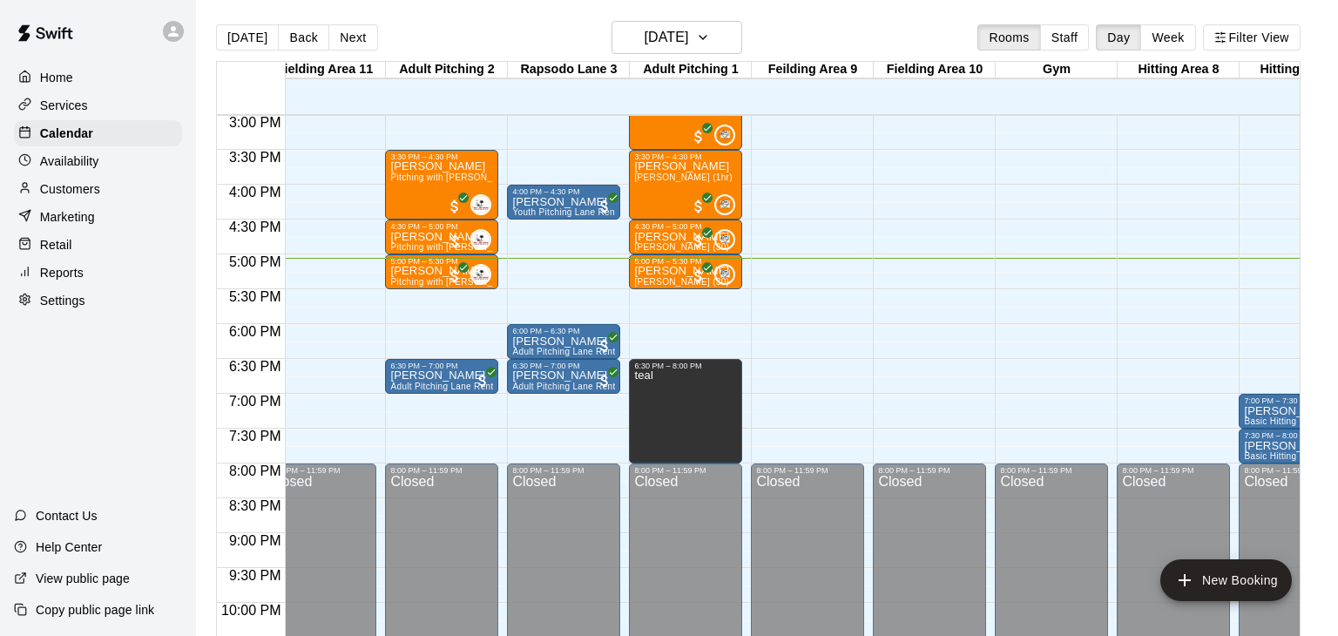
scroll to position [0, 21]
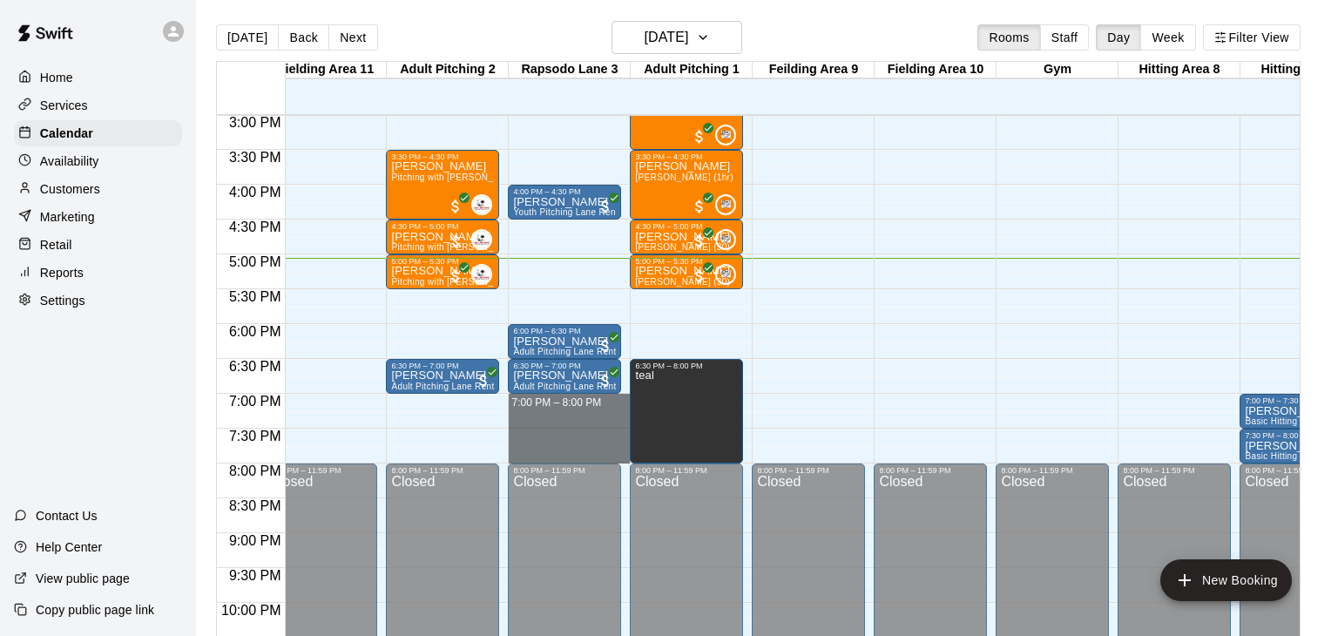
drag, startPoint x: 559, startPoint y: 398, endPoint x: 556, endPoint y: 456, distance: 57.6
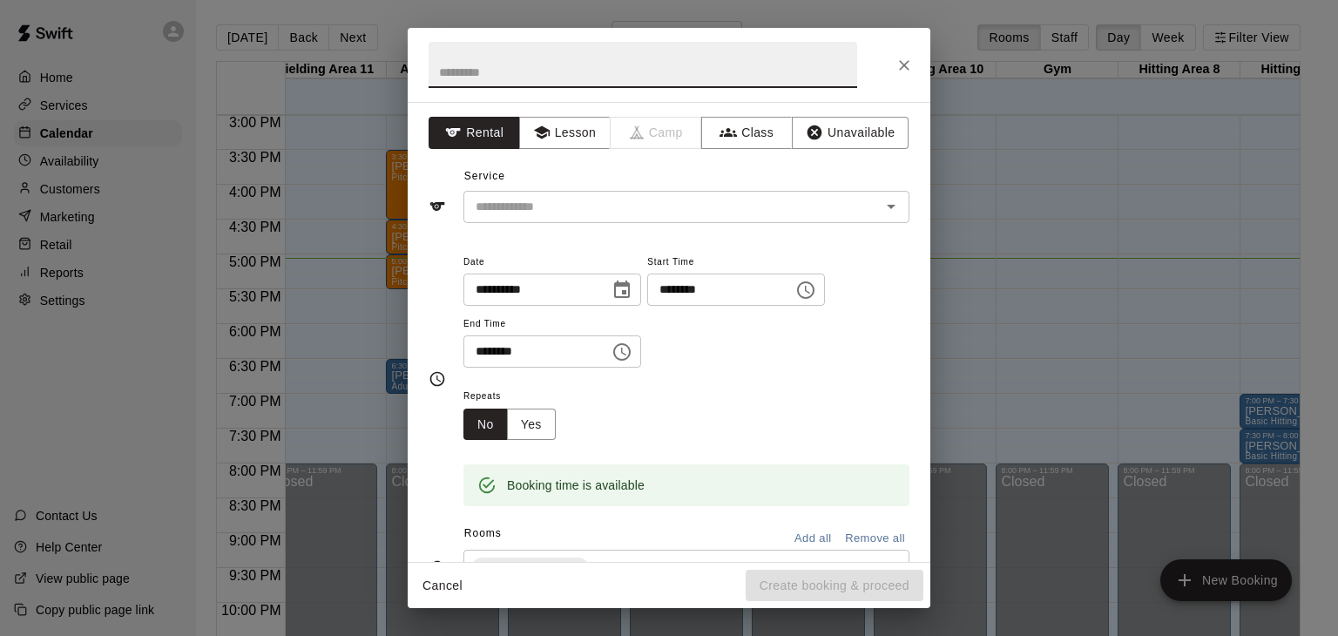
click at [534, 78] on input "text" at bounding box center [643, 65] width 429 height 46
type input "****"
click at [822, 118] on button "Unavailable" at bounding box center [850, 133] width 117 height 32
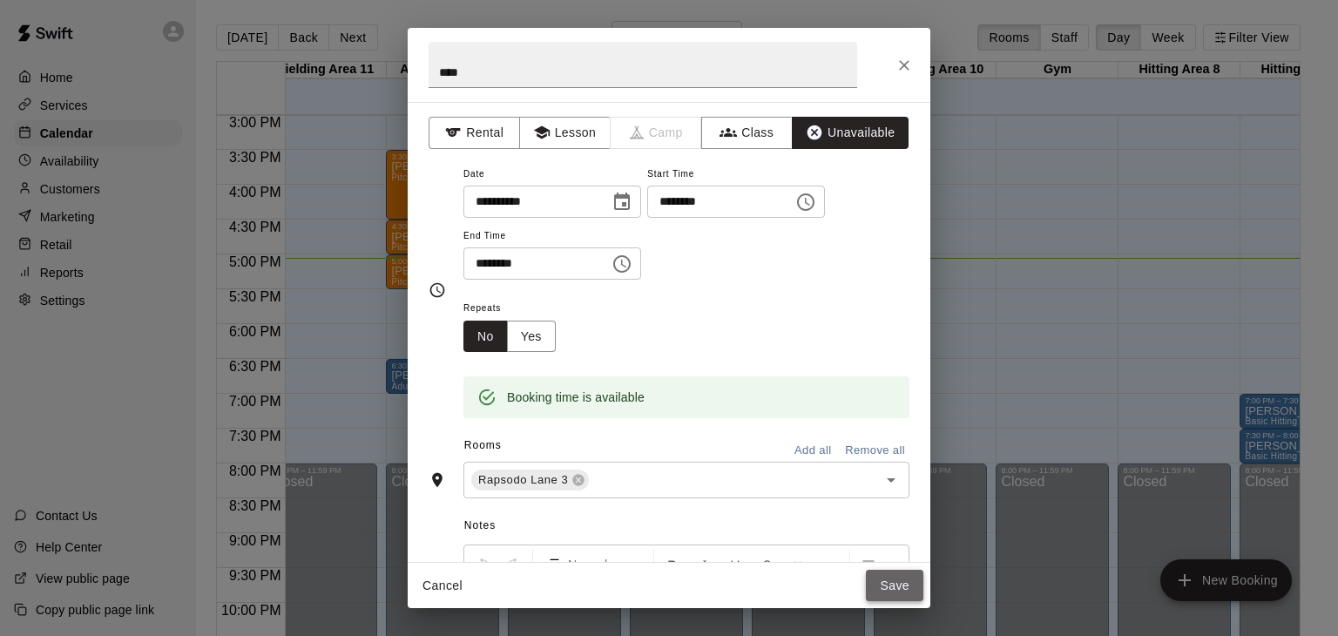
click at [894, 577] on button "Save" at bounding box center [894, 586] width 57 height 32
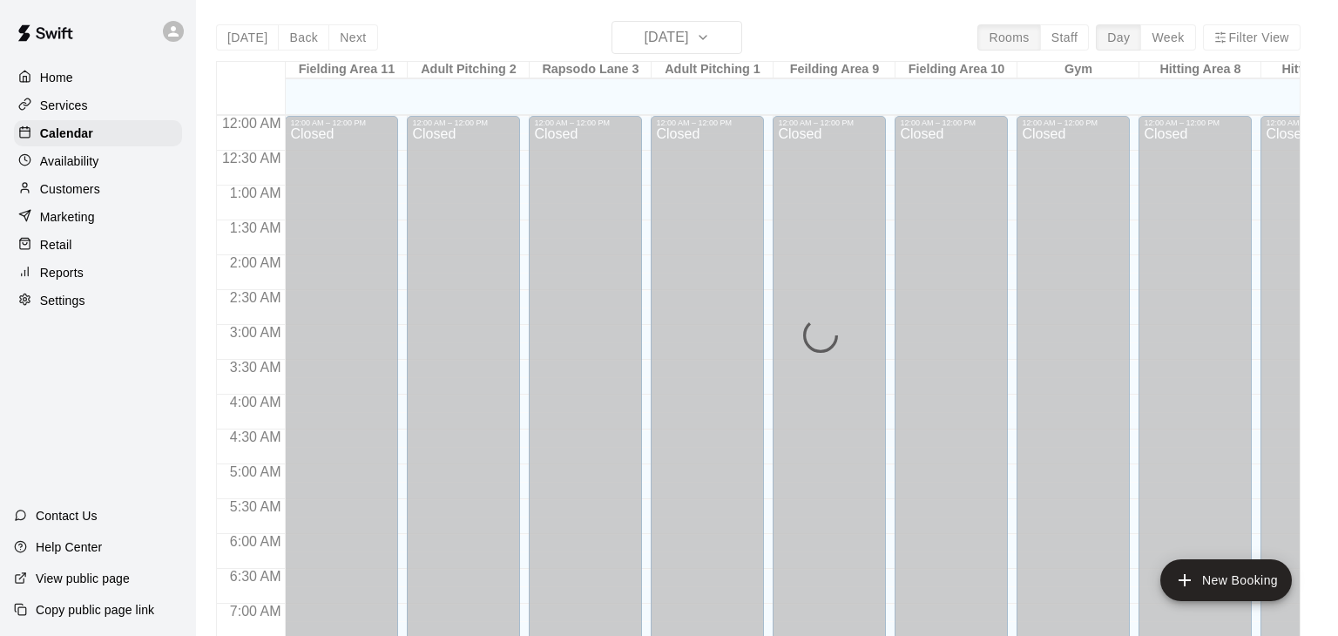
click at [80, 186] on p "Customers" at bounding box center [70, 188] width 60 height 17
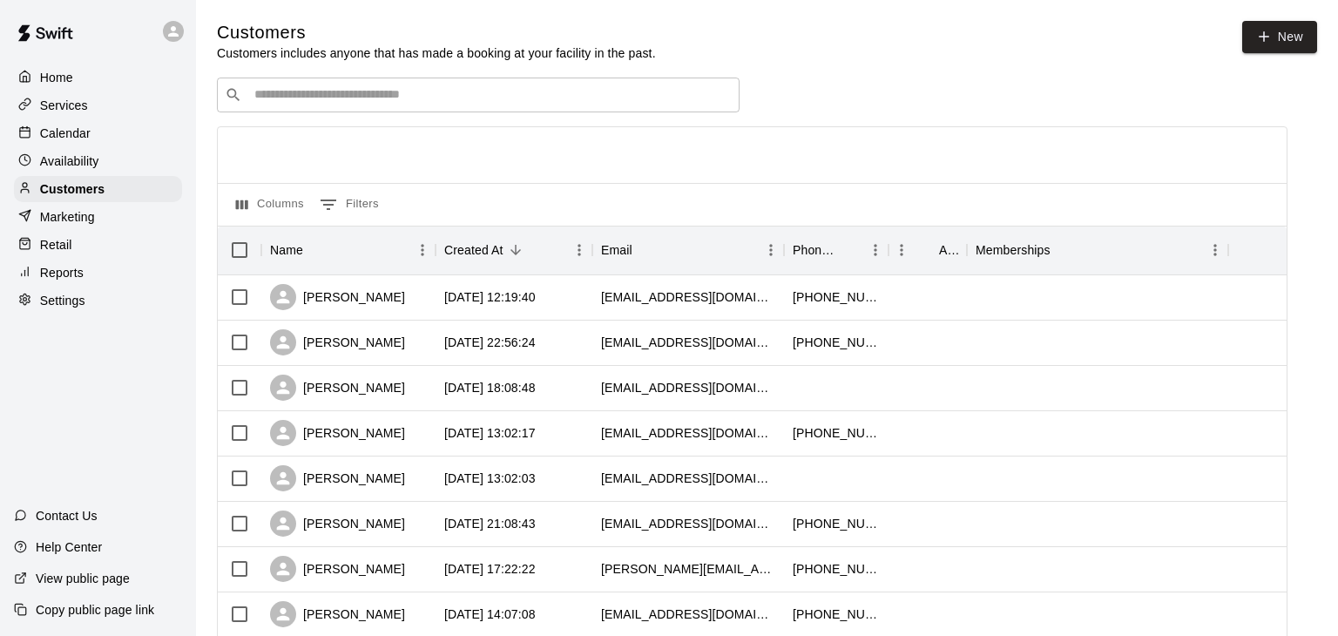
click at [329, 89] on input "Search customers by name or email" at bounding box center [490, 94] width 483 height 17
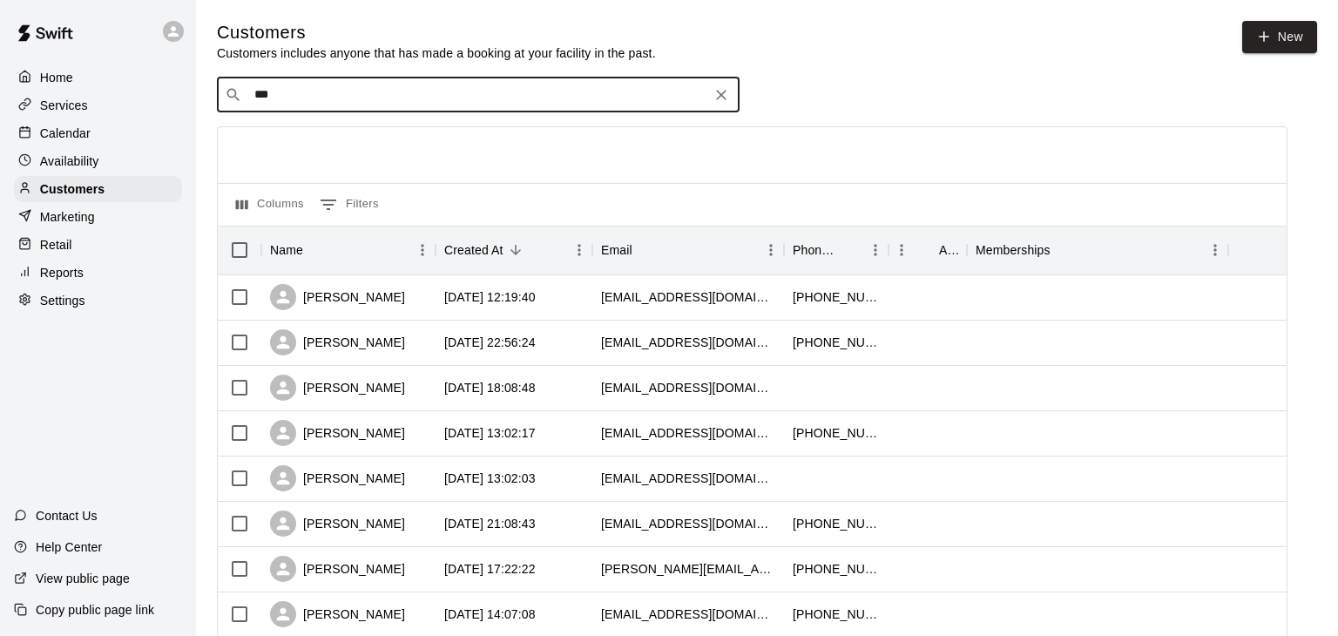
type input "****"
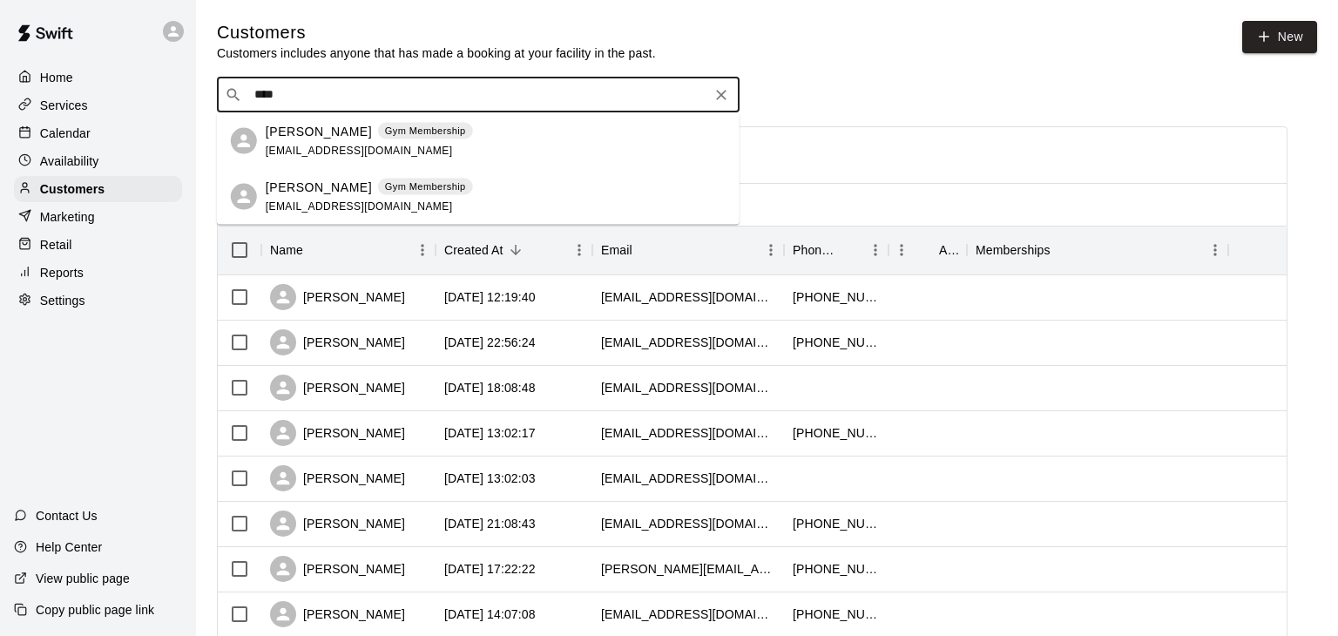
click at [323, 140] on div "Bob Baumann Gym Membership jerzeybob@yahoo.com" at bounding box center [369, 140] width 207 height 37
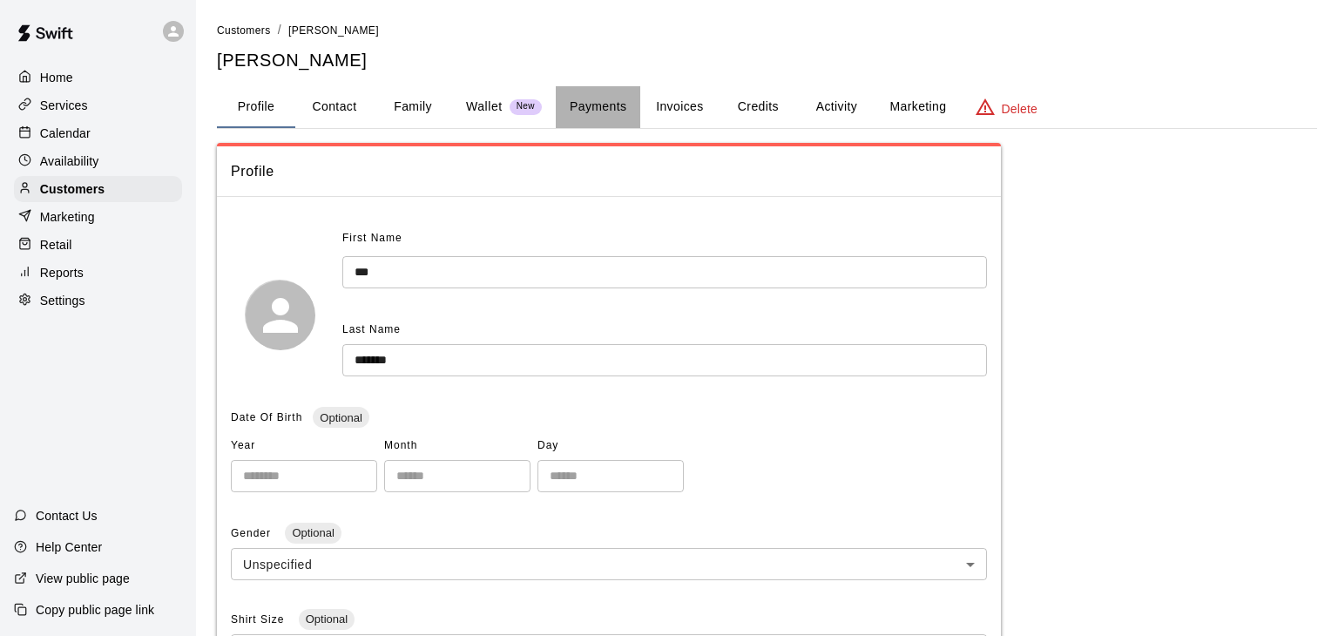
click at [586, 106] on button "Payments" at bounding box center [598, 107] width 84 height 42
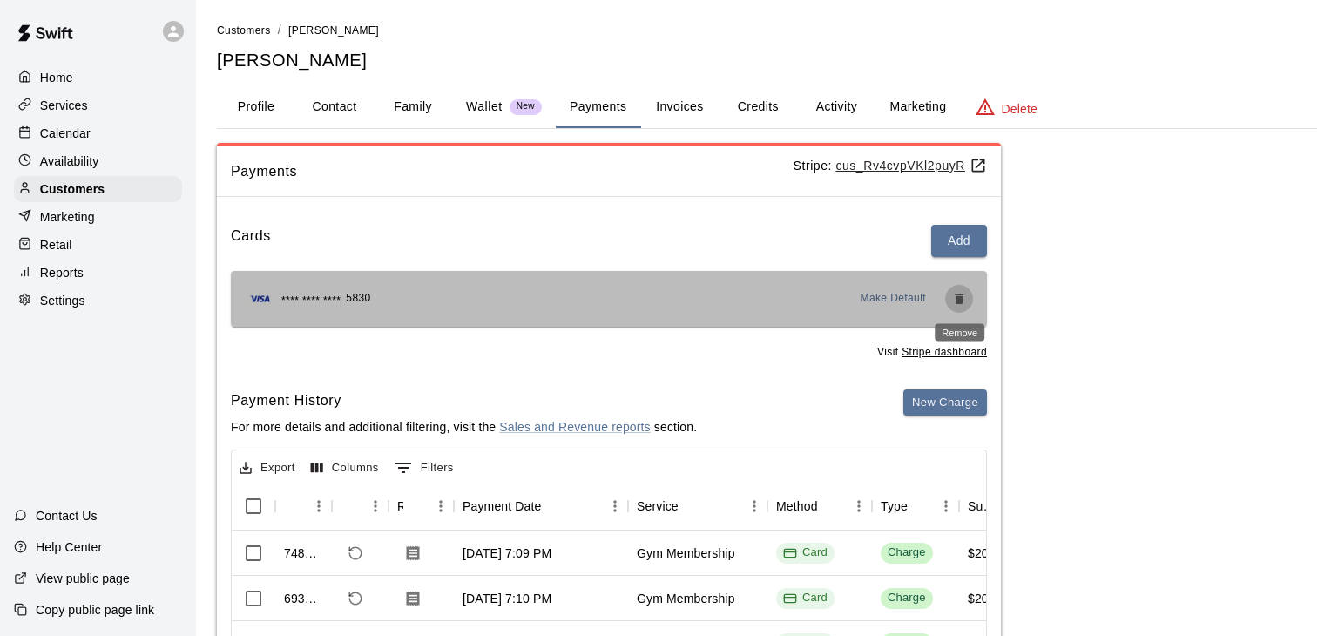
click at [962, 301] on icon "Remove" at bounding box center [959, 299] width 8 height 10
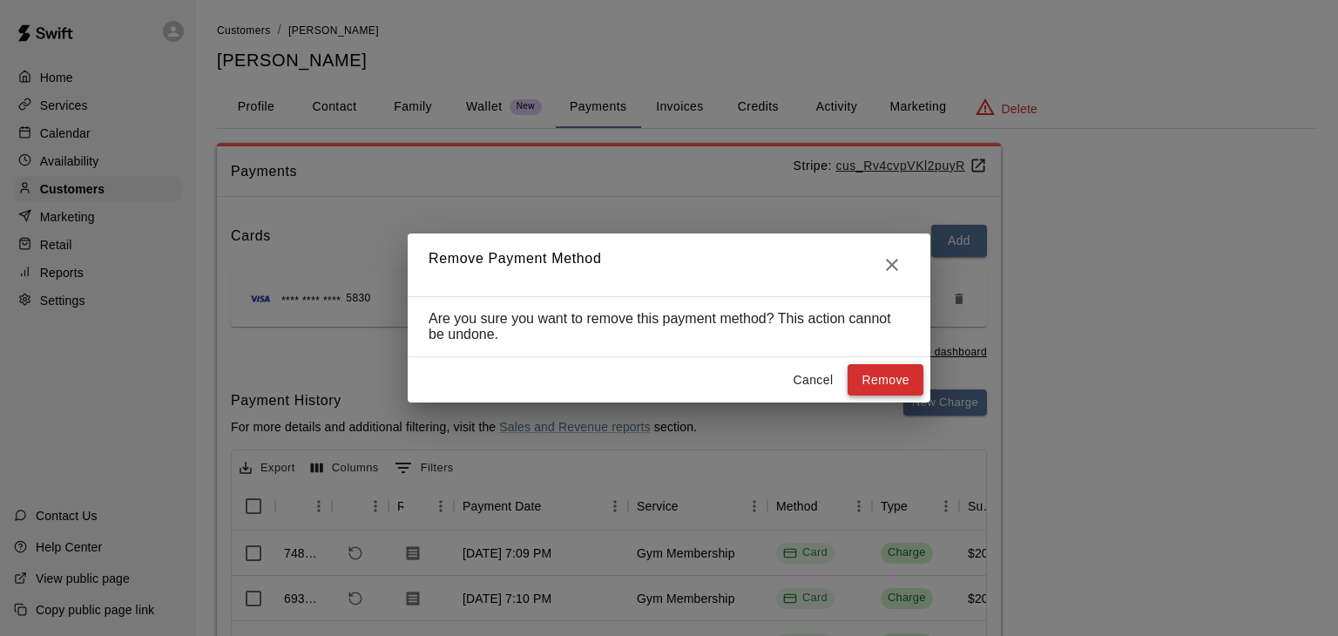
click at [901, 385] on button "Remove" at bounding box center [886, 380] width 76 height 32
click at [888, 269] on icon "Close" at bounding box center [892, 264] width 21 height 21
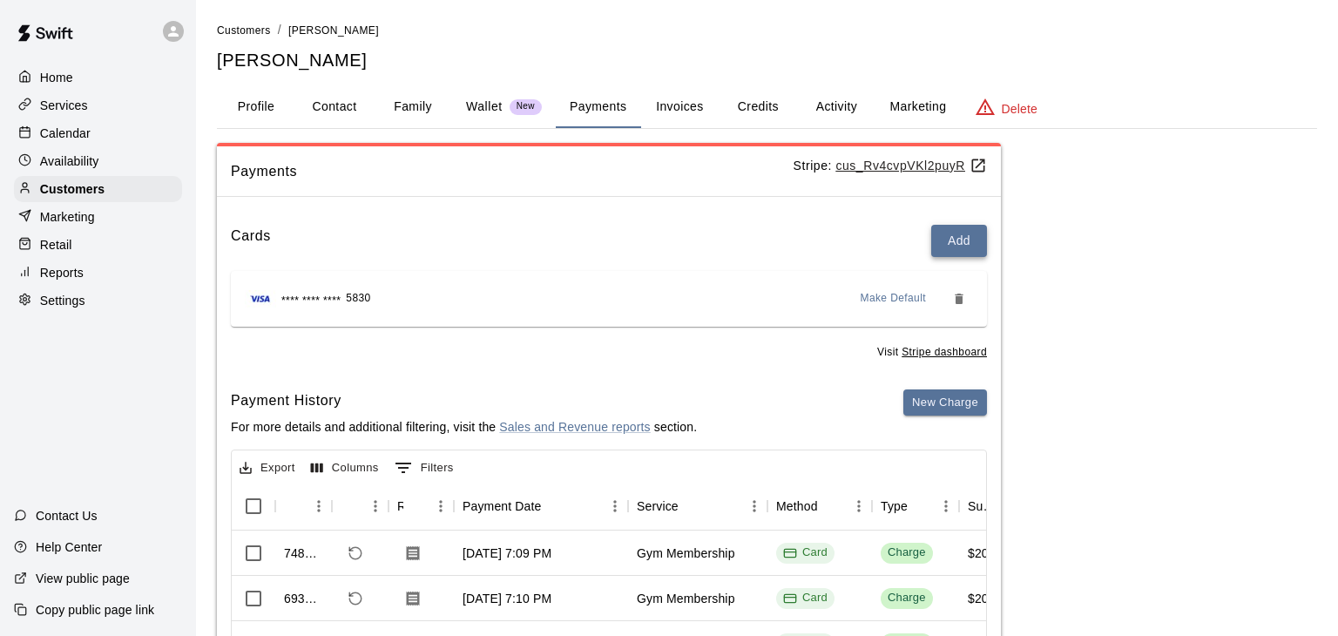
click at [963, 248] on button "Add" at bounding box center [959, 241] width 56 height 32
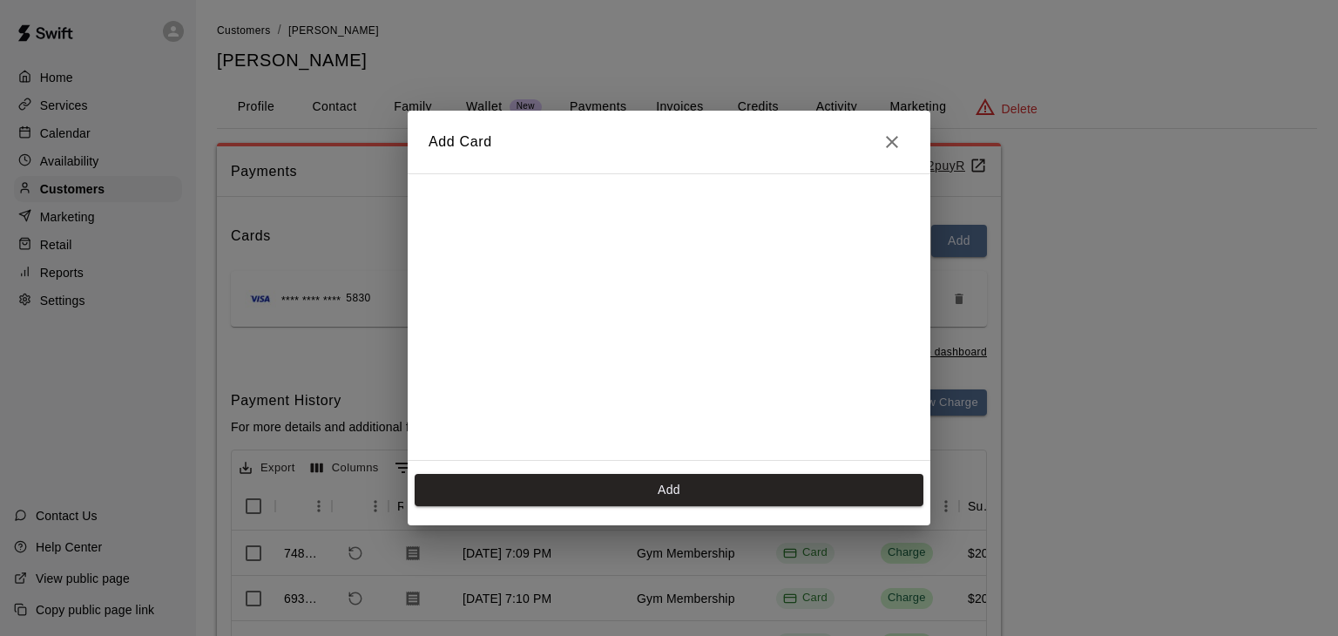
scroll to position [235, 0]
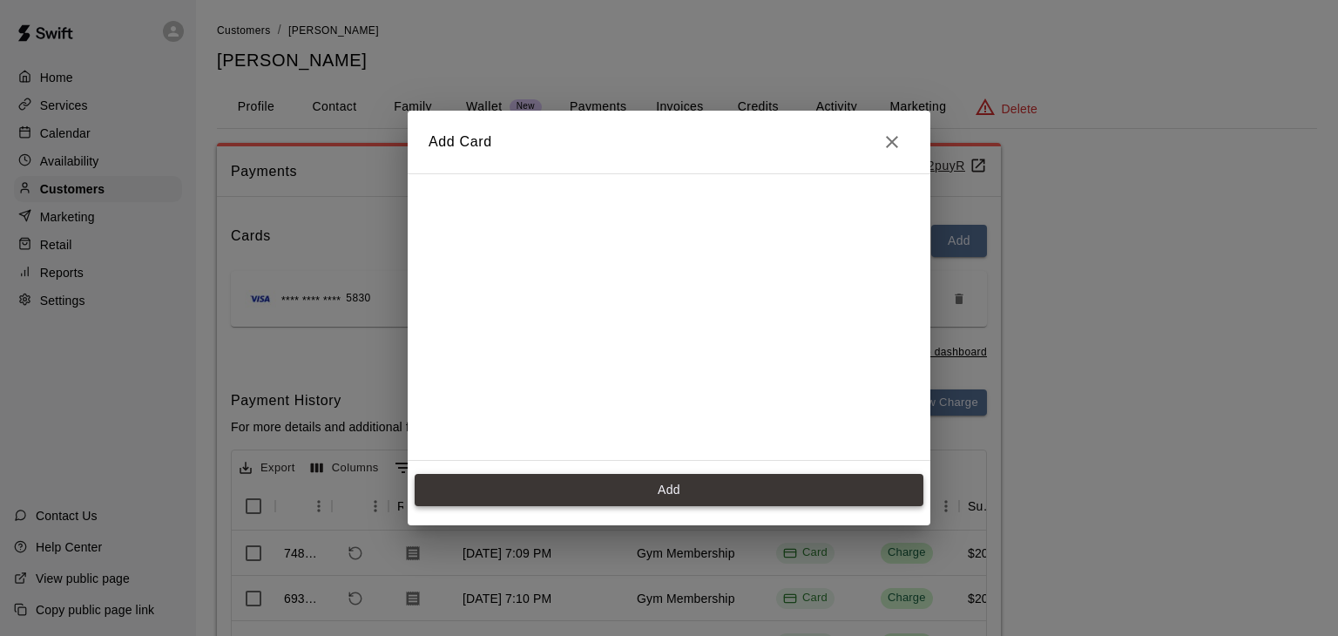
click at [524, 489] on button "Add" at bounding box center [669, 490] width 509 height 32
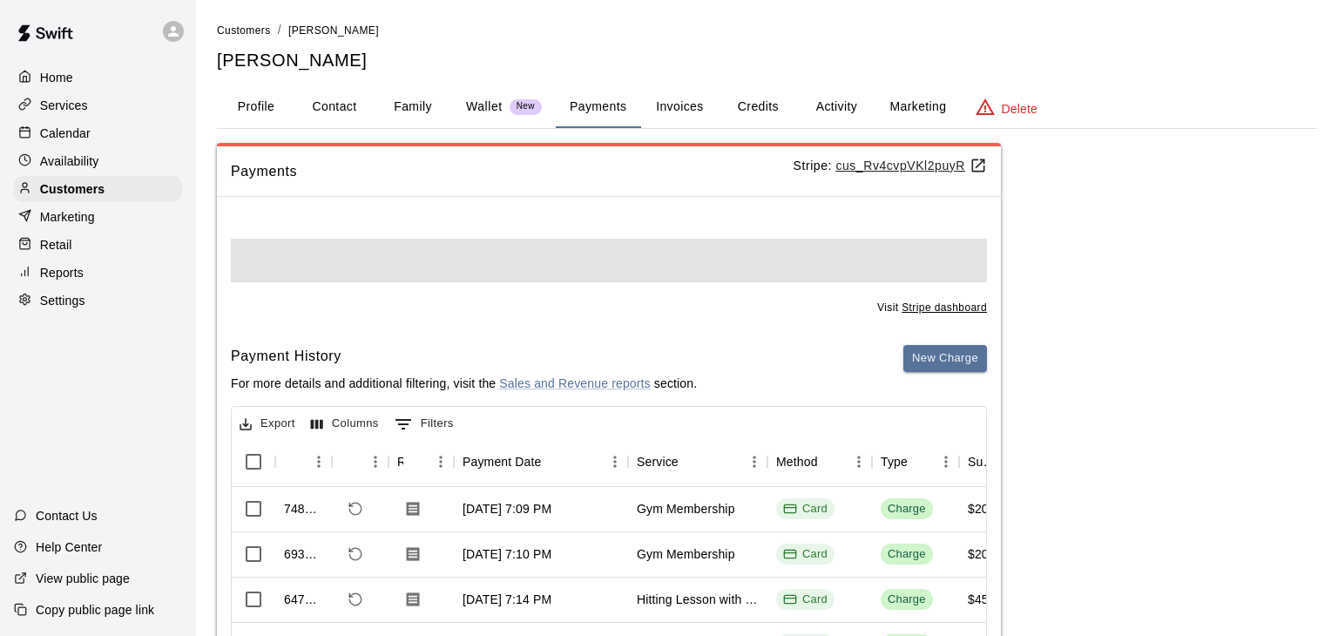
scroll to position [0, 0]
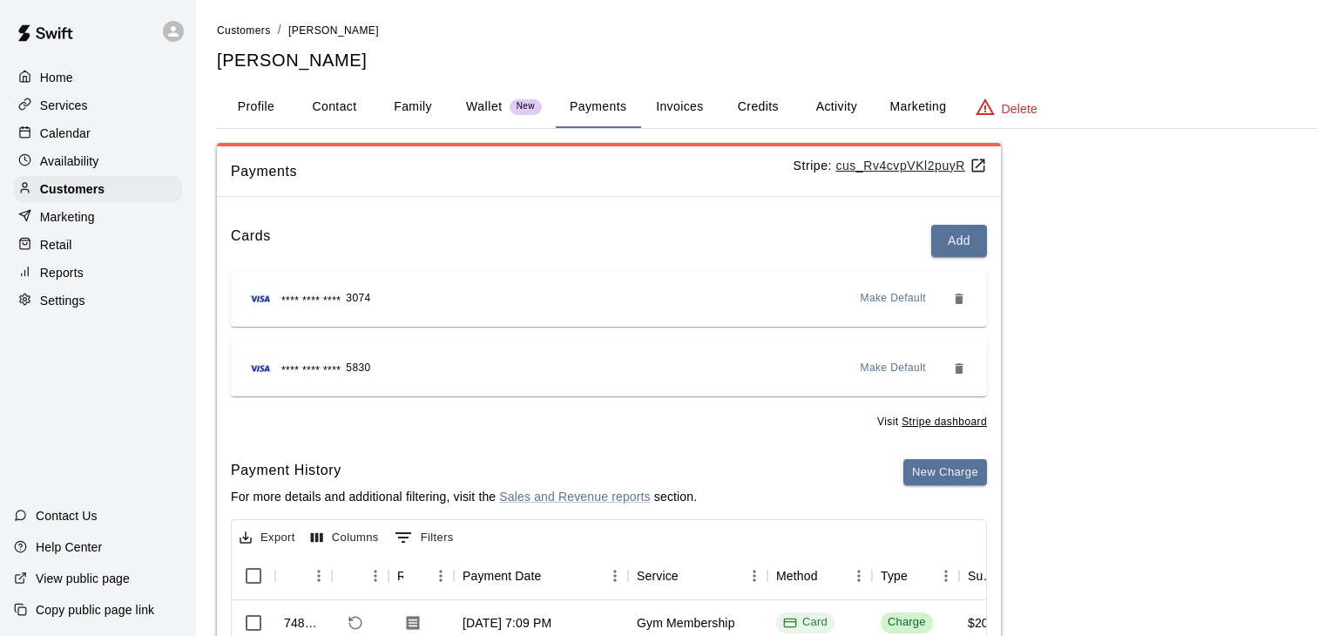
click at [869, 295] on span "Make Default" at bounding box center [894, 298] width 66 height 17
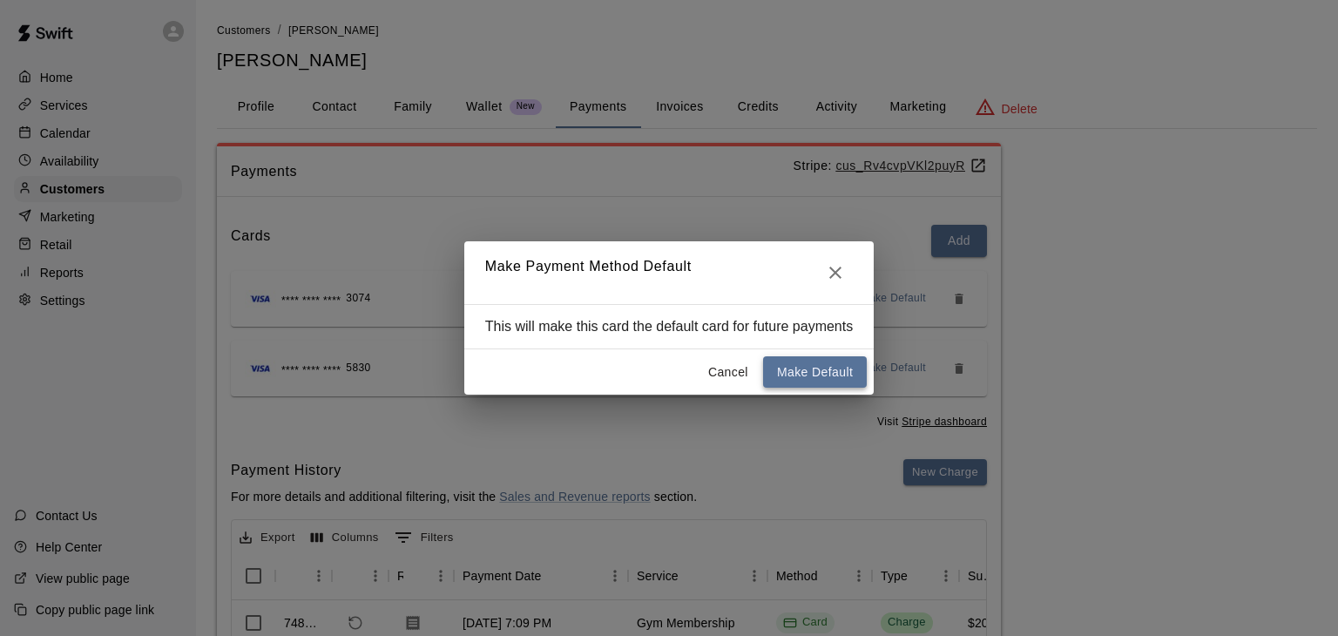
click at [840, 364] on button "Make Default" at bounding box center [815, 372] width 104 height 32
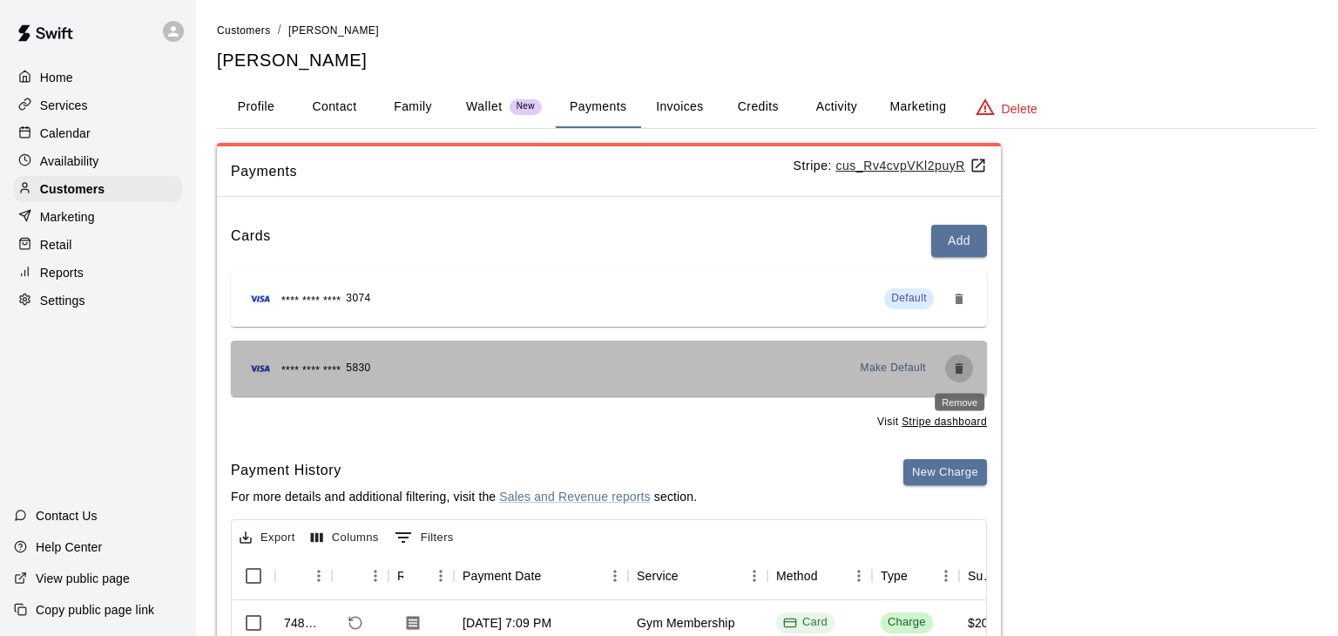
click at [952, 366] on icon "Remove" at bounding box center [959, 368] width 14 height 14
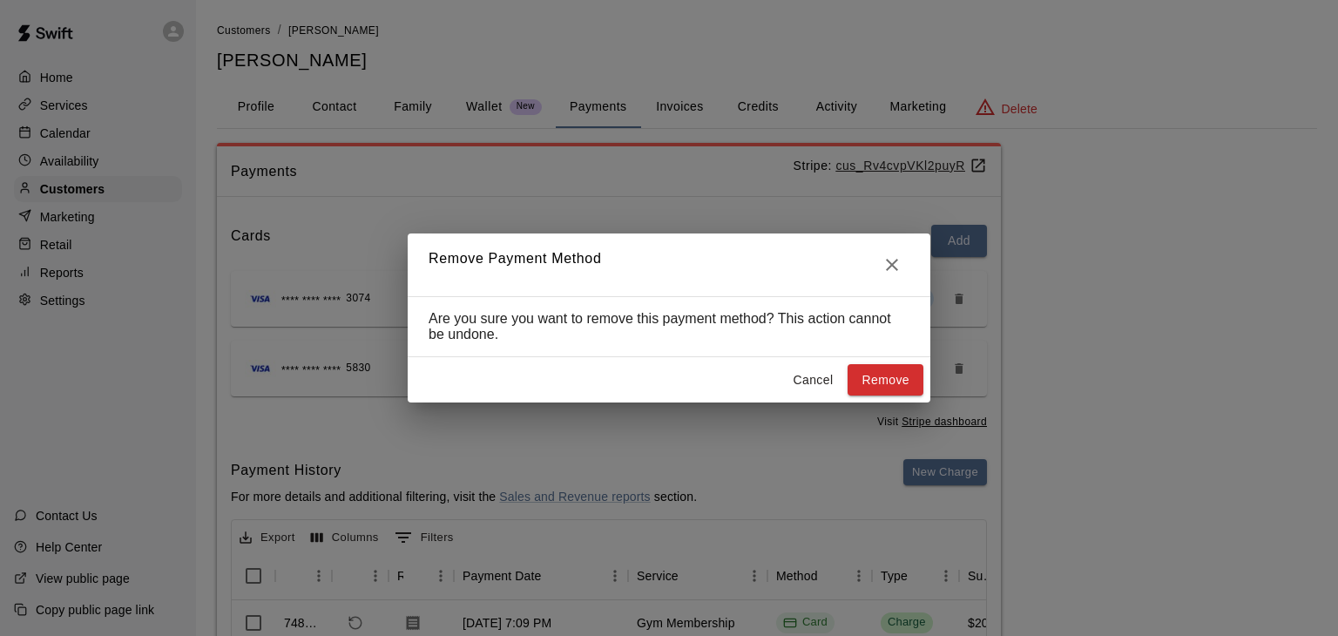
click at [827, 375] on button "Cancel" at bounding box center [813, 380] width 56 height 32
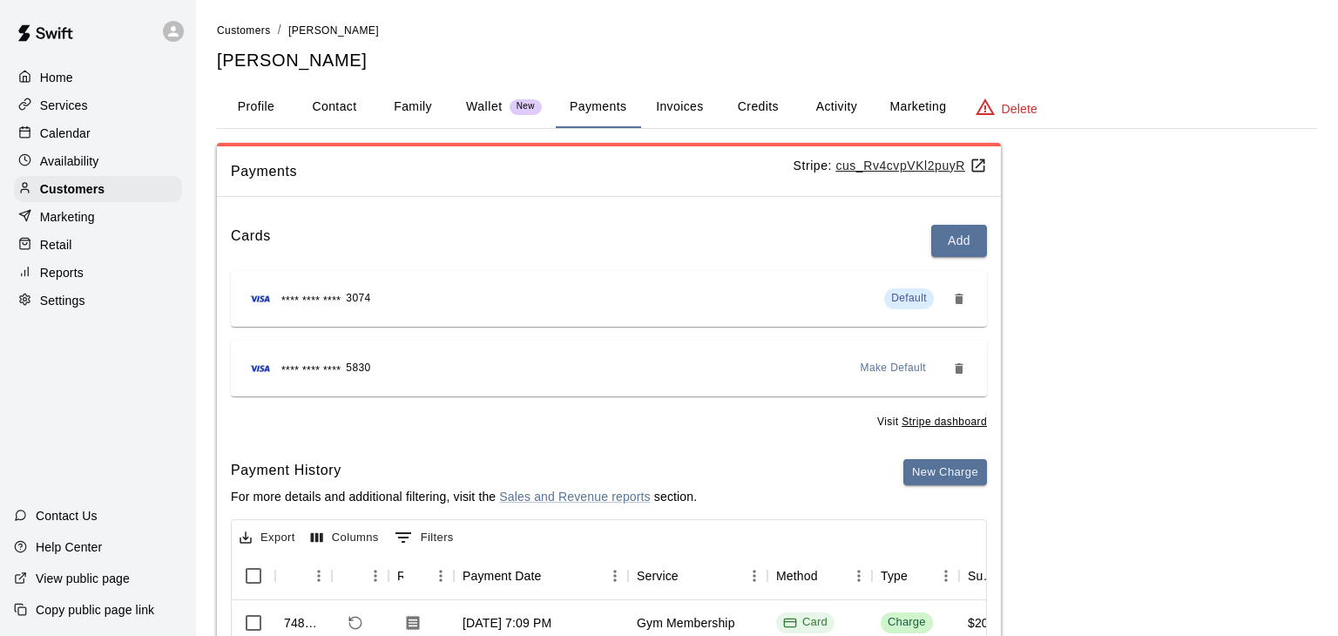
click at [84, 129] on p "Calendar" at bounding box center [65, 133] width 51 height 17
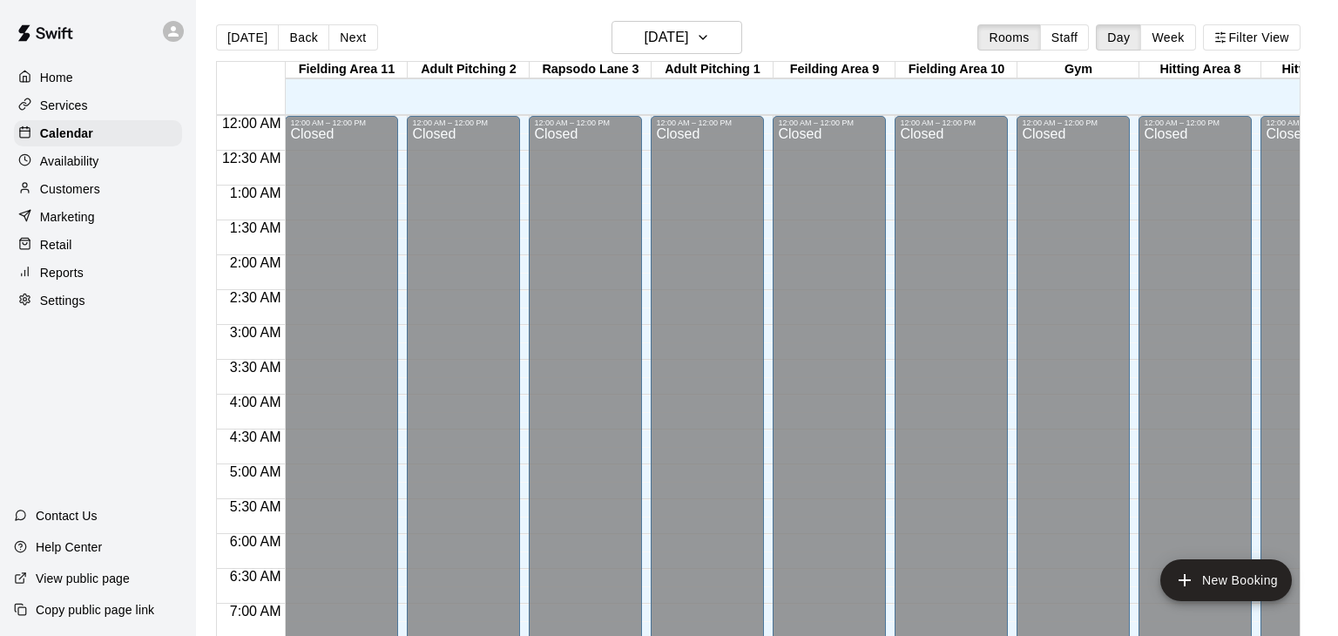
scroll to position [1079, 0]
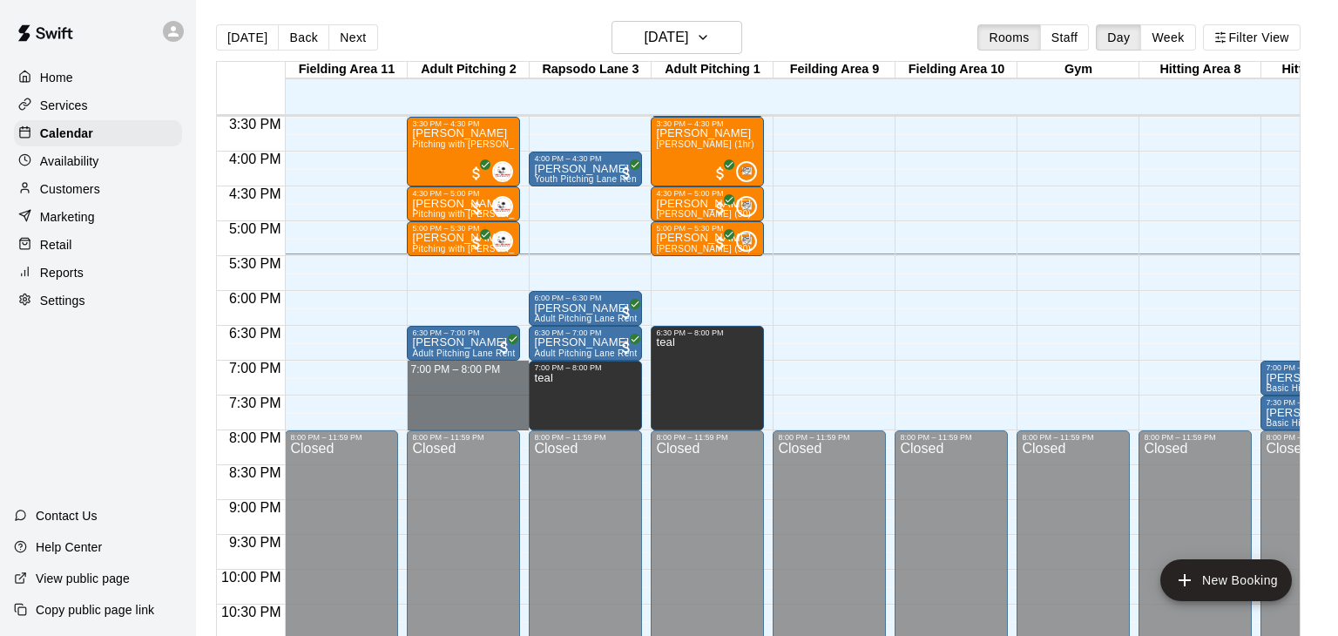
drag, startPoint x: 435, startPoint y: 367, endPoint x: 436, endPoint y: 422, distance: 55.8
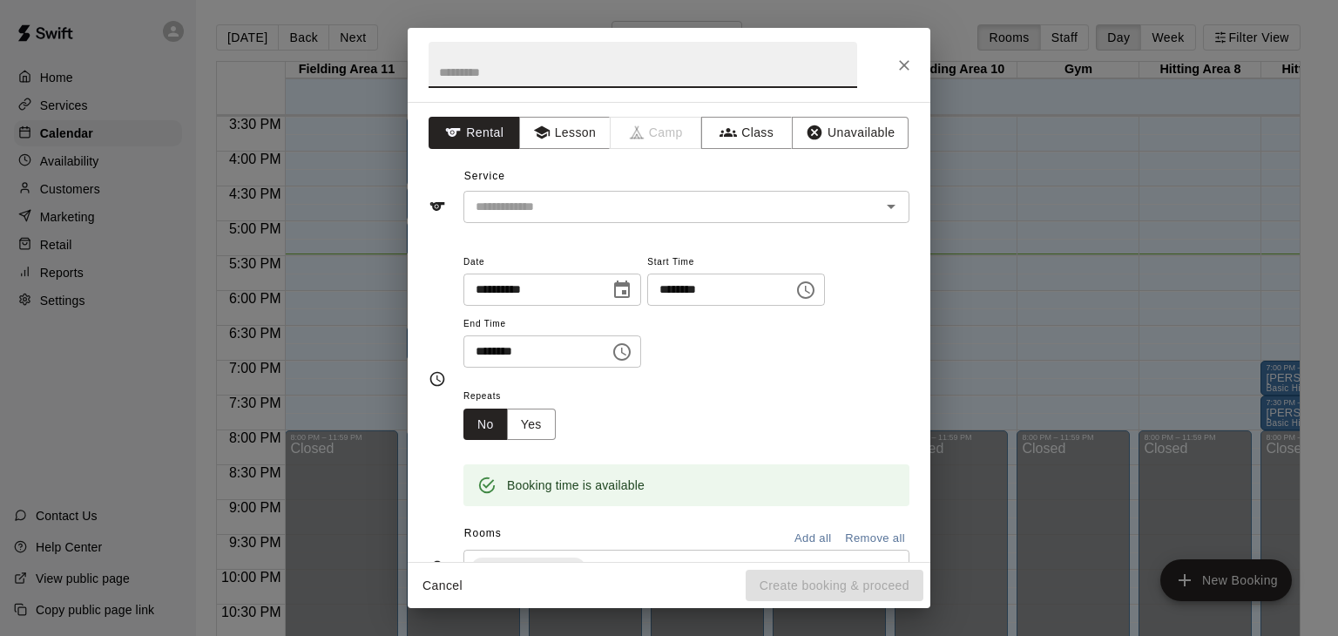
click at [496, 67] on input "text" at bounding box center [643, 65] width 429 height 46
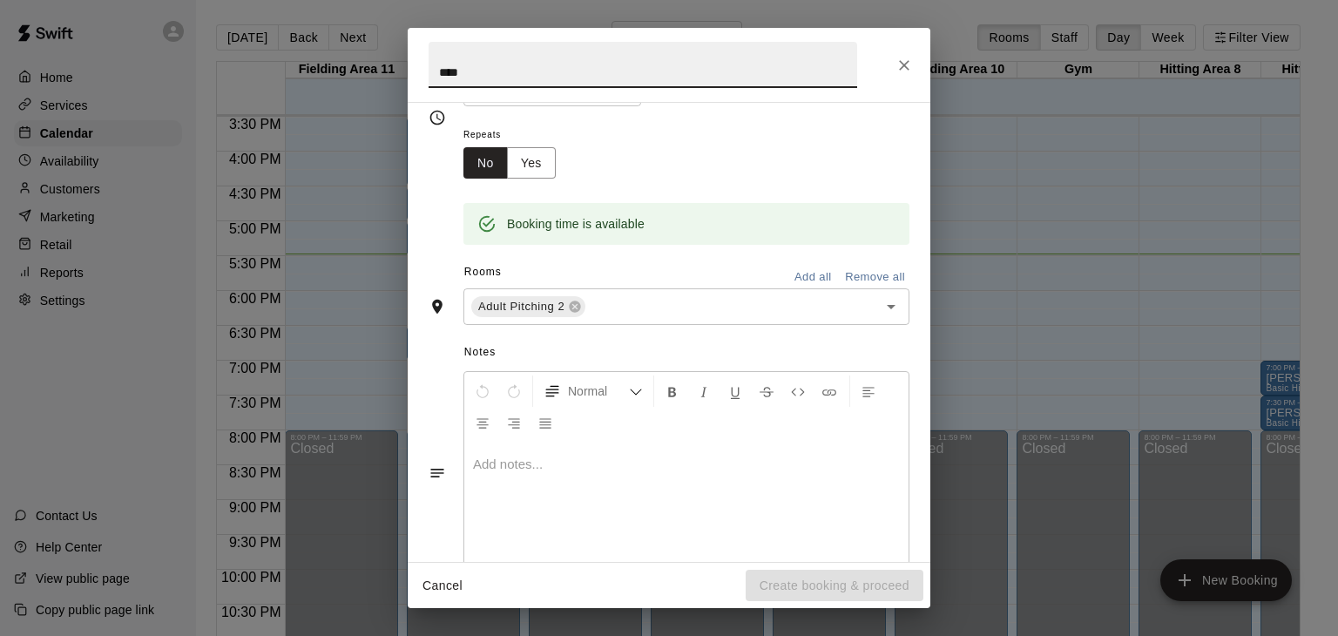
scroll to position [264, 0]
type input "****"
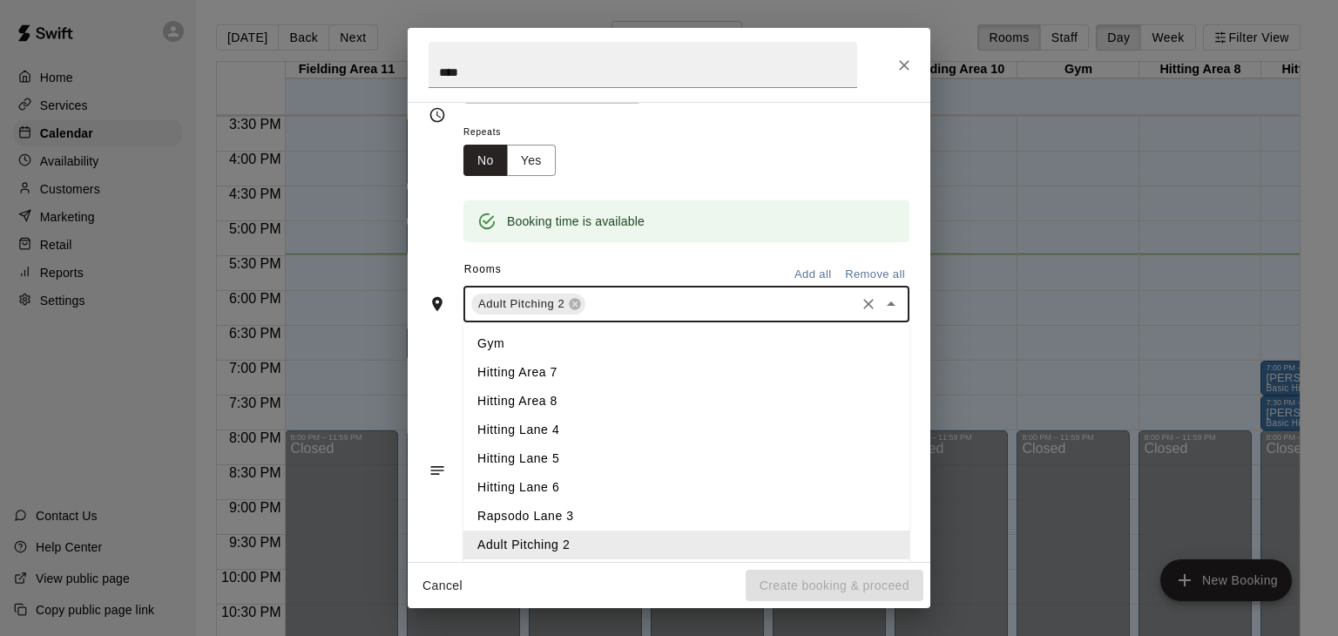
click at [668, 315] on input "text" at bounding box center [720, 305] width 265 height 22
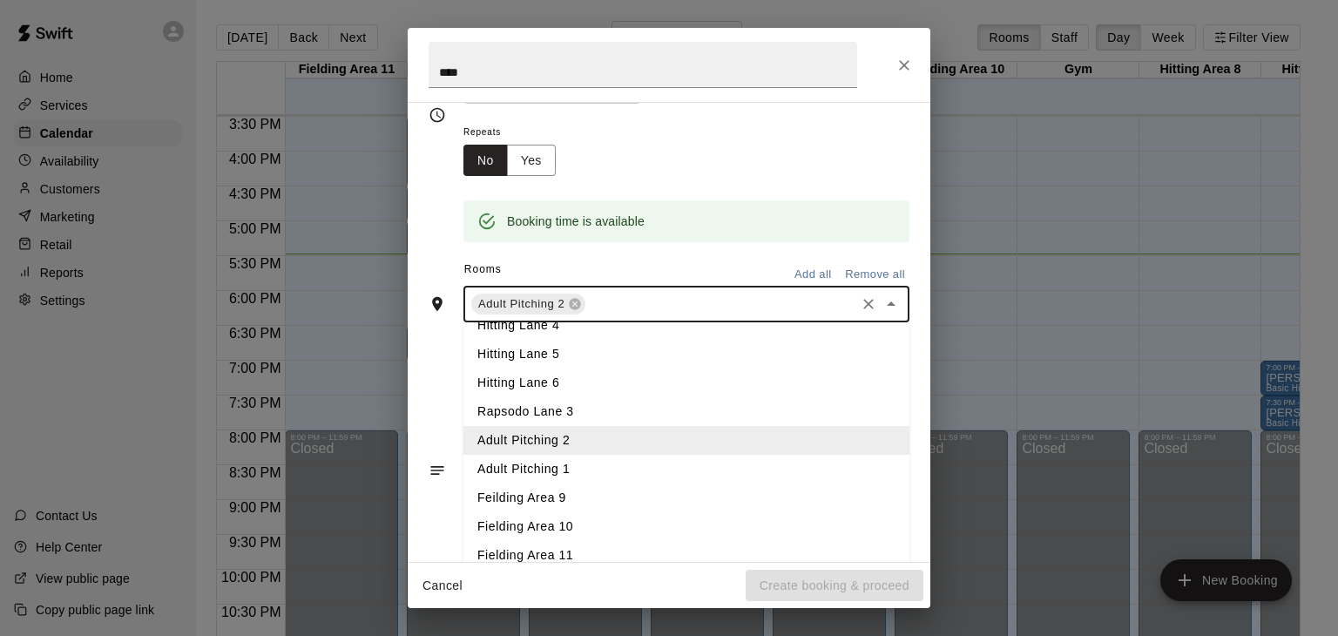
click at [540, 512] on li "Feilding Area 9" at bounding box center [686, 497] width 446 height 29
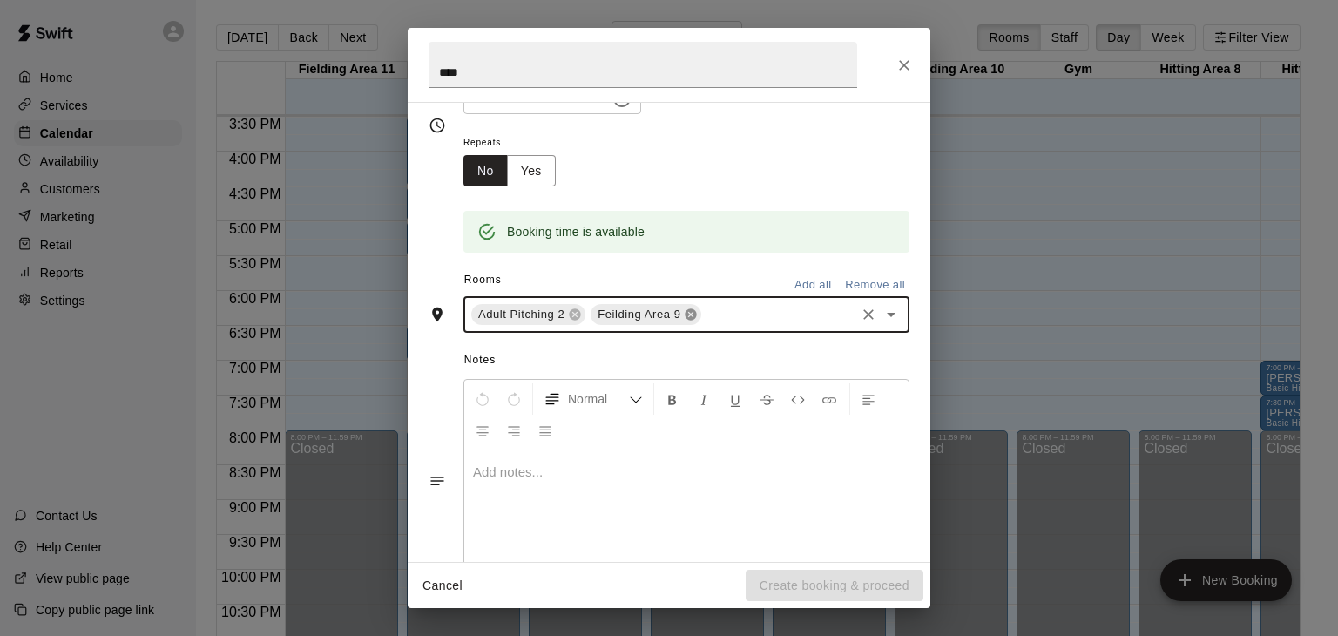
scroll to position [264, 0]
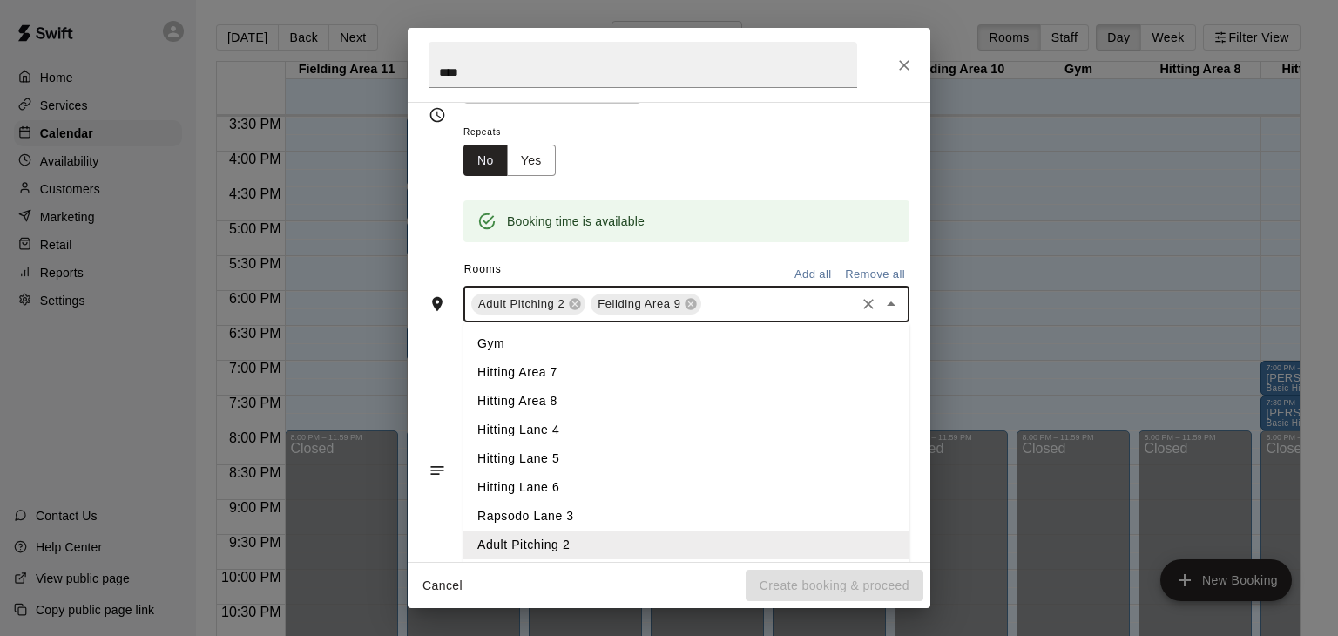
click at [727, 315] on input "text" at bounding box center [778, 305] width 149 height 22
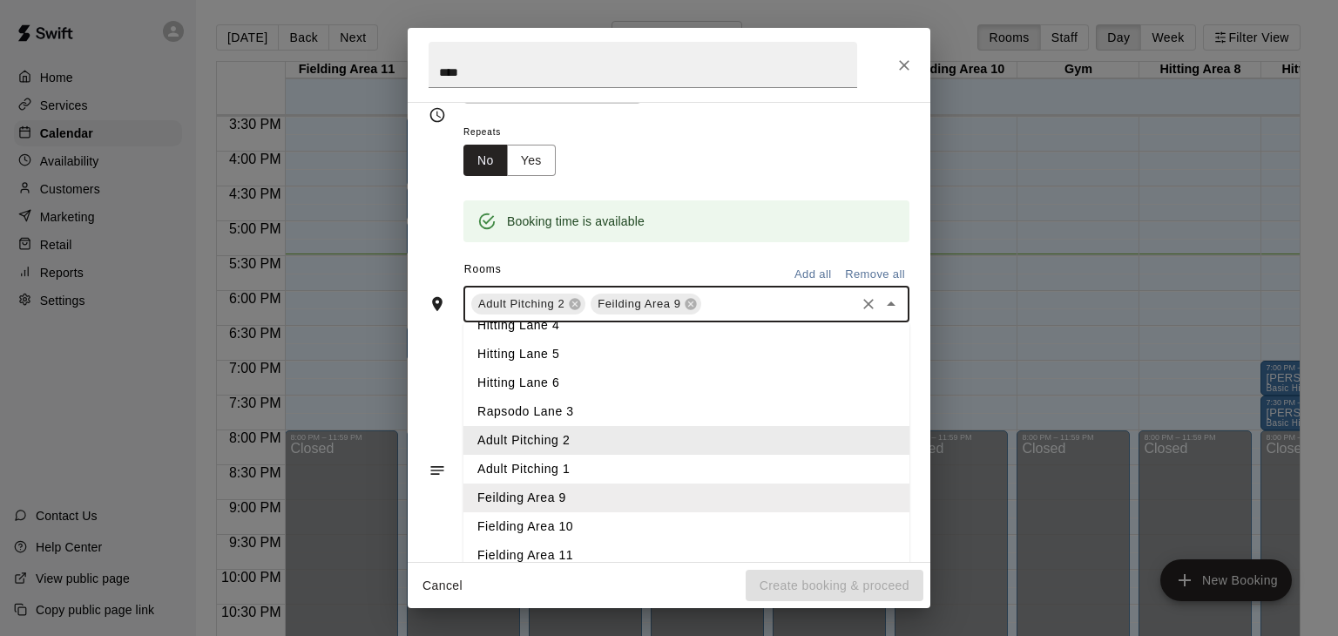
scroll to position [367, 0]
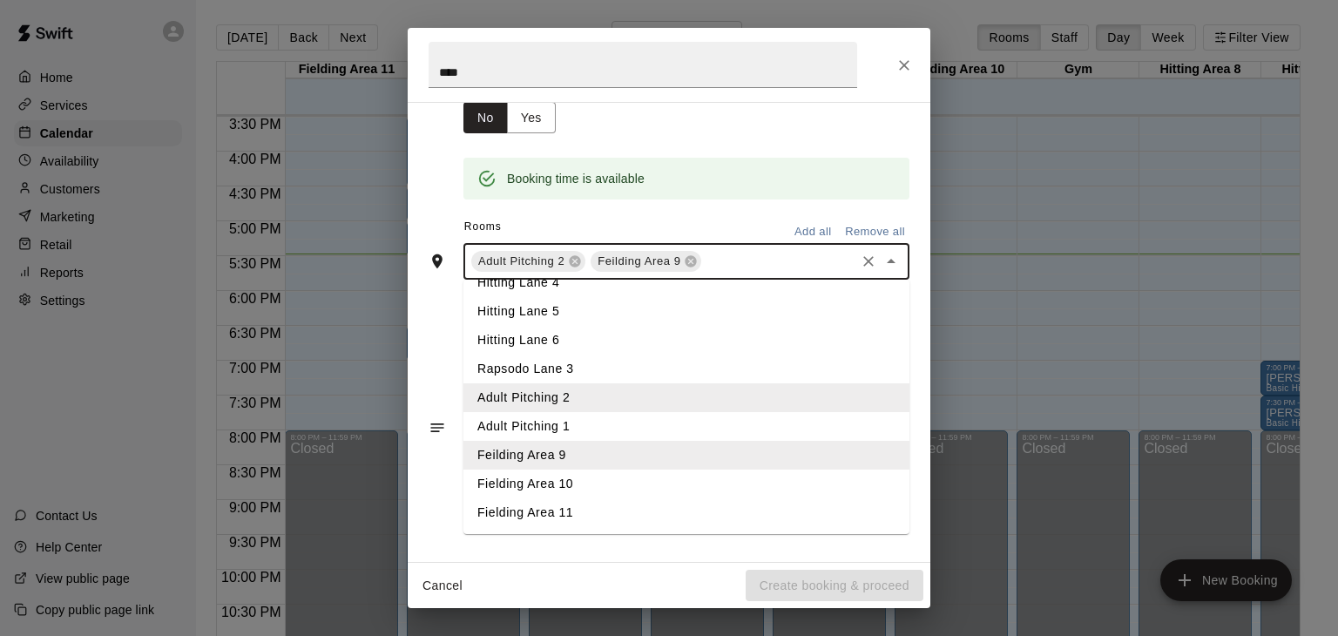
click at [544, 486] on li "Fielding Area 10" at bounding box center [686, 484] width 446 height 29
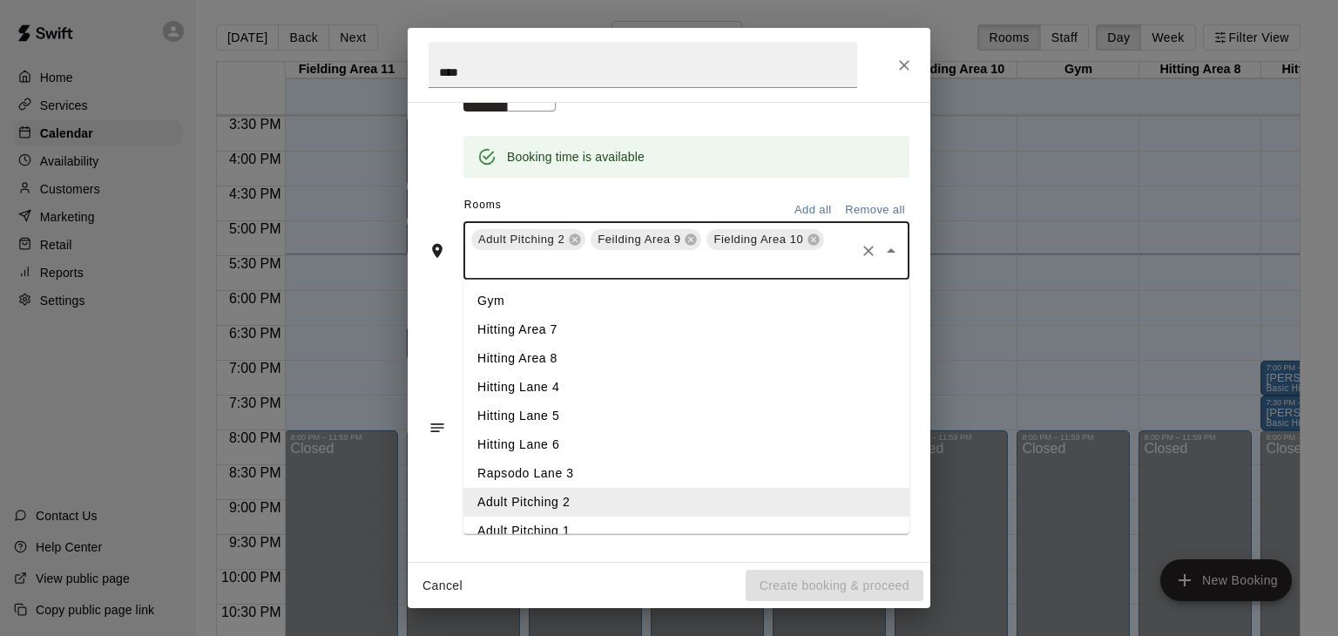
click at [662, 274] on input "text" at bounding box center [661, 264] width 384 height 22
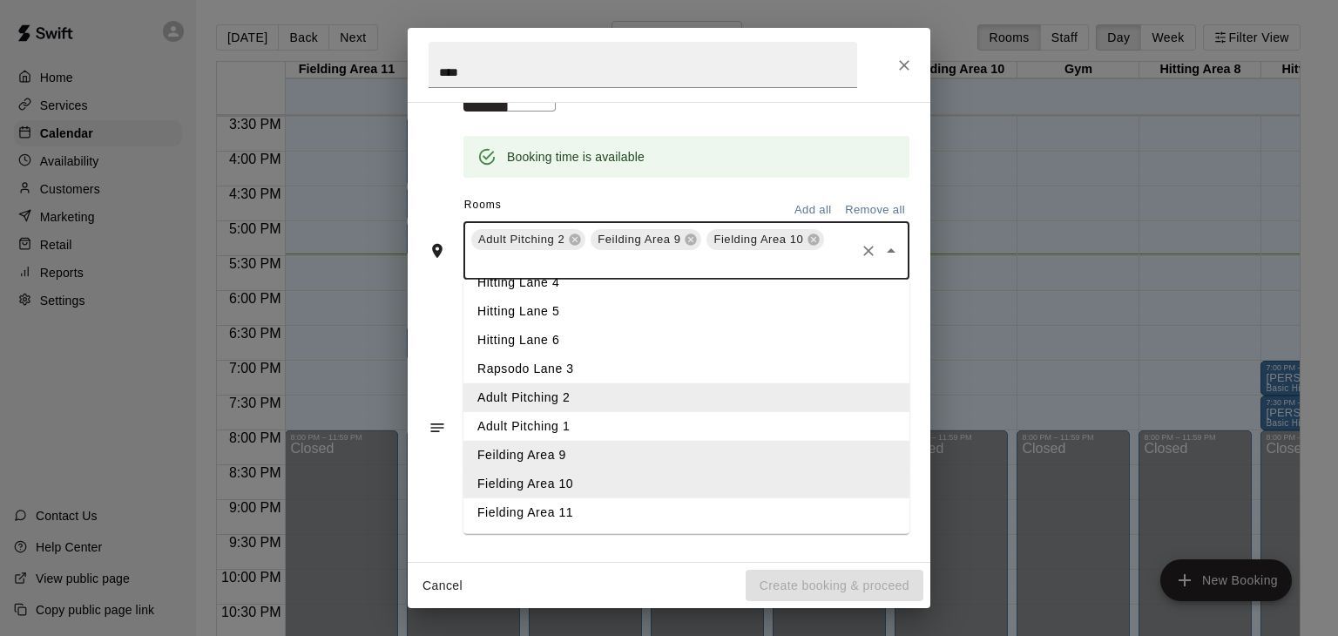
click at [541, 527] on li "Fielding Area 11" at bounding box center [686, 512] width 446 height 29
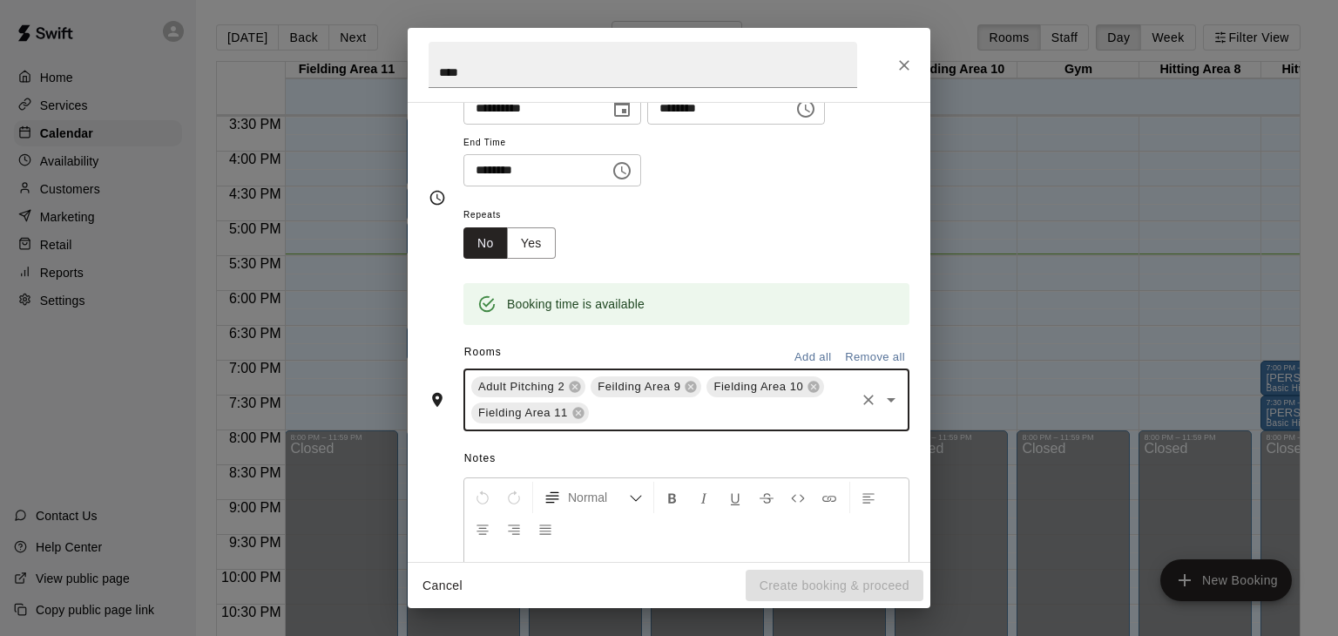
scroll to position [0, 0]
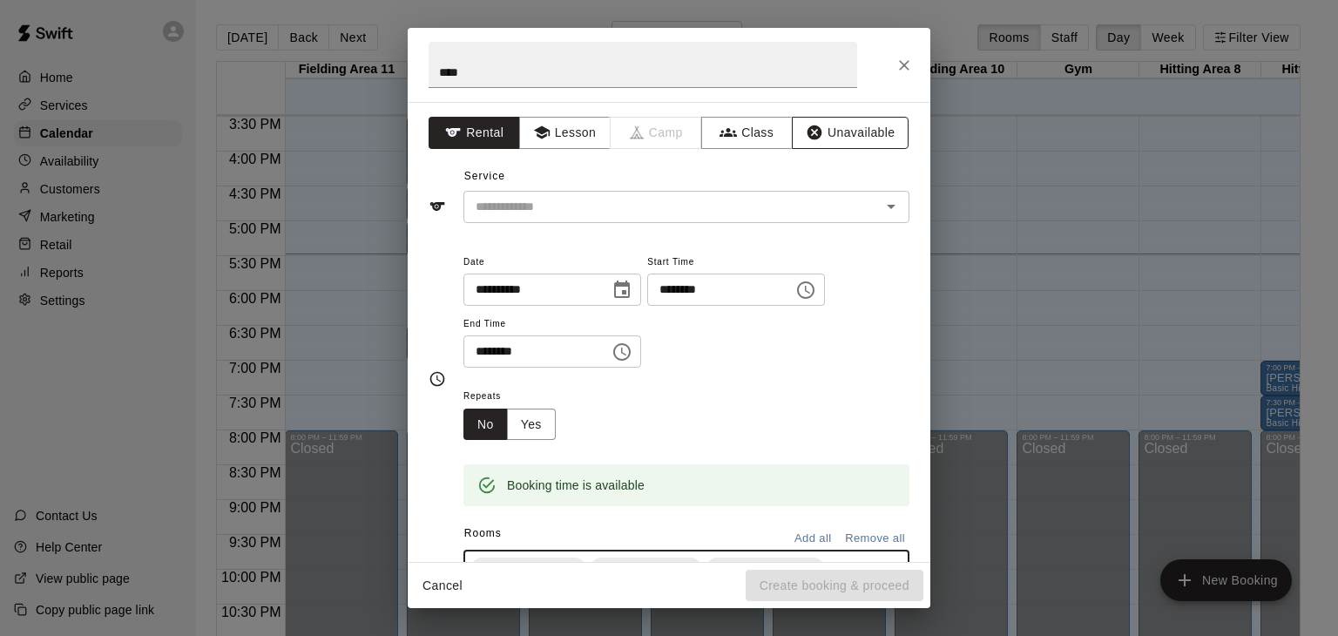
click at [854, 132] on button "Unavailable" at bounding box center [850, 133] width 117 height 32
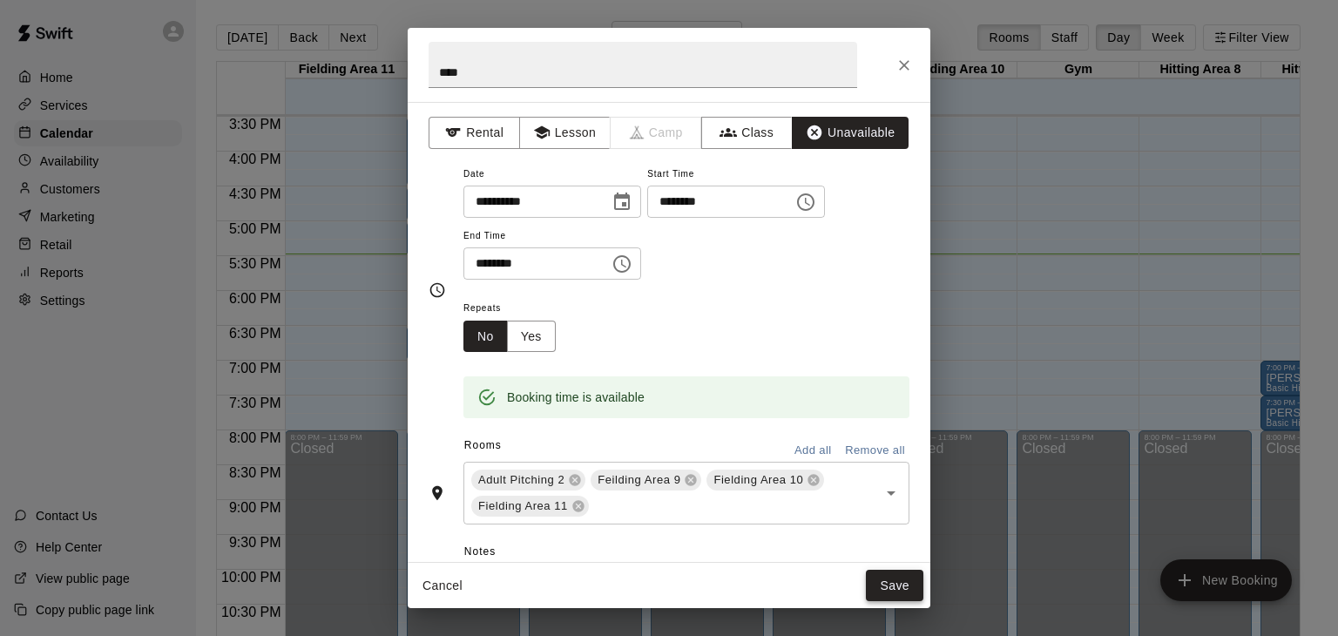
click at [902, 586] on button "Save" at bounding box center [894, 586] width 57 height 32
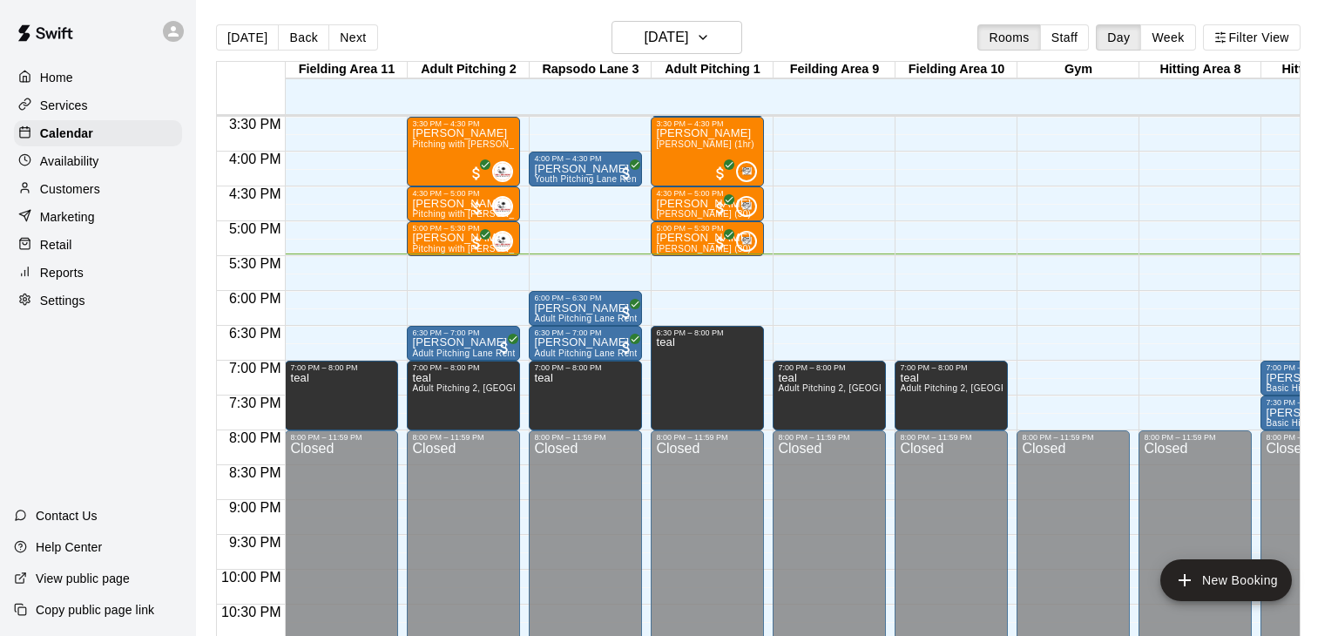
click at [902, 586] on div "Closed" at bounding box center [951, 578] width 103 height 273
click at [710, 37] on icon "button" at bounding box center [703, 37] width 14 height 21
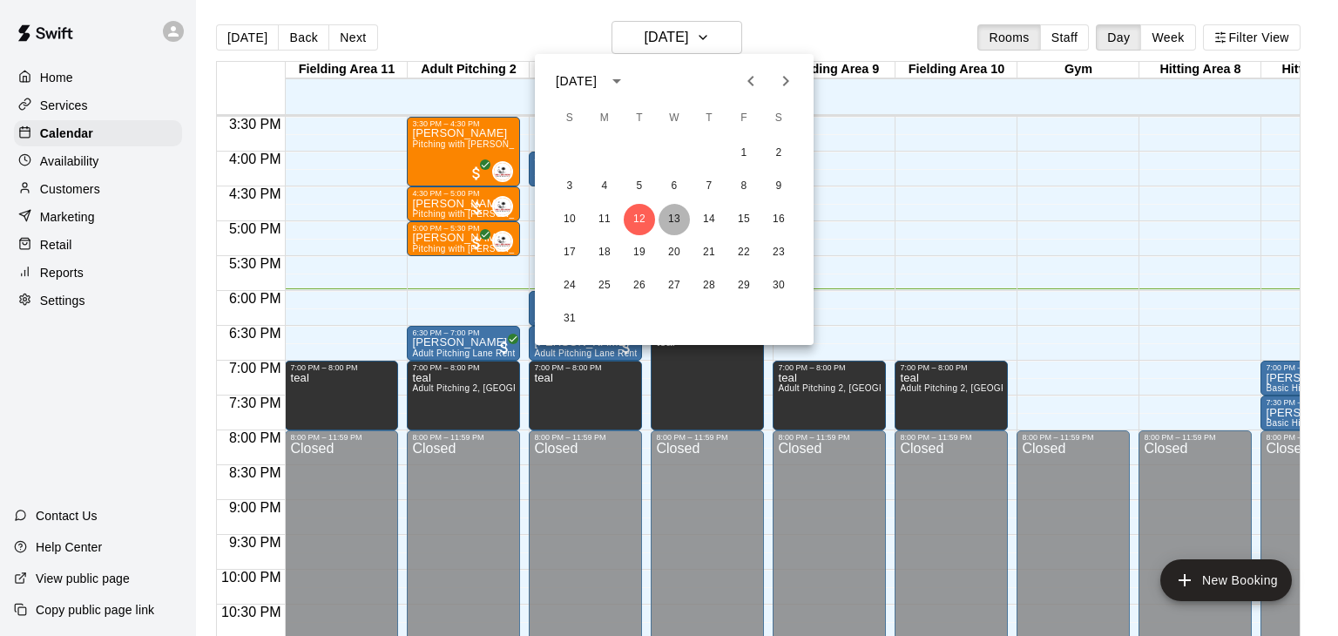
click at [671, 221] on button "13" at bounding box center [674, 219] width 31 height 31
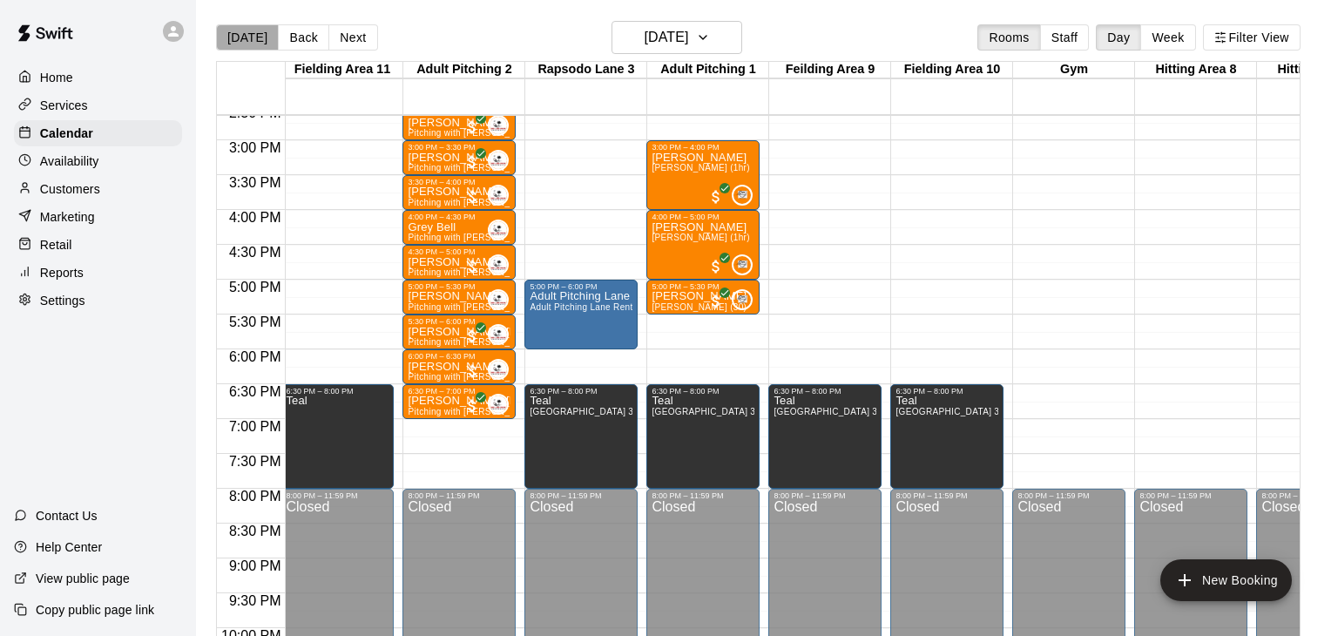
click at [260, 37] on button "[DATE]" at bounding box center [247, 37] width 63 height 26
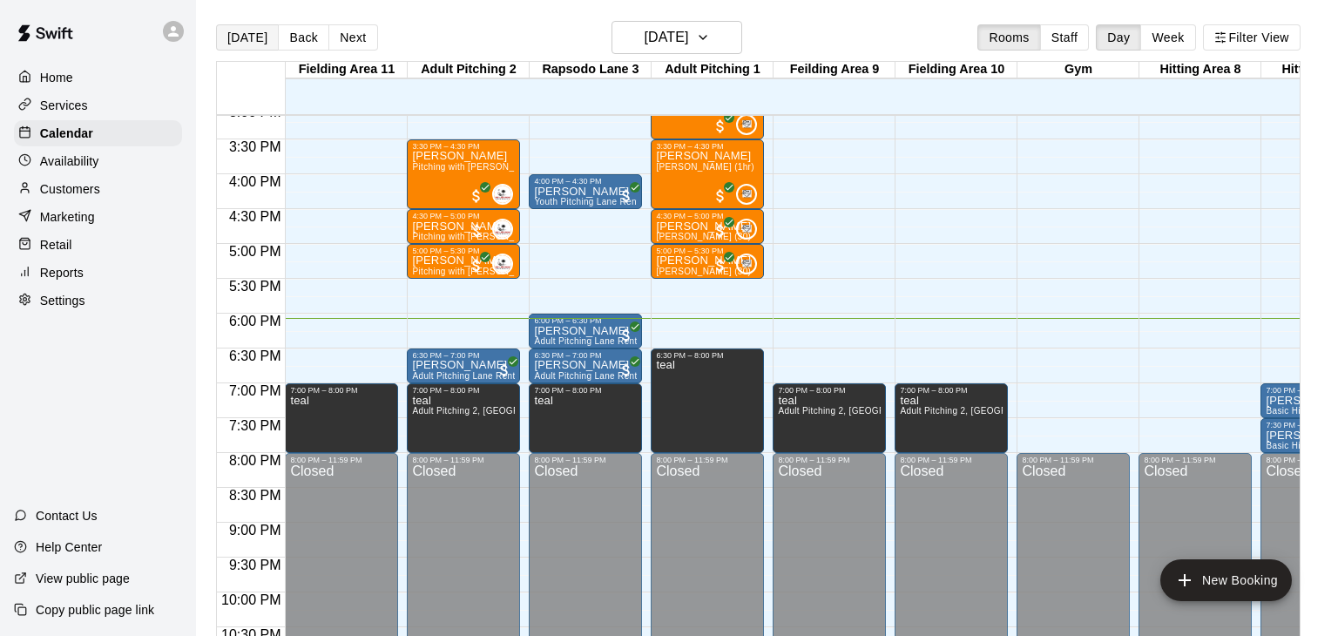
scroll to position [1059, 0]
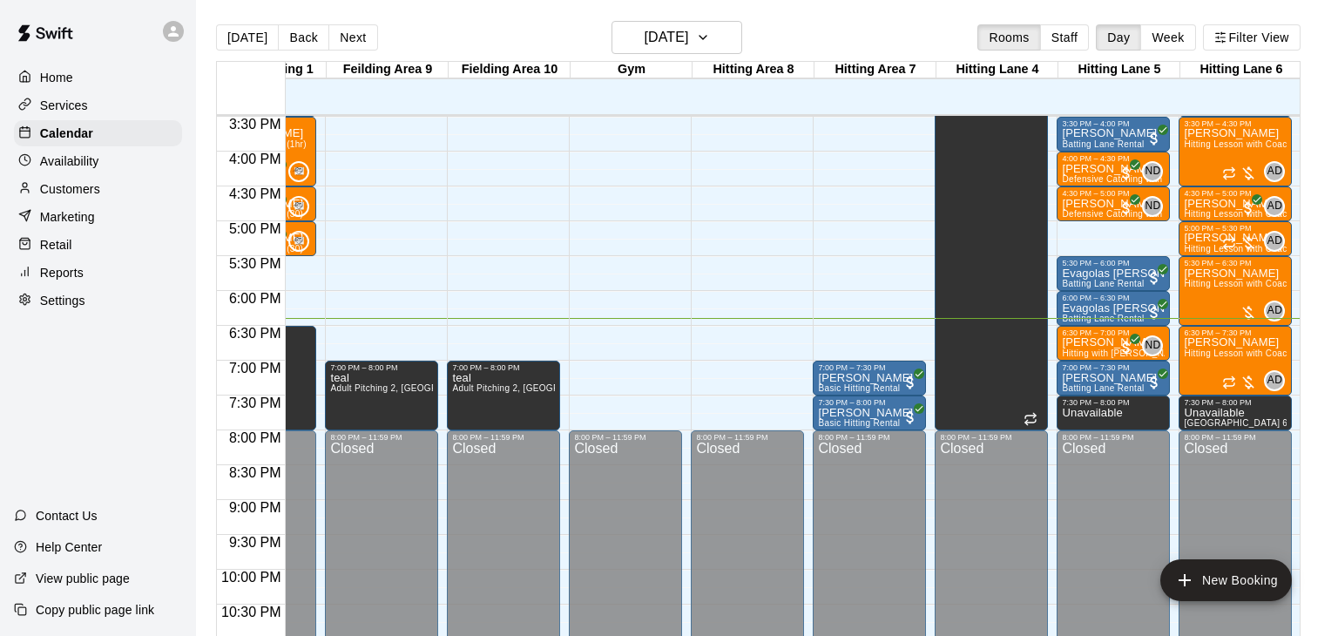
scroll to position [1079, 447]
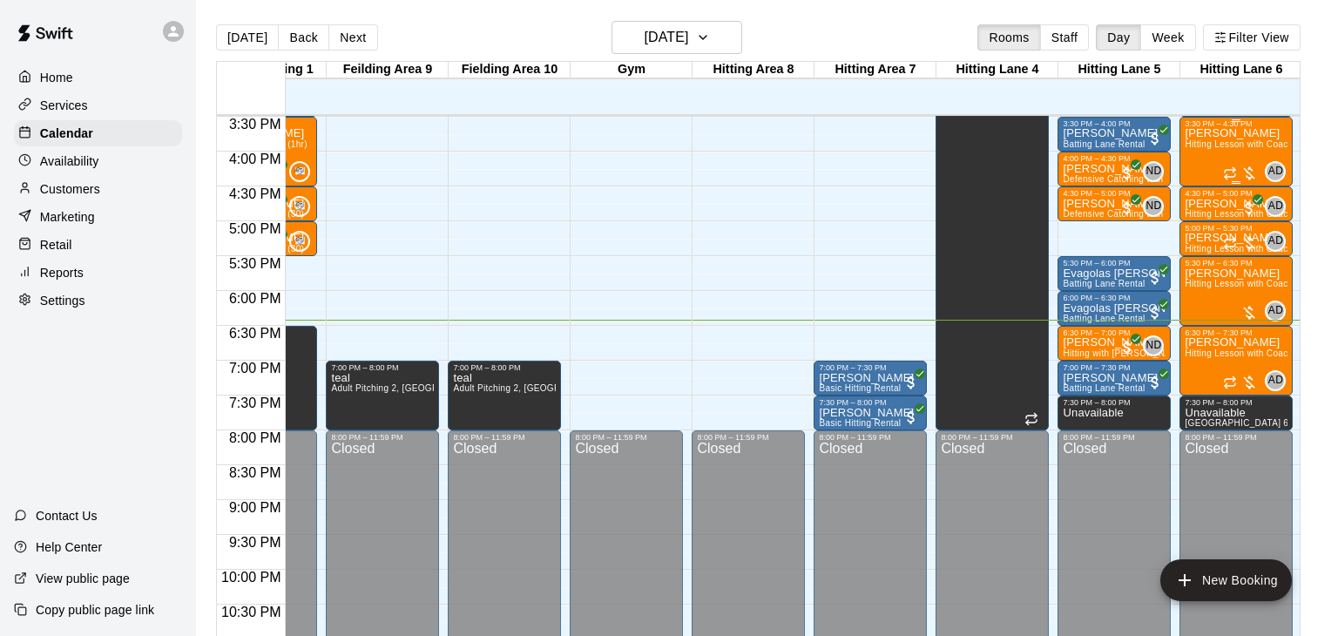
click at [1213, 155] on div "Dan Webster Hitting Lesson with Coach Anthony (60 minutes)" at bounding box center [1236, 446] width 103 height 636
click at [888, 190] on div at bounding box center [669, 318] width 1338 height 636
click at [1232, 155] on div "Dan Webster Hitting Lesson with Coach Anthony (60 minutes)" at bounding box center [1236, 446] width 103 height 636
click at [1204, 192] on img "edit" at bounding box center [1202, 186] width 20 height 20
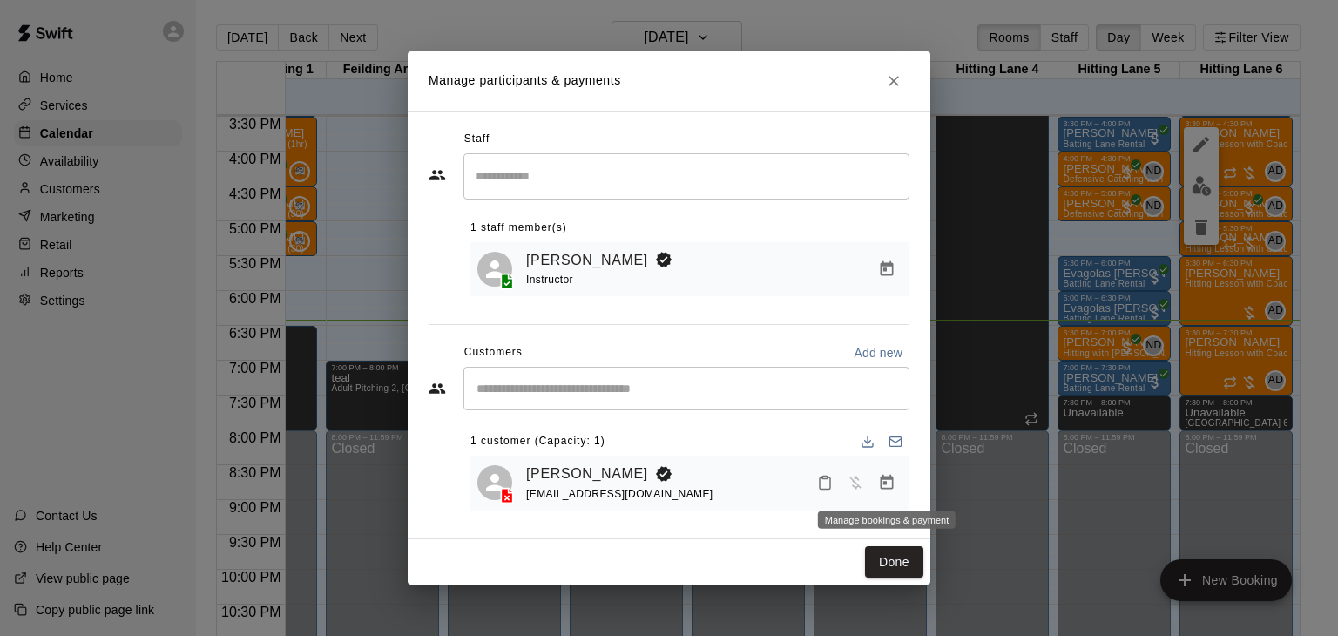
click at [881, 482] on icon "Manage bookings & payment" at bounding box center [887, 482] width 13 height 15
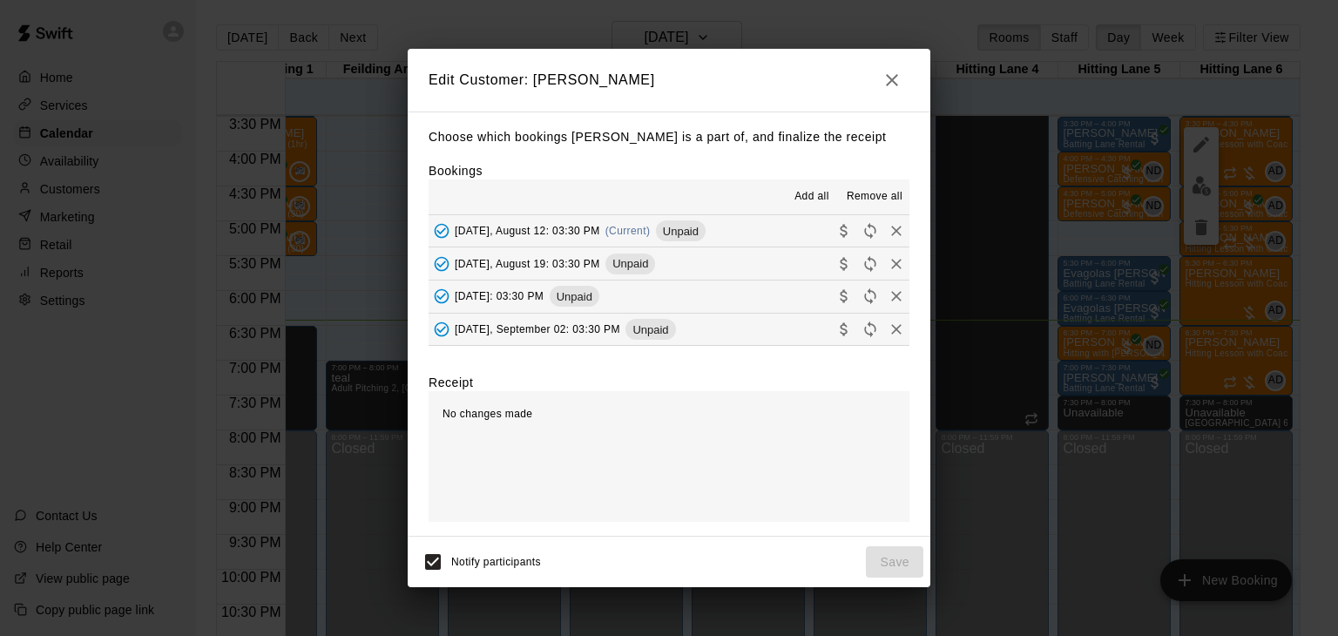
click at [579, 233] on span "Tuesday, August 12: 03:30 PM" at bounding box center [527, 231] width 145 height 12
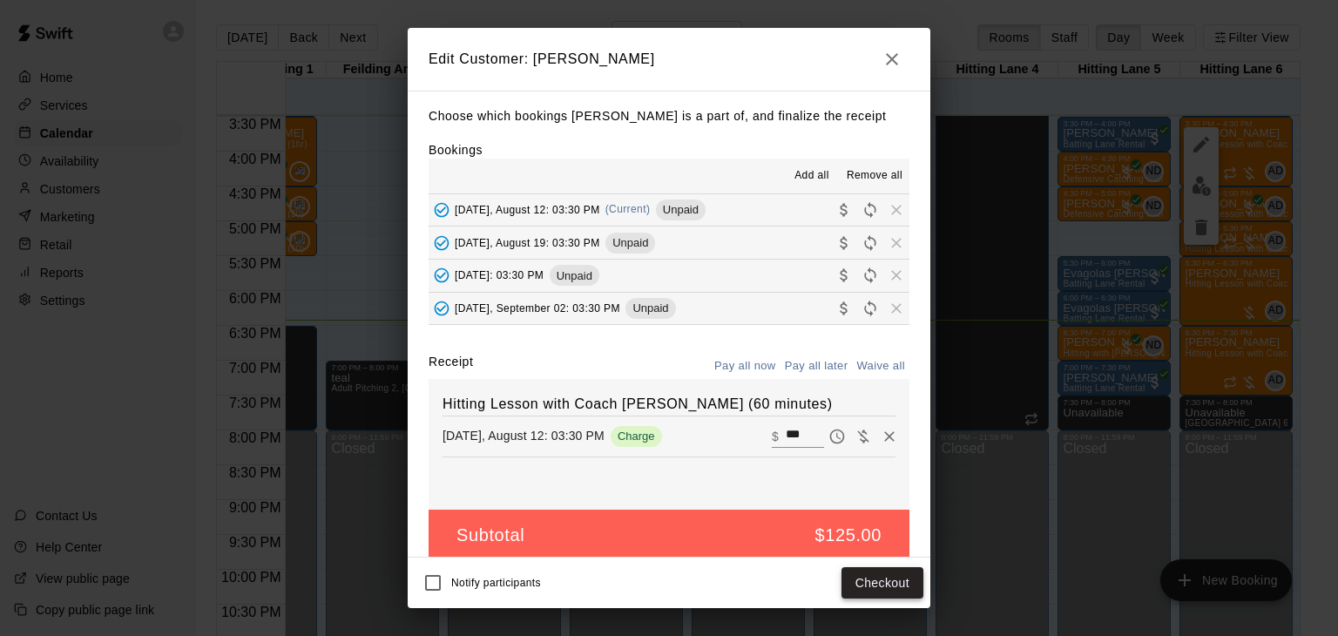
click at [872, 589] on button "Checkout" at bounding box center [882, 583] width 82 height 32
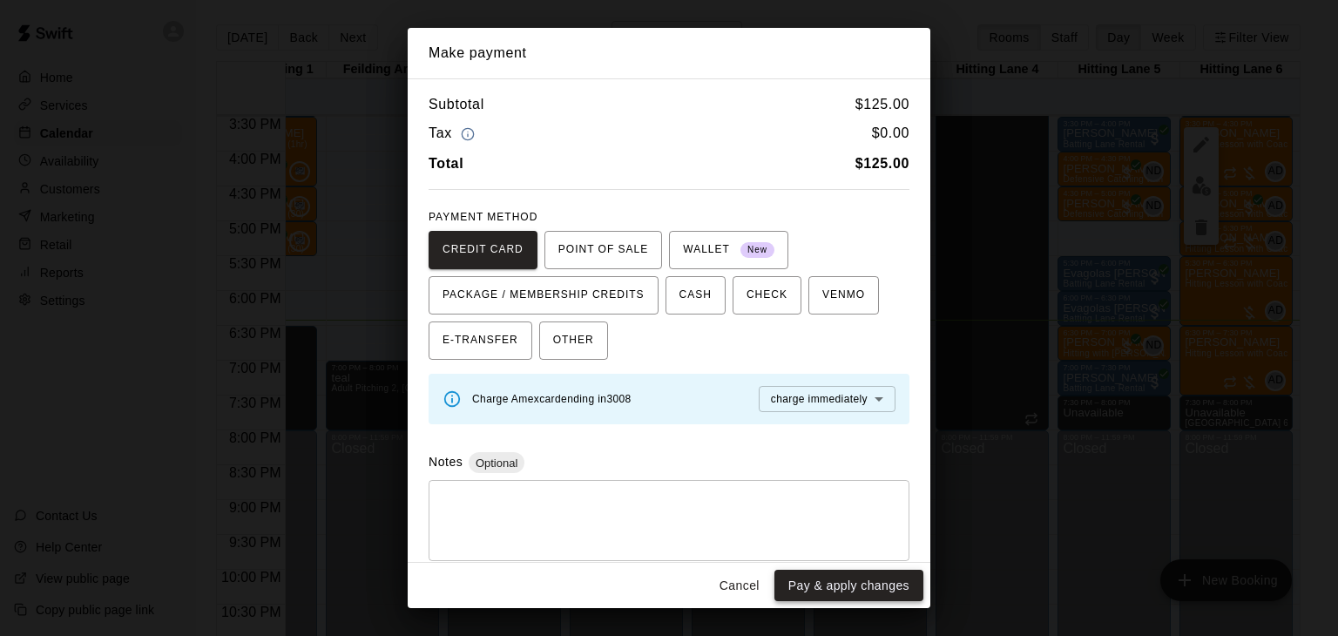
click at [874, 583] on button "Pay & apply changes" at bounding box center [848, 586] width 149 height 32
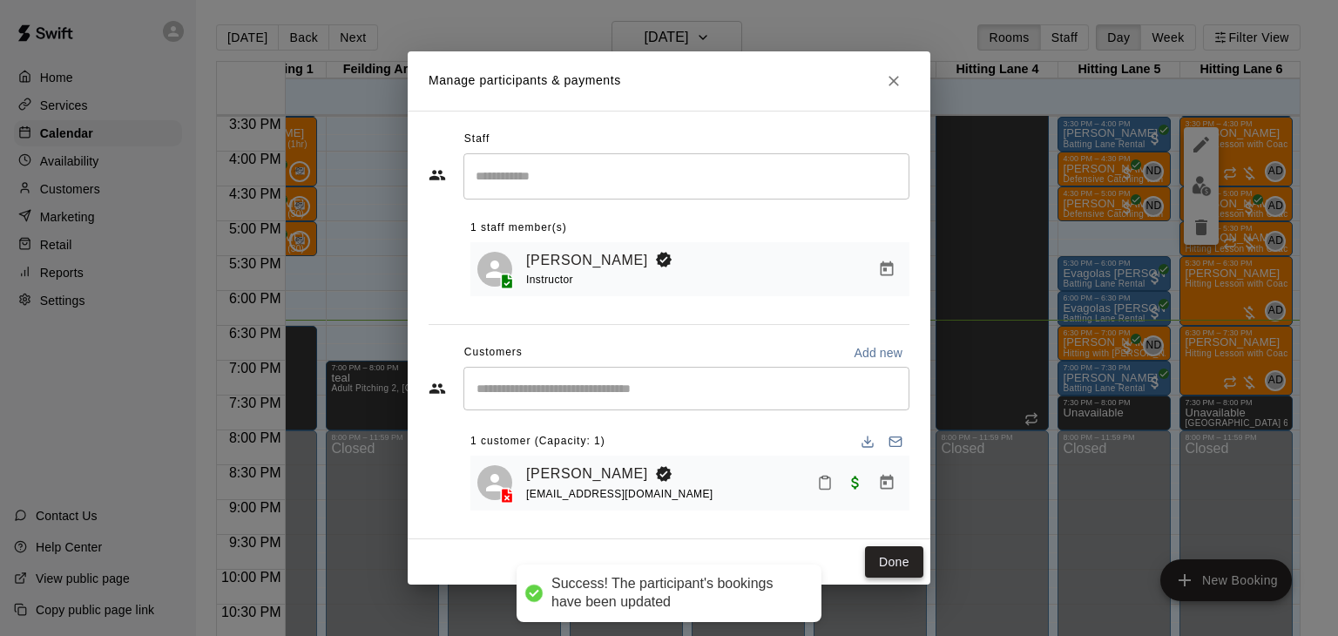
click at [907, 565] on button "Done" at bounding box center [894, 562] width 58 height 32
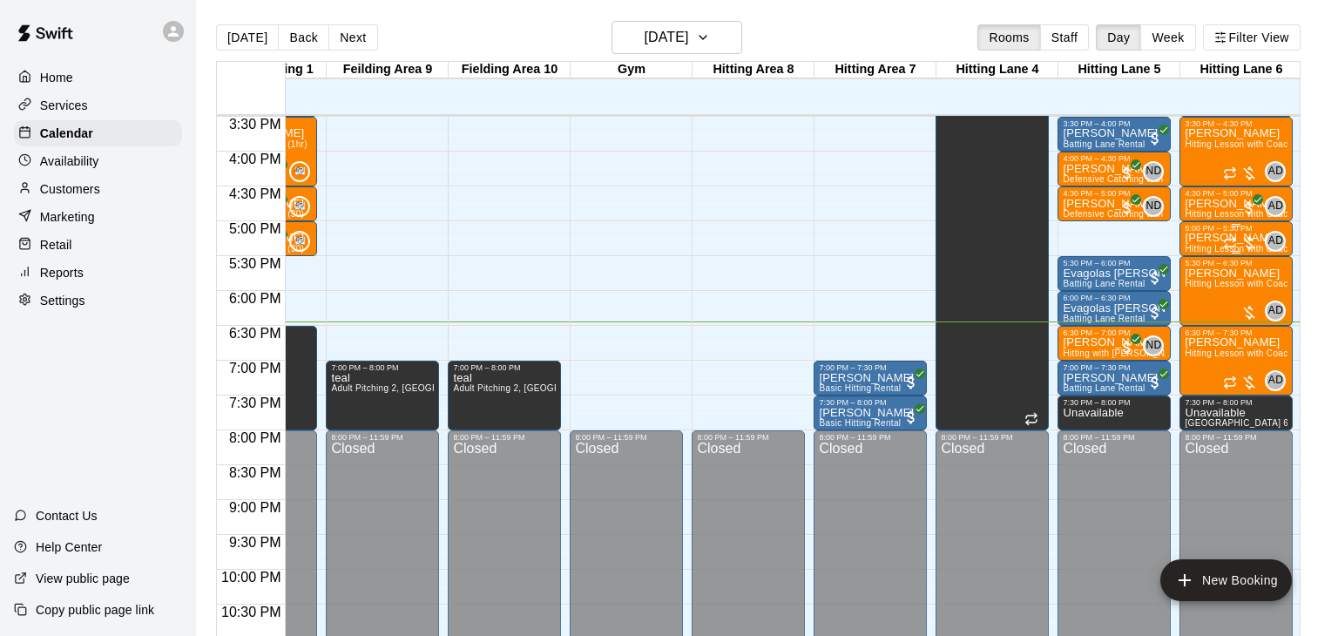
click at [1233, 242] on icon "Recurring event" at bounding box center [1230, 243] width 14 height 14
click at [1237, 334] on icon "delete" at bounding box center [1240, 336] width 12 height 16
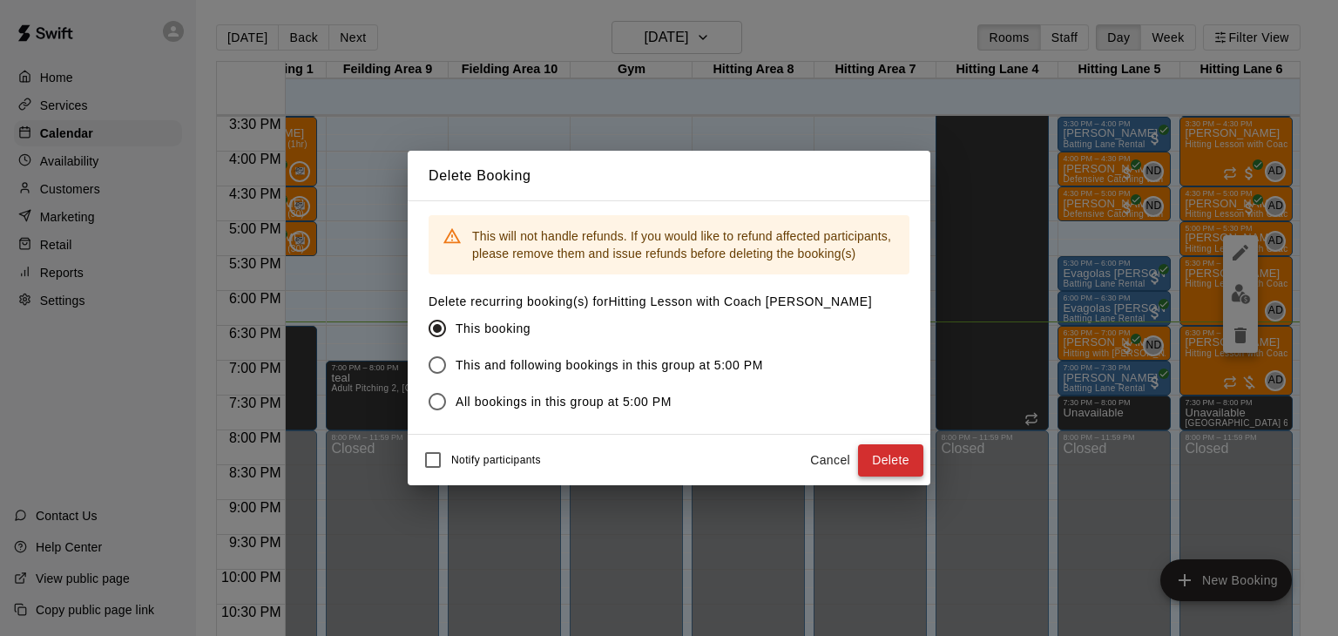
click at [890, 466] on button "Delete" at bounding box center [890, 460] width 65 height 32
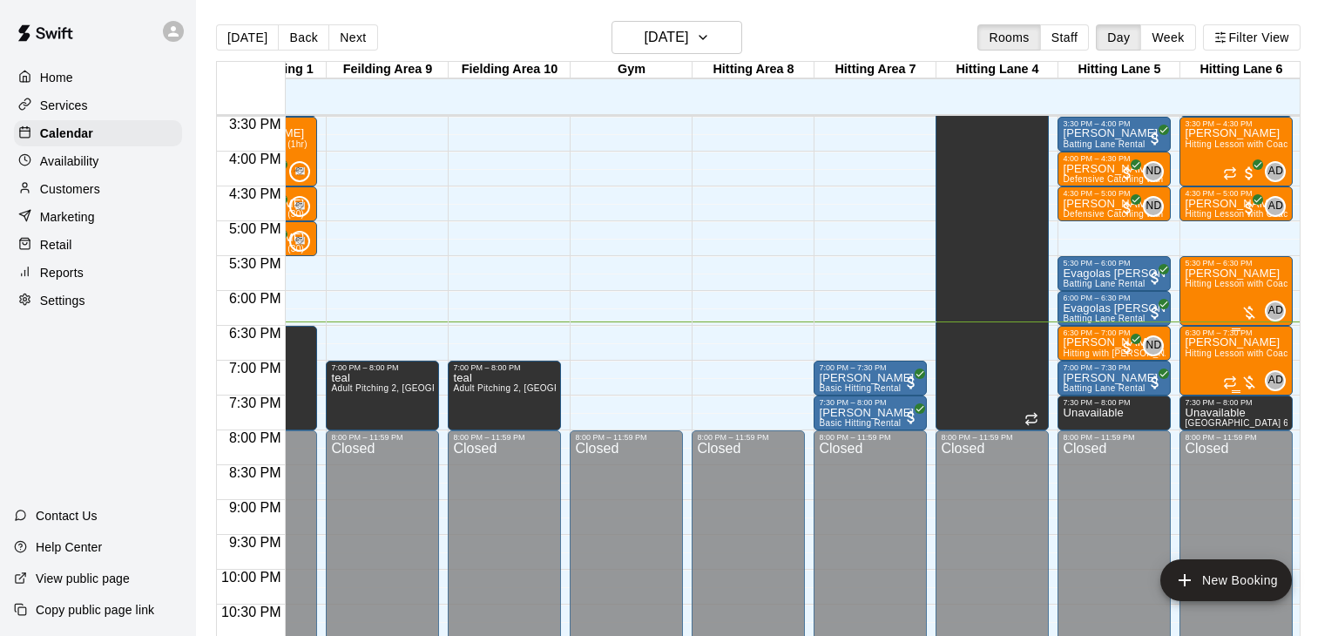
click at [1207, 403] on img "edit" at bounding box center [1202, 395] width 20 height 20
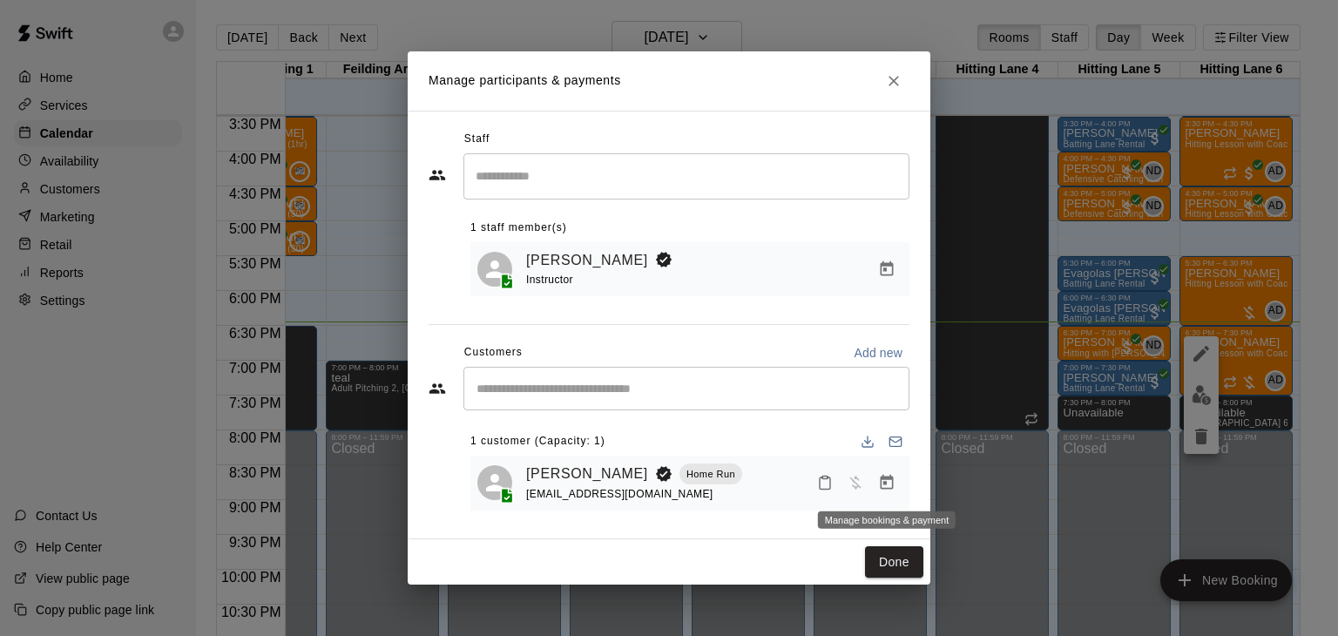
click at [881, 484] on icon "Manage bookings & payment" at bounding box center [887, 482] width 13 height 15
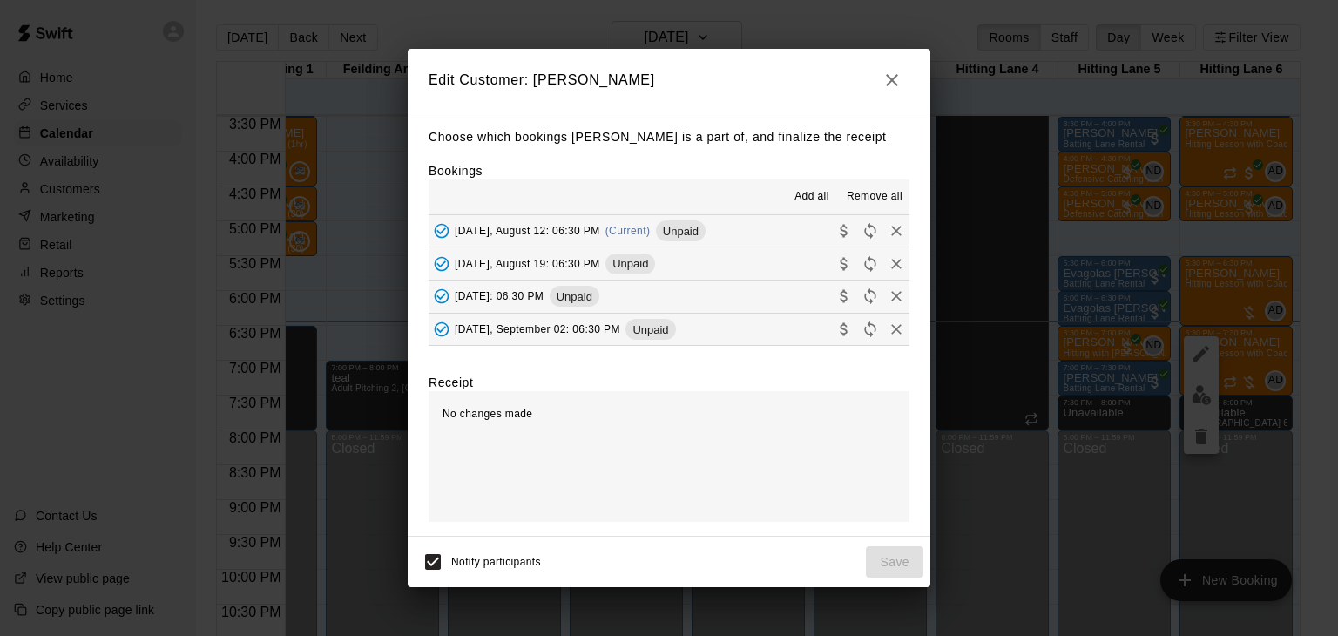
click at [713, 239] on button "Tuesday, August 12: 06:30 PM (Current) Unpaid" at bounding box center [669, 231] width 481 height 32
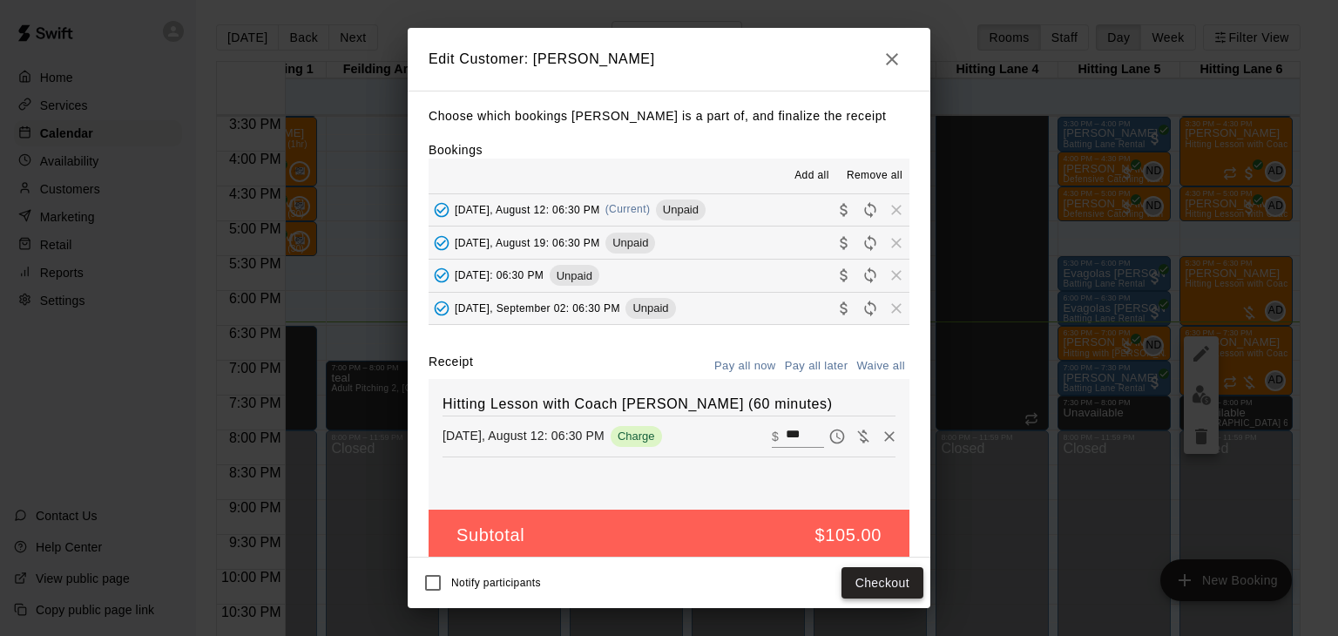
click at [888, 589] on button "Checkout" at bounding box center [882, 583] width 82 height 32
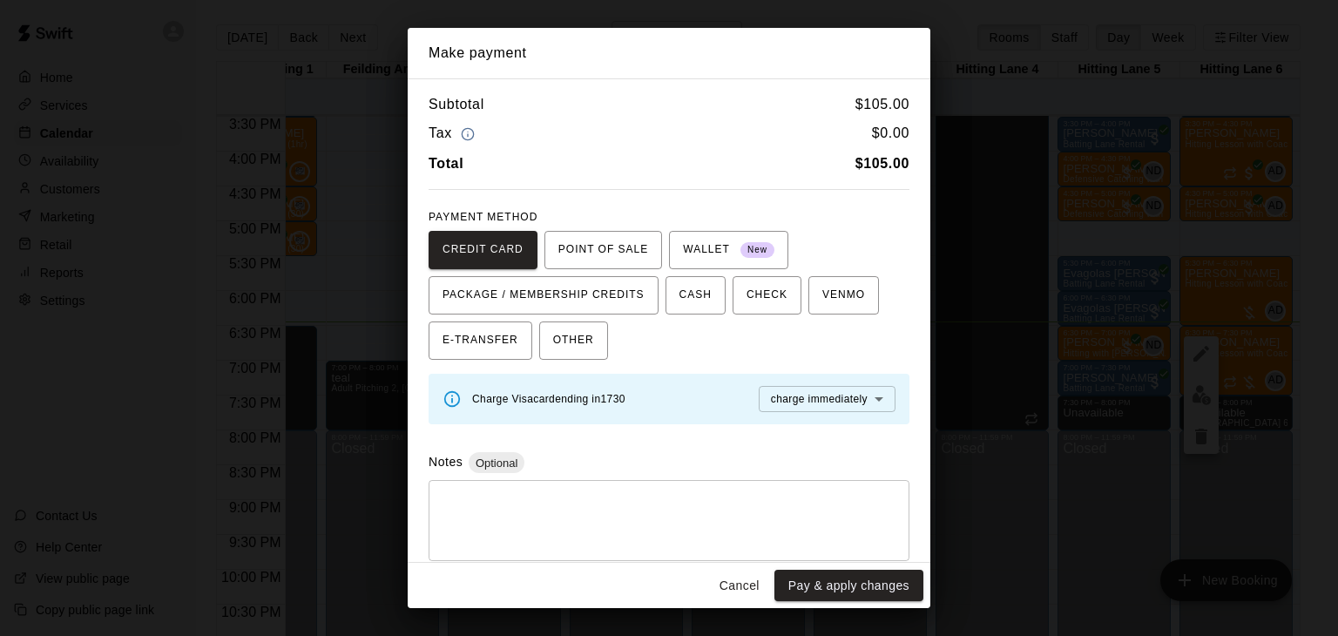
click at [888, 589] on button "Pay & apply changes" at bounding box center [848, 586] width 149 height 32
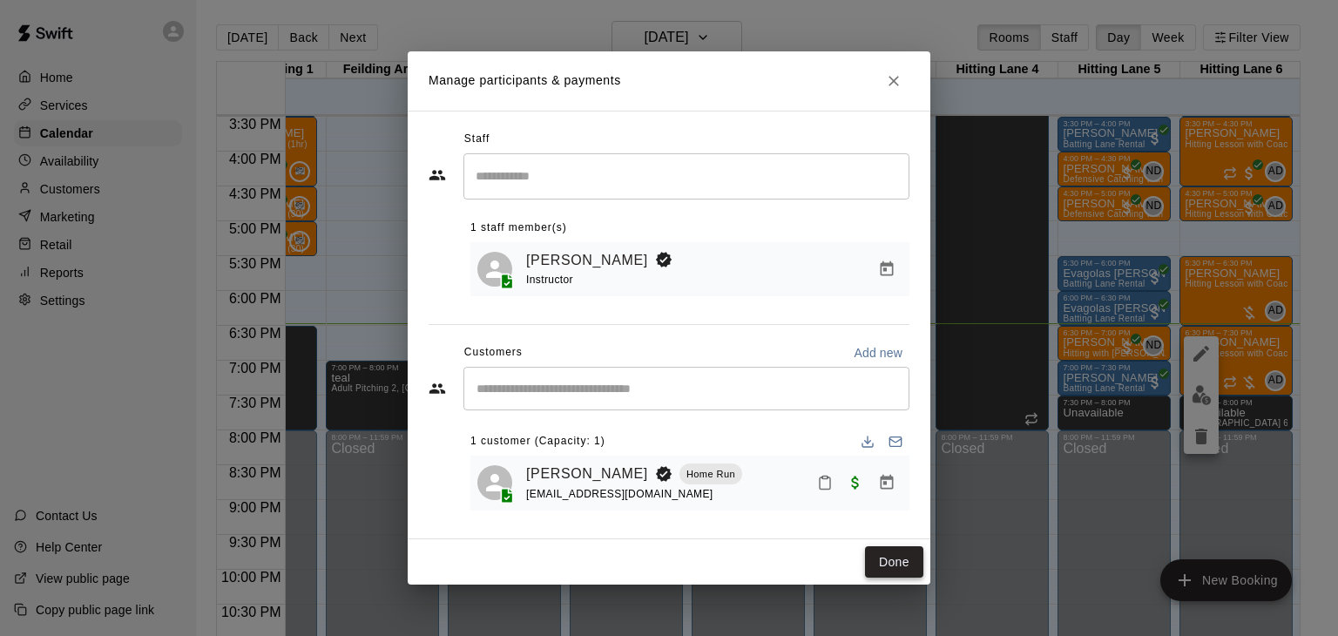
click at [890, 564] on button "Done" at bounding box center [894, 562] width 58 height 32
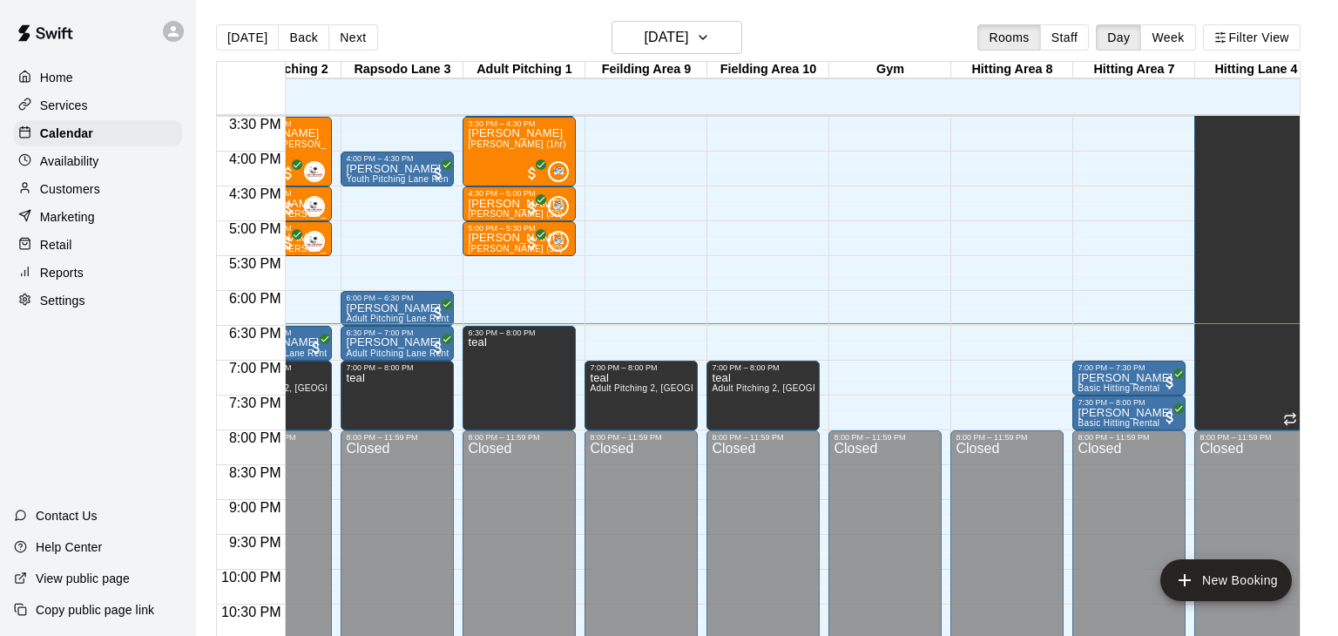
scroll to position [0, 175]
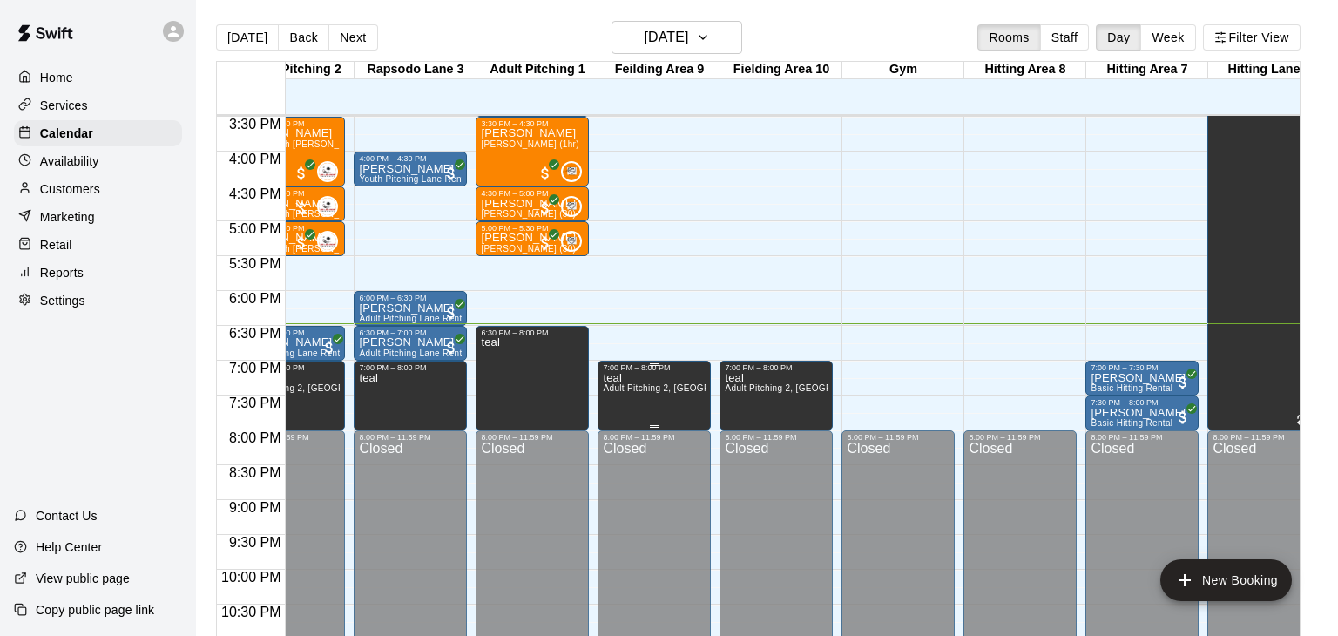
click at [625, 389] on icon "edit" at bounding box center [619, 388] width 21 height 21
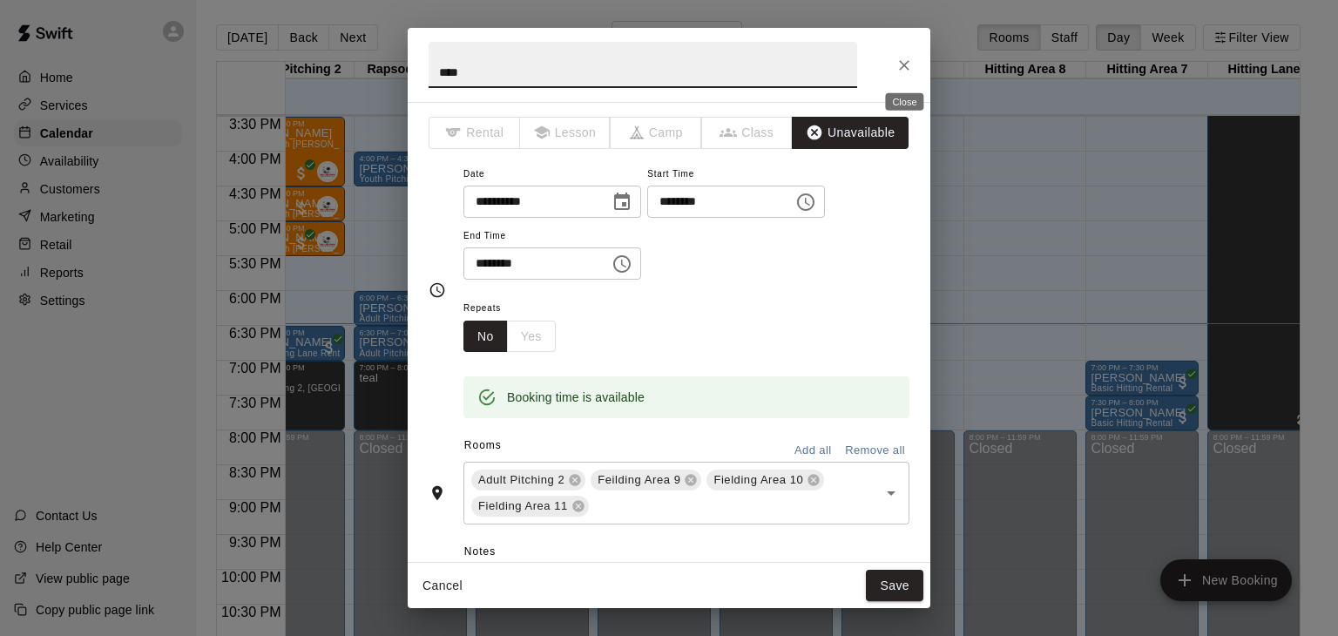
click at [895, 66] on icon "Close" at bounding box center [903, 65] width 17 height 17
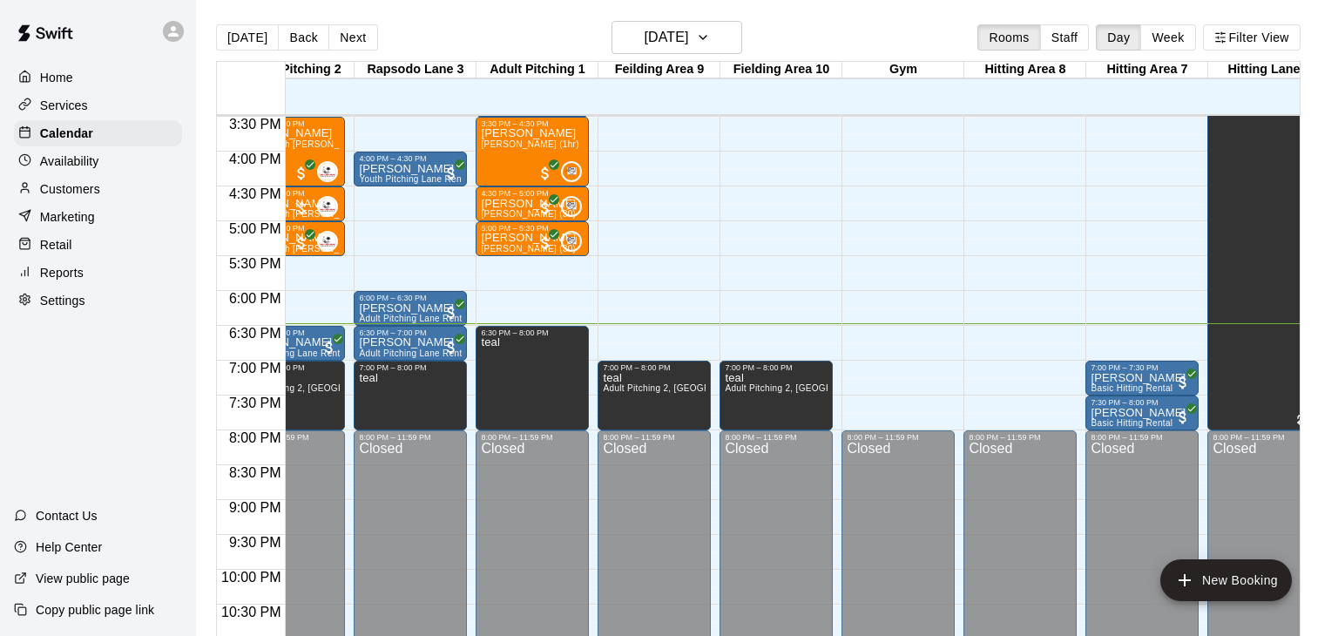
drag, startPoint x: 668, startPoint y: 328, endPoint x: 666, endPoint y: 351, distance: 22.7
drag, startPoint x: 665, startPoint y: 356, endPoint x: 665, endPoint y: 314, distance: 42.7
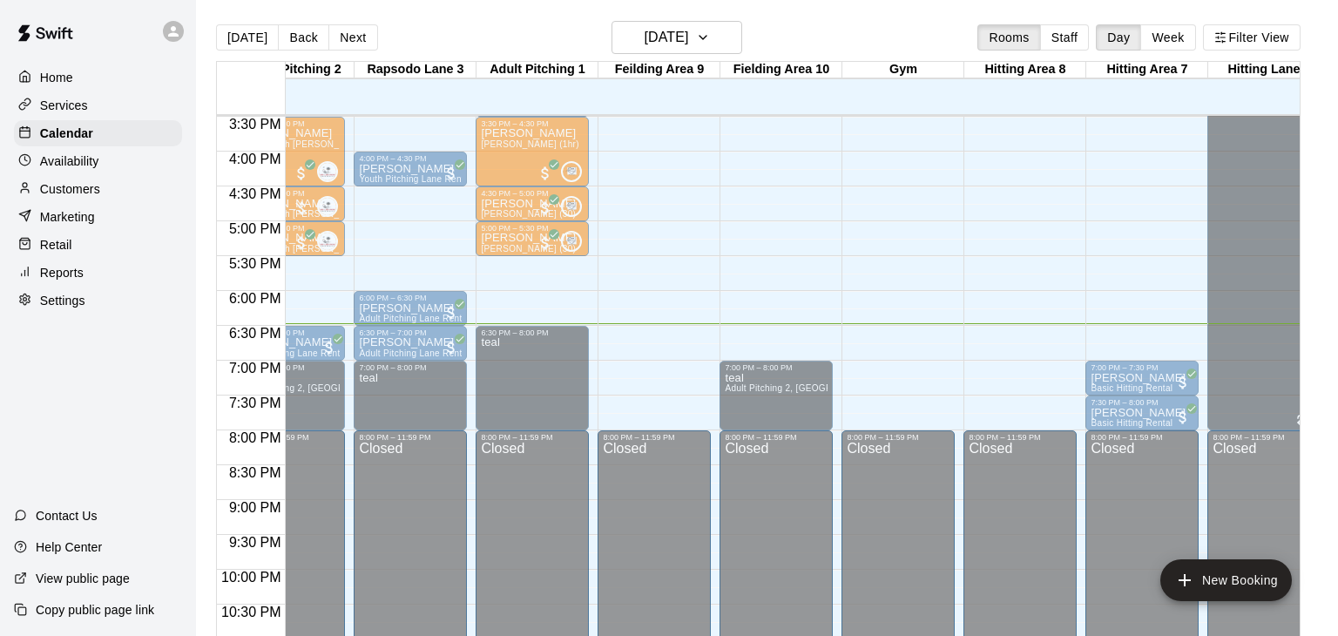
click at [670, 361] on div "7:00 PM – 8:00 PM teal Adult Pitching 2, Feilding Area 9, Fielding Area 10, Fie…" at bounding box center [654, 396] width 113 height 70
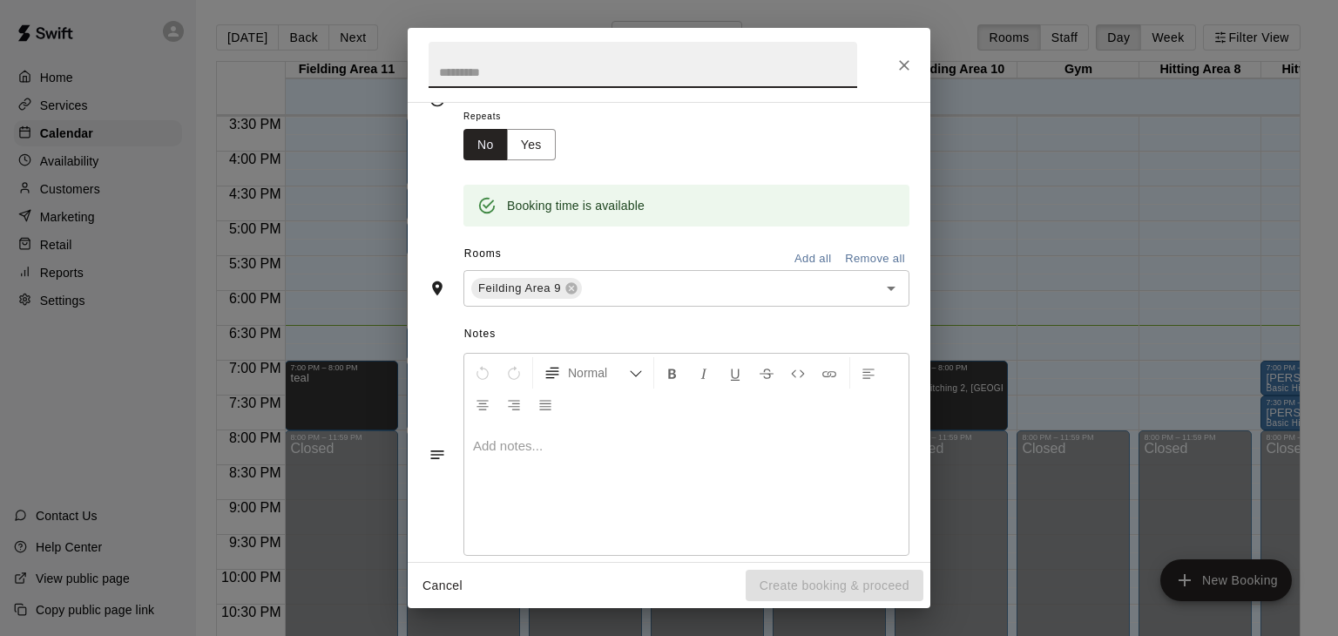
scroll to position [367, 0]
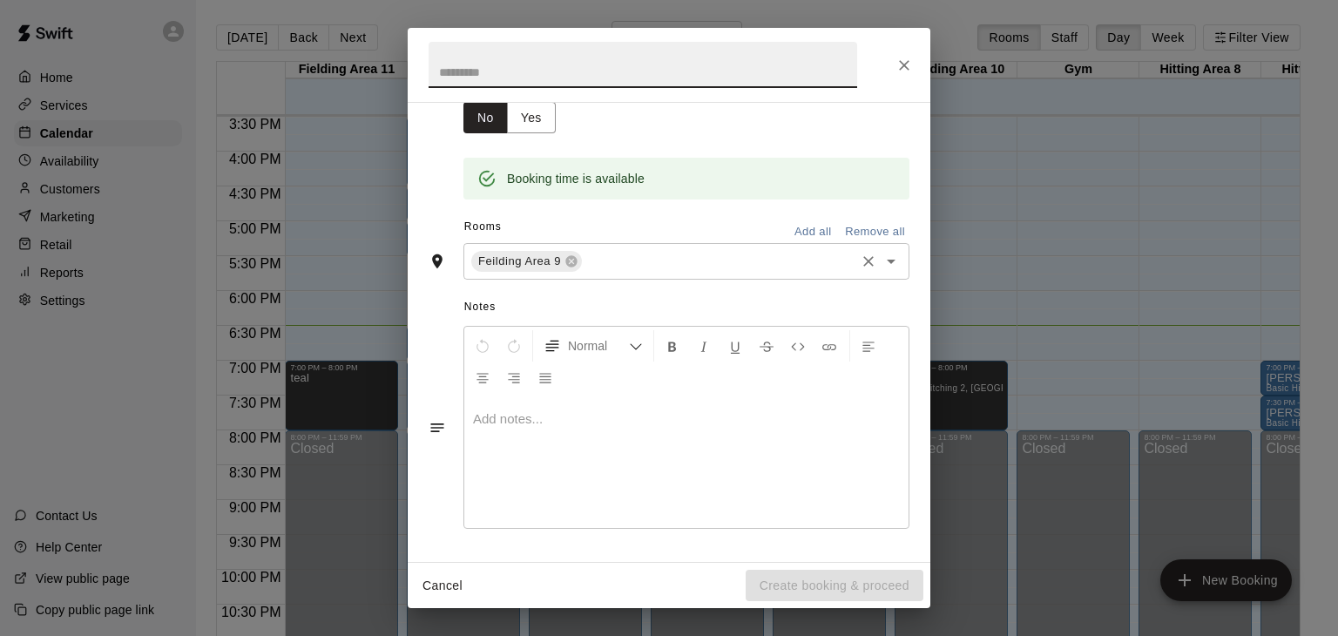
click at [632, 261] on input "text" at bounding box center [718, 262] width 268 height 22
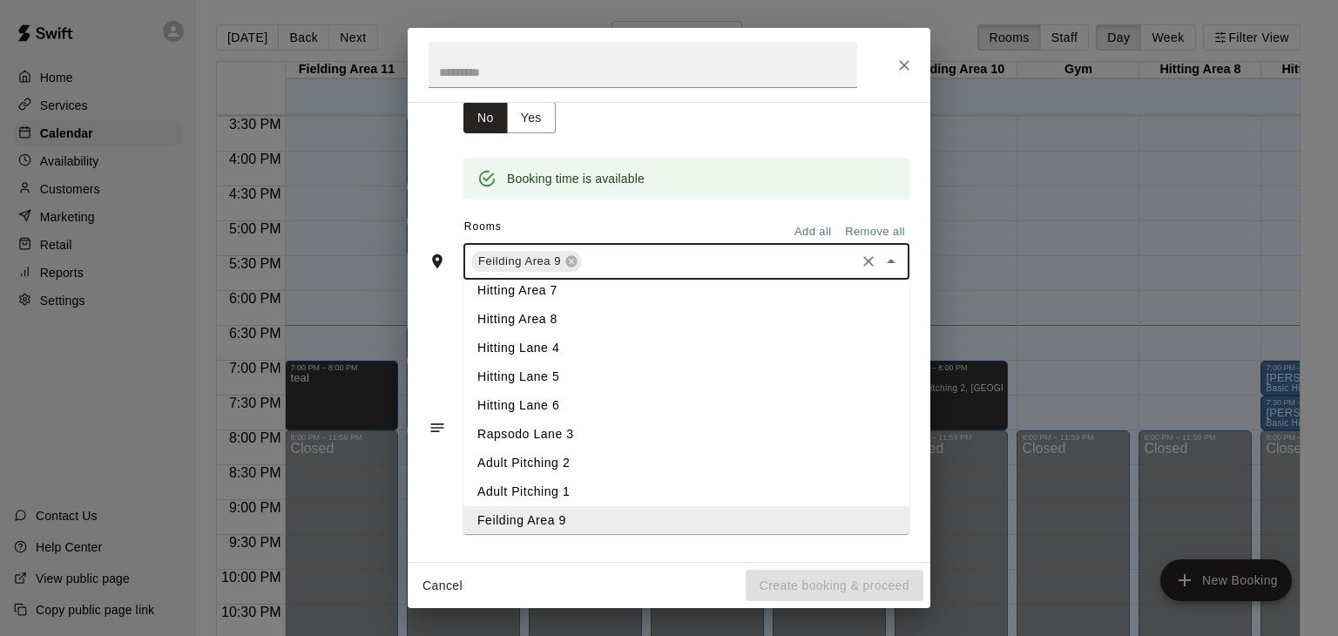
scroll to position [105, 0]
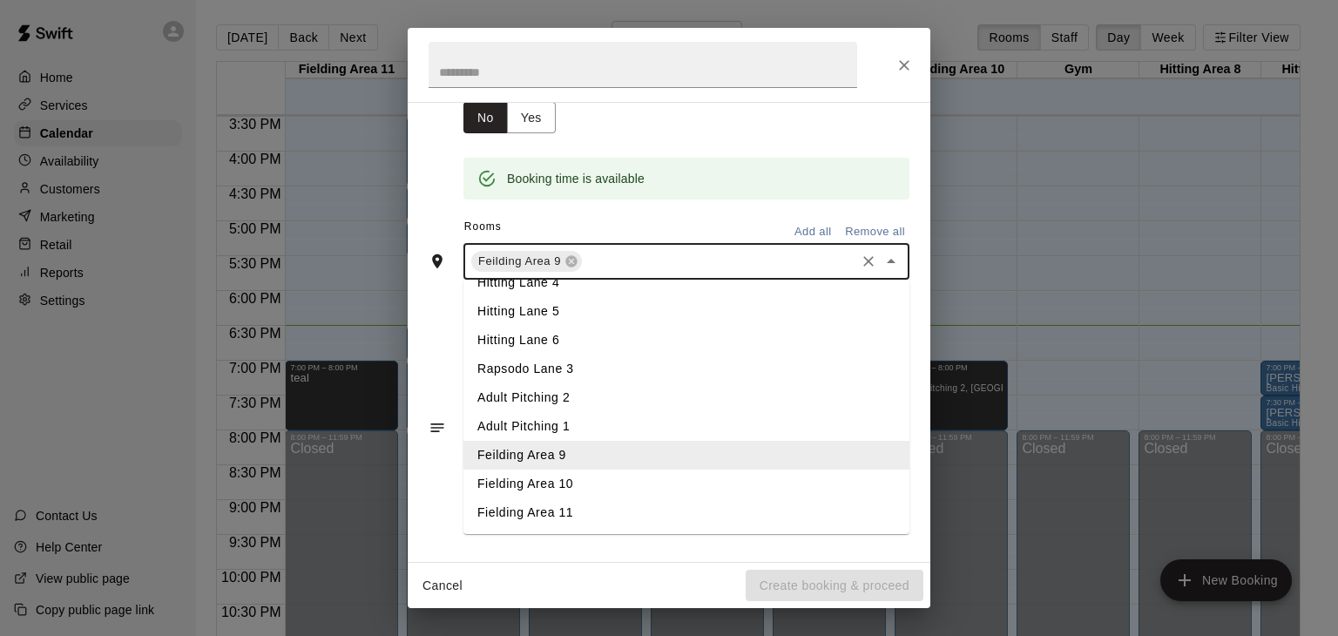
click at [548, 488] on li "Fielding Area 10" at bounding box center [686, 484] width 446 height 29
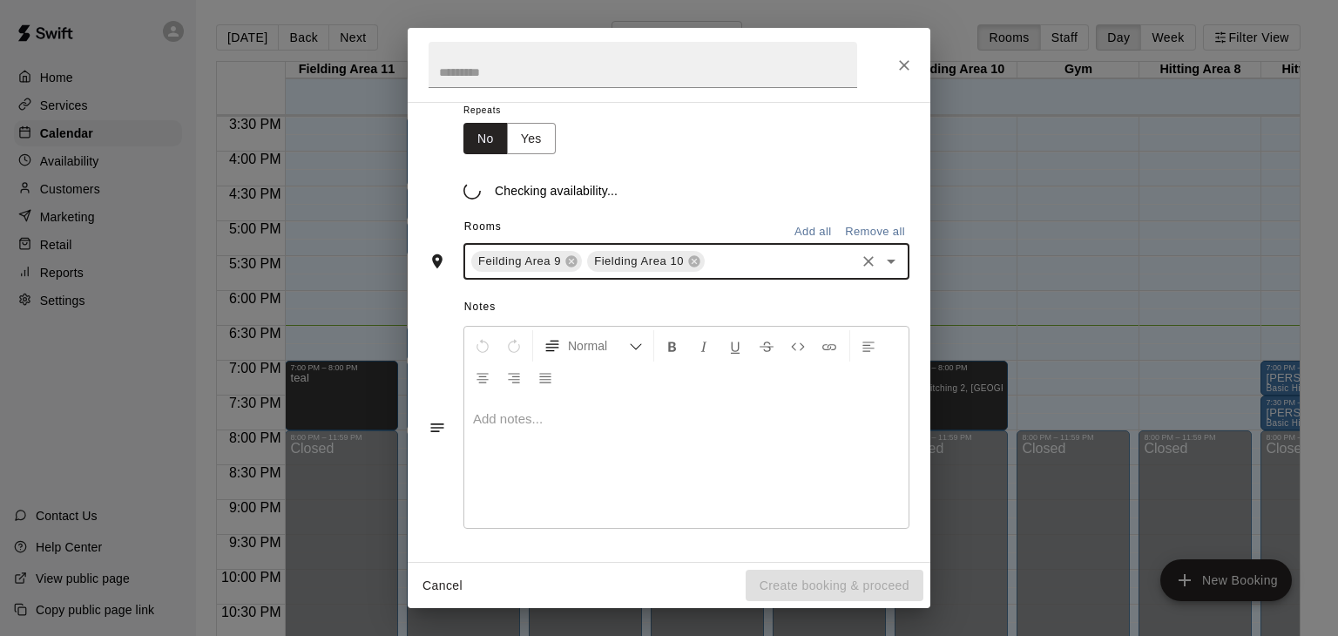
scroll to position [367, 0]
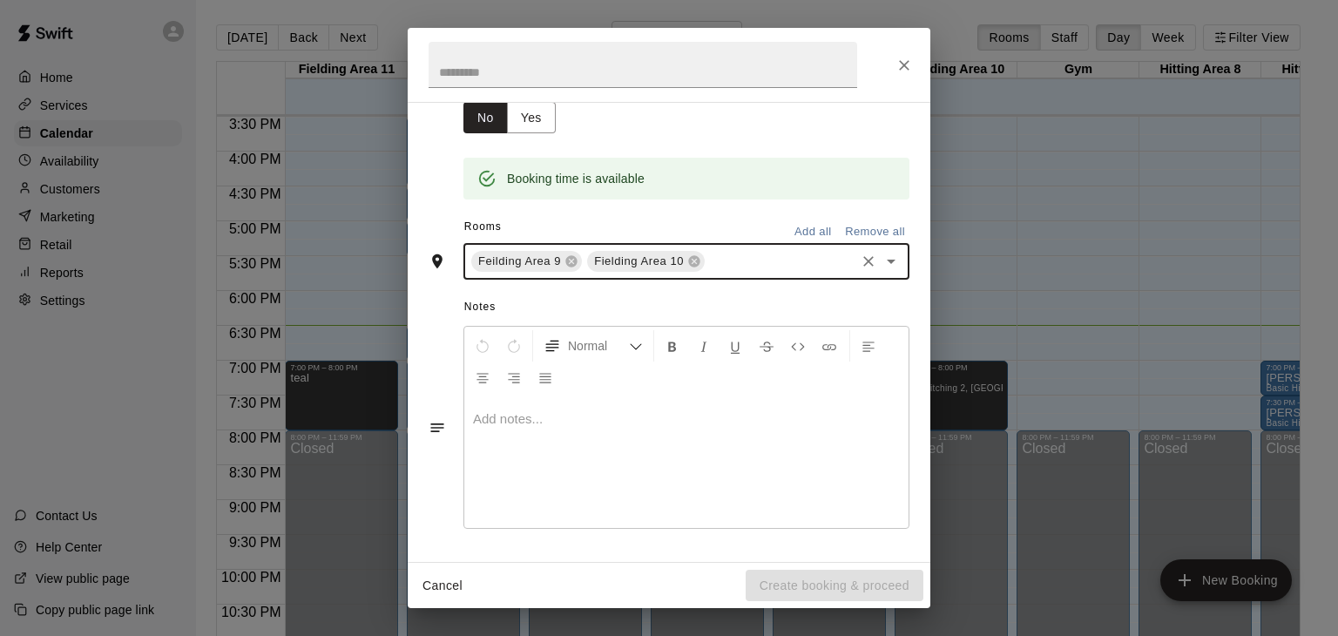
click at [748, 272] on input "text" at bounding box center [779, 262] width 145 height 22
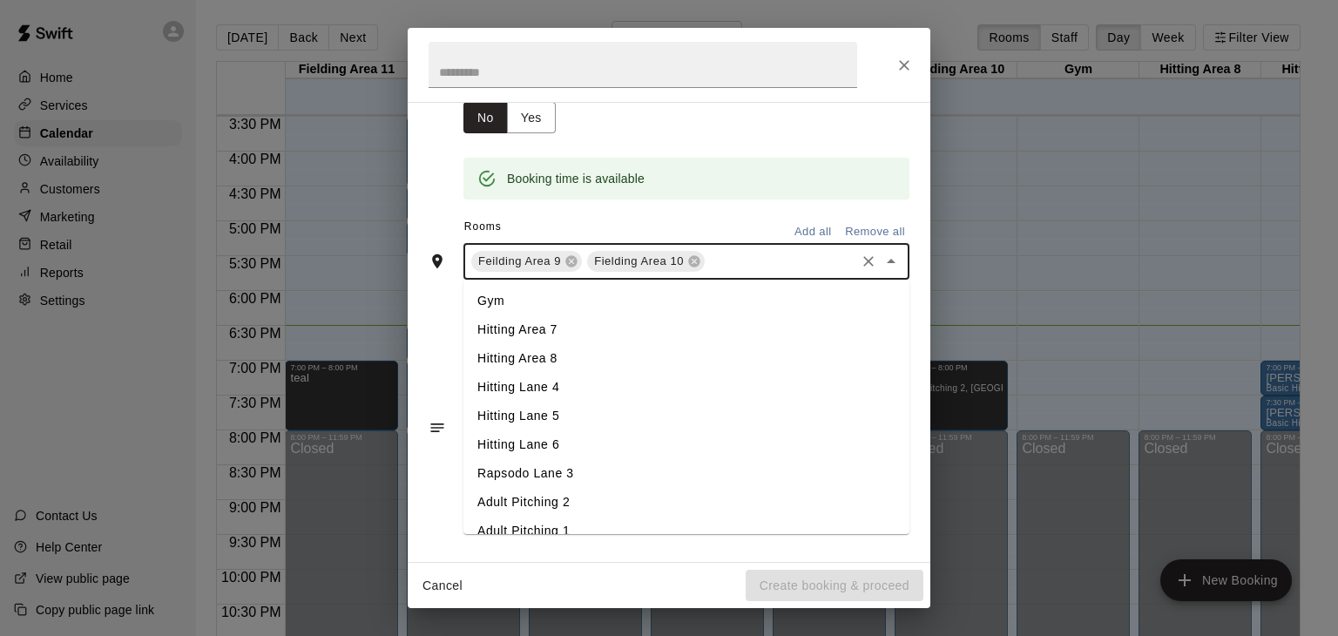
scroll to position [105, 0]
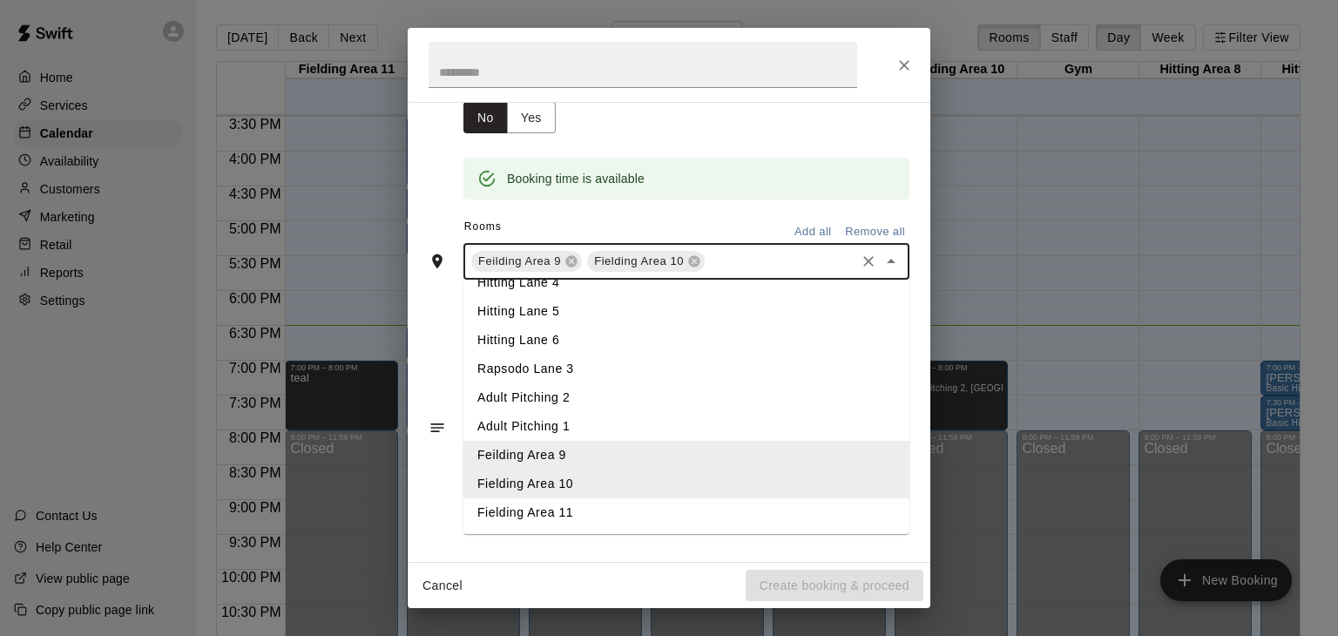
click at [551, 514] on li "Fielding Area 11" at bounding box center [686, 512] width 446 height 29
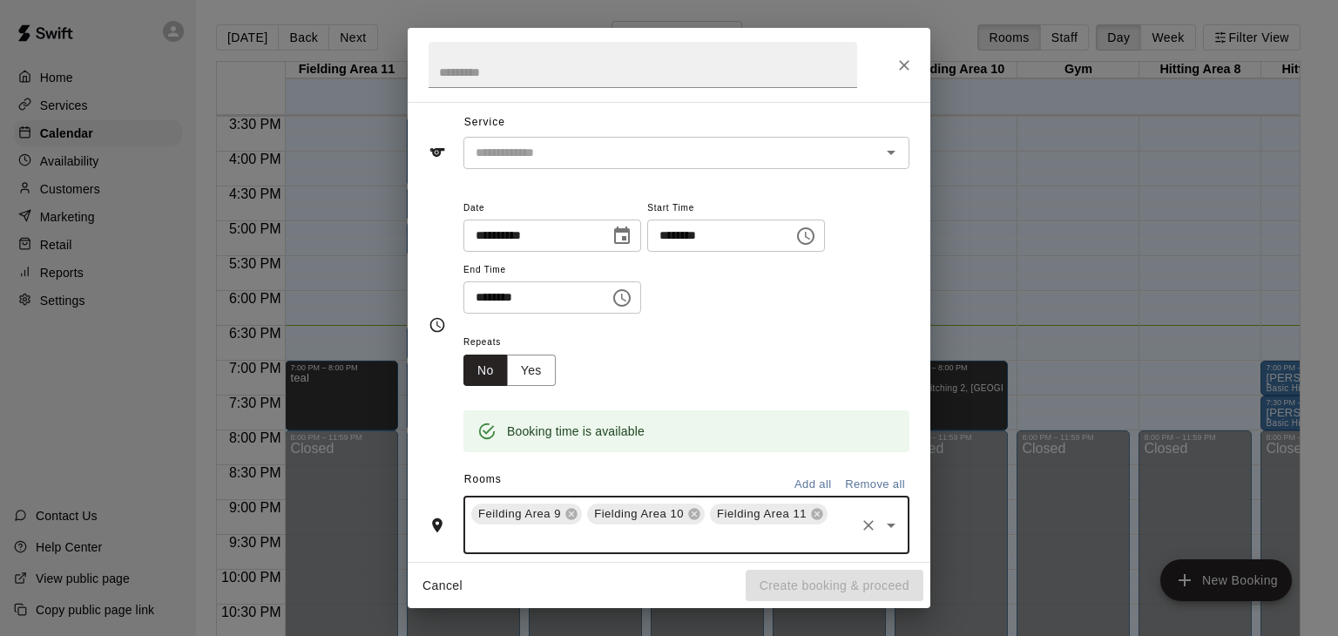
scroll to position [0, 0]
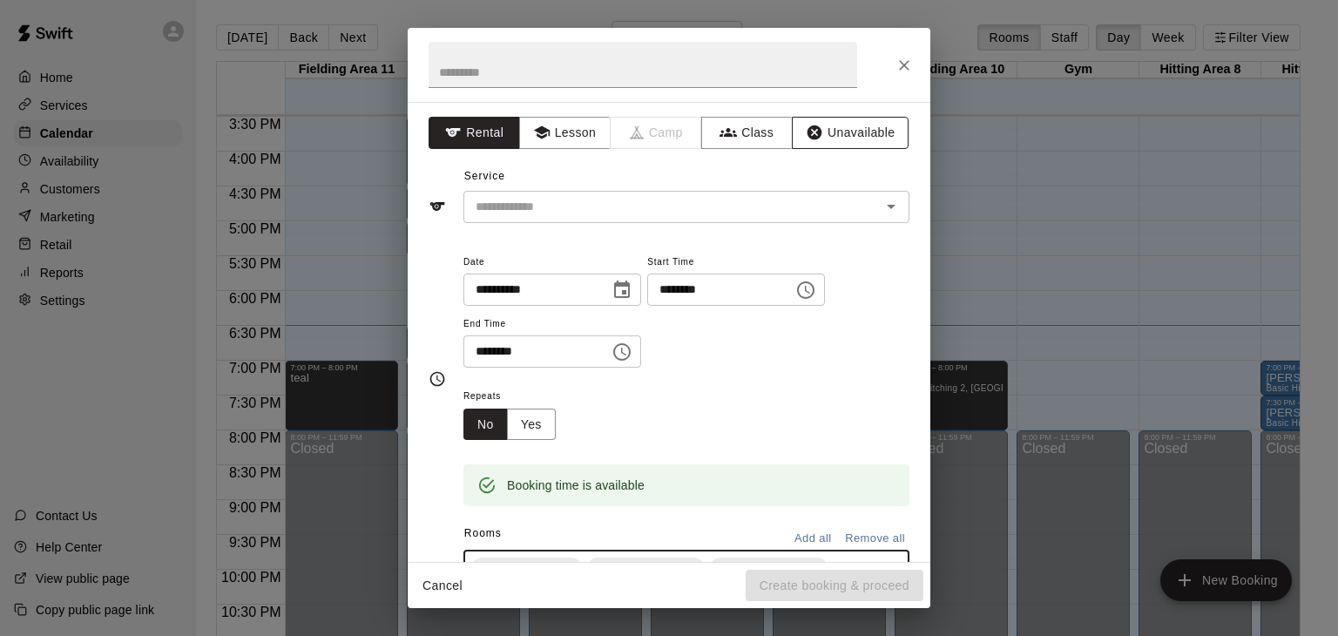
click at [858, 133] on button "Unavailable" at bounding box center [850, 133] width 117 height 32
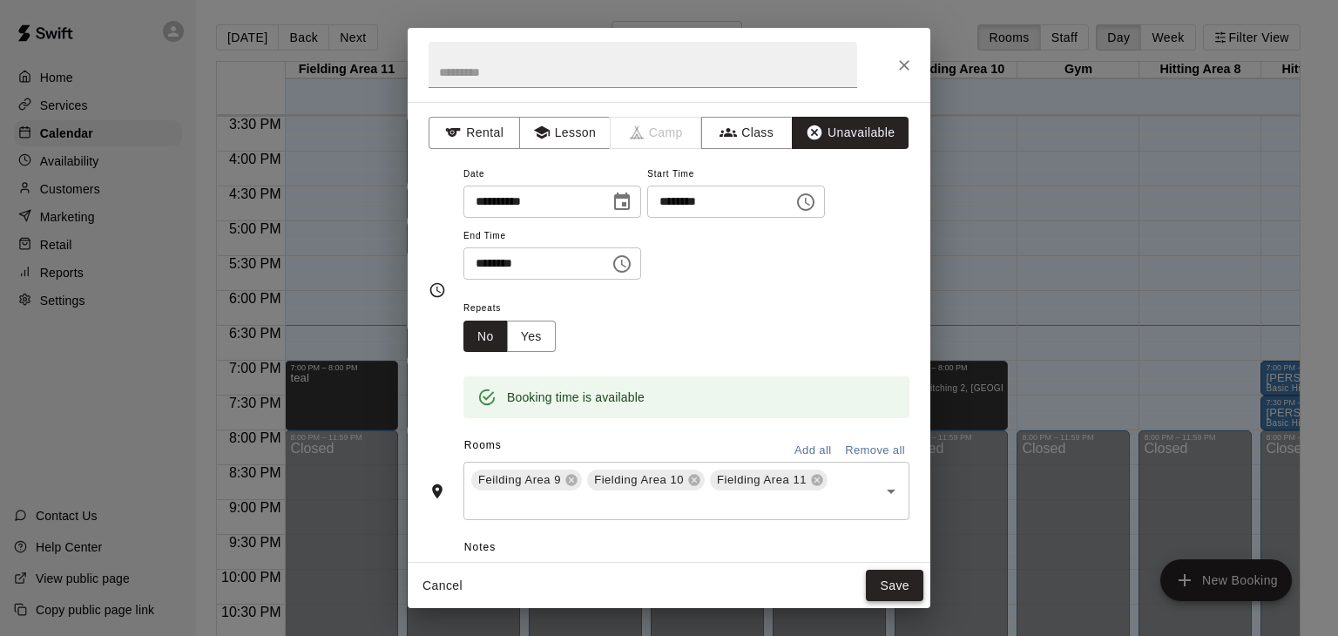
click at [889, 584] on button "Save" at bounding box center [894, 586] width 57 height 32
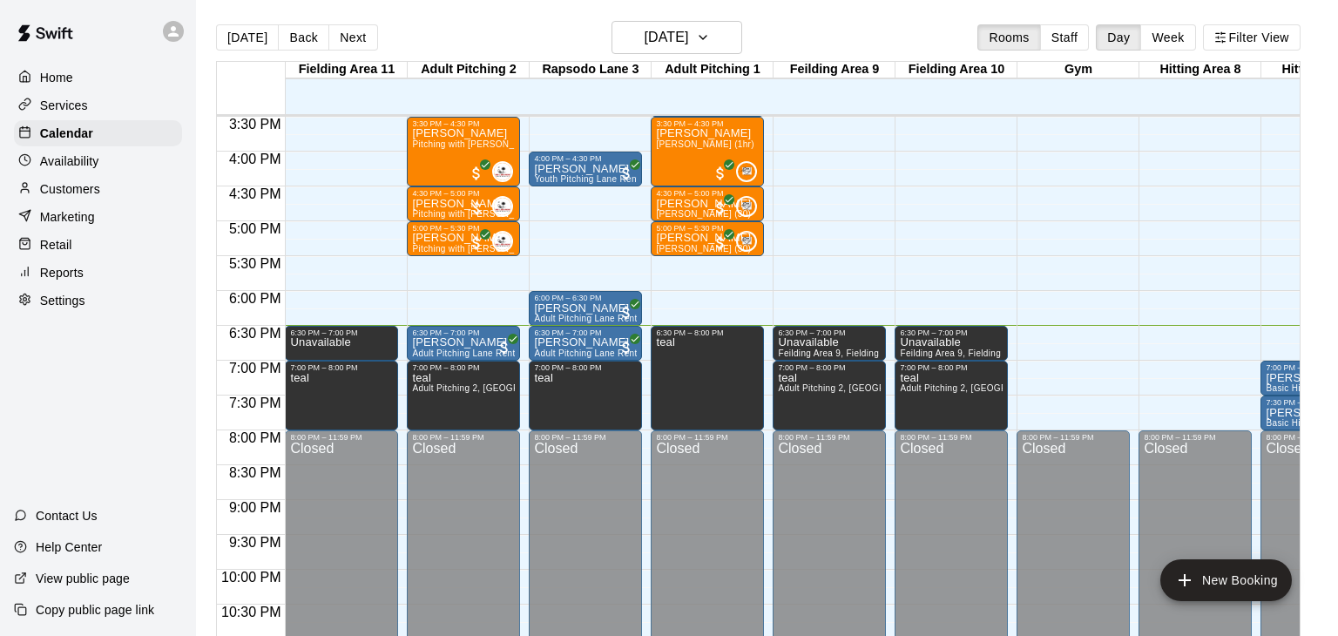
drag, startPoint x: 609, startPoint y: 304, endPoint x: 691, endPoint y: 304, distance: 81.9
click at [691, 304] on div "12:00 AM 12:30 AM 1:00 AM 1:30 AM 2:00 AM 2:30 AM 3:00 AM 3:30 AM 4:00 AM 4:30 …" at bounding box center [758, 385] width 1083 height 542
drag, startPoint x: 564, startPoint y: 315, endPoint x: 688, endPoint y: 307, distance: 124.8
click at [688, 307] on div "12:00 AM 12:30 AM 1:00 AM 1:30 AM 2:00 AM 2:30 AM 3:00 AM 3:30 AM 4:00 AM 4:30 …" at bounding box center [758, 385] width 1083 height 542
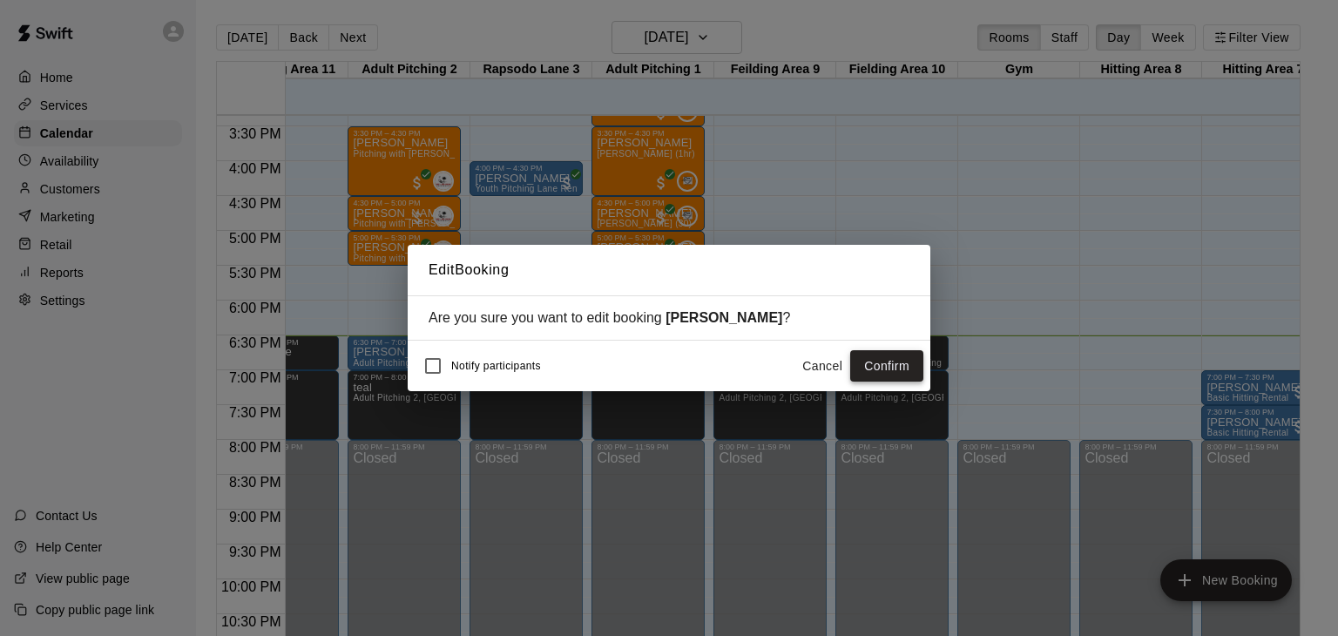
click at [912, 360] on button "Confirm" at bounding box center [886, 366] width 73 height 32
